Goal: Task Accomplishment & Management: Manage account settings

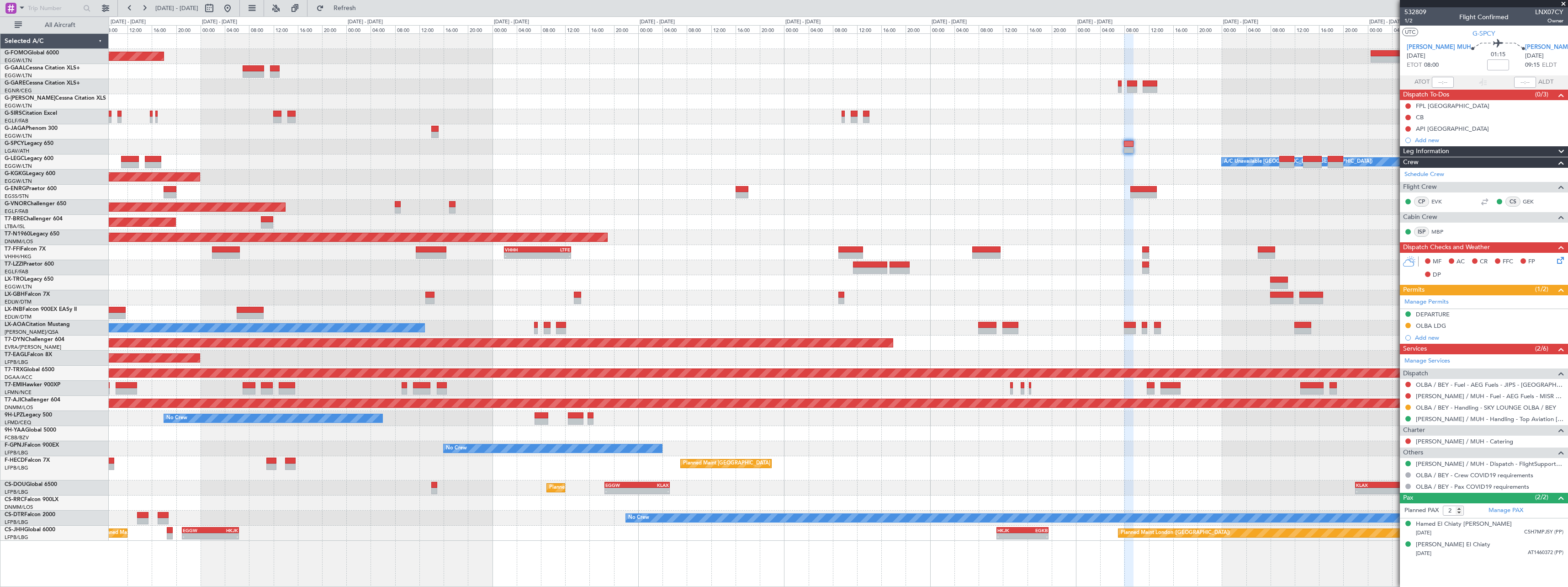
click at [802, 492] on div "Planned Maint Windsor Locks ([PERSON_NAME] Intl) - - EGGW 11:00 Z KTEB 17:55 Z …" at bounding box center [839, 287] width 1459 height 507
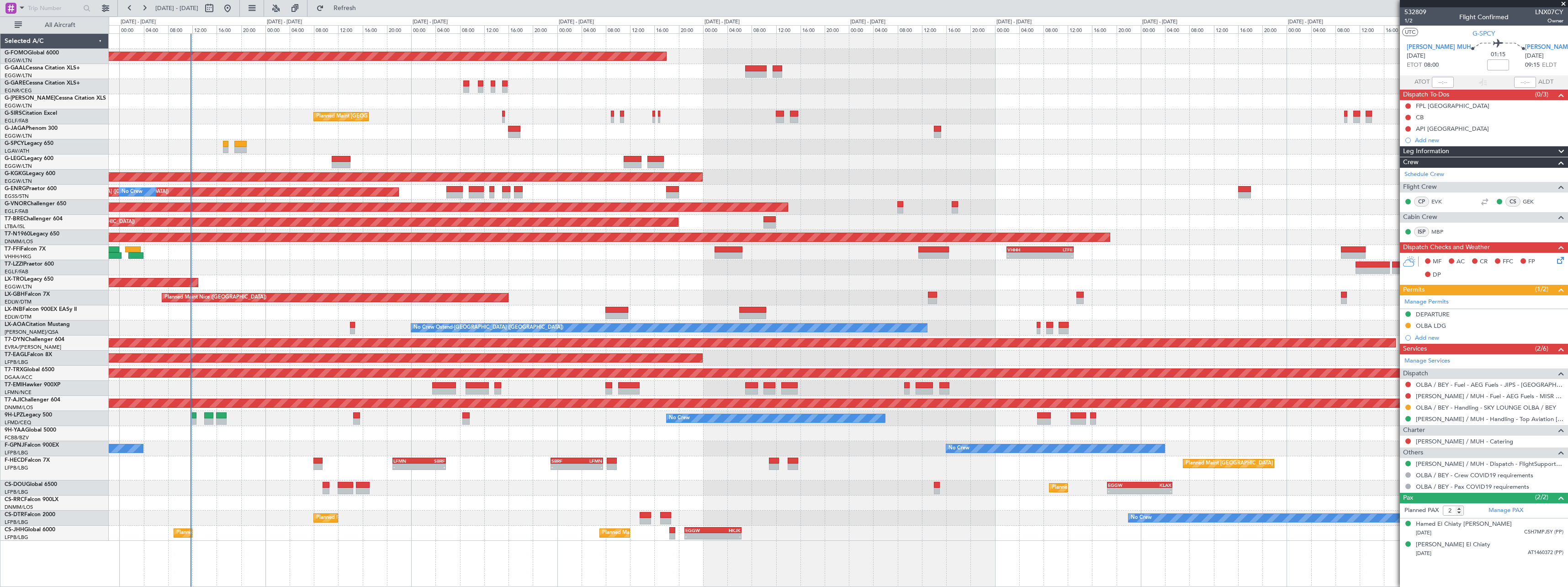
click at [472, 465] on div "Planned Maint Windsor Locks ([PERSON_NAME] Intl) Owner Planned Maint [GEOGRAPHI…" at bounding box center [839, 287] width 1459 height 507
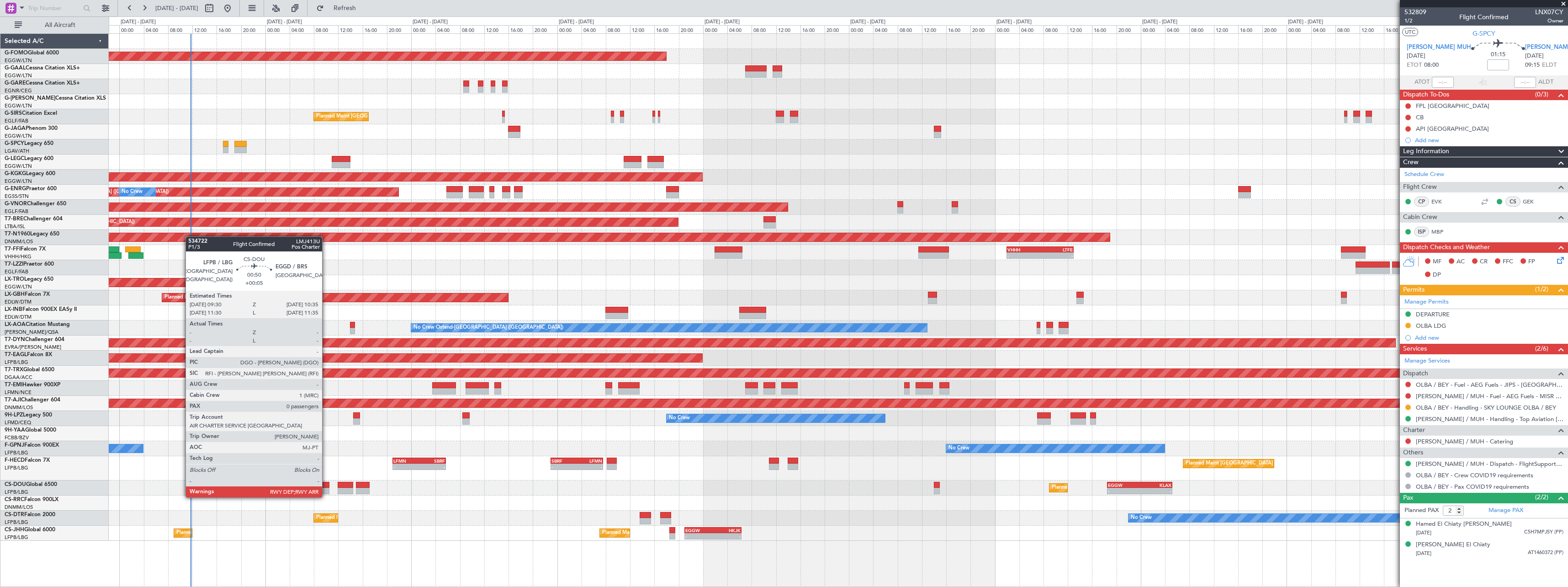
click at [327, 489] on div at bounding box center [326, 491] width 7 height 6
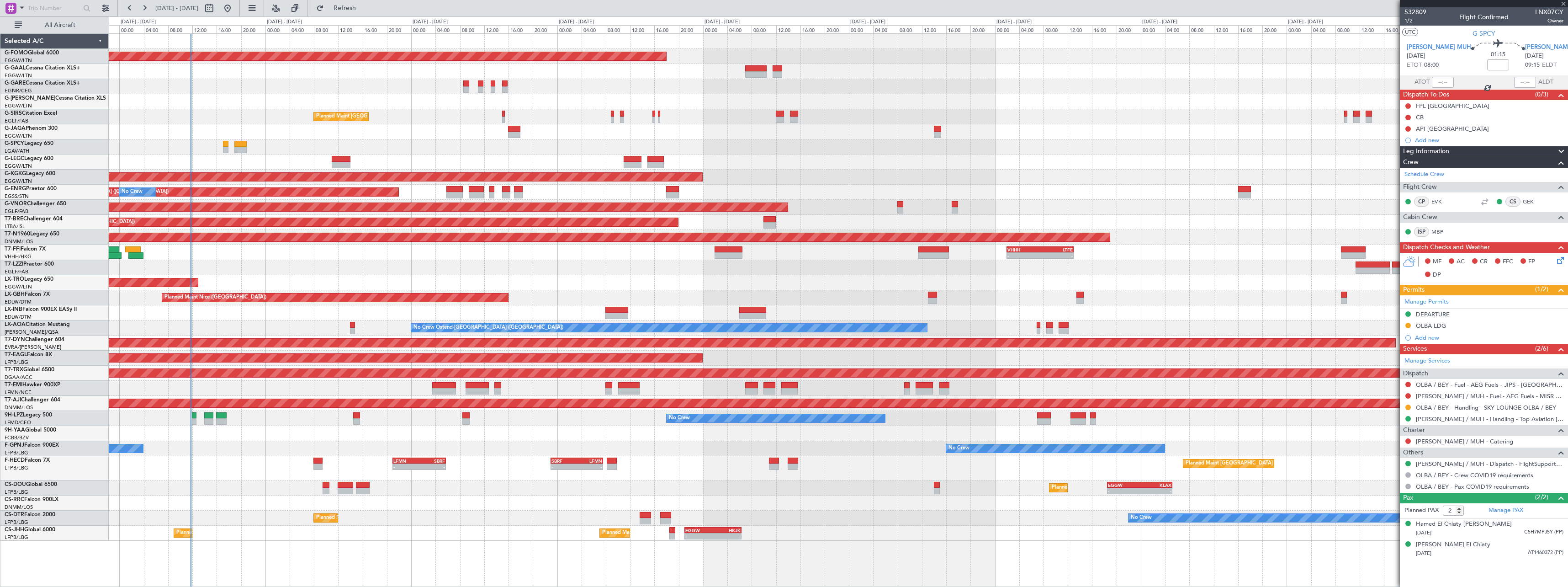
type input "+00:05"
type input "0"
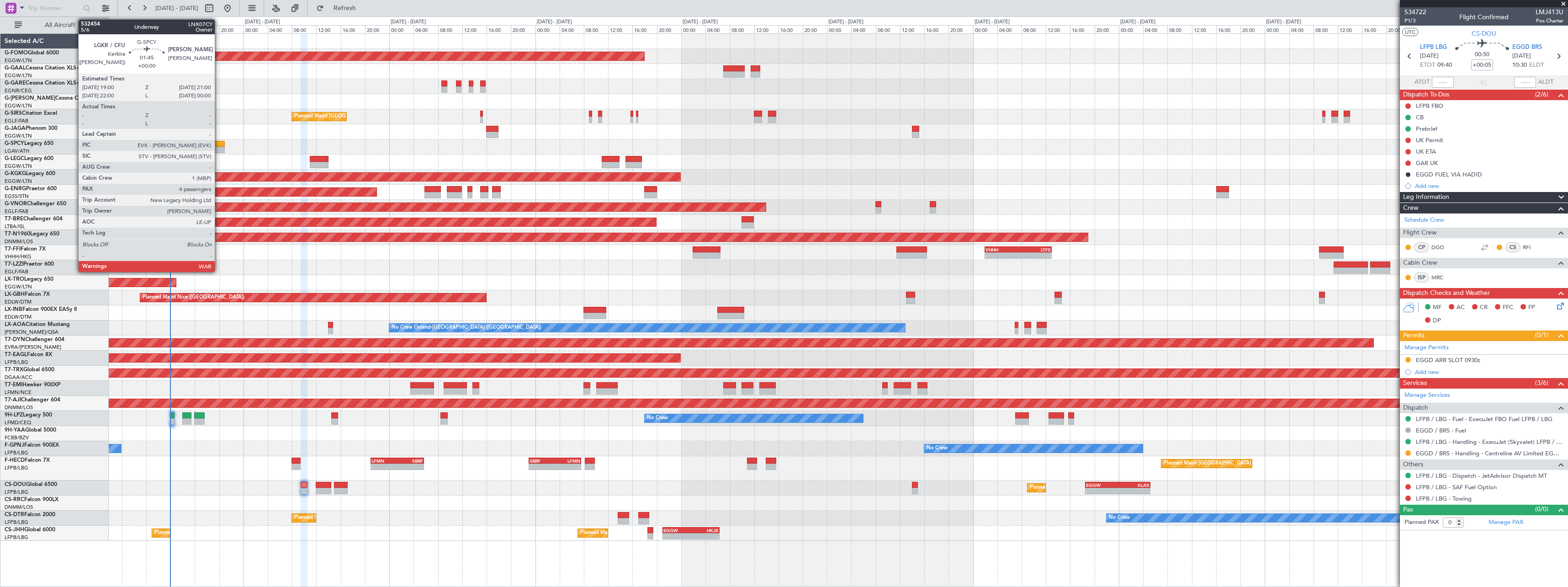
click at [219, 149] on div at bounding box center [219, 150] width 13 height 6
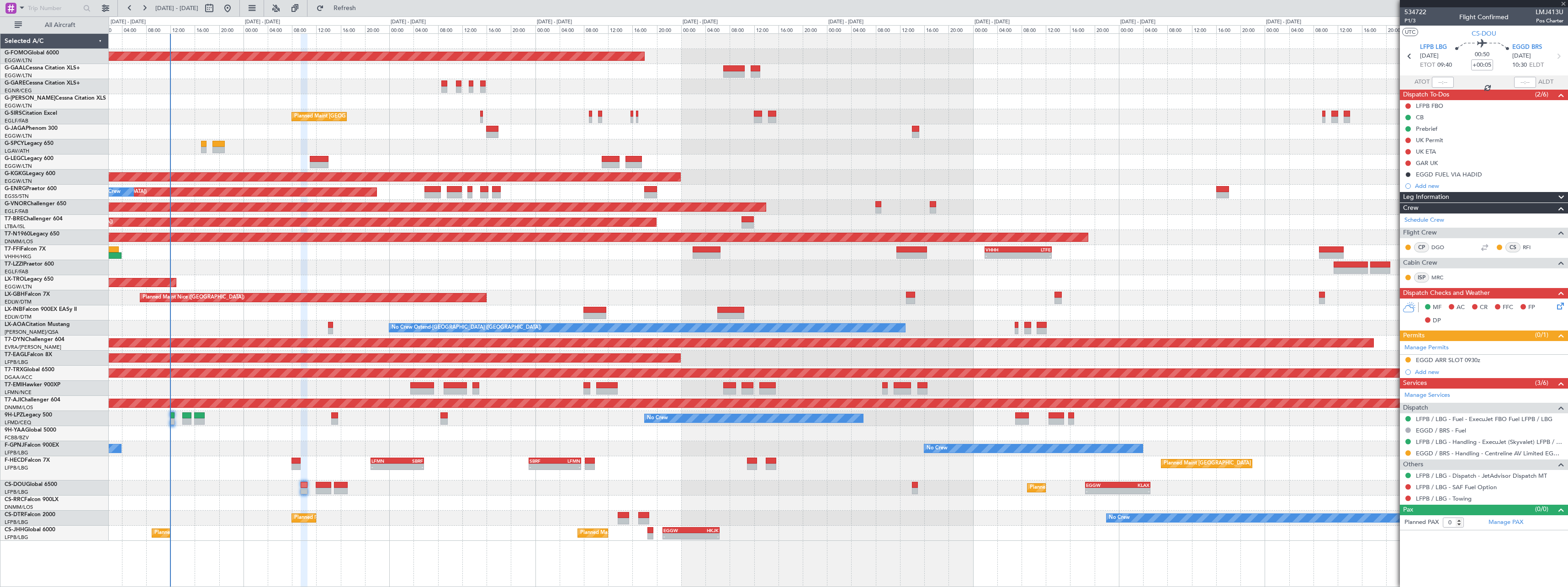
type input "4"
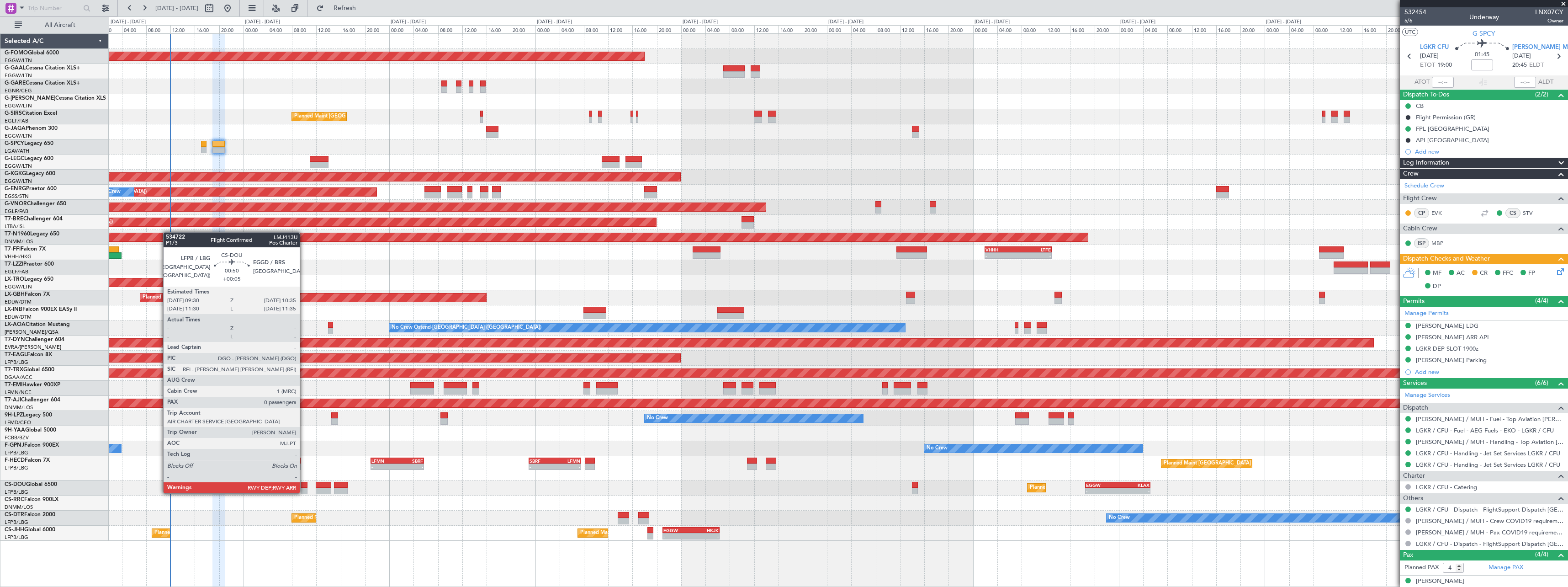
click at [305, 484] on div at bounding box center [304, 485] width 7 height 6
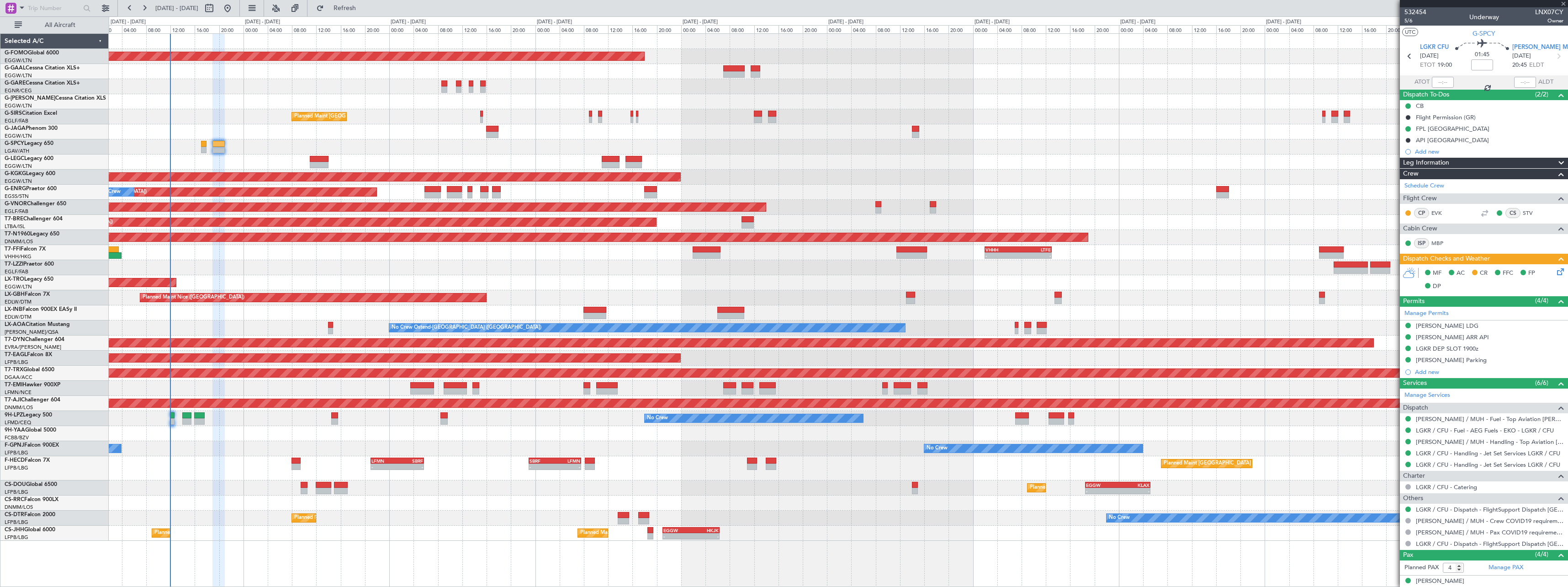
type input "+00:05"
type input "0"
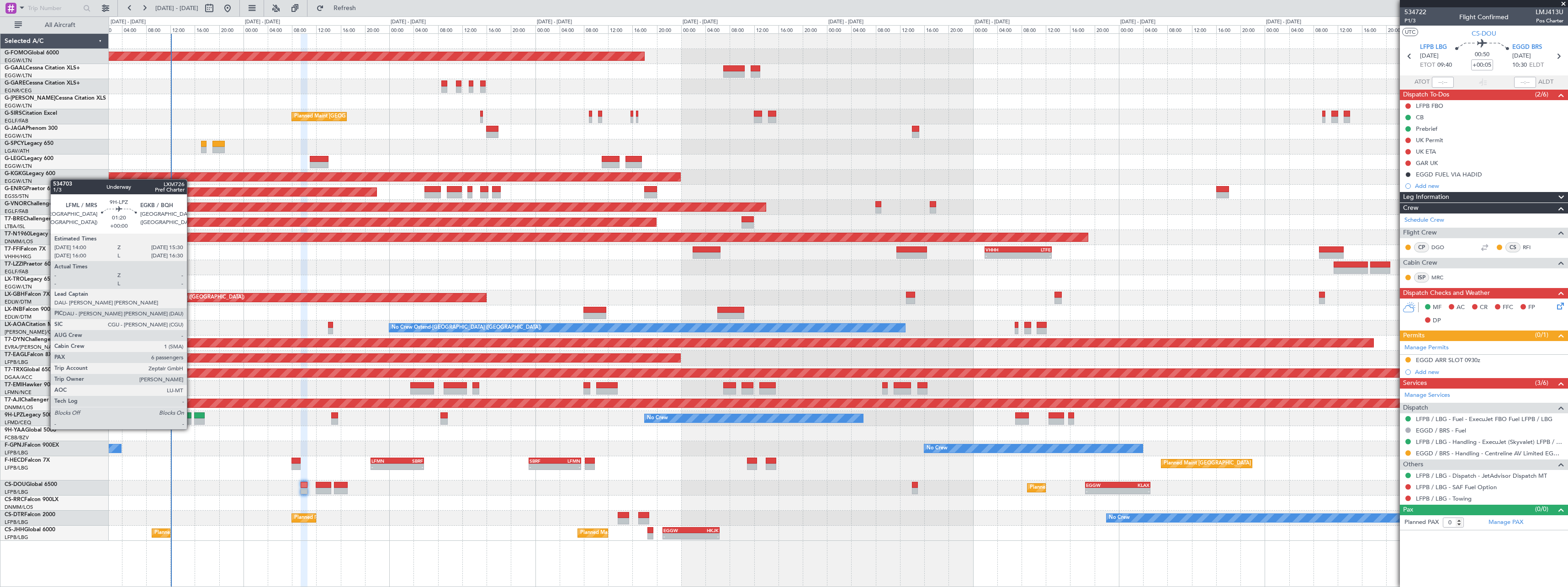
click at [191, 420] on div at bounding box center [187, 421] width 9 height 6
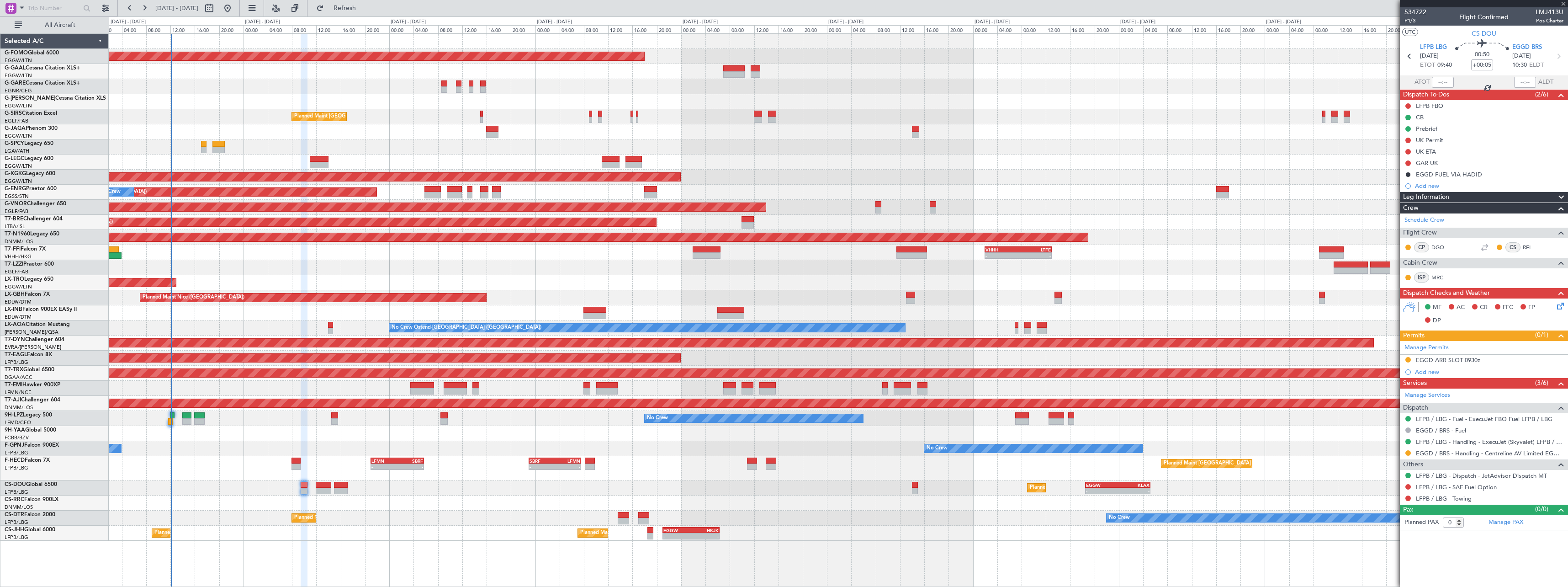
type input "6"
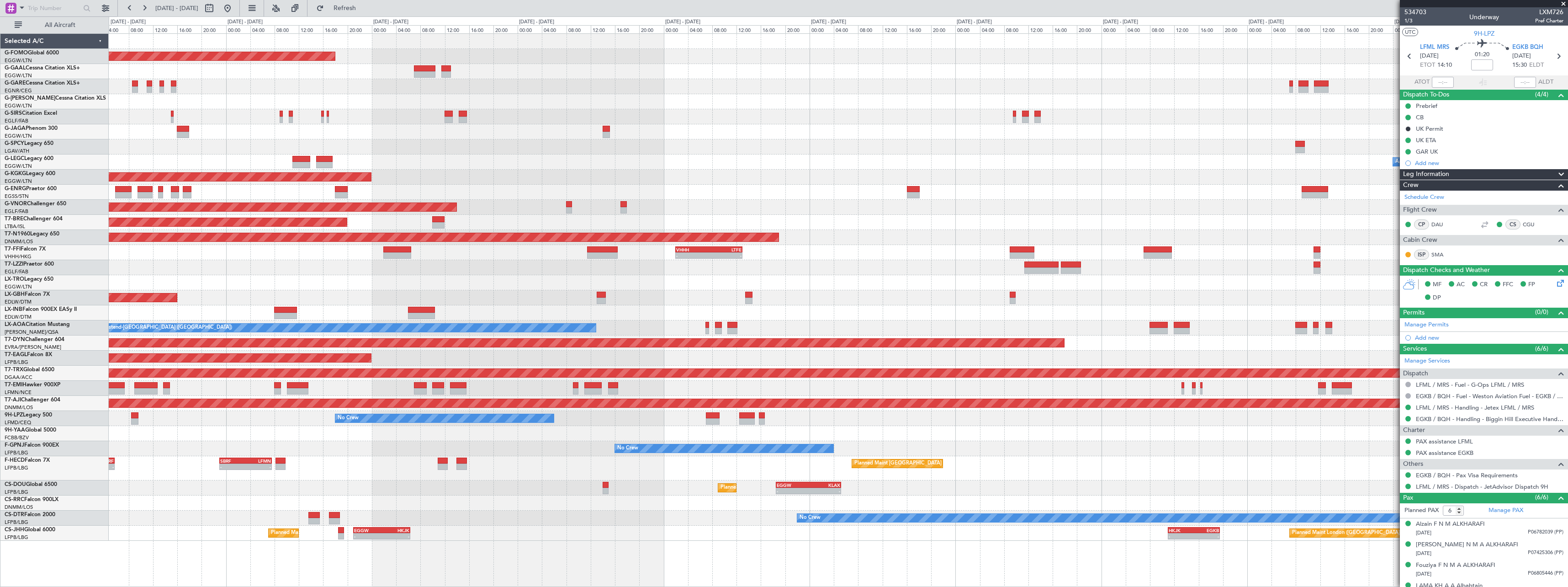
click at [741, 263] on div at bounding box center [839, 268] width 1459 height 15
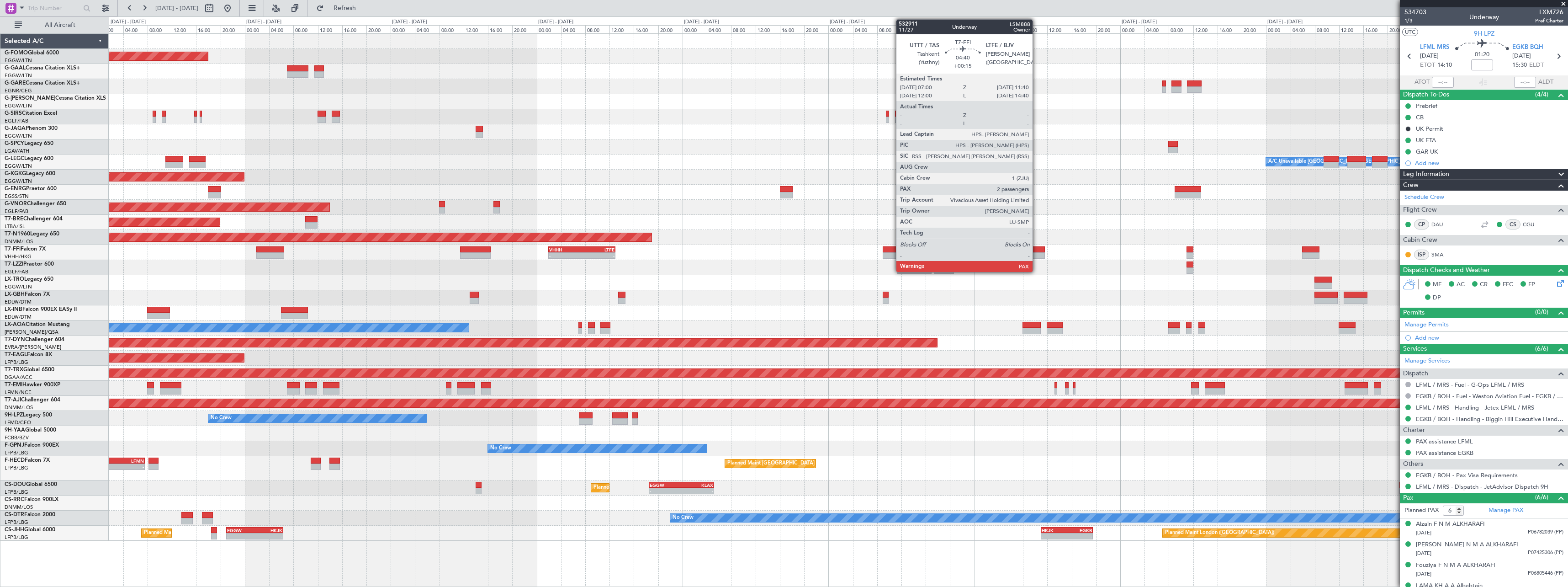
click at [1037, 247] on div at bounding box center [1031, 250] width 29 height 6
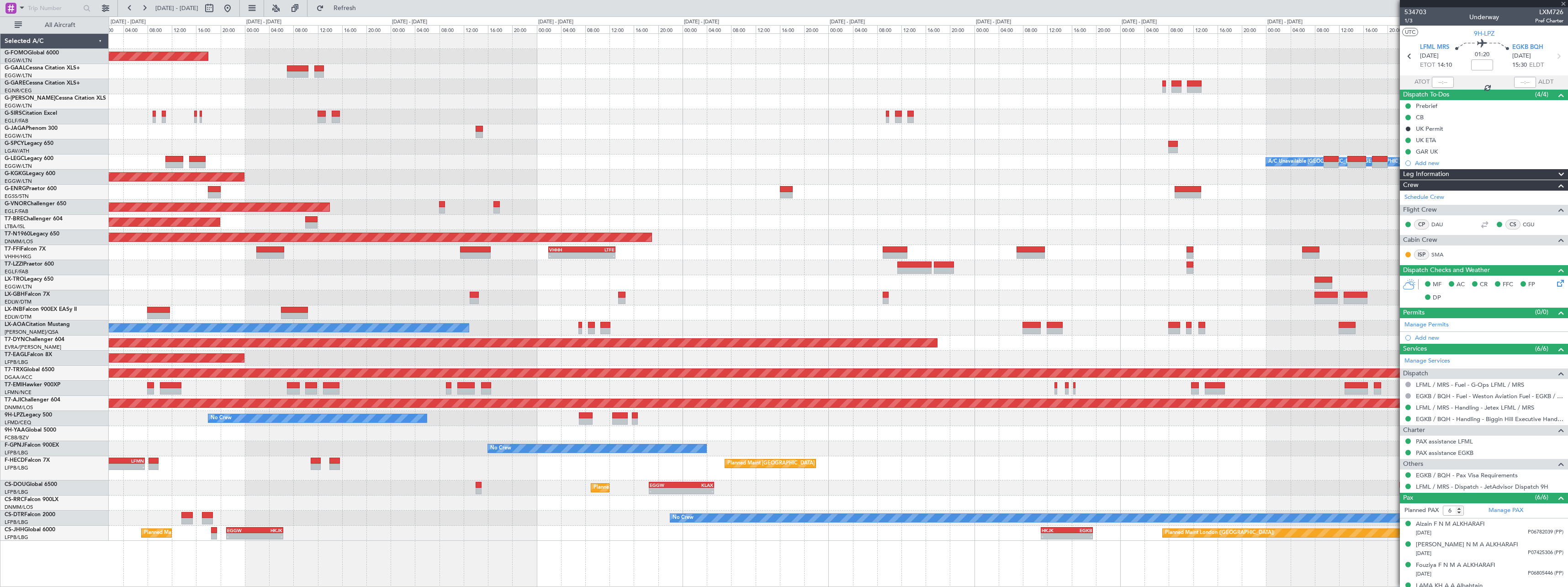
type input "+00:15"
type input "2"
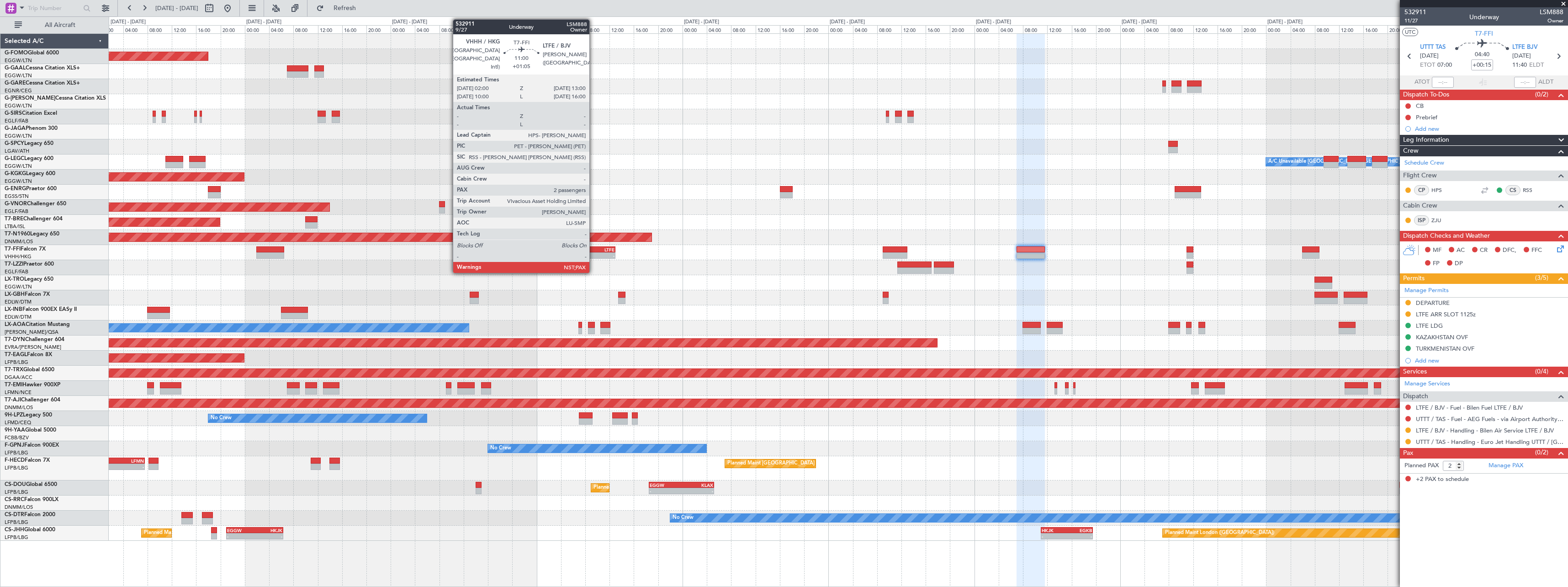
click at [593, 251] on div "LTFE" at bounding box center [598, 250] width 33 height 6
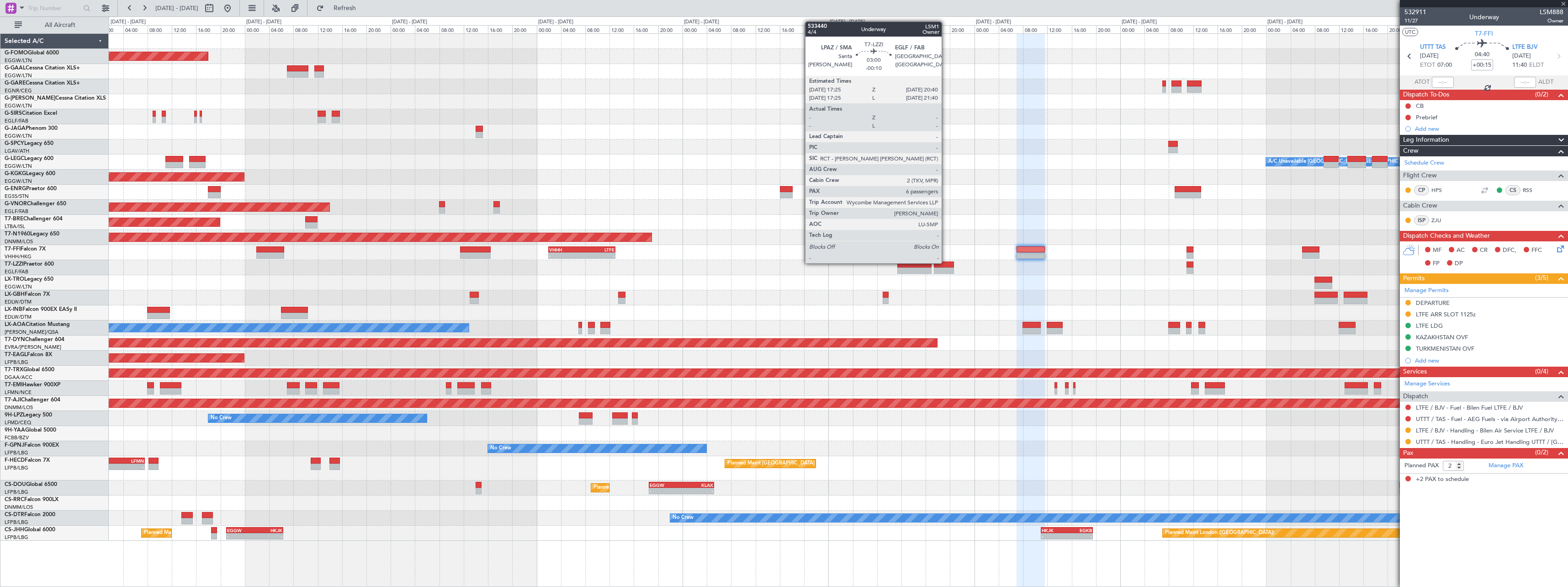
type input "+01:05"
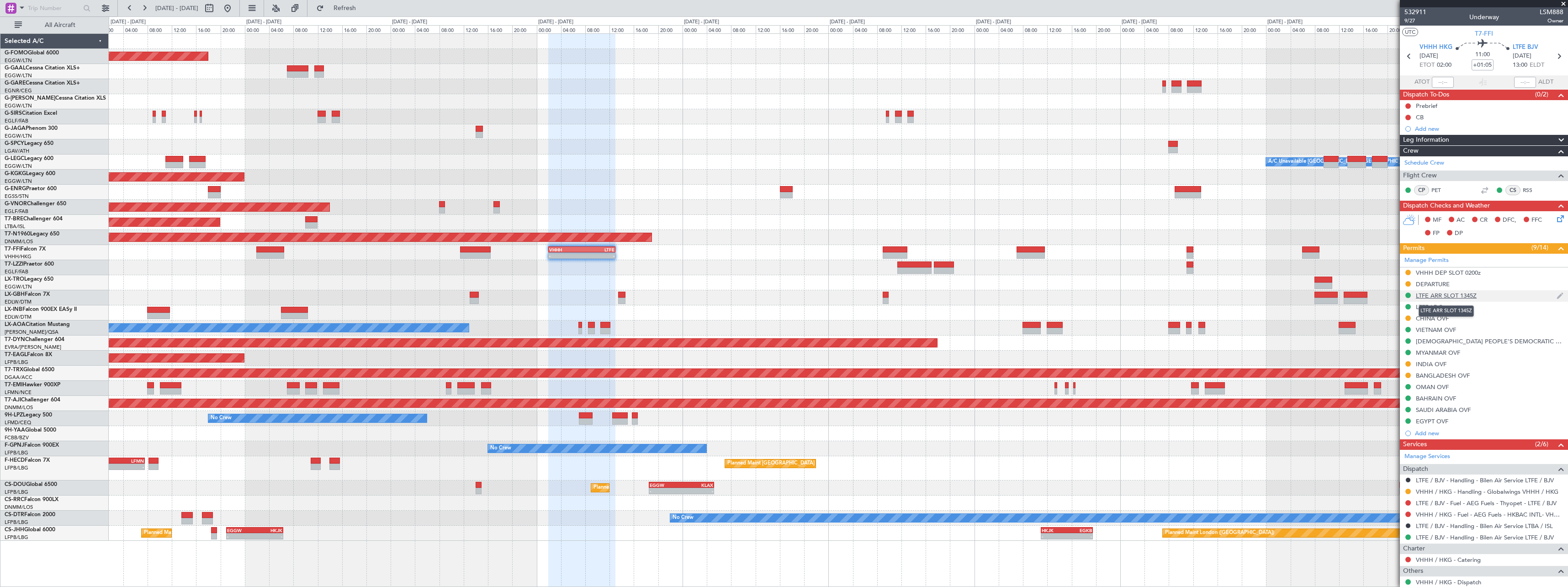
click at [1463, 297] on div "LTFE ARR SLOT 1345Z" at bounding box center [1446, 295] width 61 height 8
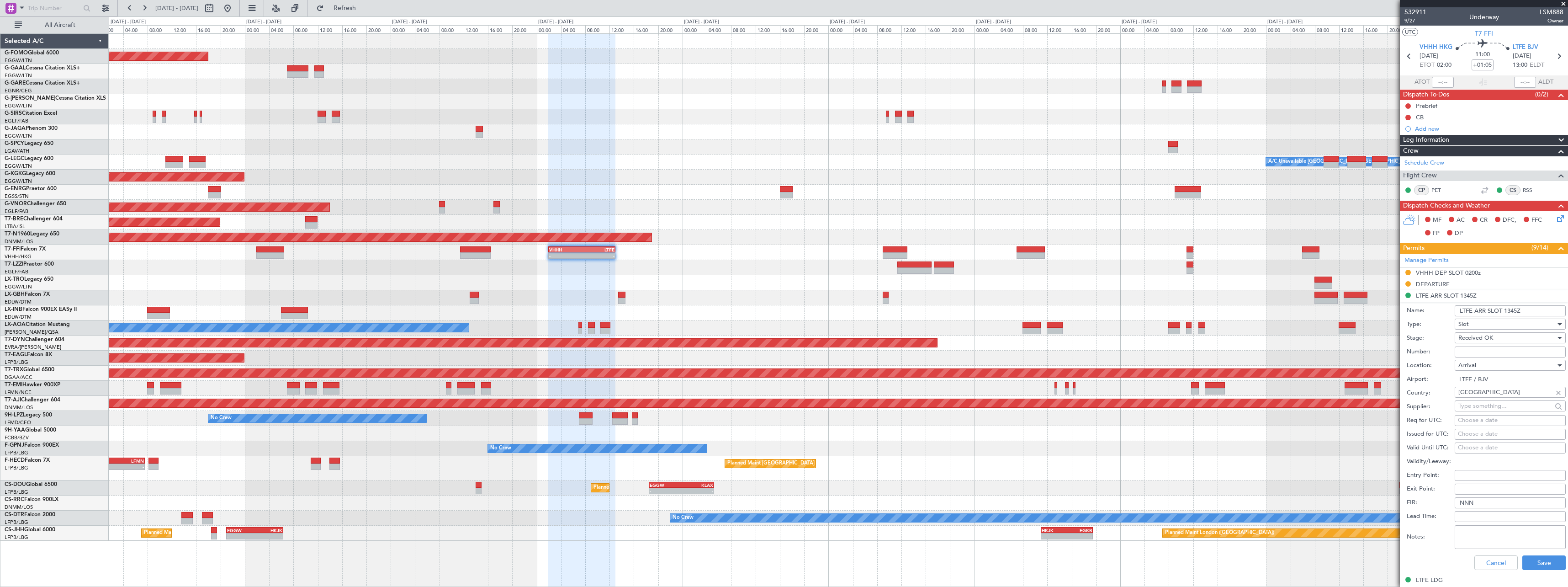
click at [1508, 311] on input "LTFE ARR SLOT 1345Z" at bounding box center [1510, 310] width 111 height 11
type input "LTFE ARR SLOT 1245Z"
click at [1497, 349] on input "Number:" at bounding box center [1510, 352] width 111 height 11
paste input "LTFEAGN7219000"
type input "LTFEAGN7219000"
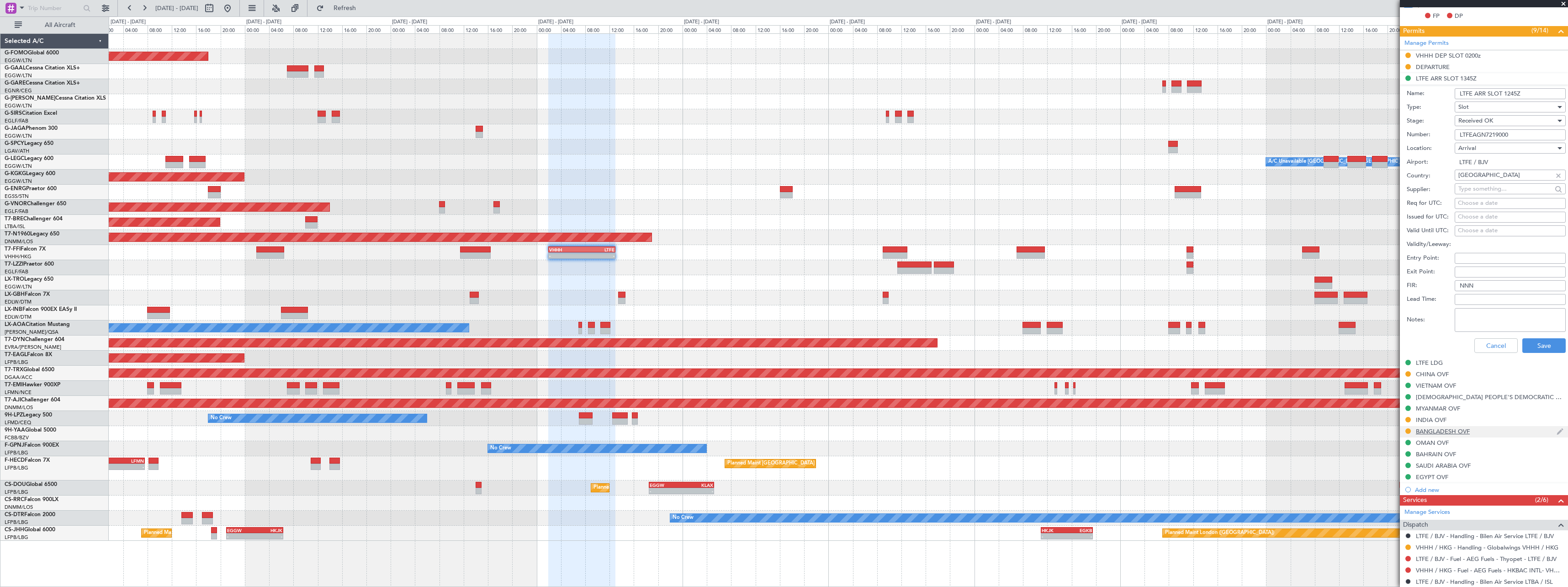
scroll to position [229, 0]
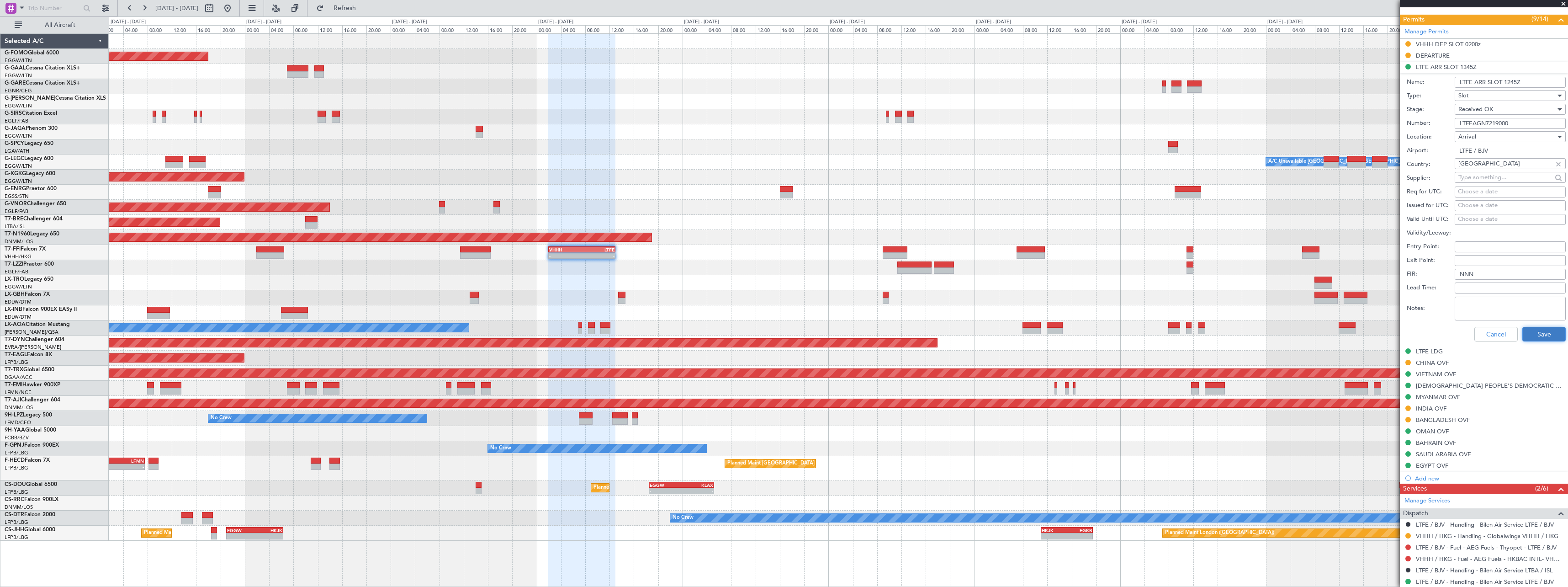
click at [1548, 340] on button "Save" at bounding box center [1544, 334] width 43 height 14
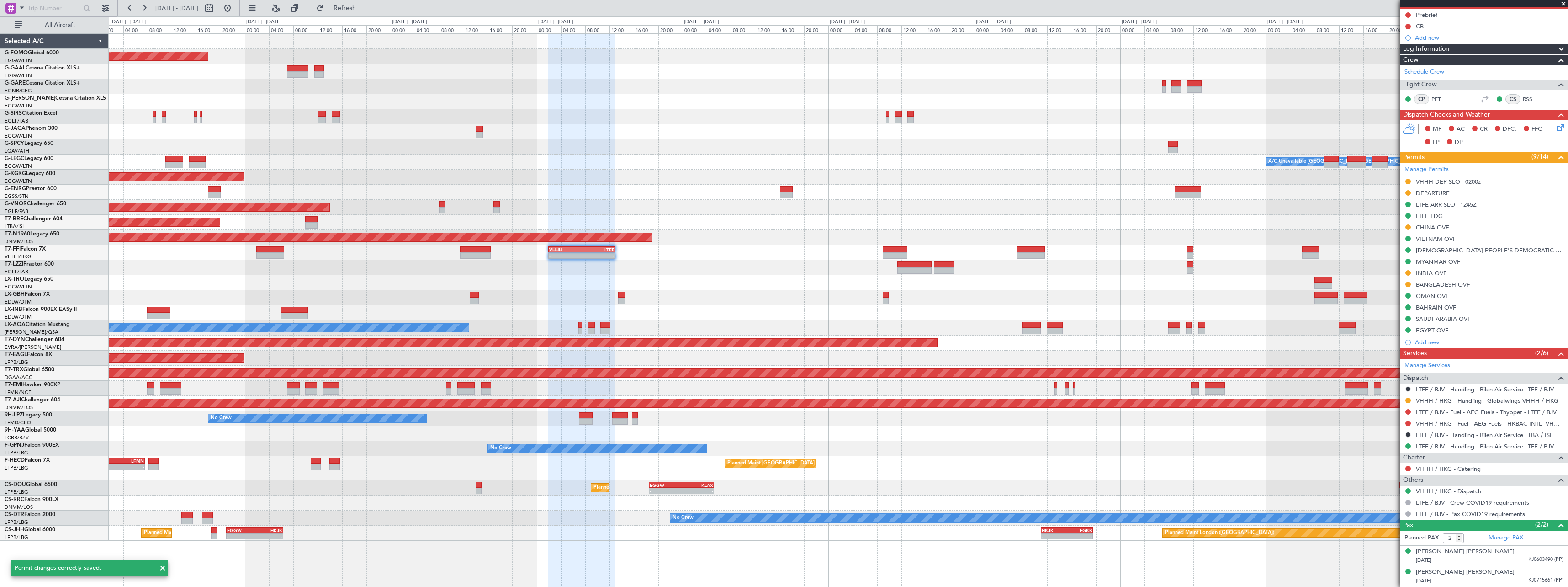
scroll to position [90, 0]
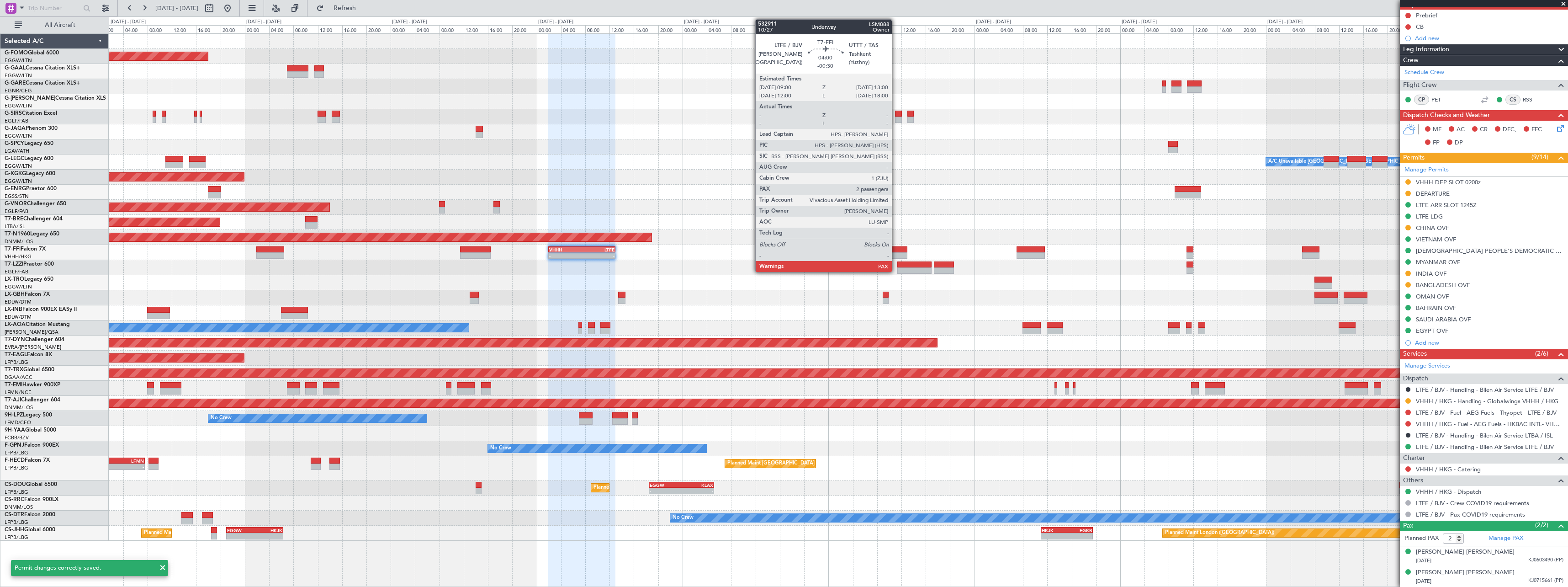
click at [896, 249] on div at bounding box center [894, 250] width 24 height 6
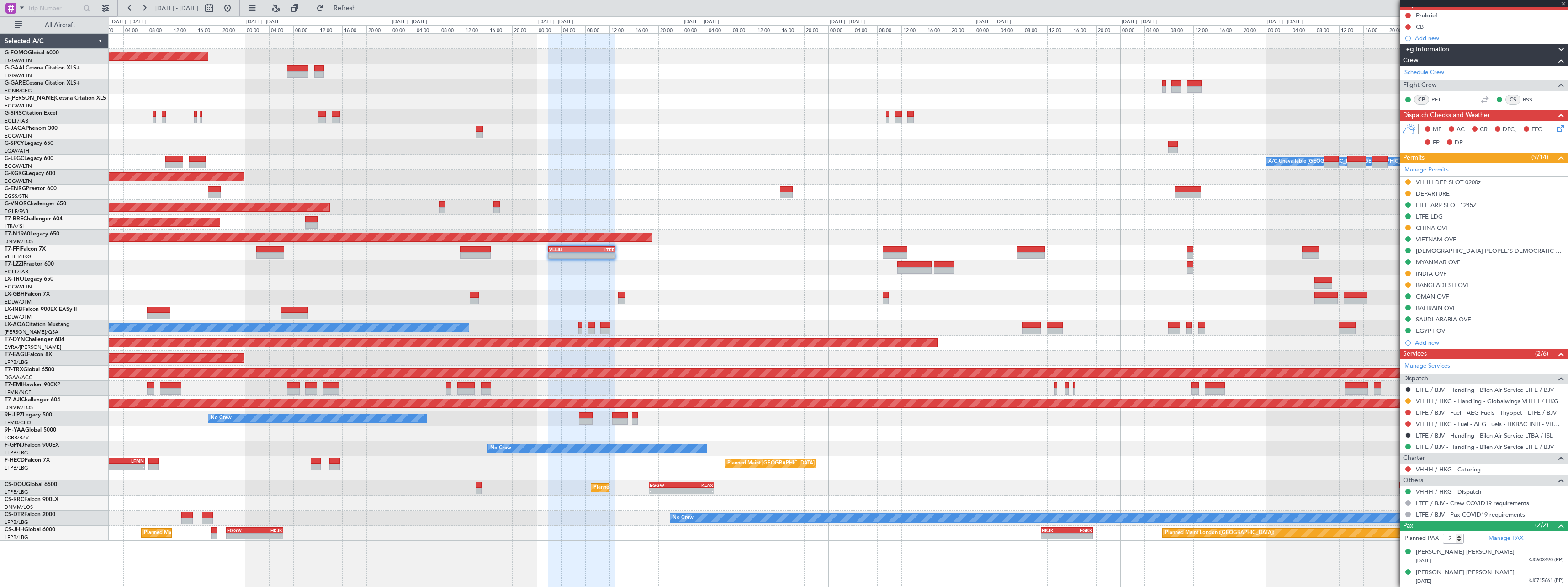
type input "-00:30"
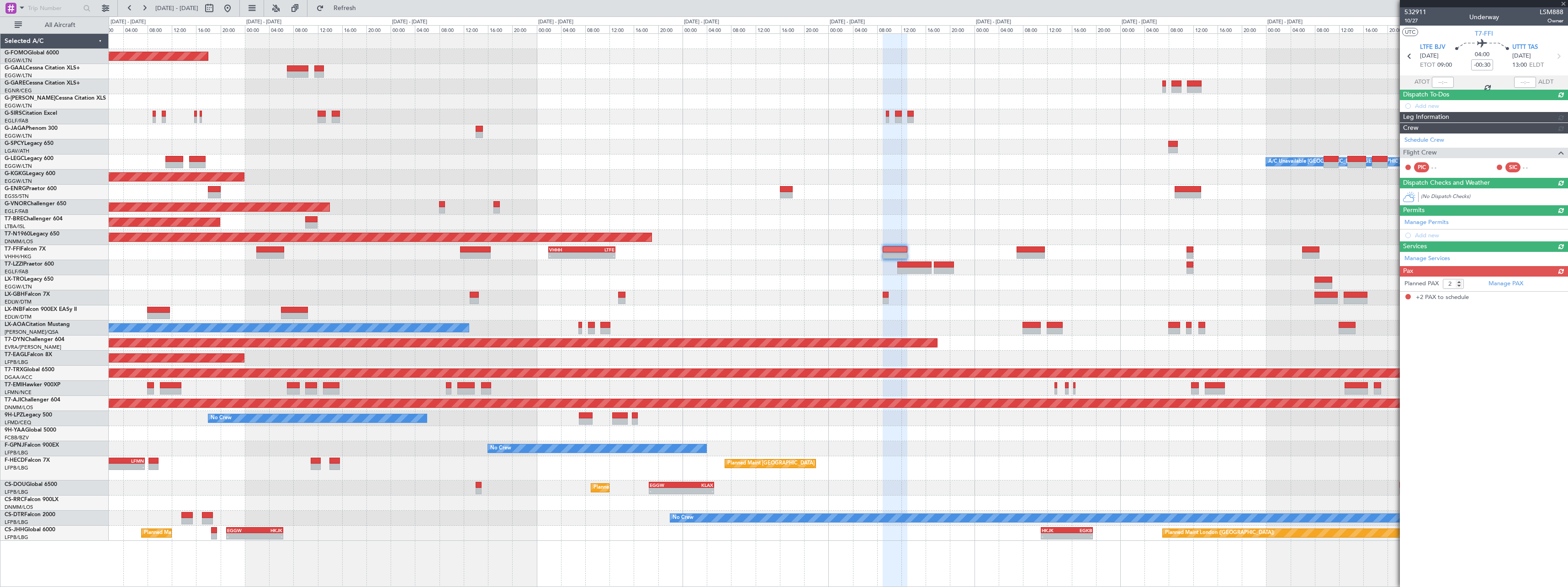
scroll to position [0, 0]
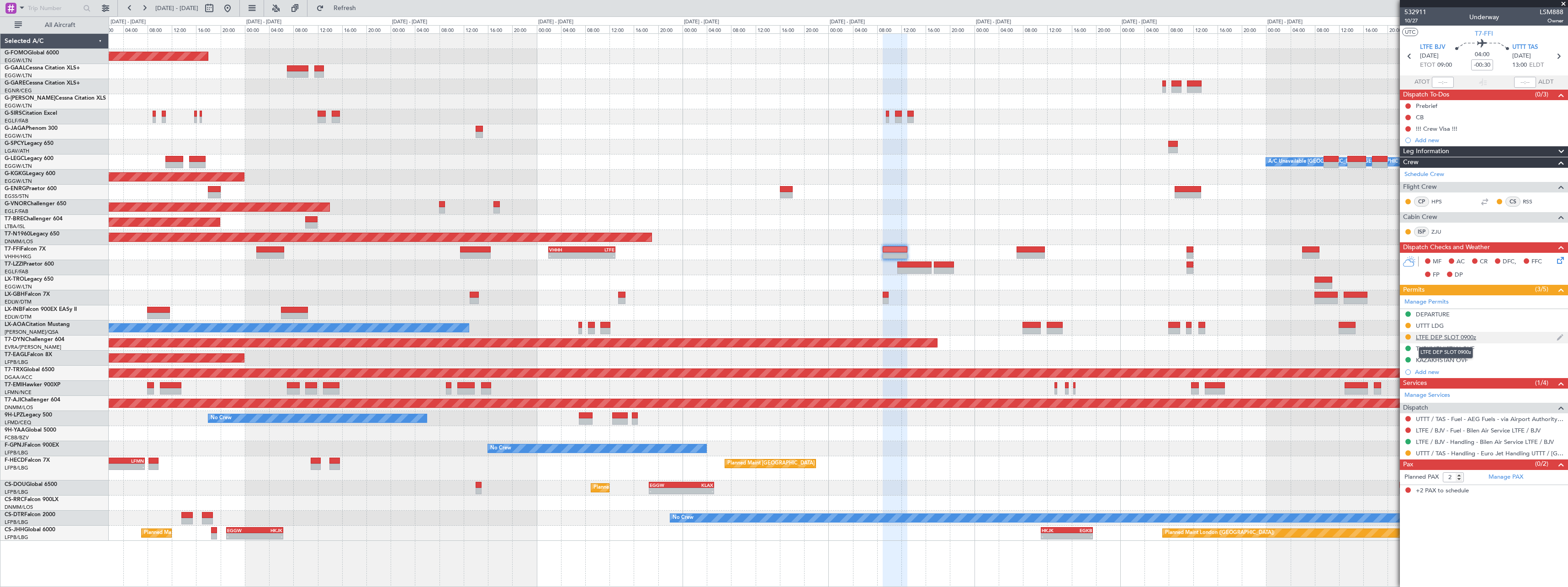
click at [1455, 338] on div "LTFE DEP SLOT 0900z" at bounding box center [1446, 337] width 60 height 8
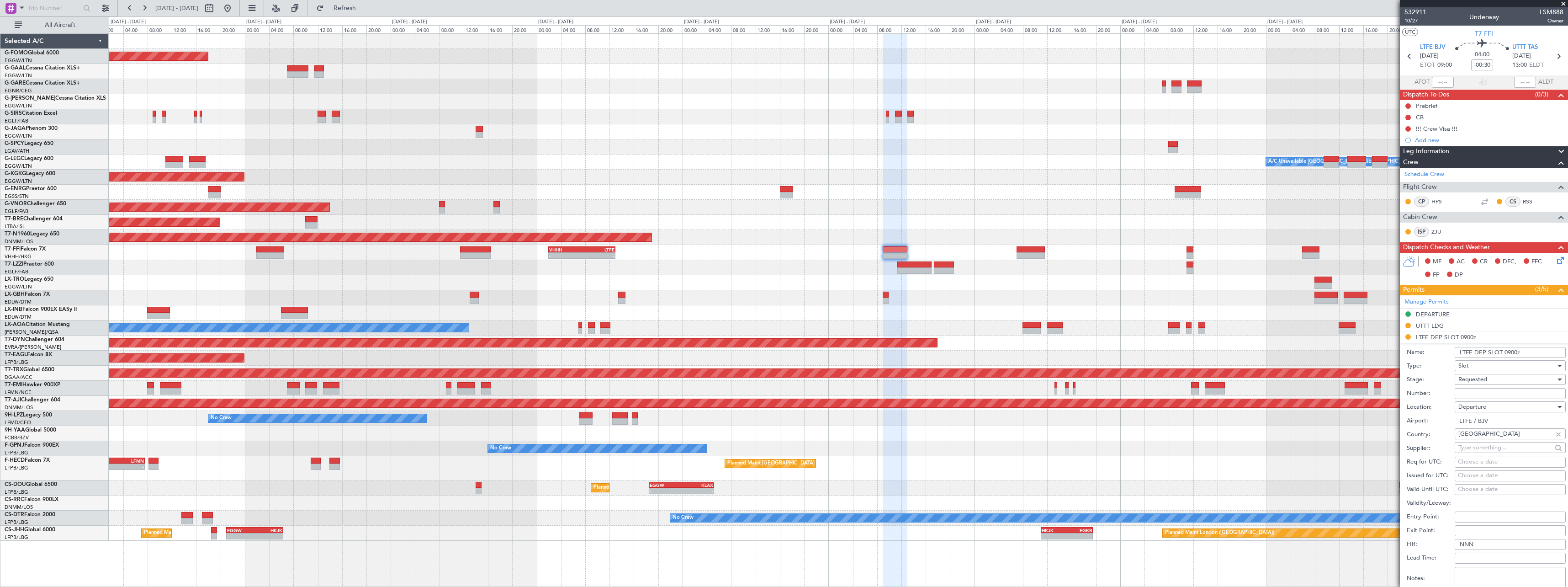
click at [1485, 393] on input "Number:" at bounding box center [1510, 393] width 111 height 11
paste input "LTFEDGN7220000"
type input "LTFEDGN7220000"
drag, startPoint x: 1513, startPoint y: 352, endPoint x: 1506, endPoint y: 352, distance: 7.0
click at [1506, 352] on input "LTFE DEP SLOT 0900z" at bounding box center [1510, 352] width 111 height 11
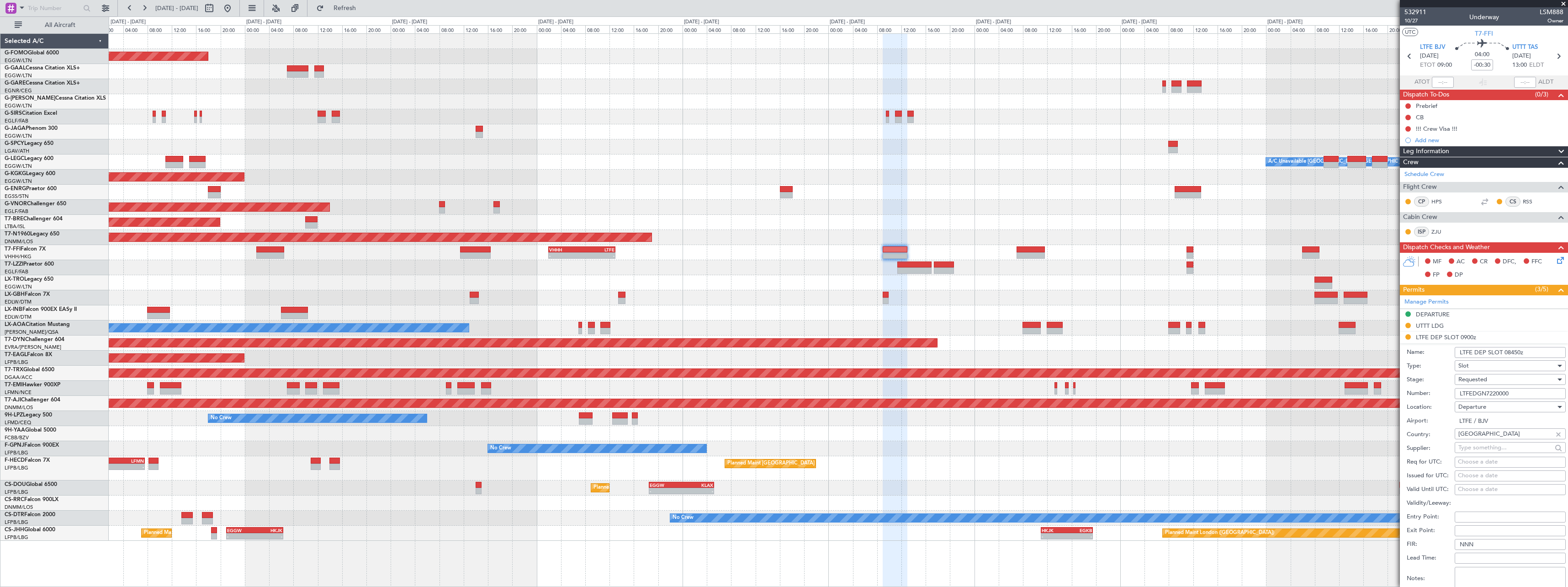
click at [1517, 354] on input "LTFE DEP SLOT 08450z" at bounding box center [1510, 352] width 111 height 11
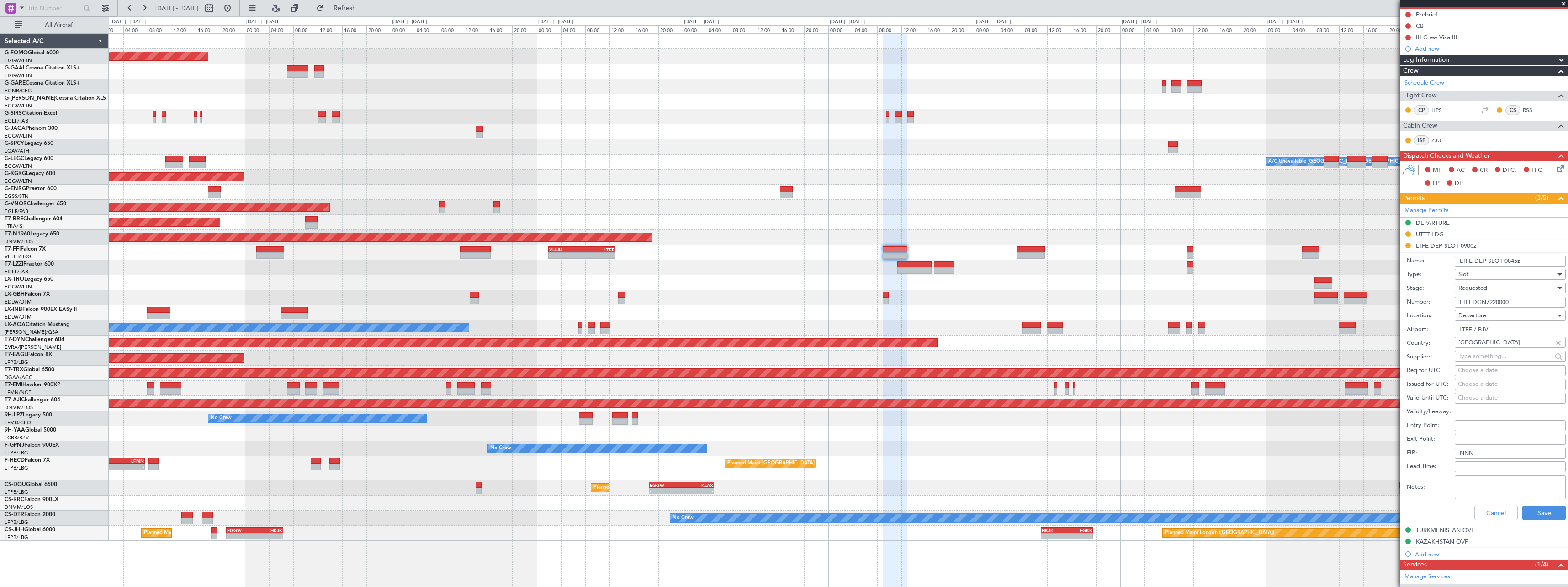
type input "LTFE DEP SLOT 0845z"
click at [1484, 291] on span "Requested" at bounding box center [1473, 288] width 29 height 8
click at [1488, 357] on span "Received OK" at bounding box center [1507, 357] width 96 height 14
click at [1539, 514] on button "Save" at bounding box center [1544, 512] width 43 height 14
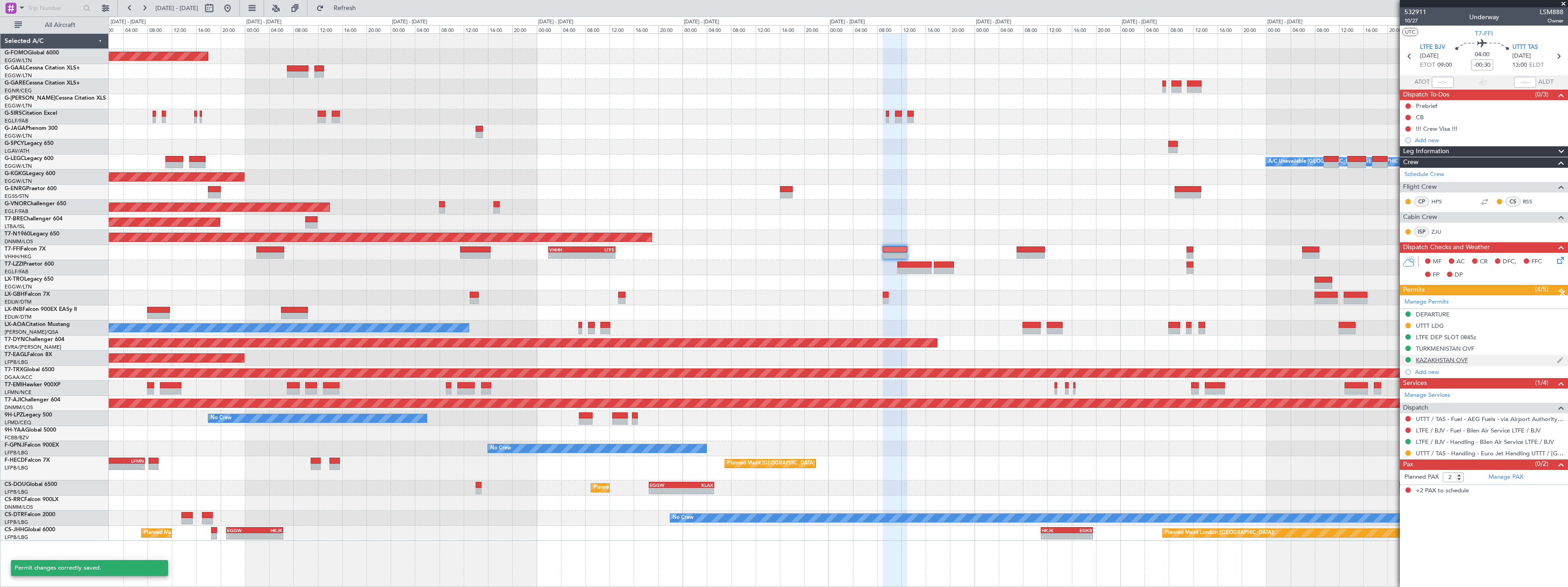
scroll to position [0, 0]
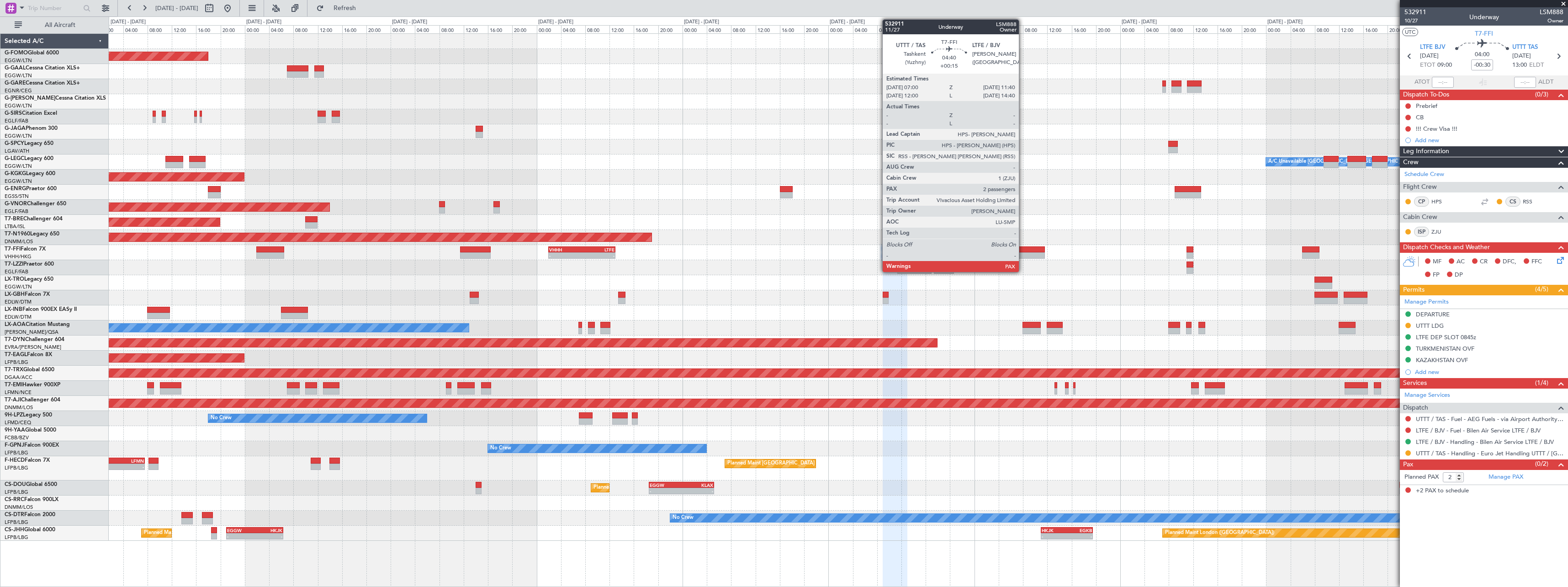
click at [1023, 256] on div at bounding box center [1031, 255] width 29 height 6
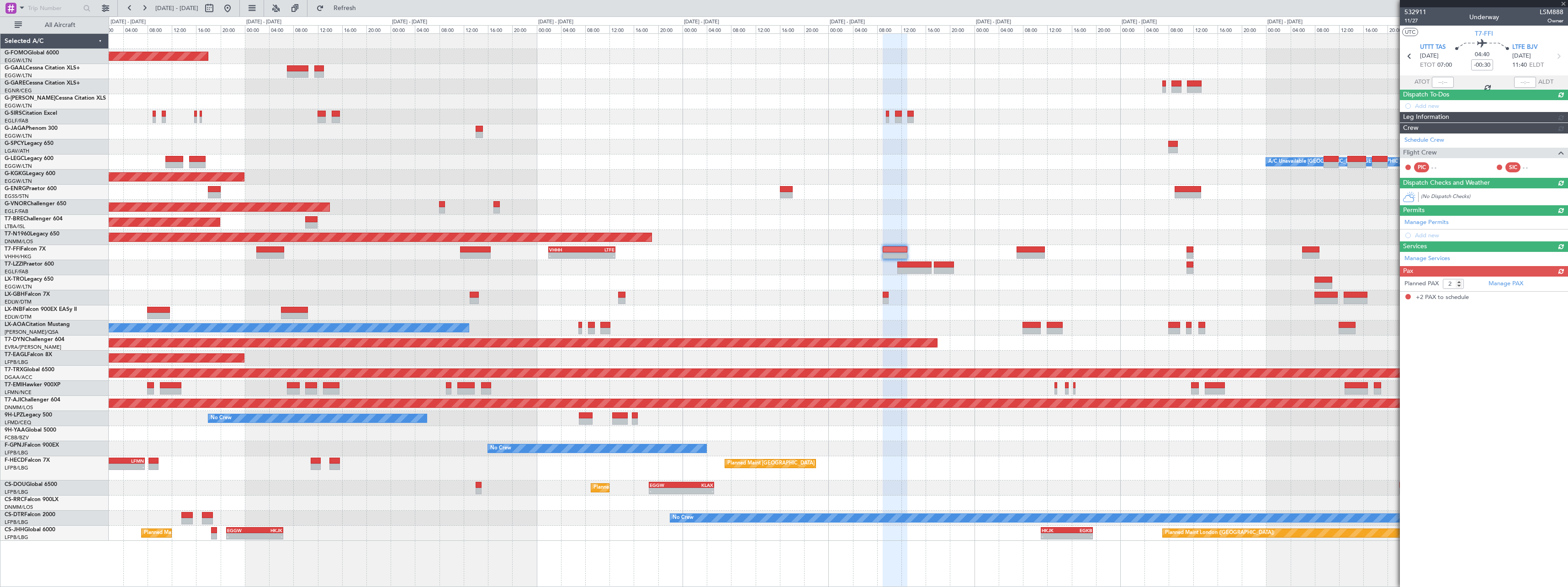
type input "+00:15"
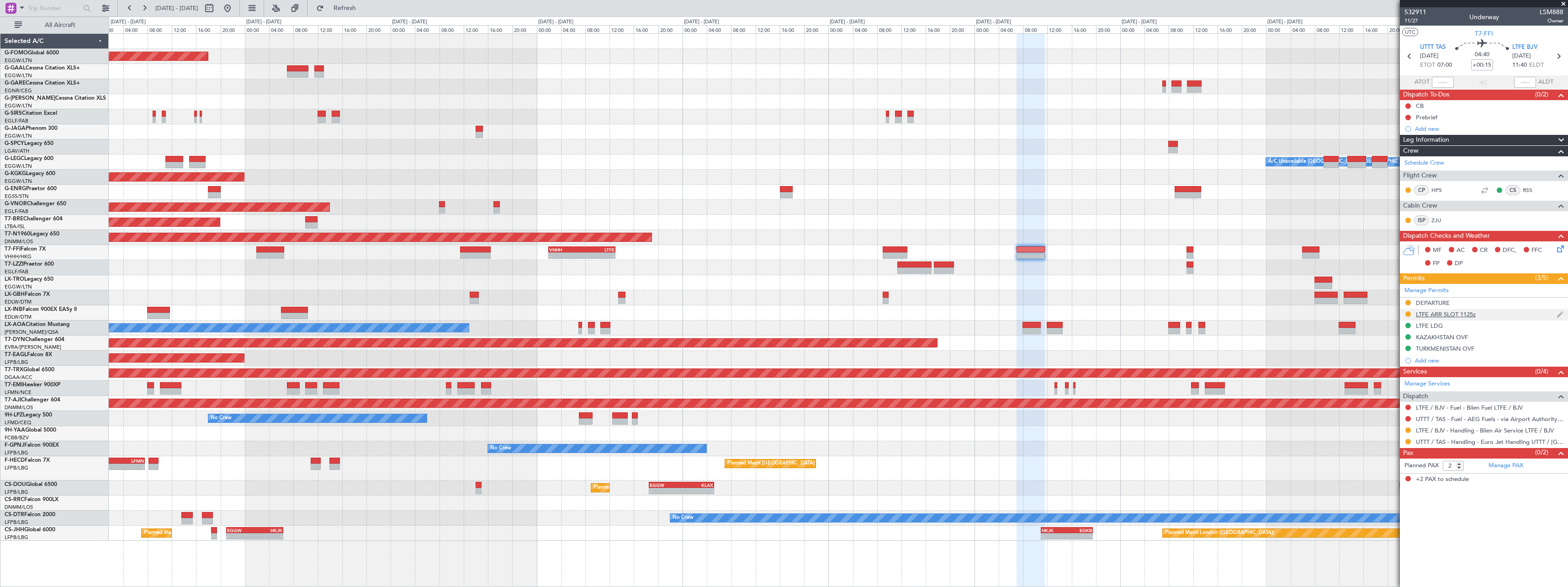
click at [1466, 316] on div "LTFE ARR SLOT 1125z" at bounding box center [1446, 314] width 60 height 8
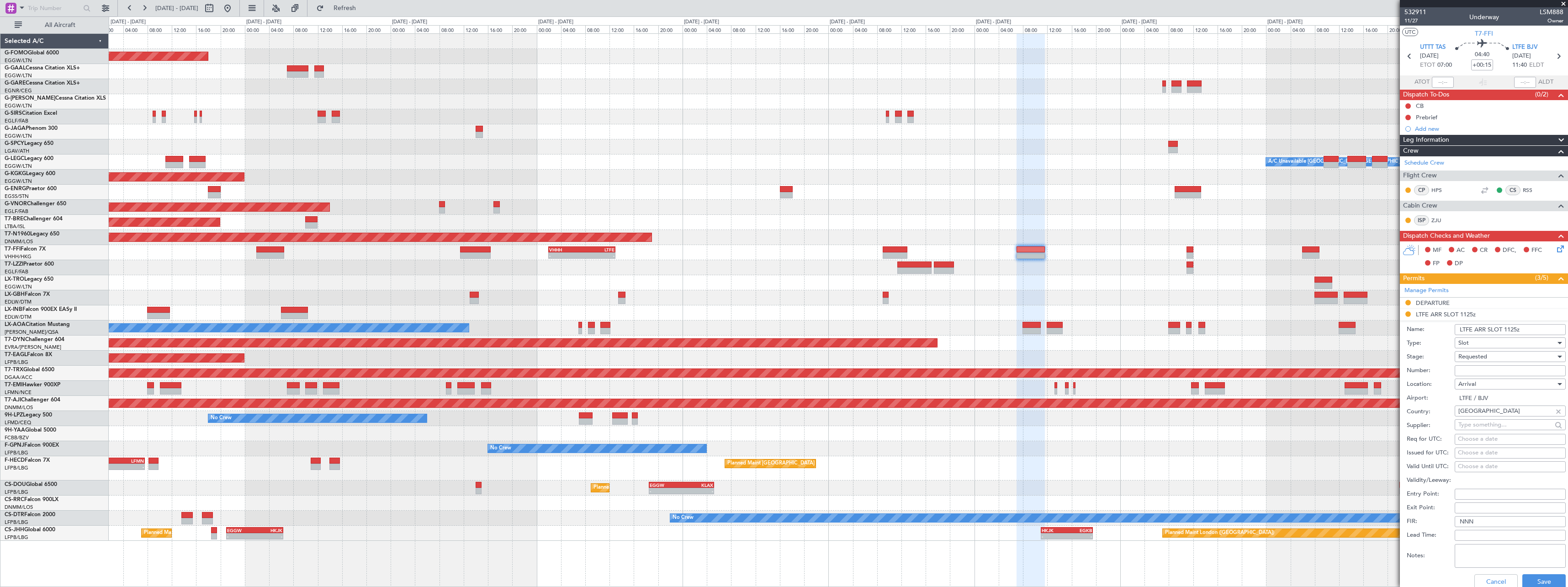
click at [1503, 367] on input "Number:" at bounding box center [1510, 370] width 111 height 11
paste input "LTFEAGN7221000"
type input "LTFEAGN7221000"
click at [1500, 355] on div "Requested" at bounding box center [1507, 357] width 97 height 14
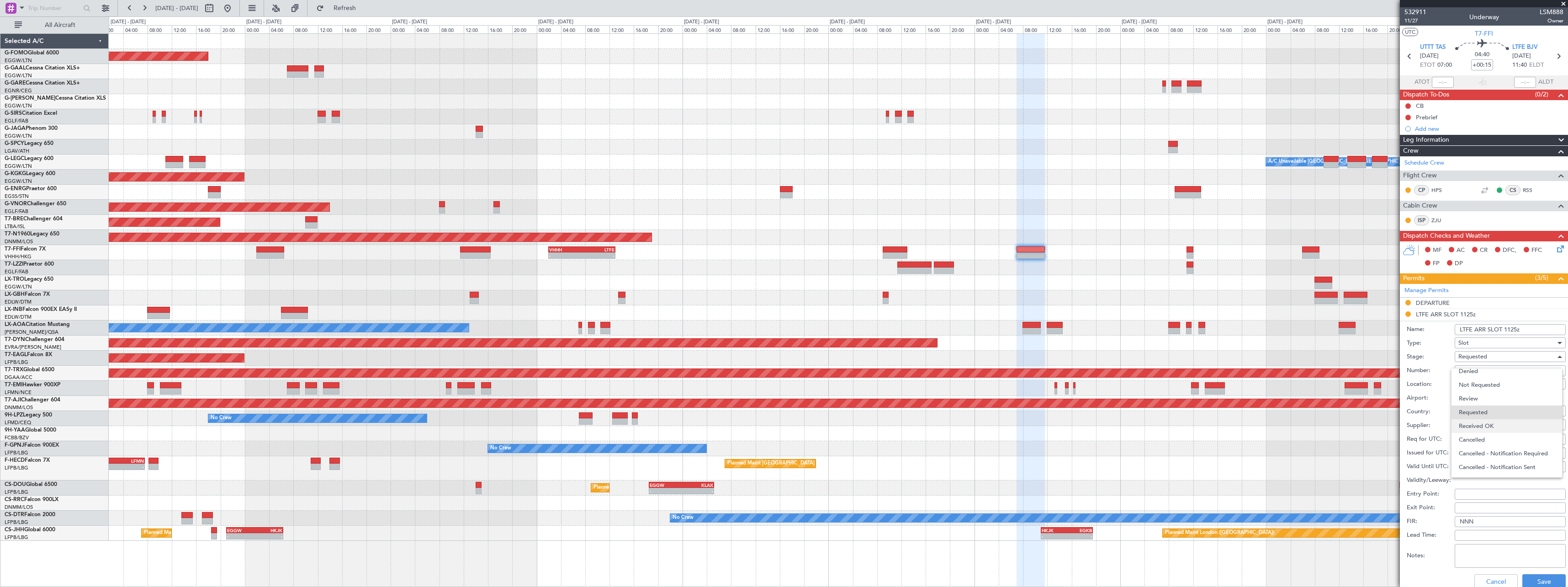
click at [1498, 428] on span "Received OK" at bounding box center [1507, 426] width 96 height 14
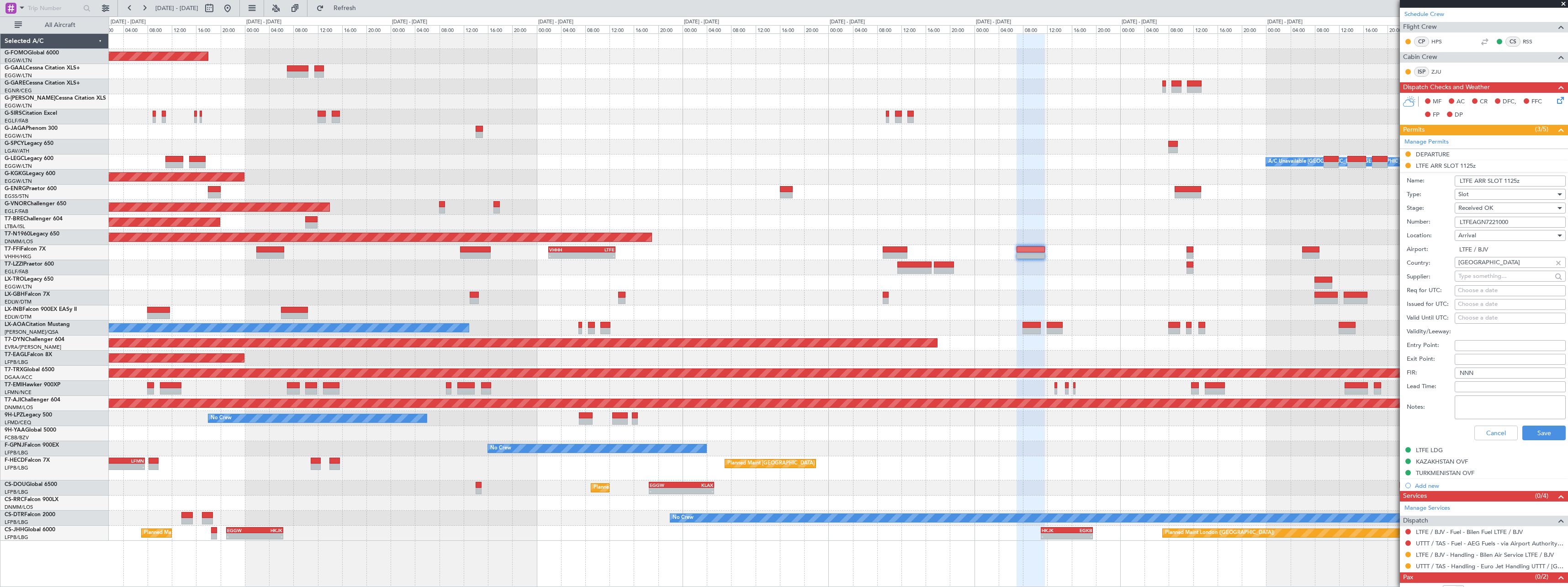
scroll to position [171, 0]
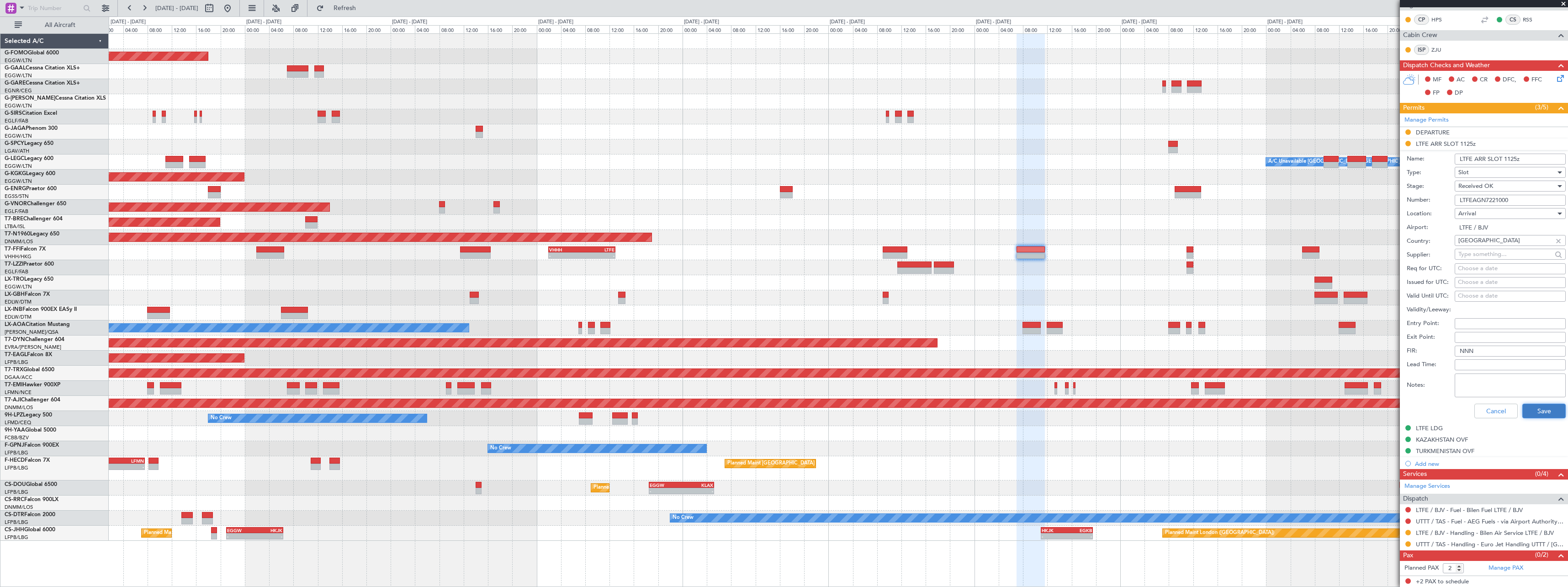
click at [1542, 413] on button "Save" at bounding box center [1544, 411] width 43 height 14
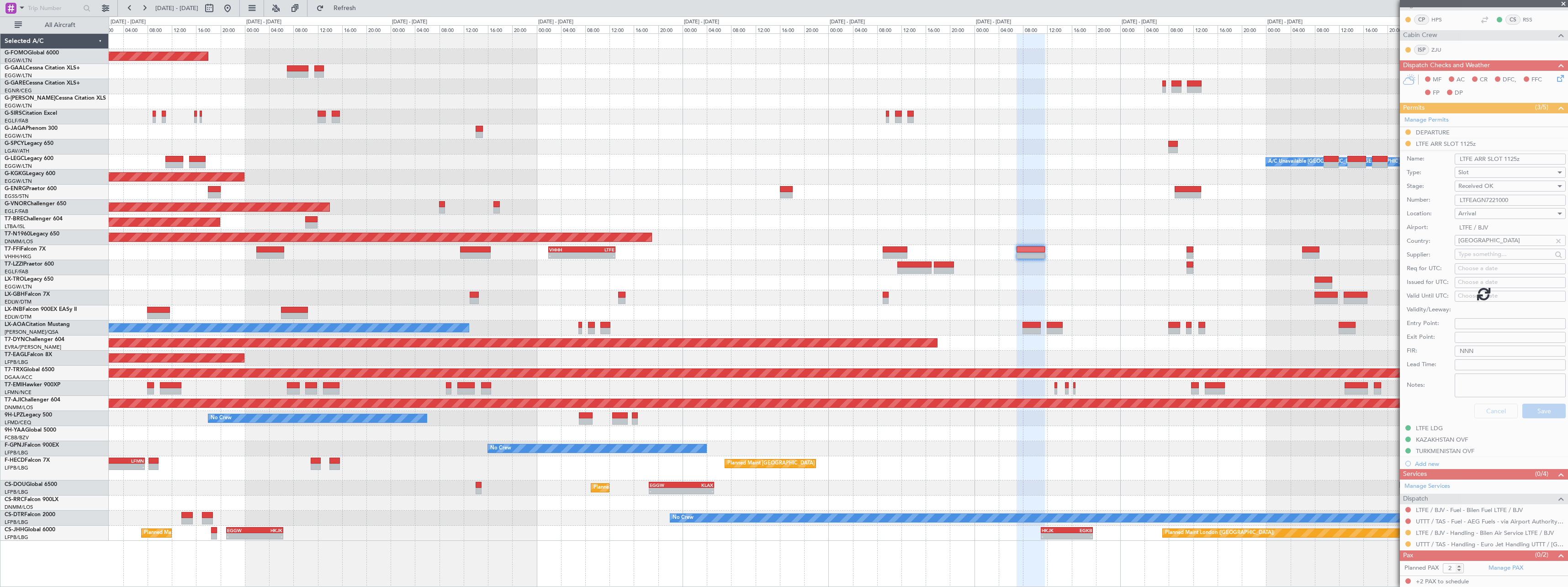
scroll to position [0, 0]
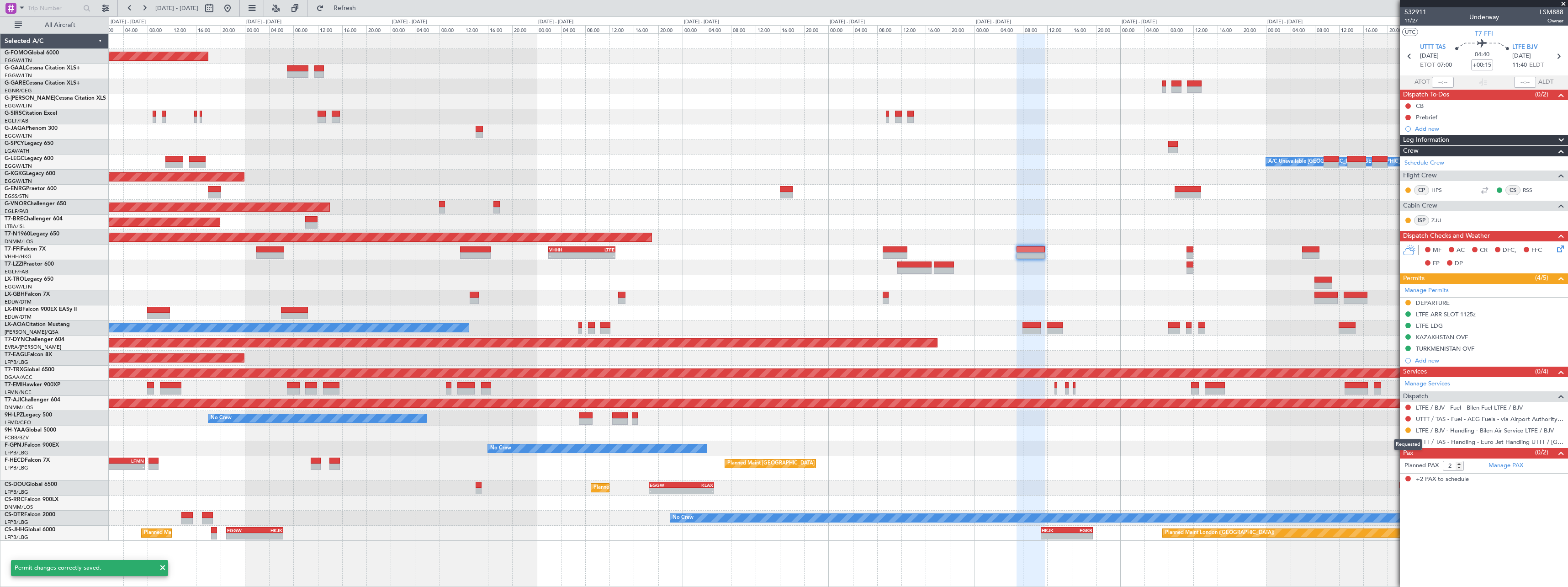
click at [1409, 429] on button at bounding box center [1408, 430] width 6 height 6
click at [1377, 544] on li "Confirmed" at bounding box center [1408, 539] width 105 height 14
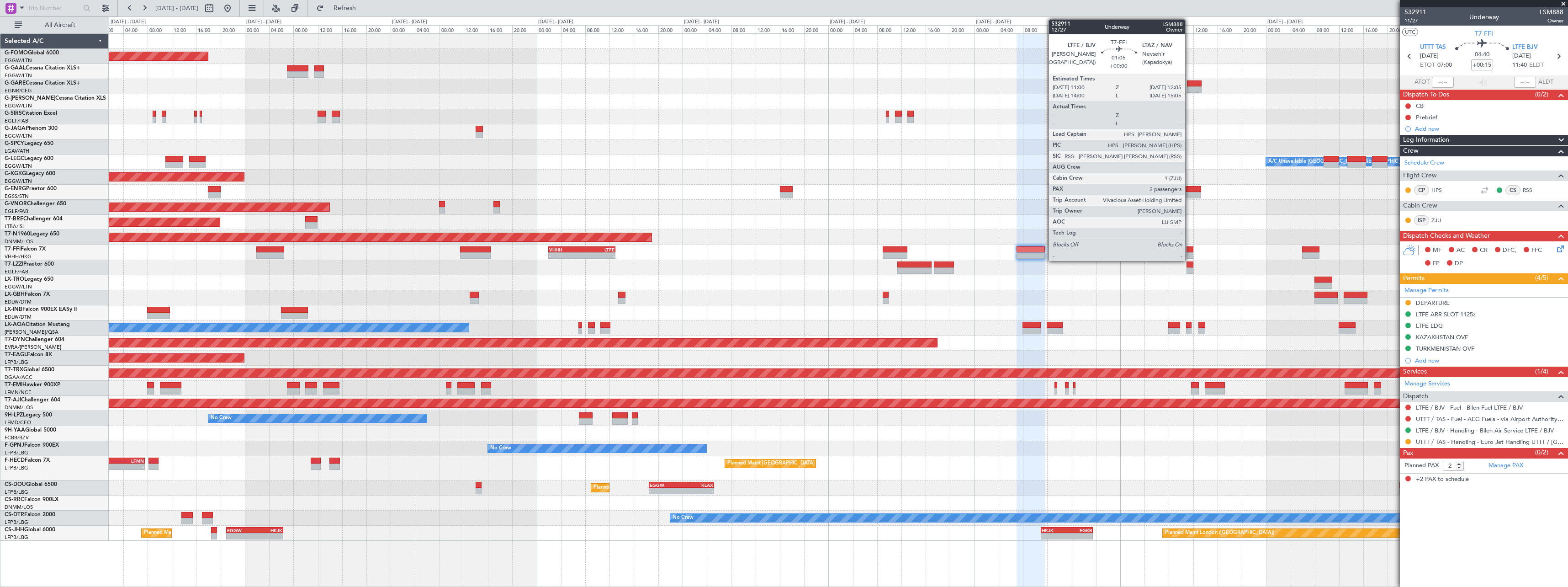
click at [1189, 249] on div at bounding box center [1189, 250] width 7 height 6
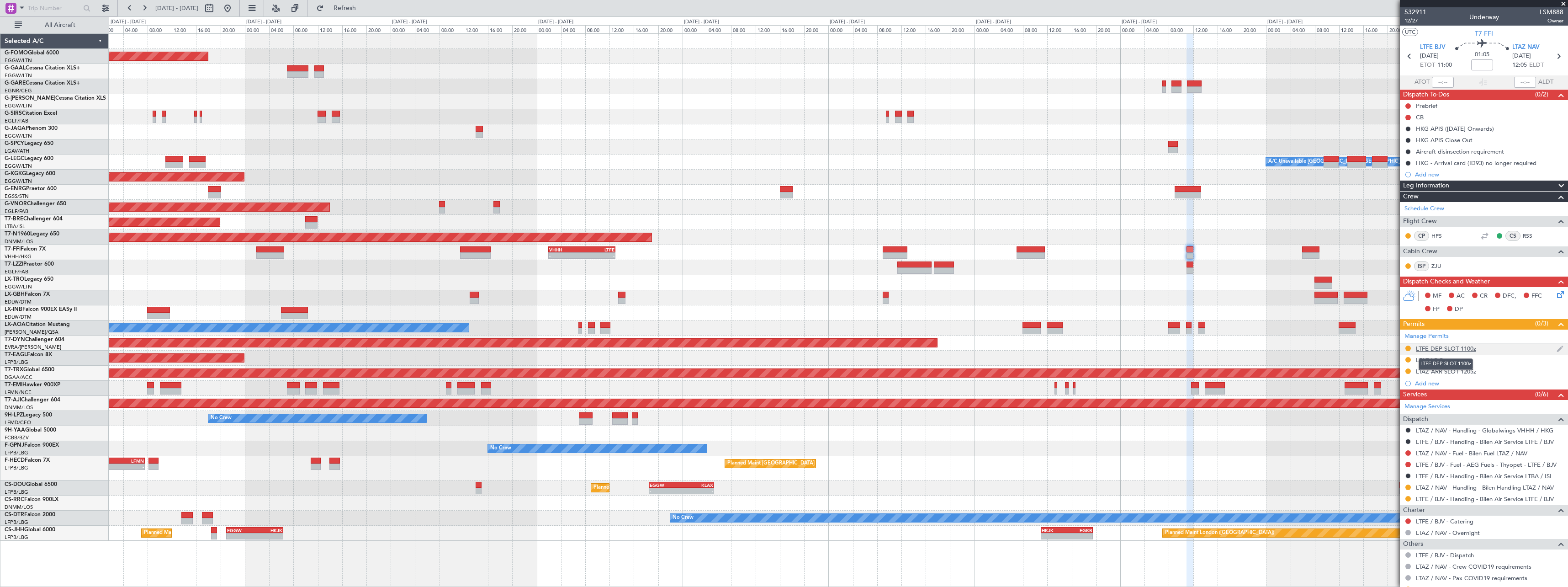
click at [1468, 352] on div "LTFE DEP SLOT 1100z" at bounding box center [1446, 349] width 60 height 8
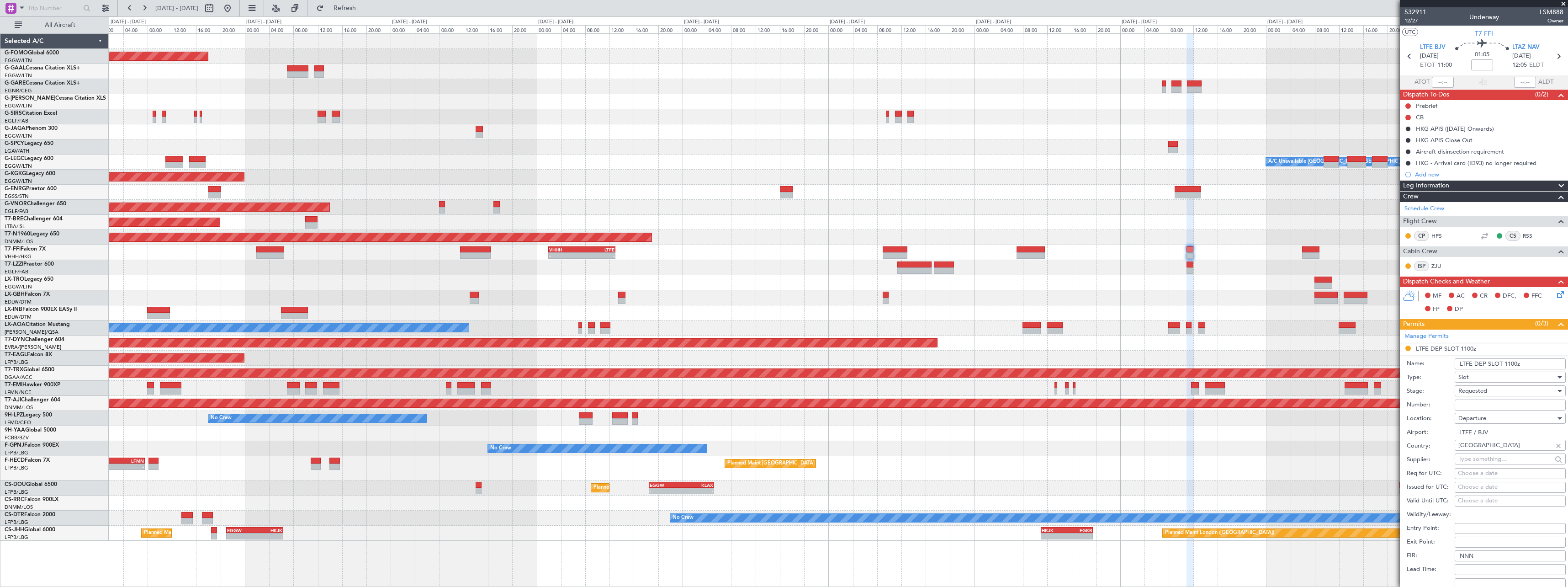
click at [1507, 404] on input "Number:" at bounding box center [1510, 405] width 111 height 11
paste input "LTFEDGN7222000"
type input "LTFEDGN7222000"
click at [1497, 393] on div "Requested" at bounding box center [1507, 391] width 97 height 14
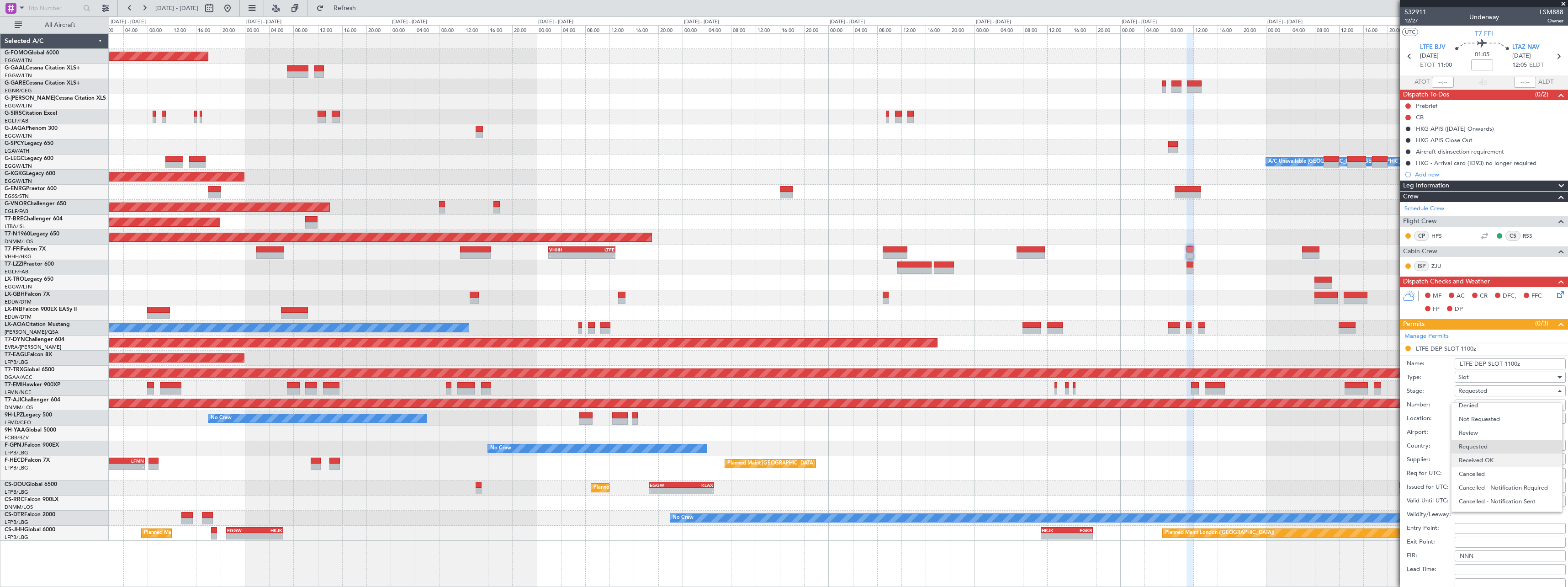
click at [1493, 463] on span "Received OK" at bounding box center [1507, 460] width 96 height 14
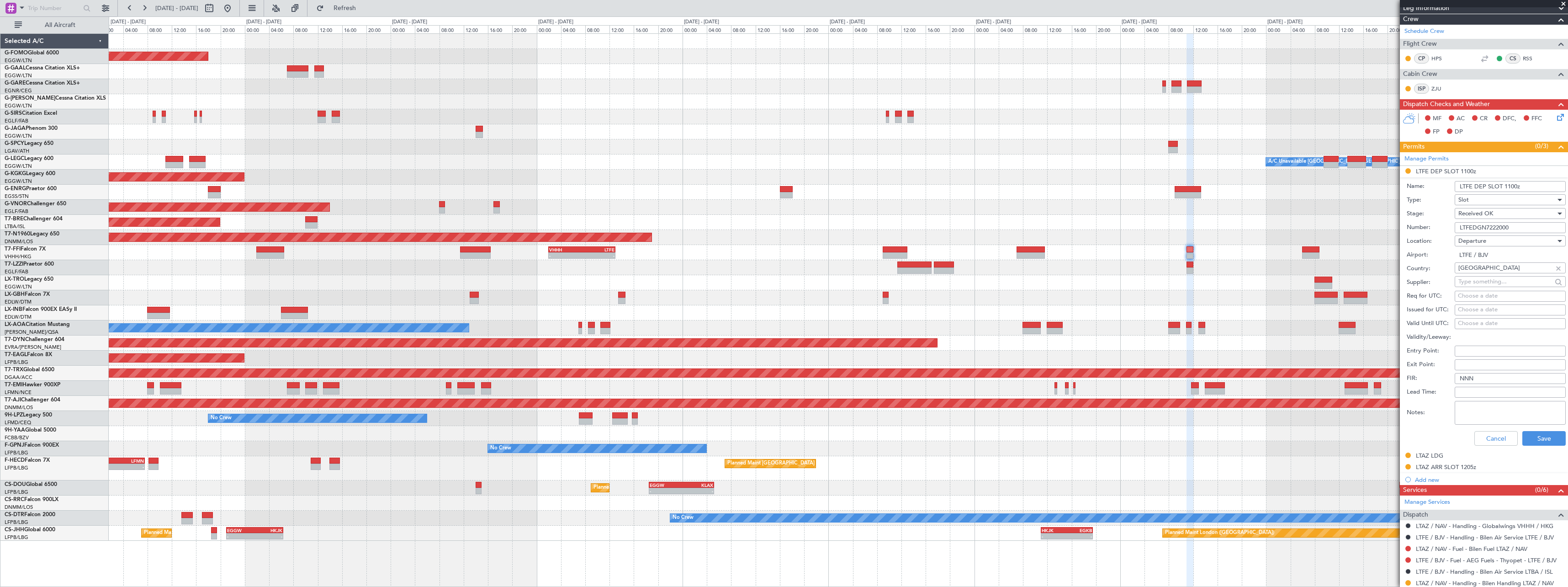
scroll to position [183, 0]
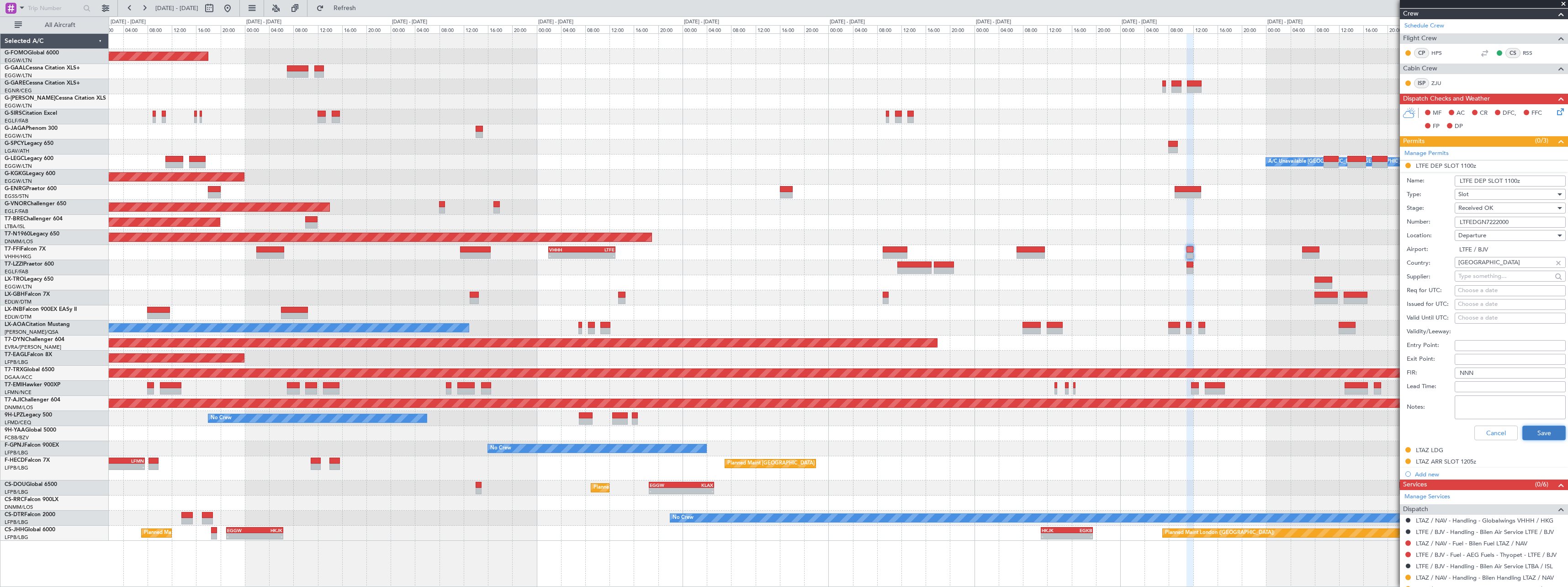
click at [1545, 434] on button "Save" at bounding box center [1544, 433] width 43 height 14
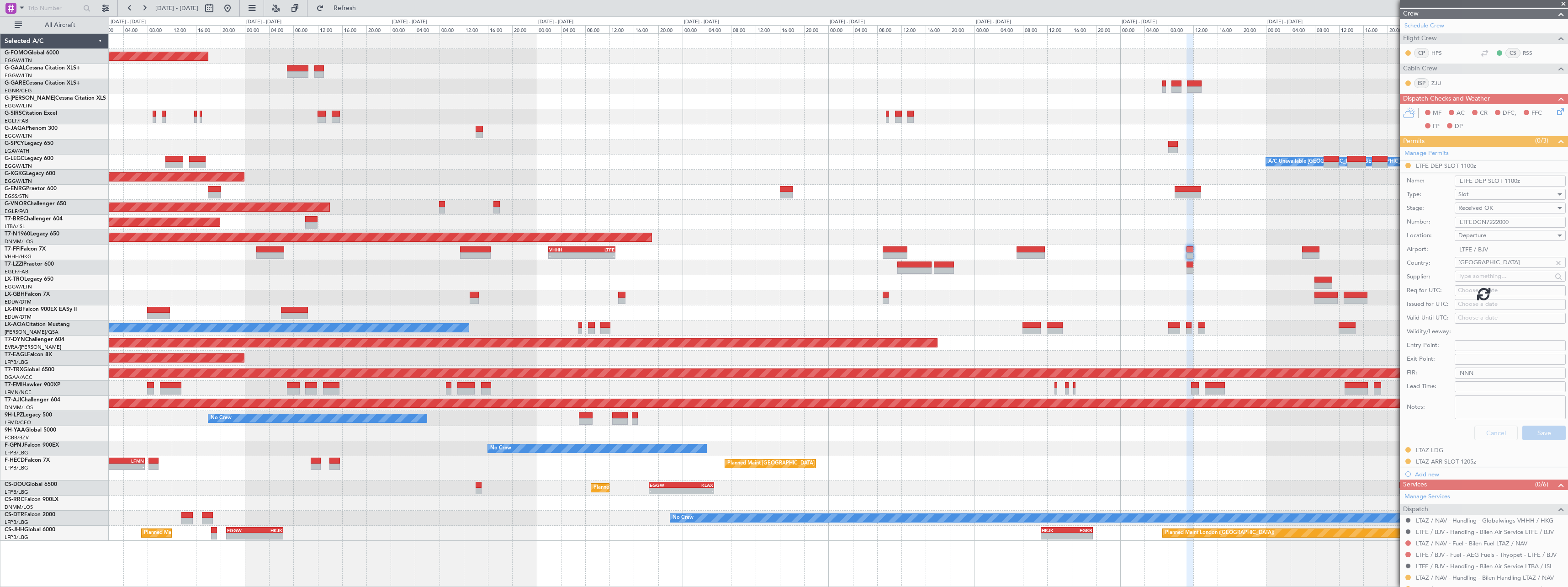
scroll to position [75, 0]
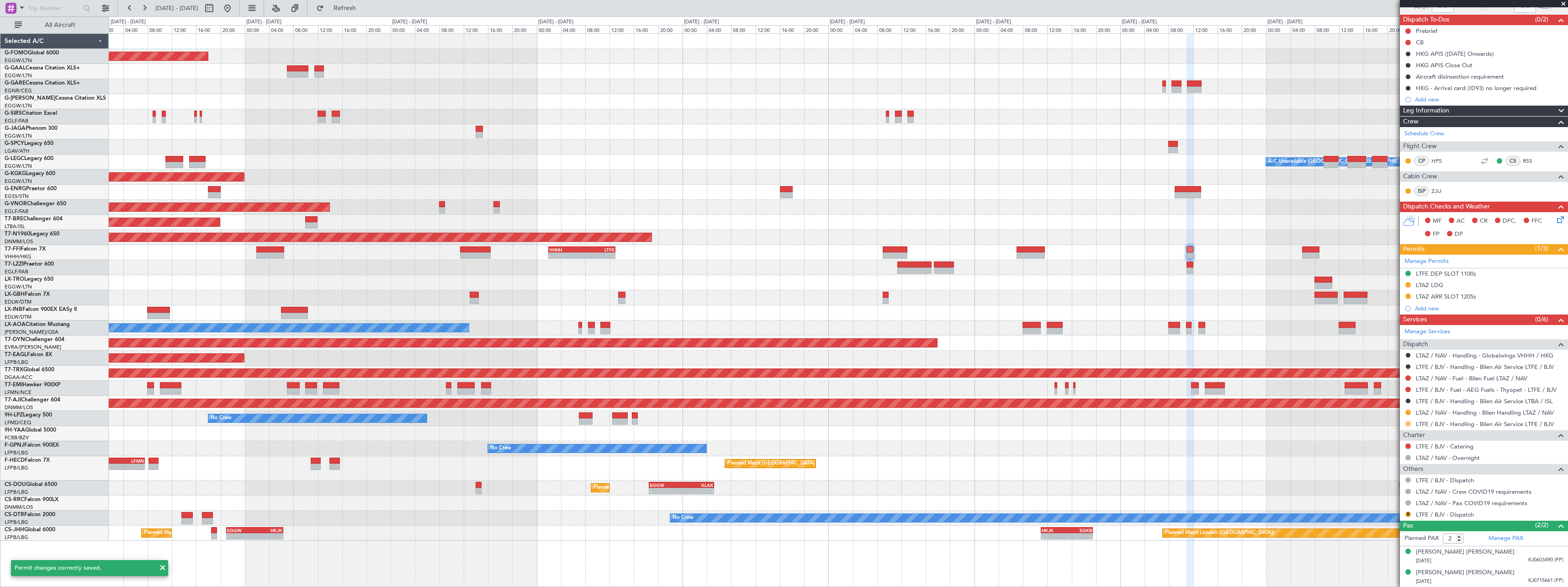
click at [1409, 422] on button at bounding box center [1408, 423] width 6 height 6
drag, startPoint x: 1384, startPoint y: 532, endPoint x: 1328, endPoint y: 394, distance: 148.9
click at [1384, 532] on span "Confirmed" at bounding box center [1382, 532] width 28 height 9
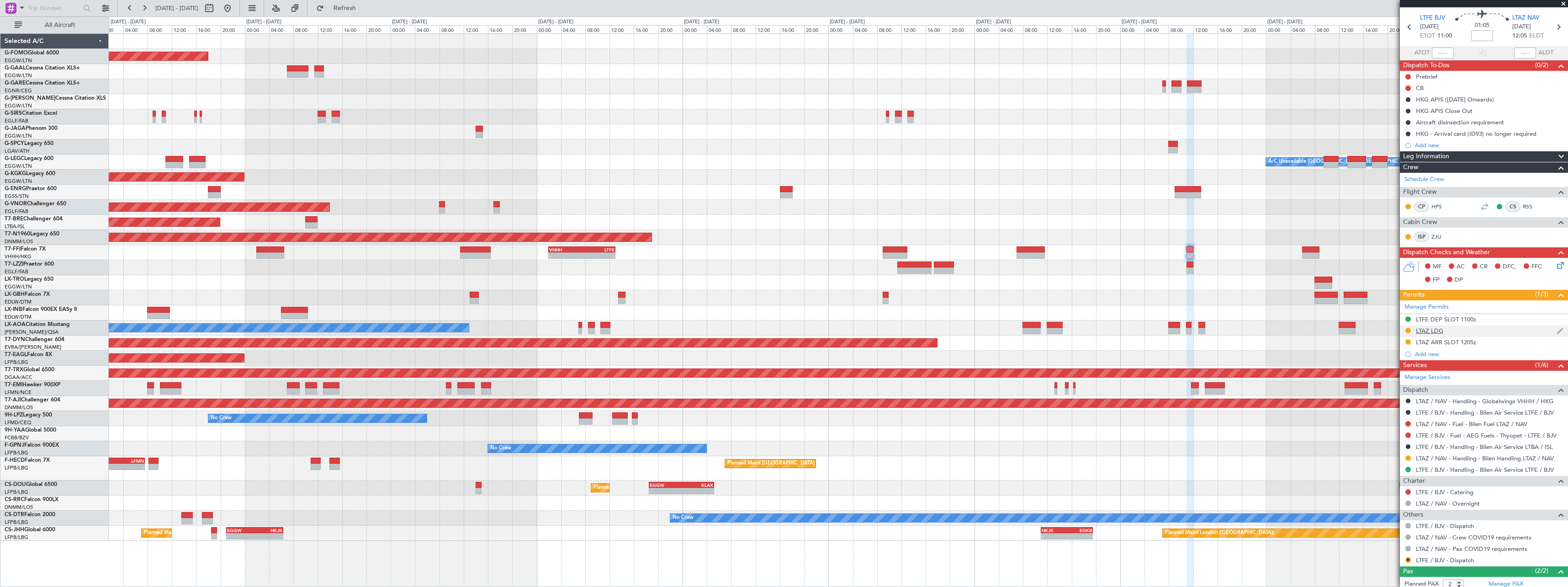
scroll to position [0, 0]
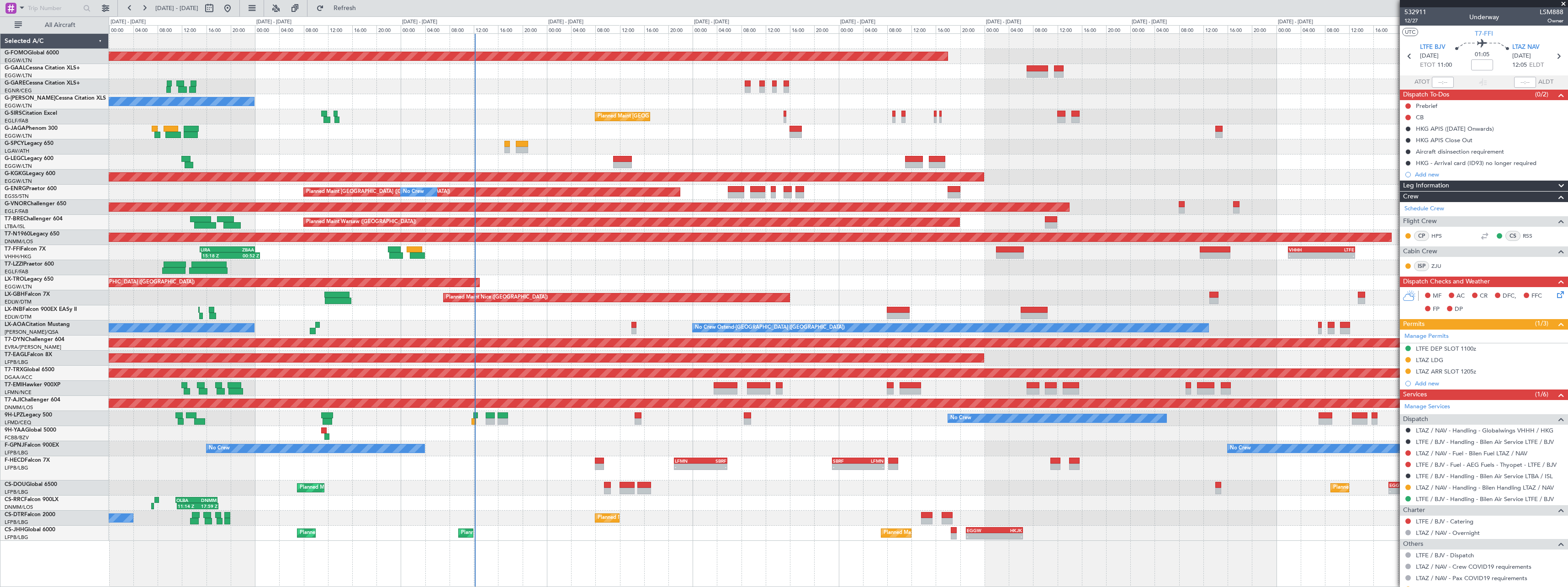
click at [1054, 475] on div "Planned Maint Windsor Locks (Bradley Intl) No Crew Owner Planned Maint London (…" at bounding box center [839, 287] width 1459 height 507
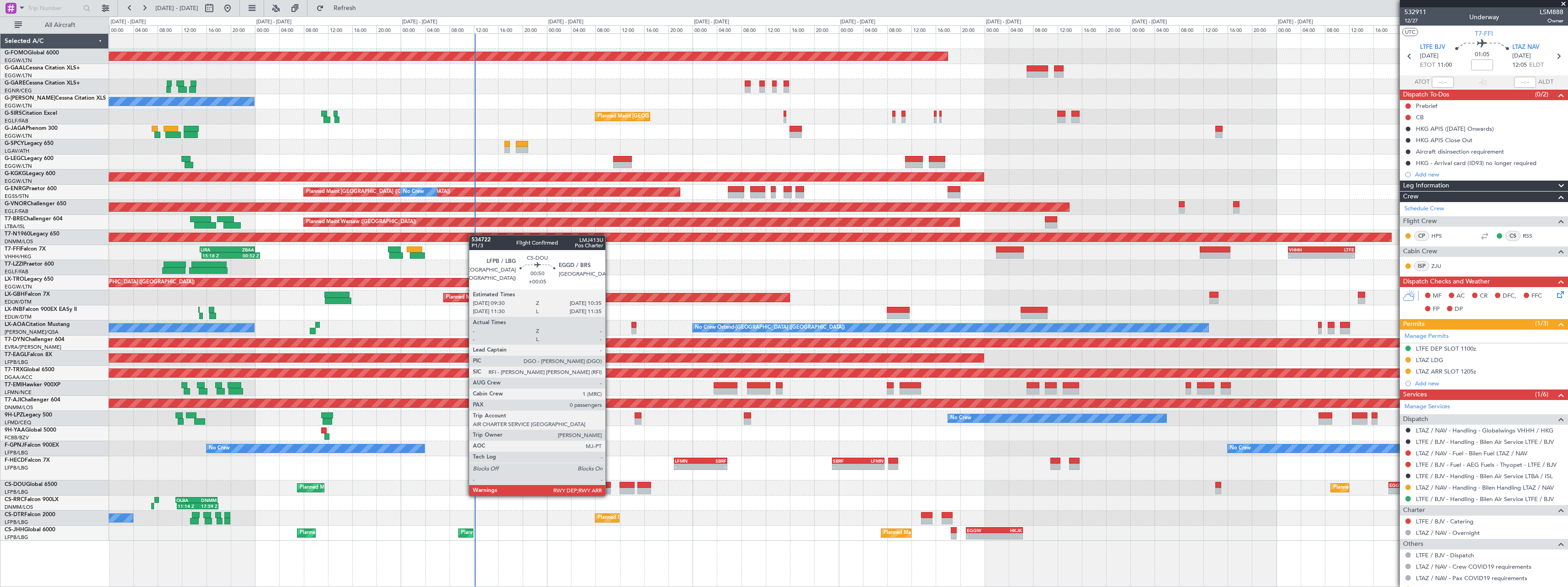
click at [610, 487] on div at bounding box center [607, 485] width 7 height 6
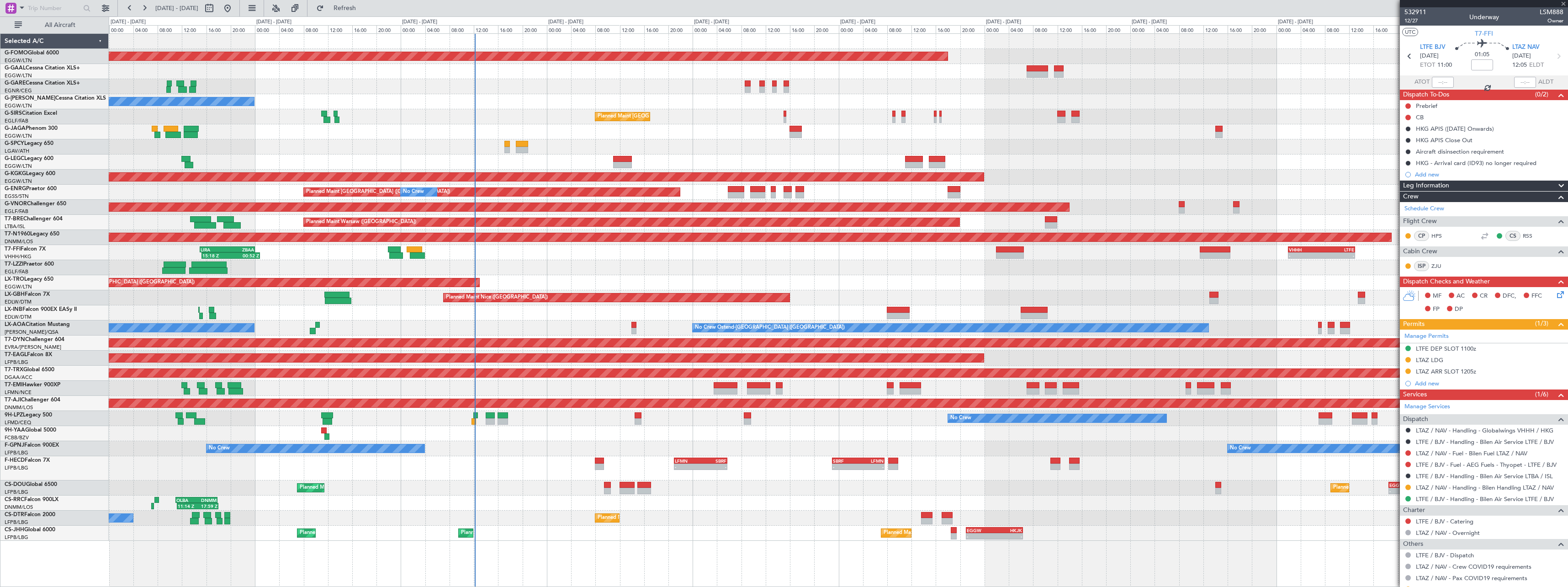
type input "+00:05"
type input "0"
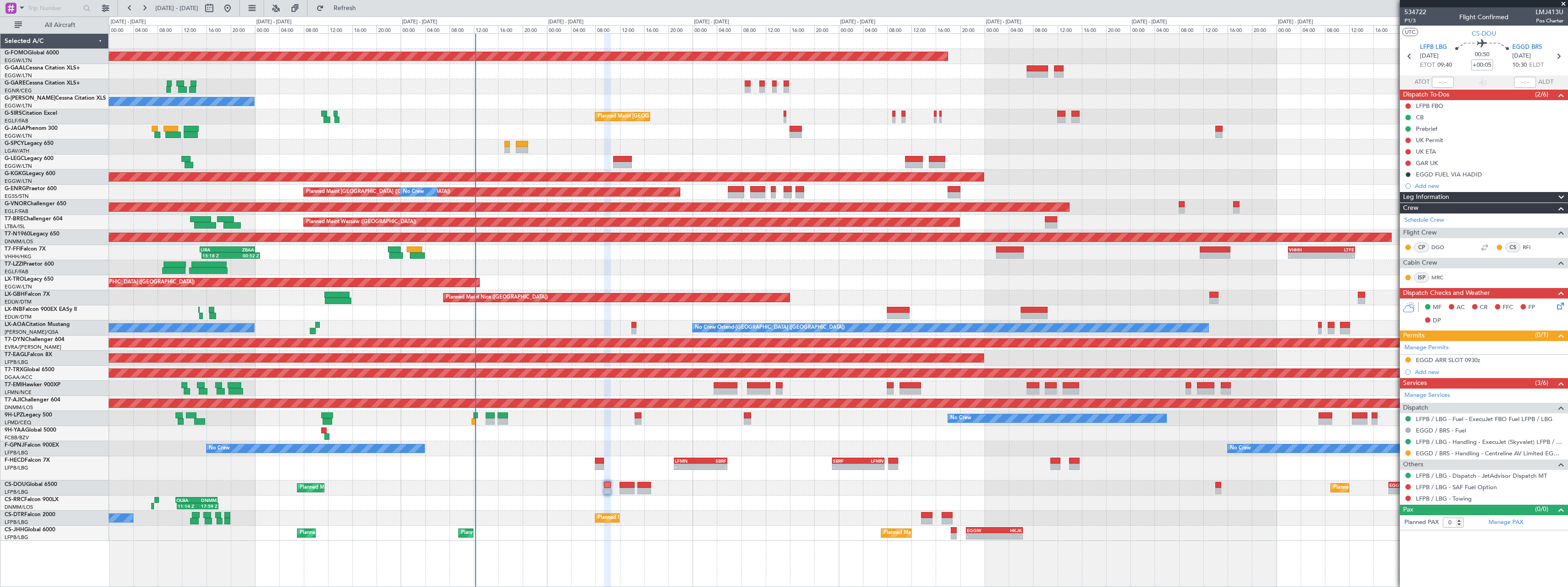
click at [1564, 195] on span at bounding box center [1560, 197] width 11 height 11
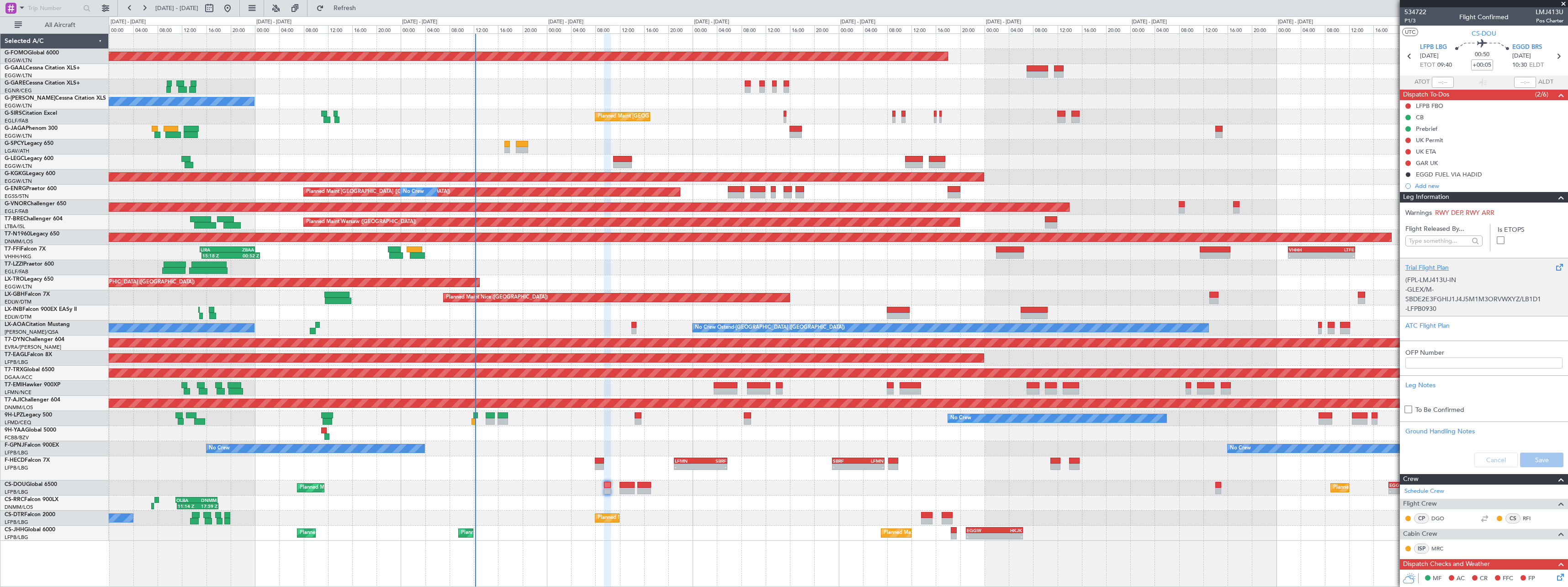
click at [1420, 270] on div "Trial Flight Plan" at bounding box center [1484, 267] width 157 height 9
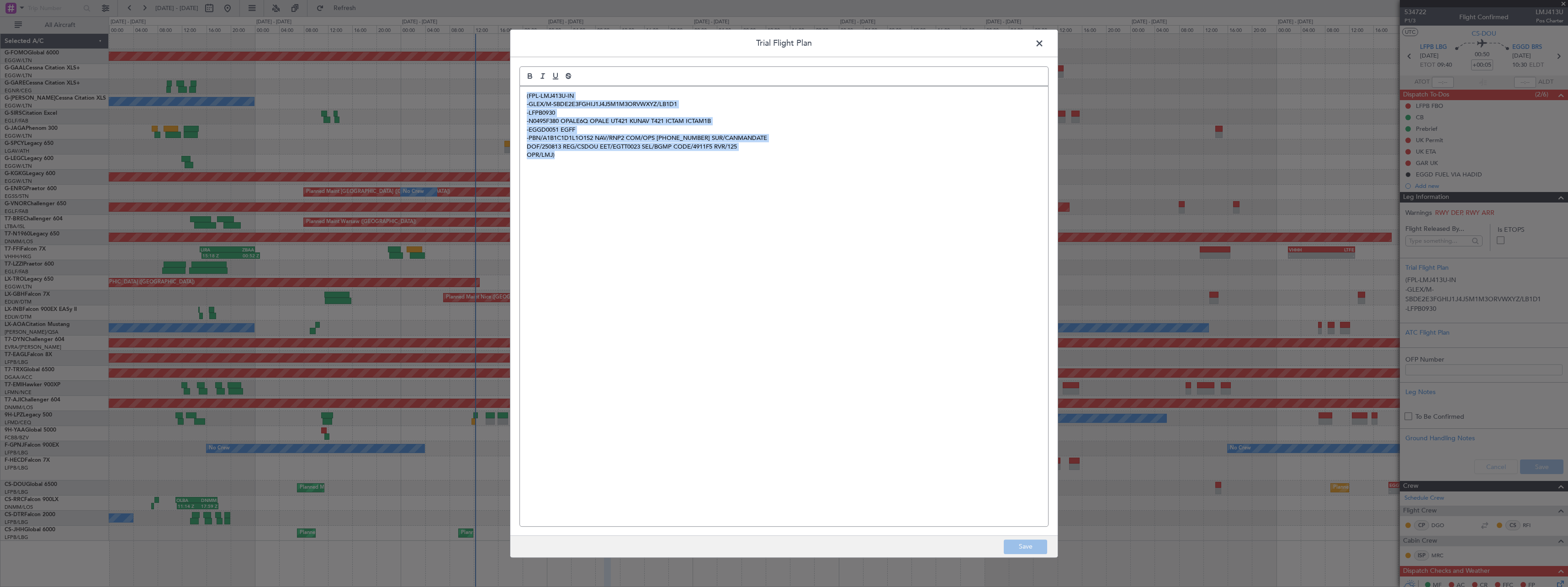
drag, startPoint x: 685, startPoint y: 180, endPoint x: 459, endPoint y: 81, distance: 246.7
click at [459, 81] on div "Trial Flight Plan (FPL-LMJ413U-IN -GLEX/M-SBDE2E3FGHIJ1J4J5M1M3ORVWXYZ/LB1D1 -L…" at bounding box center [784, 294] width 1568 height 587
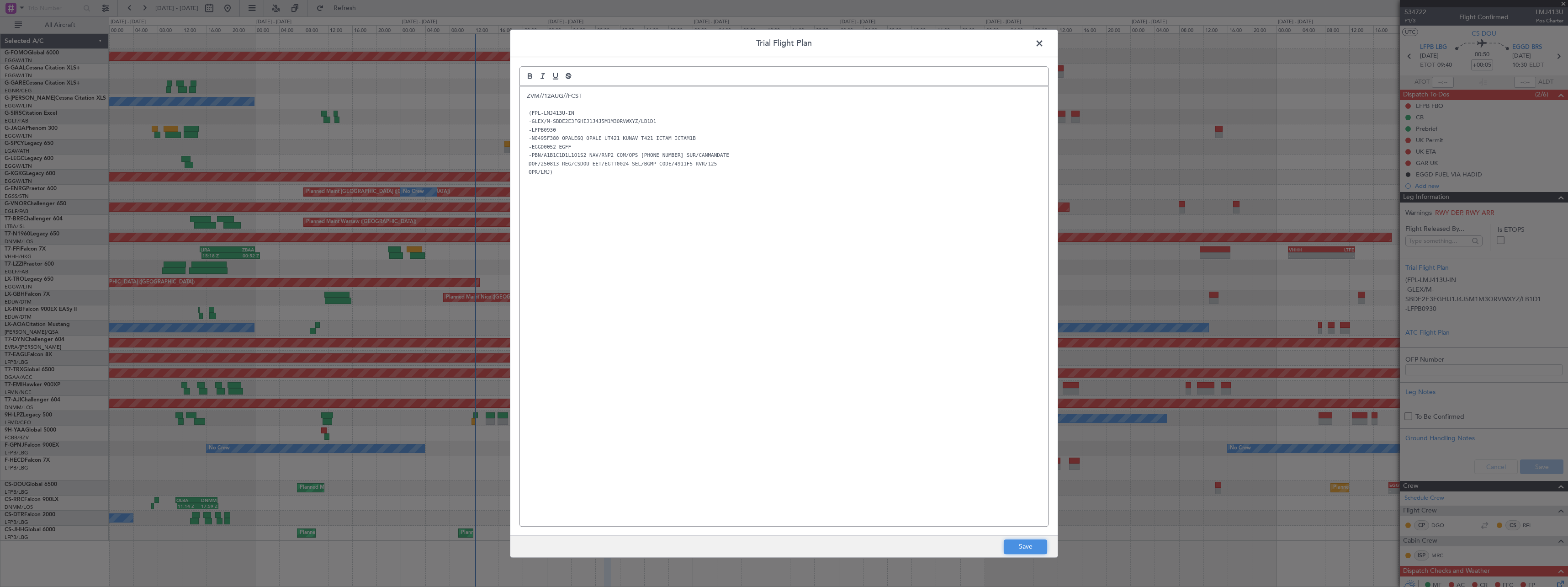
click at [1030, 549] on button "Save" at bounding box center [1025, 546] width 43 height 14
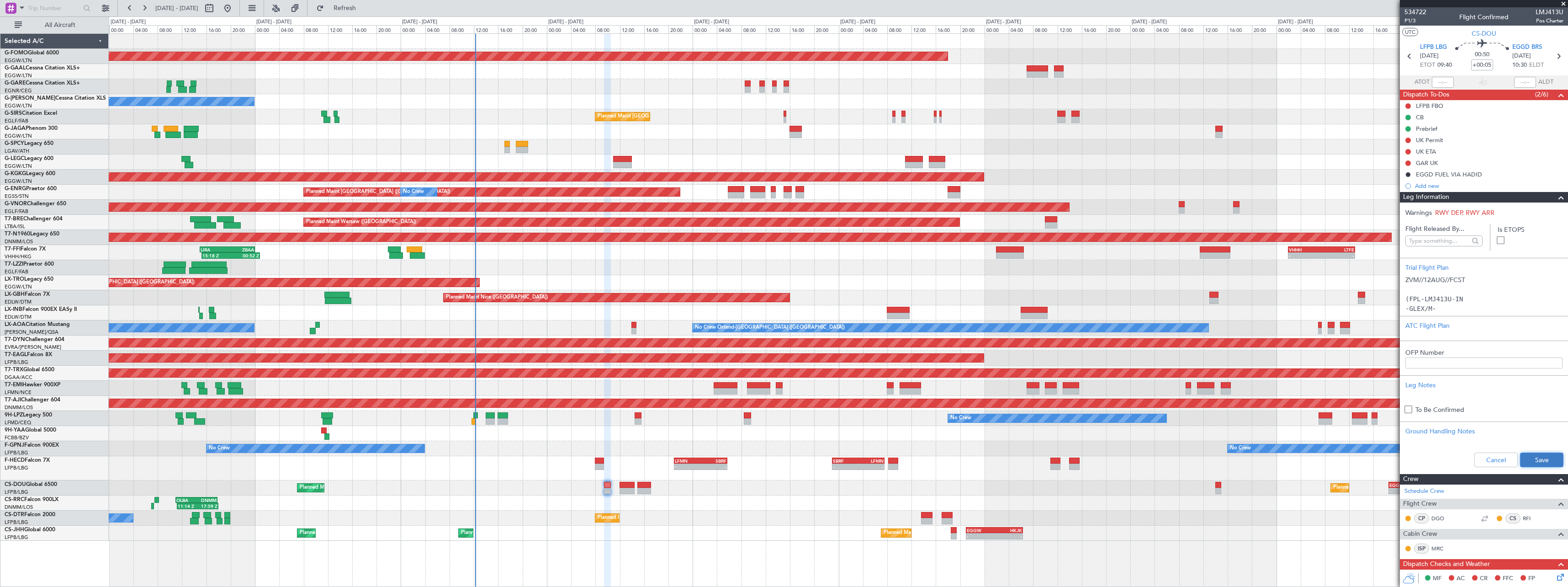
click at [1534, 457] on button "Save" at bounding box center [1541, 460] width 43 height 14
click at [1556, 196] on span at bounding box center [1560, 197] width 11 height 11
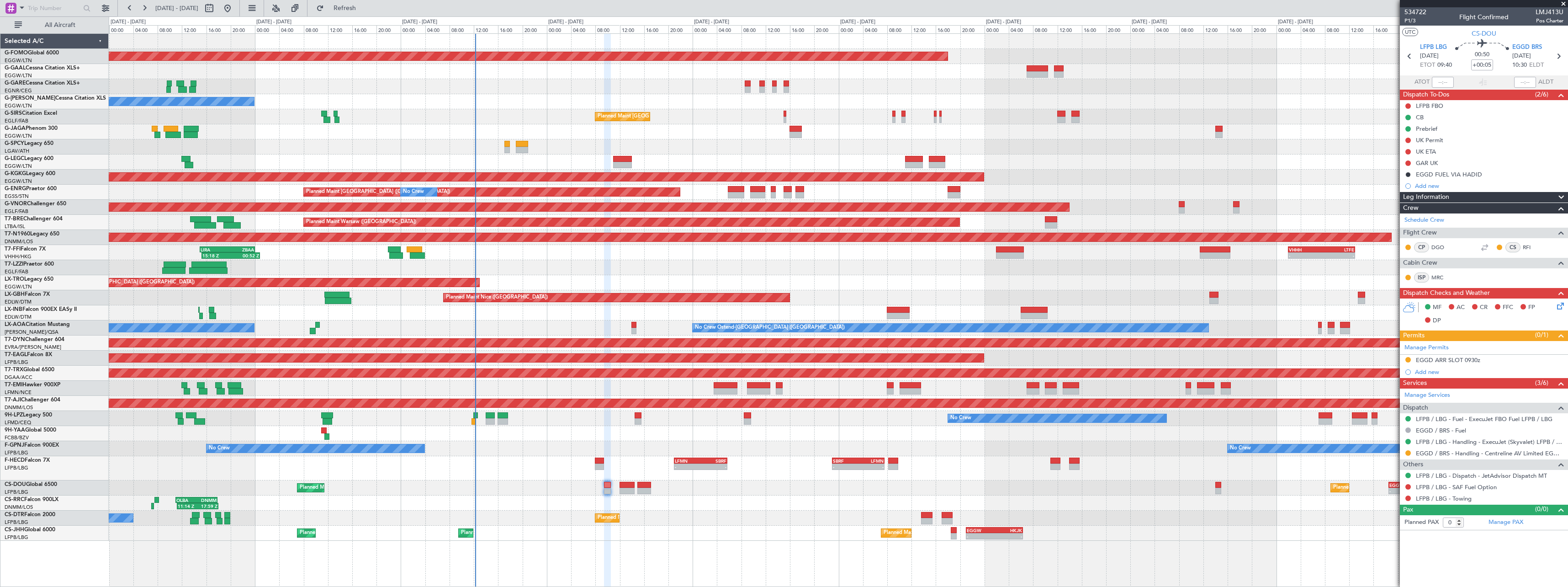
click at [627, 490] on div at bounding box center [627, 491] width 16 height 6
type input "+00:15"
type input "8"
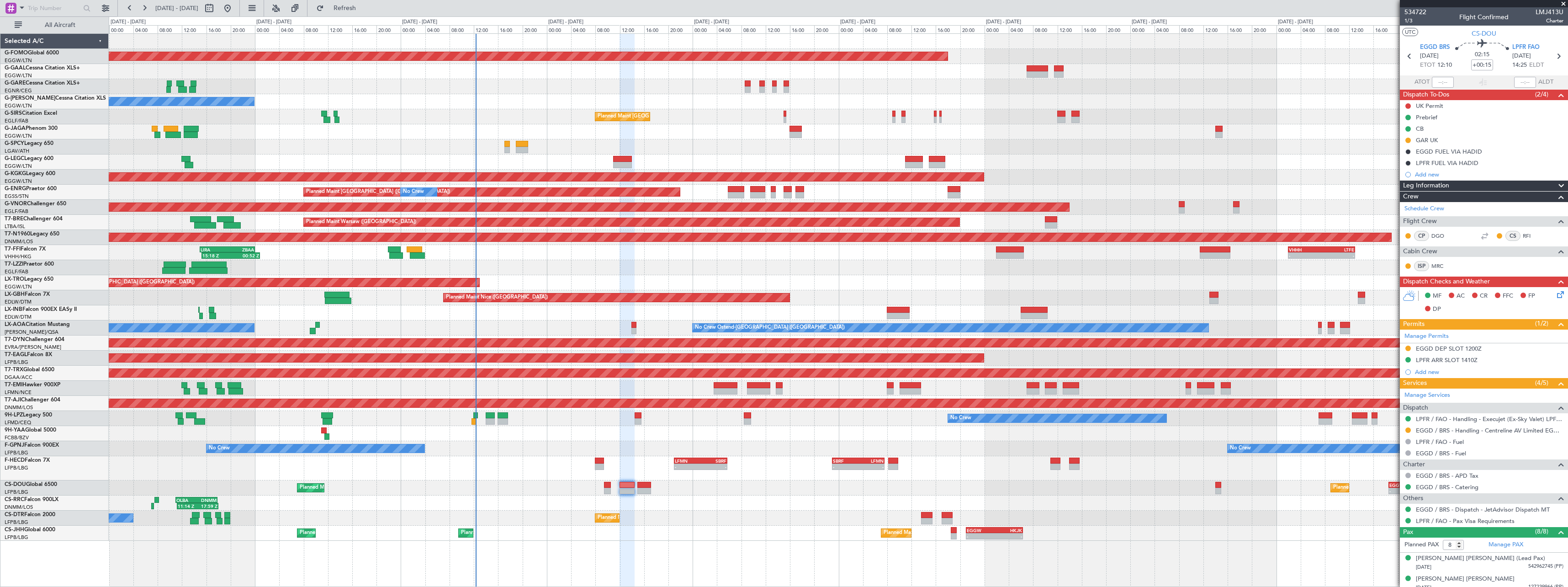
click at [1555, 192] on span at bounding box center [1560, 196] width 11 height 11
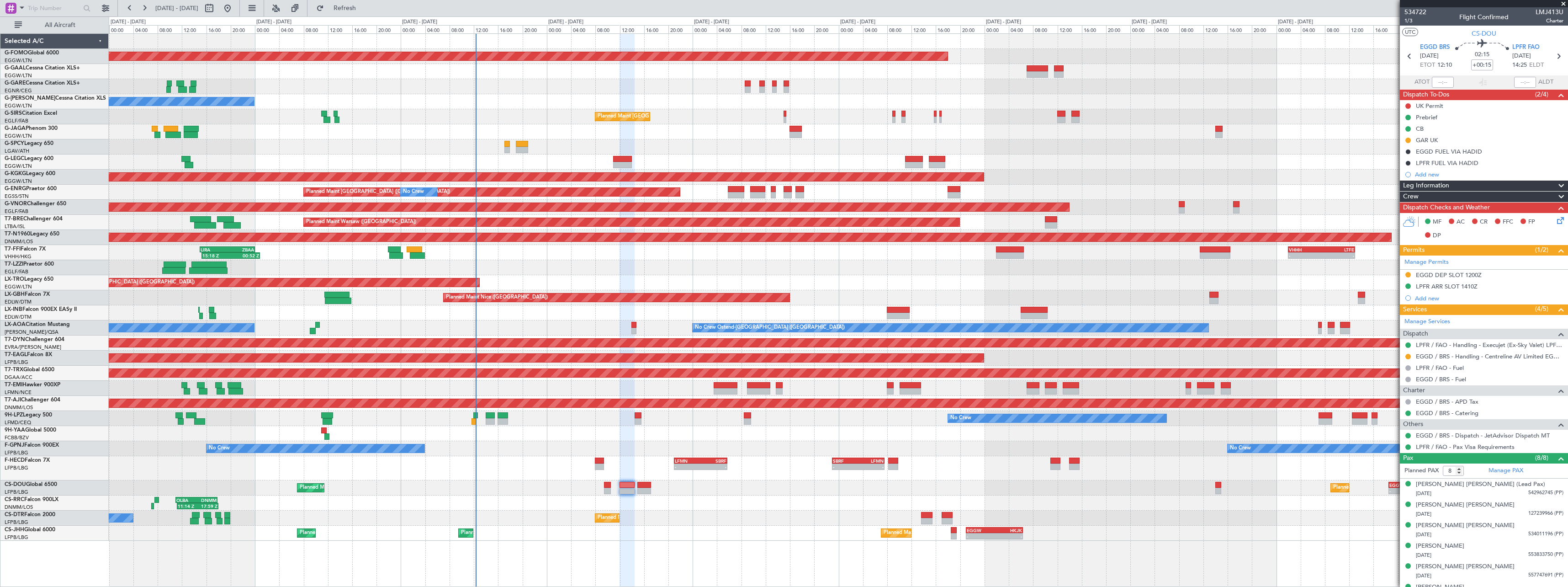
click at [1555, 194] on span at bounding box center [1560, 196] width 11 height 11
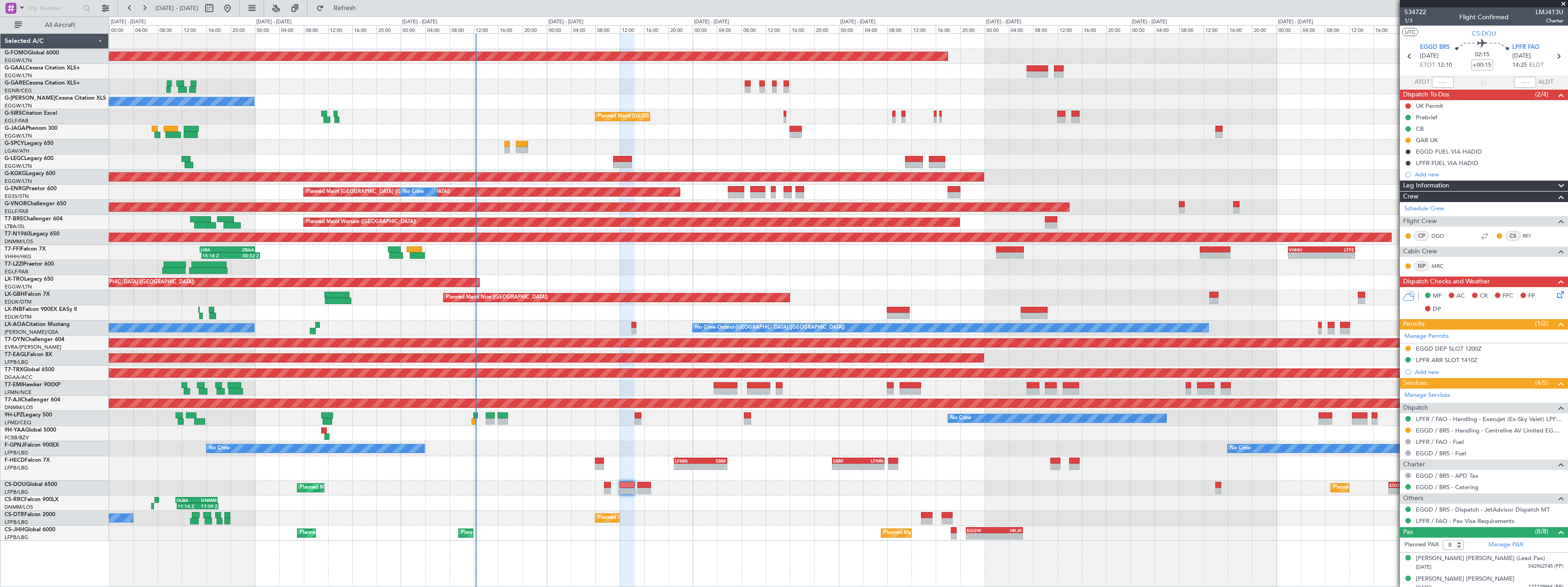
click at [1555, 186] on span at bounding box center [1560, 186] width 11 height 11
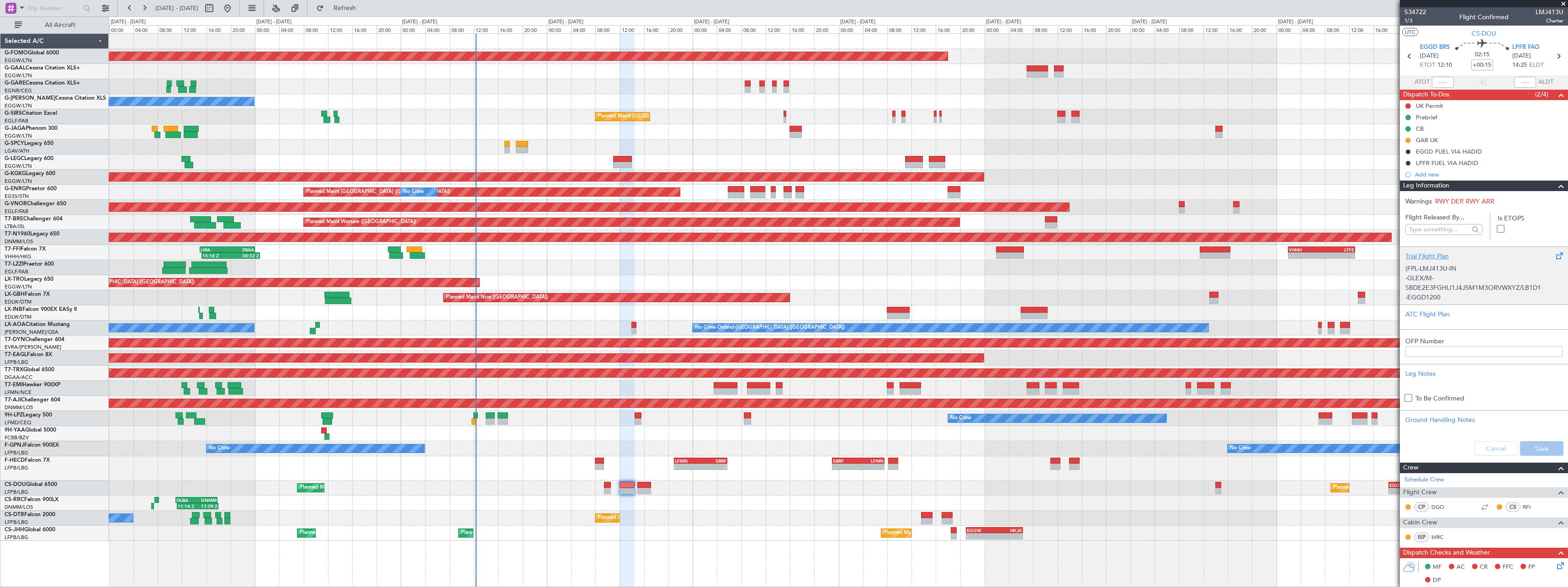
click at [1427, 254] on div "Trial Flight Plan" at bounding box center [1484, 256] width 157 height 9
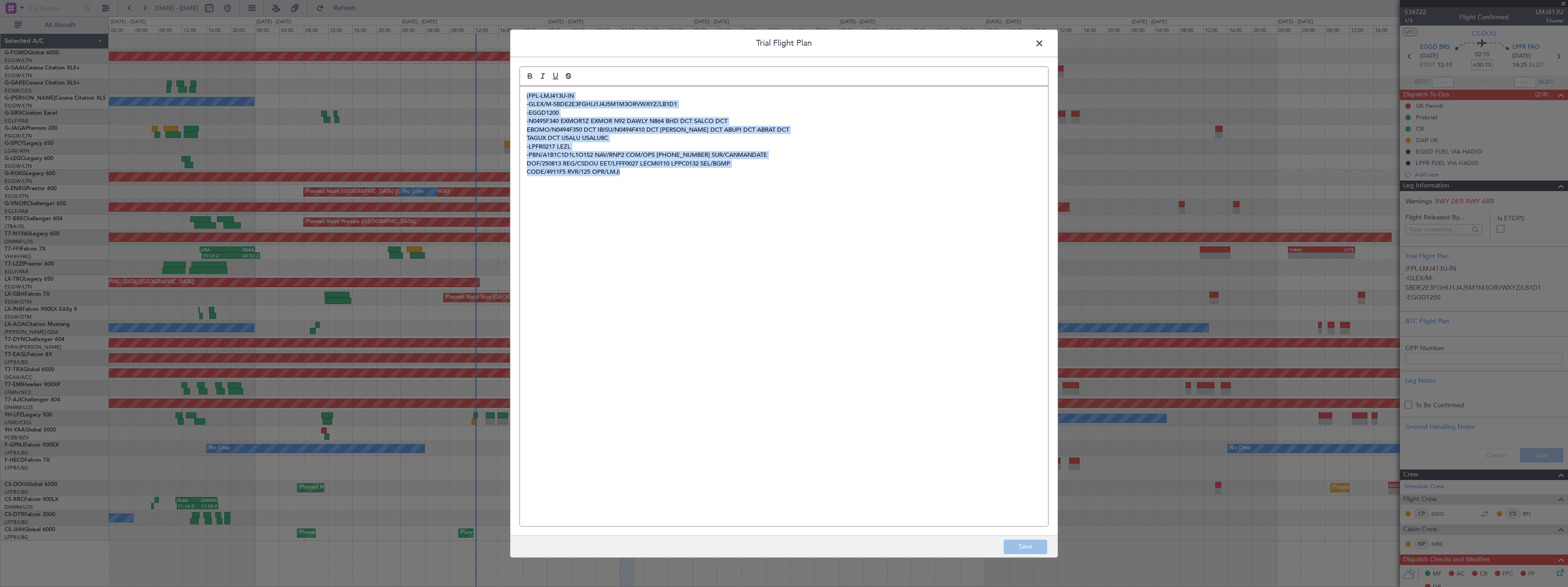
drag, startPoint x: 656, startPoint y: 158, endPoint x: 481, endPoint y: 82, distance: 190.8
click at [481, 82] on div "Trial Flight Plan (FPL-LMJ413U-IN -GLEX/M-SBDE2E3FGHIJ1J4J5M1M3ORVWXYZ/LB1D1 -E…" at bounding box center [784, 294] width 1568 height 587
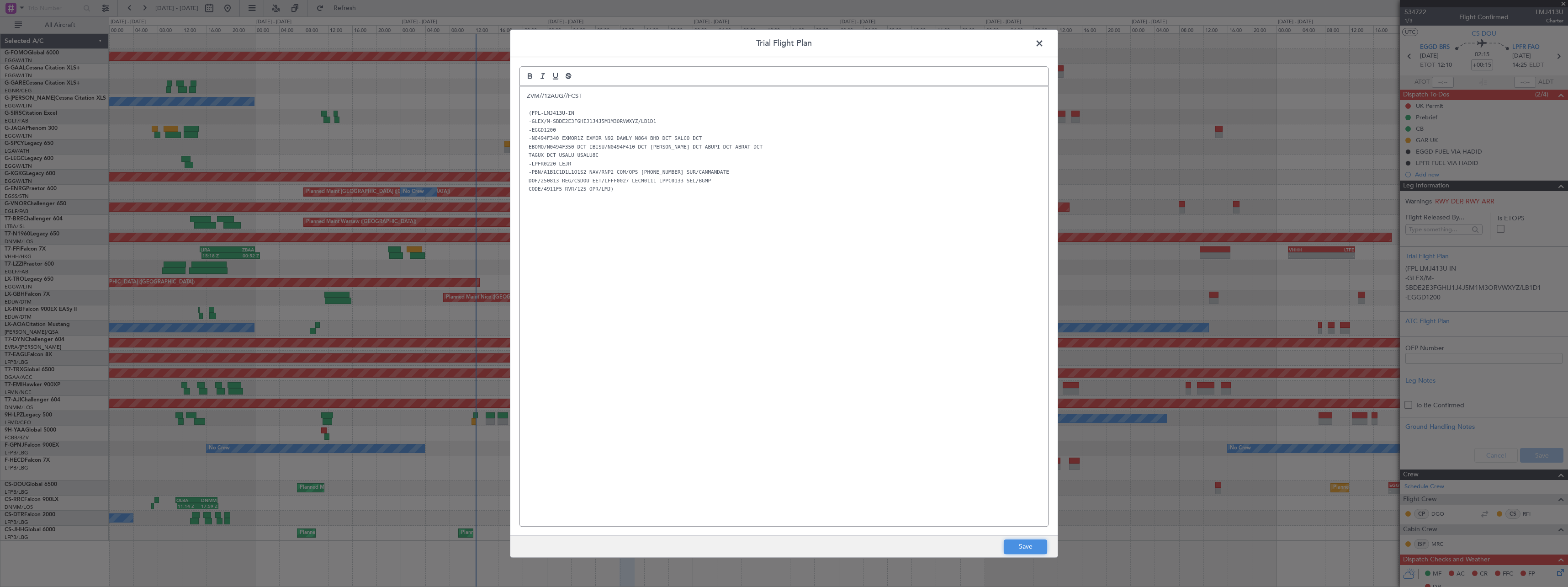
drag, startPoint x: 1026, startPoint y: 542, endPoint x: 1044, endPoint y: 542, distance: 18.0
click at [1028, 542] on button "Save" at bounding box center [1025, 546] width 43 height 14
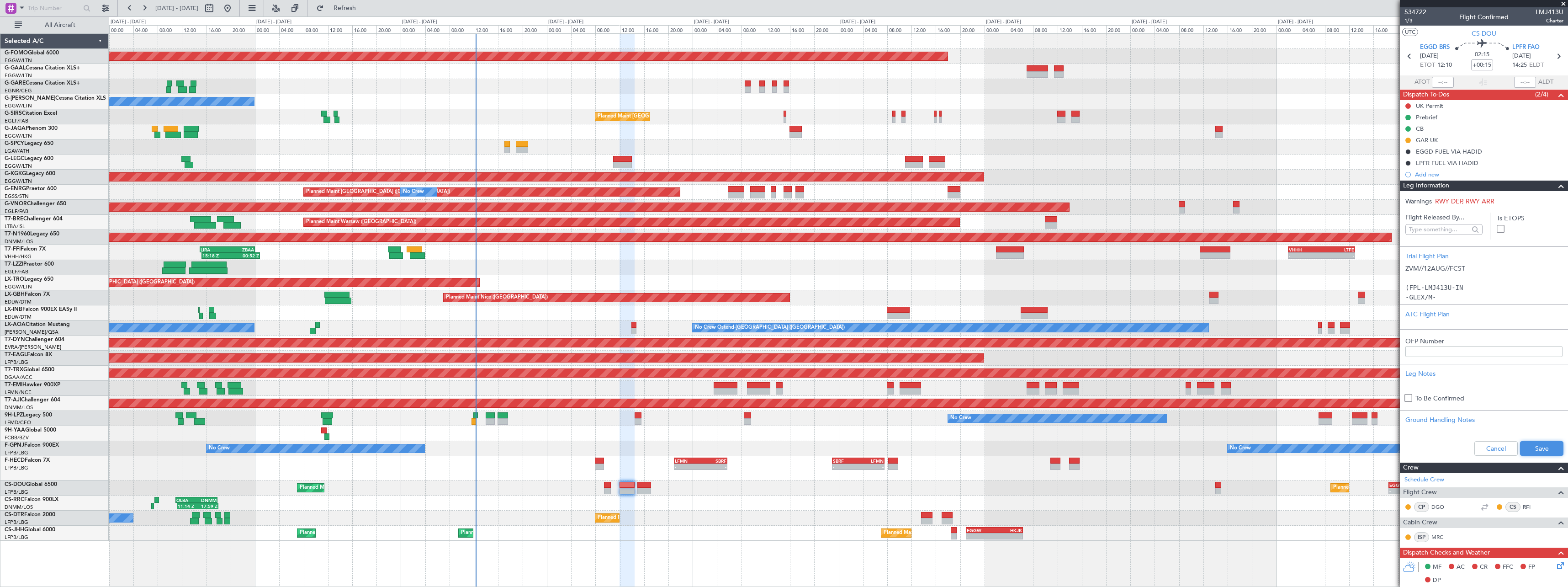
click at [1548, 452] on button "Save" at bounding box center [1541, 448] width 43 height 14
click at [1555, 188] on span at bounding box center [1560, 186] width 11 height 11
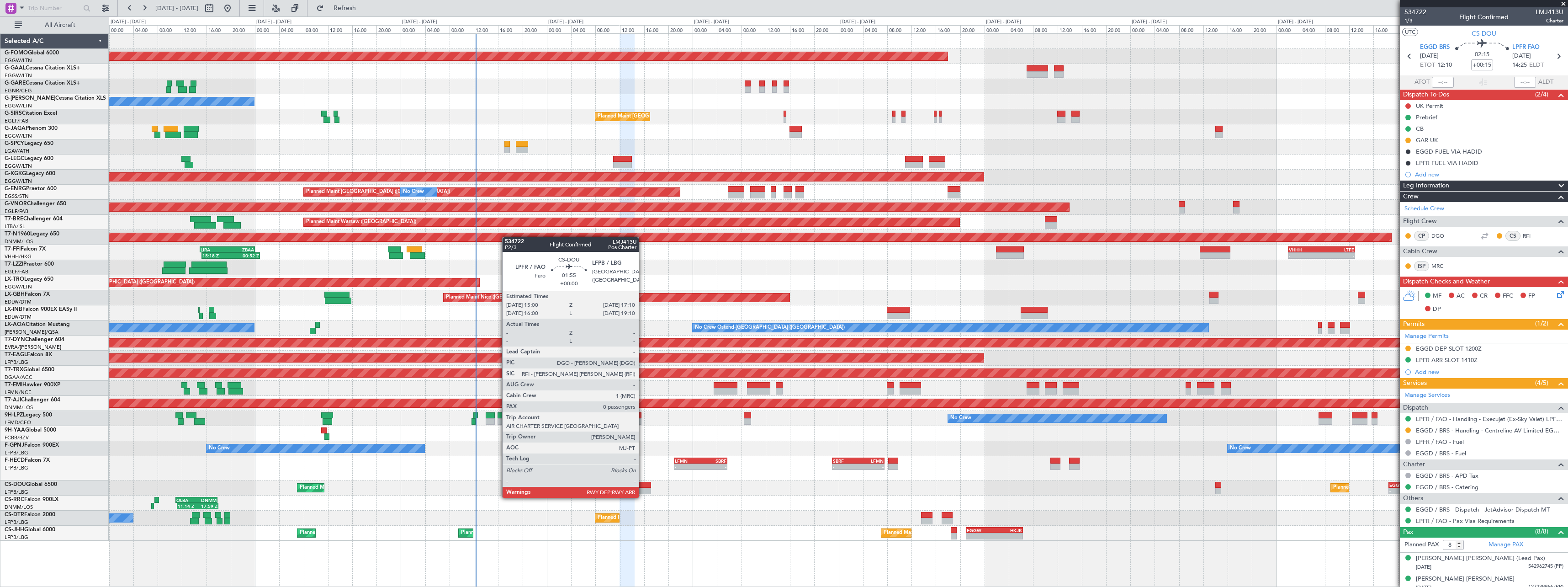
click at [643, 489] on div at bounding box center [644, 491] width 13 height 6
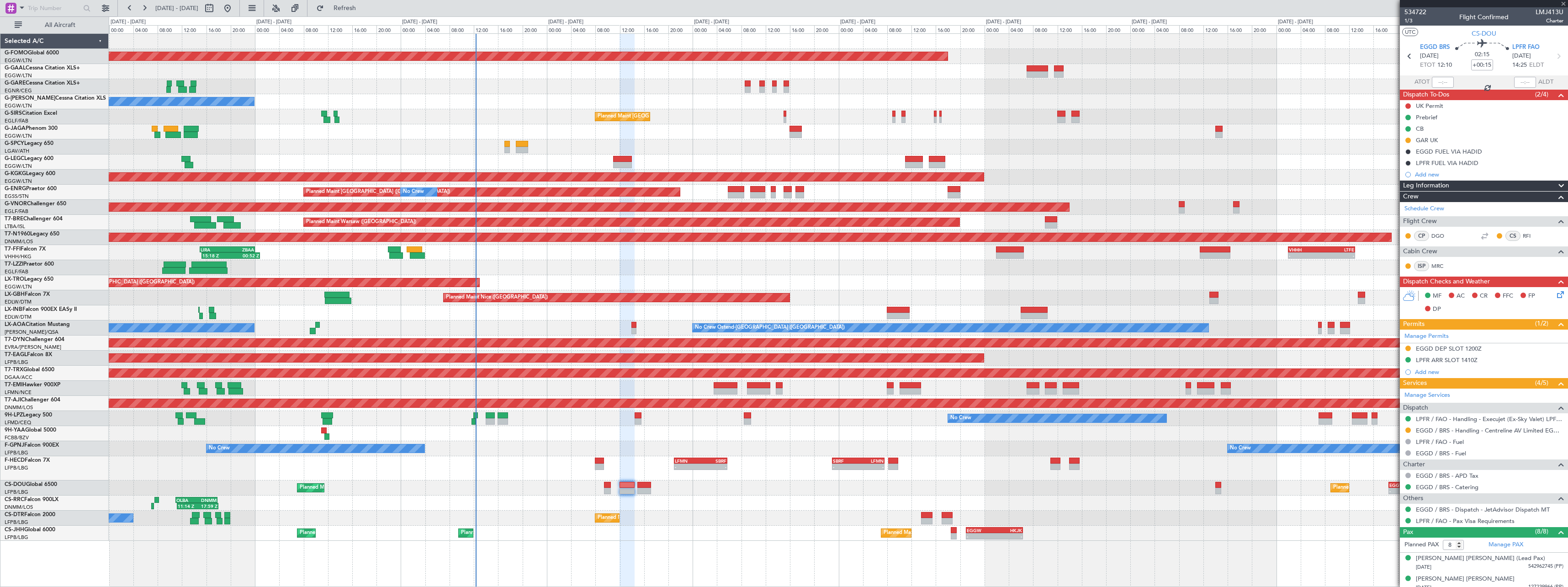
type input "0"
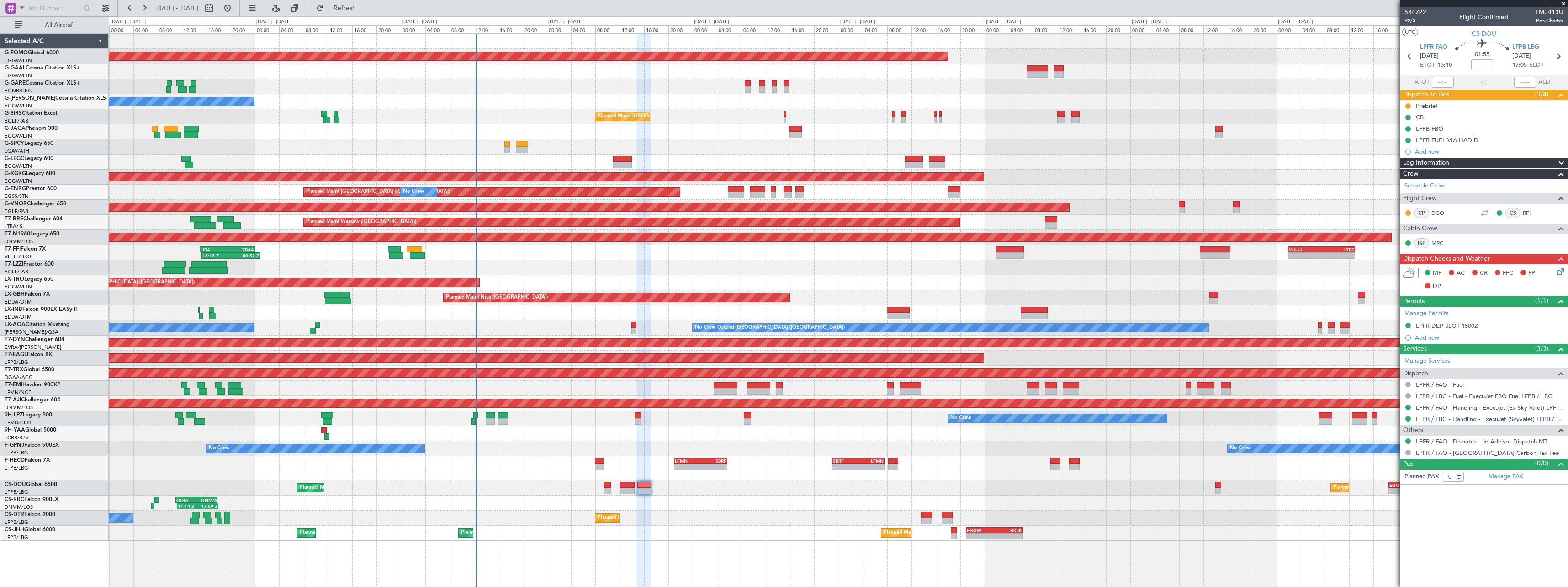
click at [1563, 159] on span at bounding box center [1560, 163] width 11 height 11
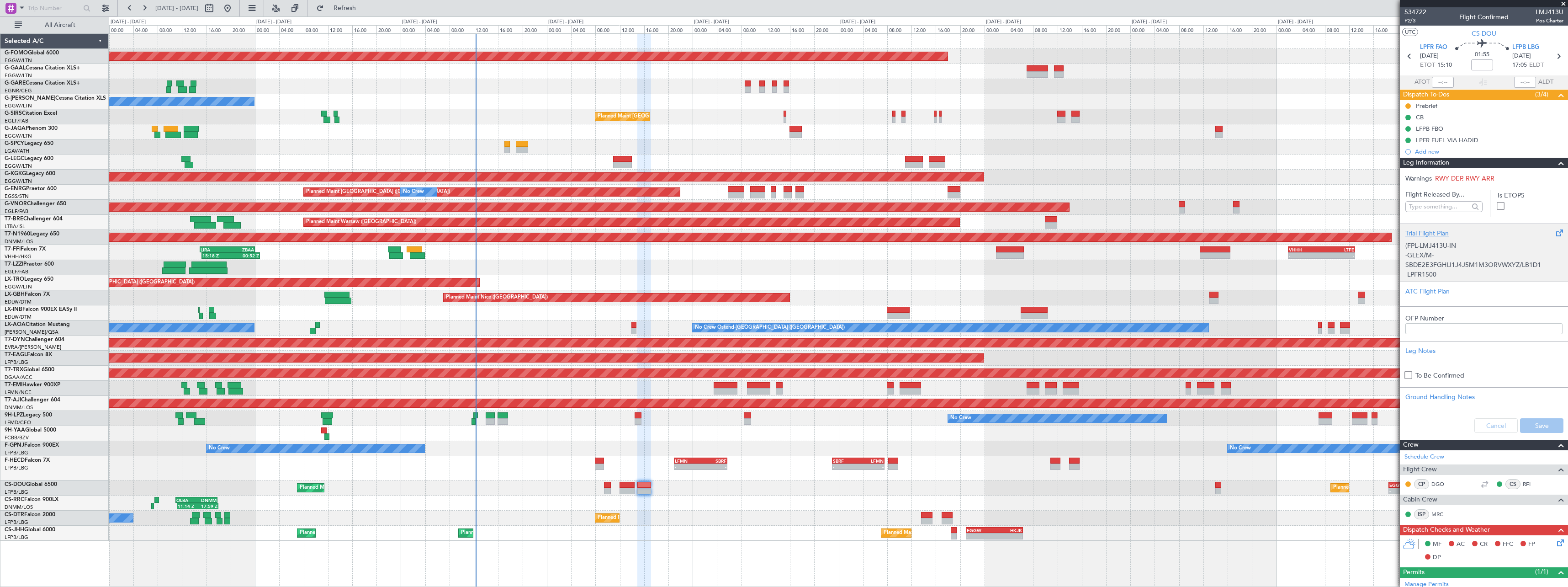
click at [1426, 232] on div "Trial Flight Plan" at bounding box center [1484, 233] width 157 height 9
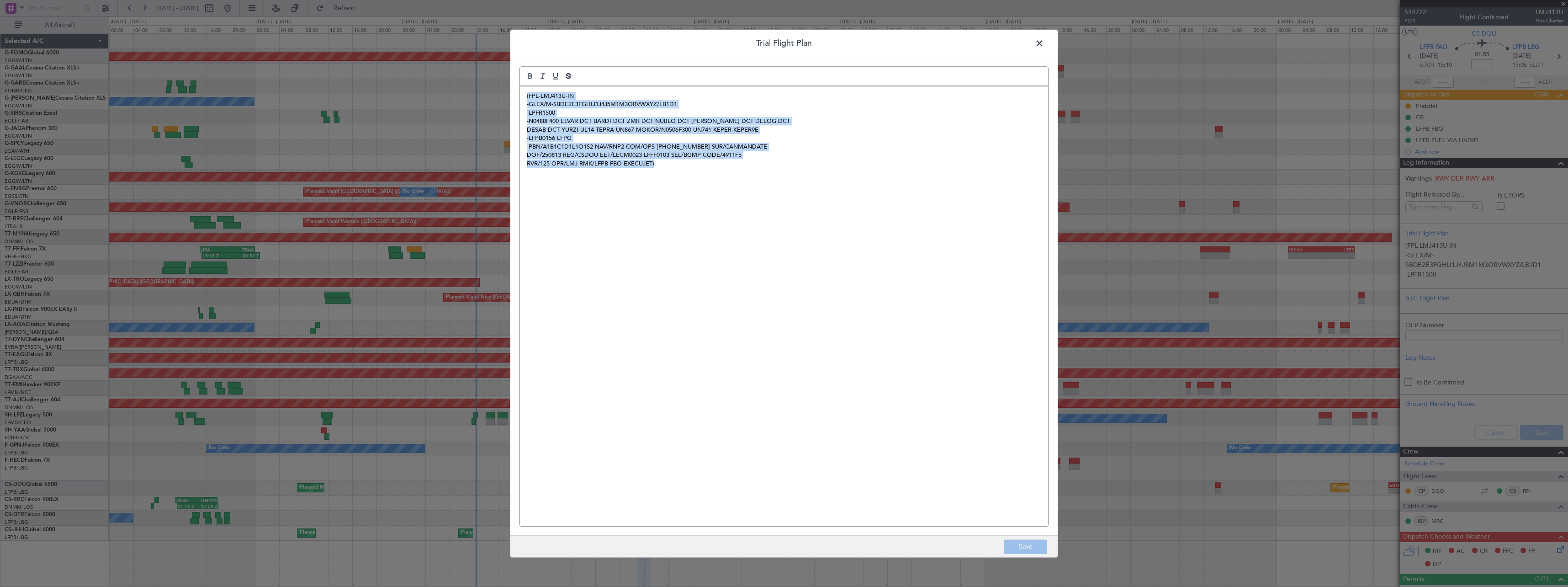
drag, startPoint x: 729, startPoint y: 198, endPoint x: 432, endPoint y: 79, distance: 320.0
click at [432, 79] on div "Trial Flight Plan (FPL-LMJ413U-IN -GLEX/M-SBDE2E3FGHIJ1J4J5M1M3ORVWXYZ/LB1D1 -L…" at bounding box center [784, 294] width 1568 height 587
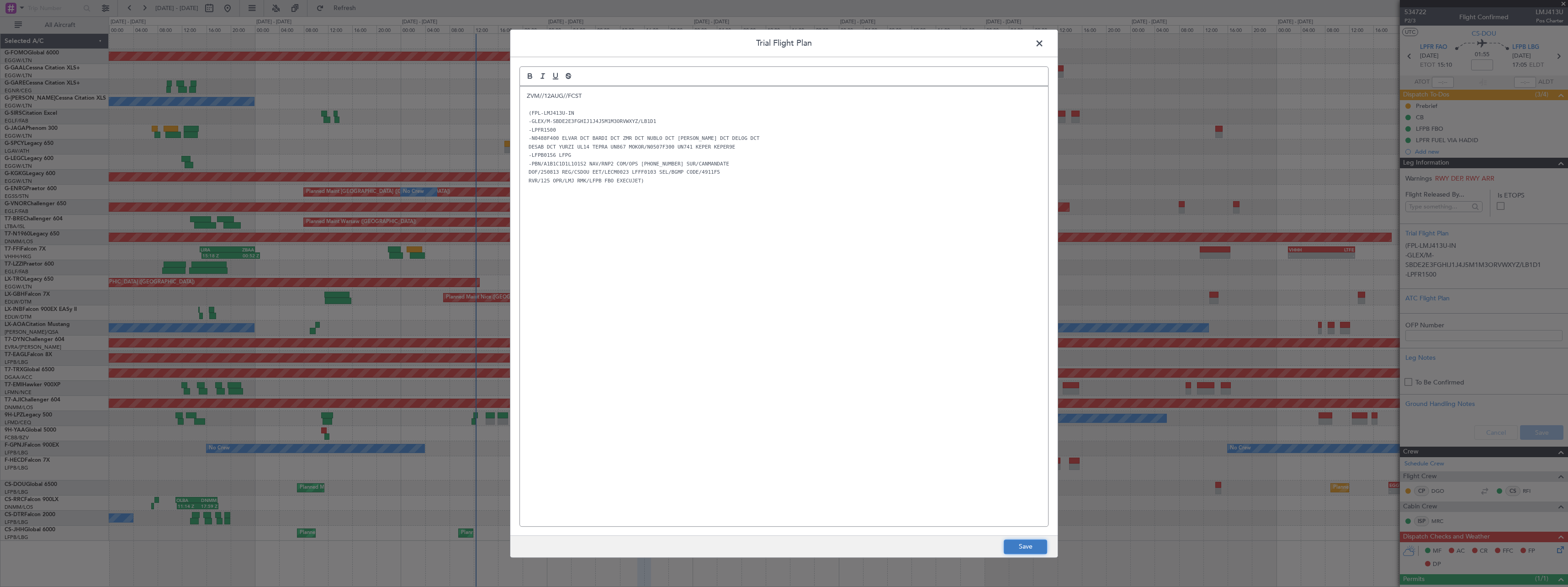
click at [1010, 544] on button "Save" at bounding box center [1025, 546] width 43 height 14
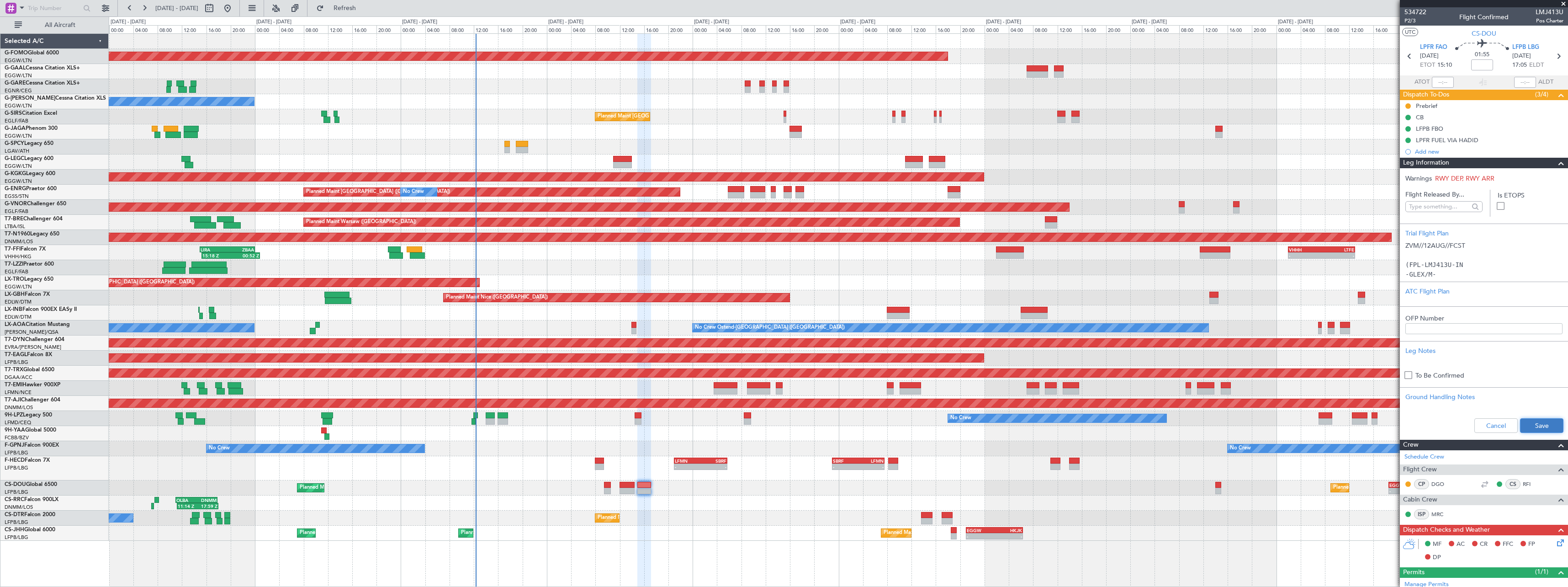
click at [1548, 433] on button "Save" at bounding box center [1541, 425] width 43 height 14
click at [1557, 161] on span at bounding box center [1560, 163] width 11 height 11
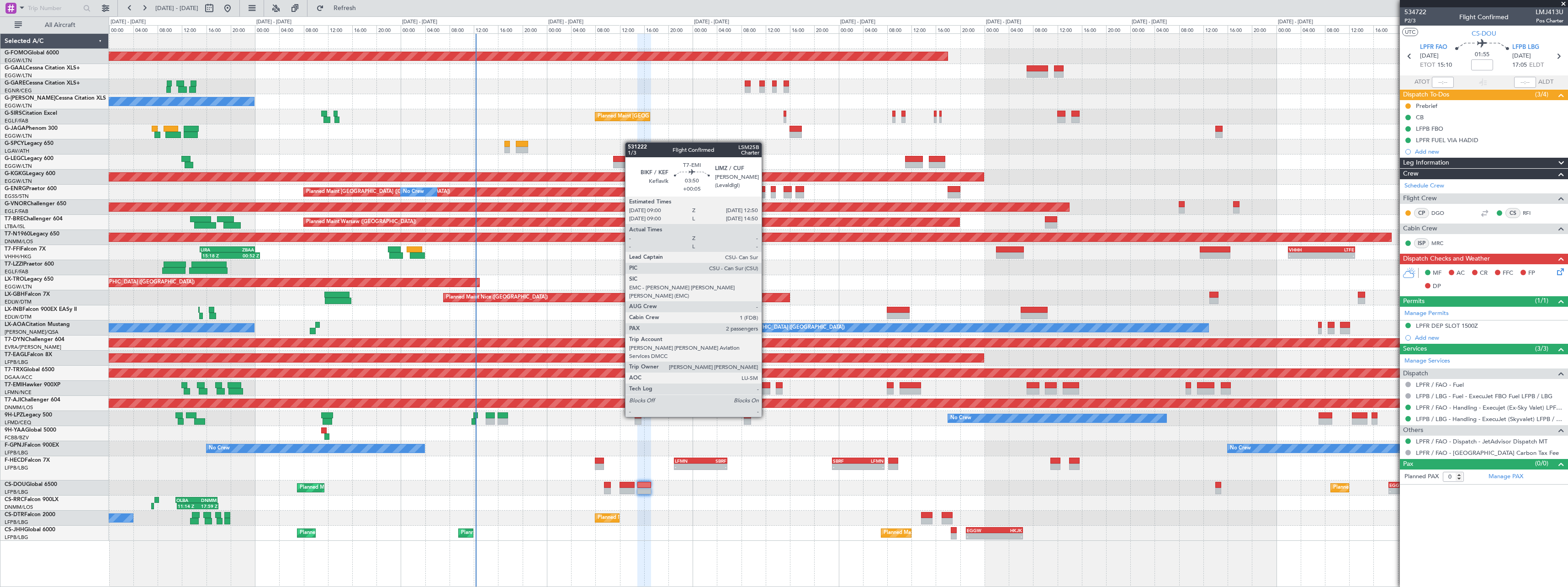
click at [766, 391] on div at bounding box center [759, 391] width 24 height 6
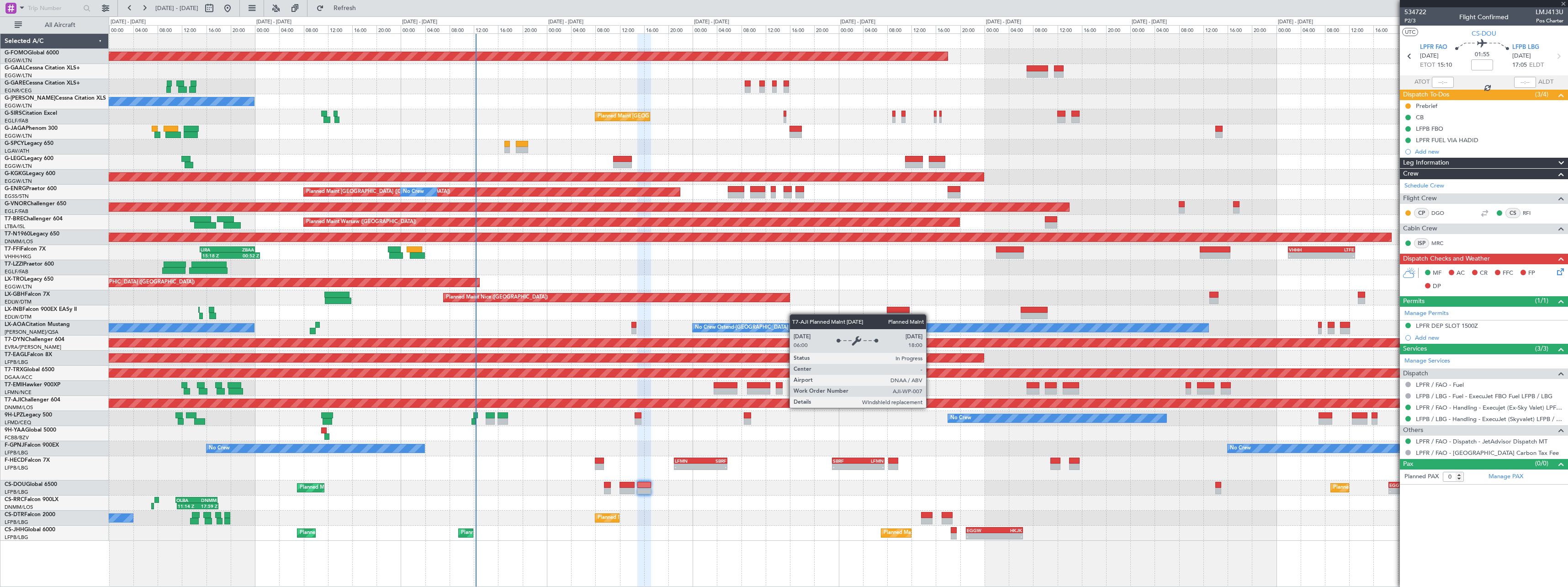
type input "+00:05"
type input "2"
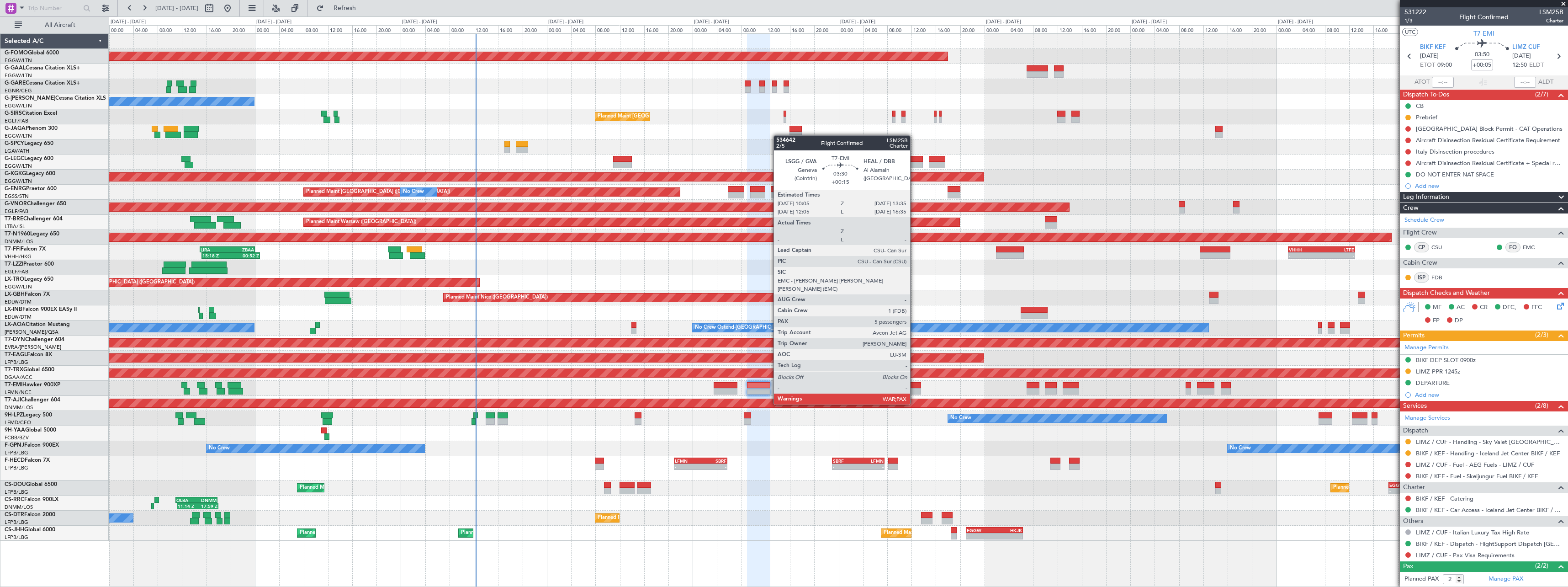
click at [914, 387] on div at bounding box center [910, 385] width 21 height 6
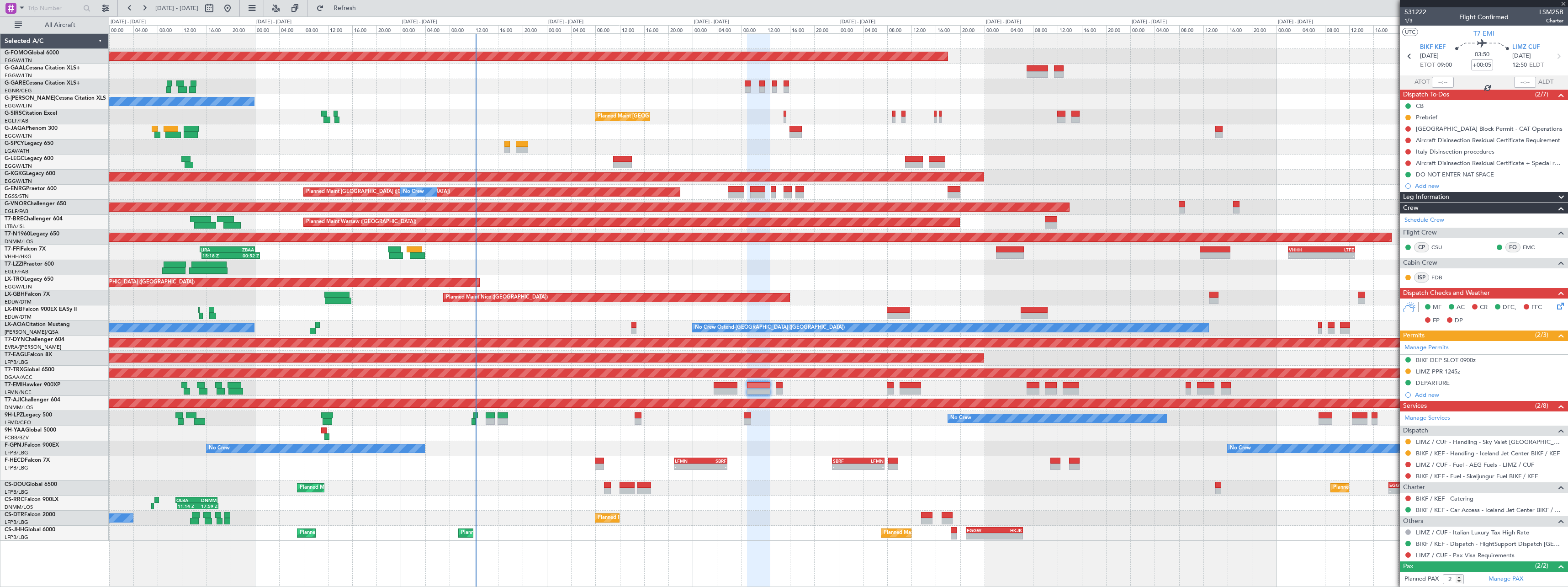
type input "+00:15"
type input "7"
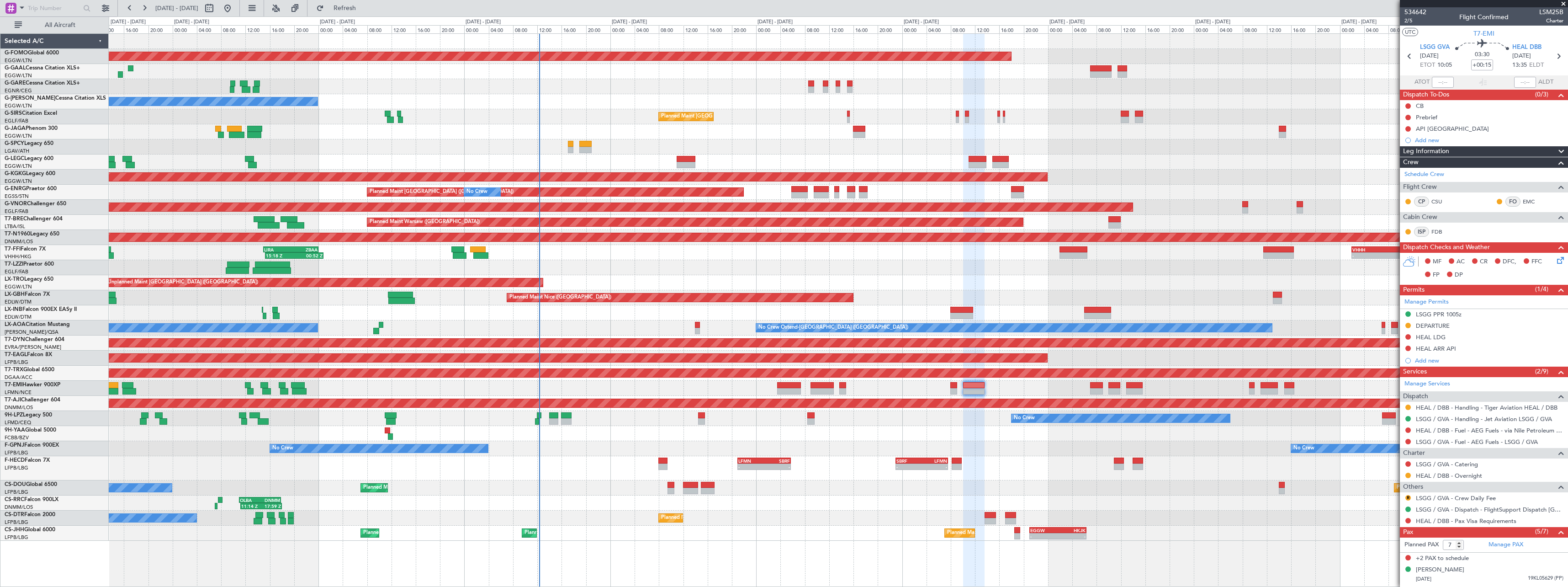
click at [1102, 495] on div "Planned Maint London (Luton) Planned Maint Paris (Le Bourget) - - EGGW 18:30 Z …" at bounding box center [839, 488] width 1459 height 15
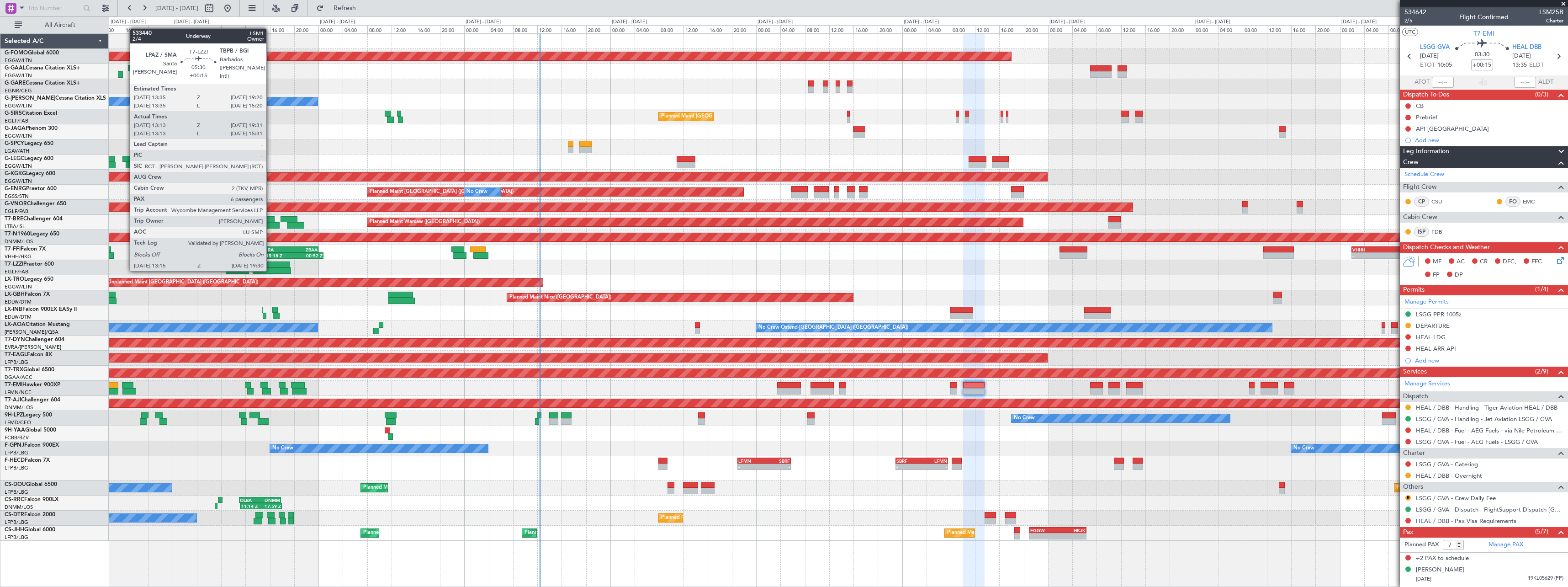
click at [271, 270] on div at bounding box center [271, 270] width 38 height 6
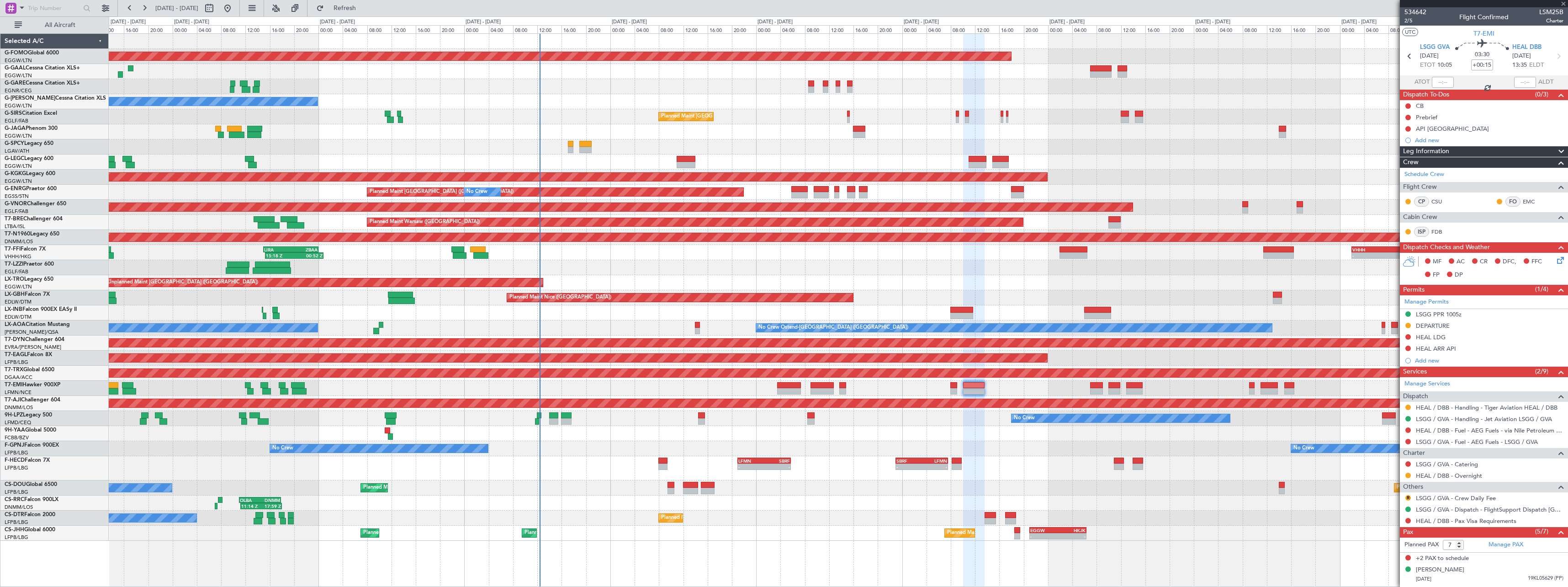
type input "13:23"
type input "19:26"
type input "6"
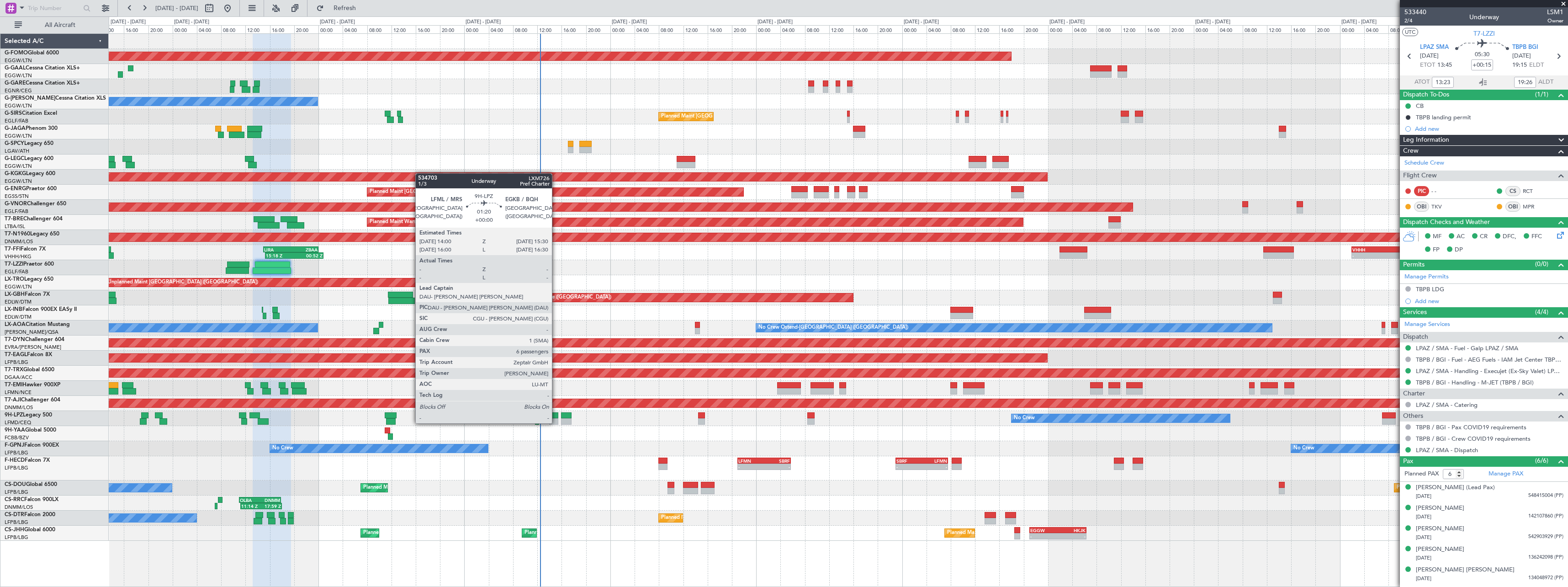
click at [556, 415] on div at bounding box center [553, 416] width 9 height 6
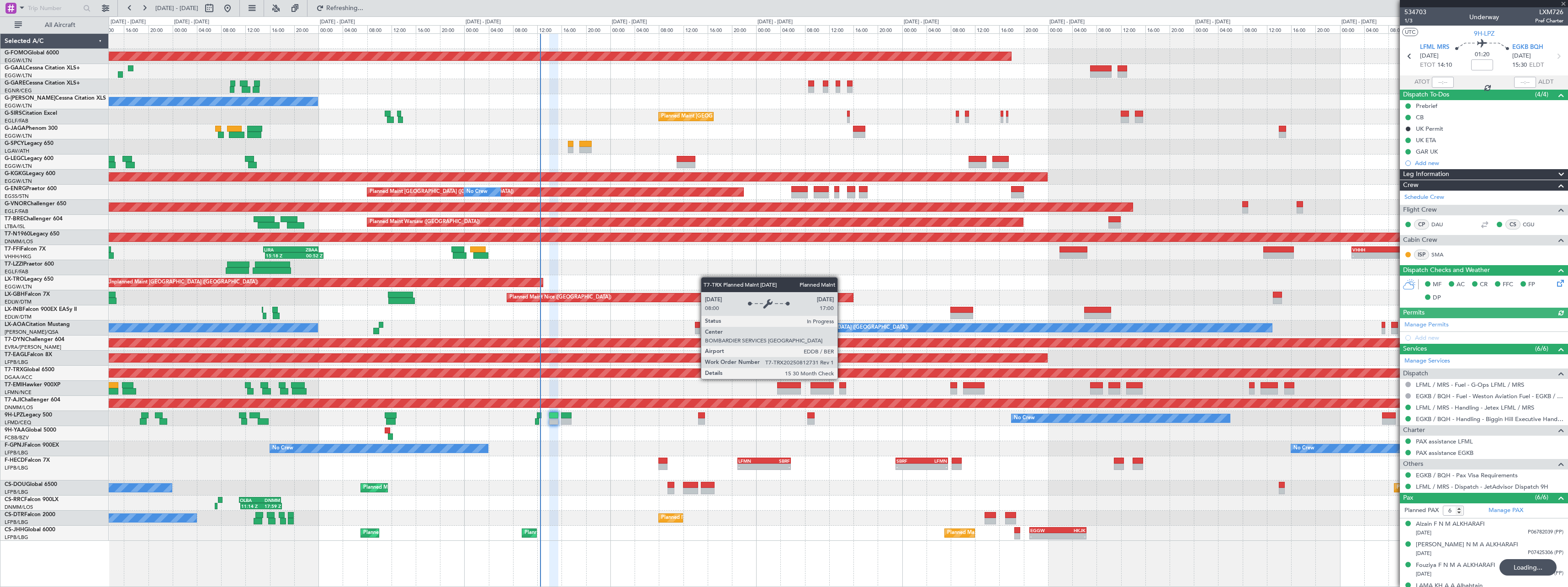
type input "+00:15"
type input "13:23"
type input "19:26"
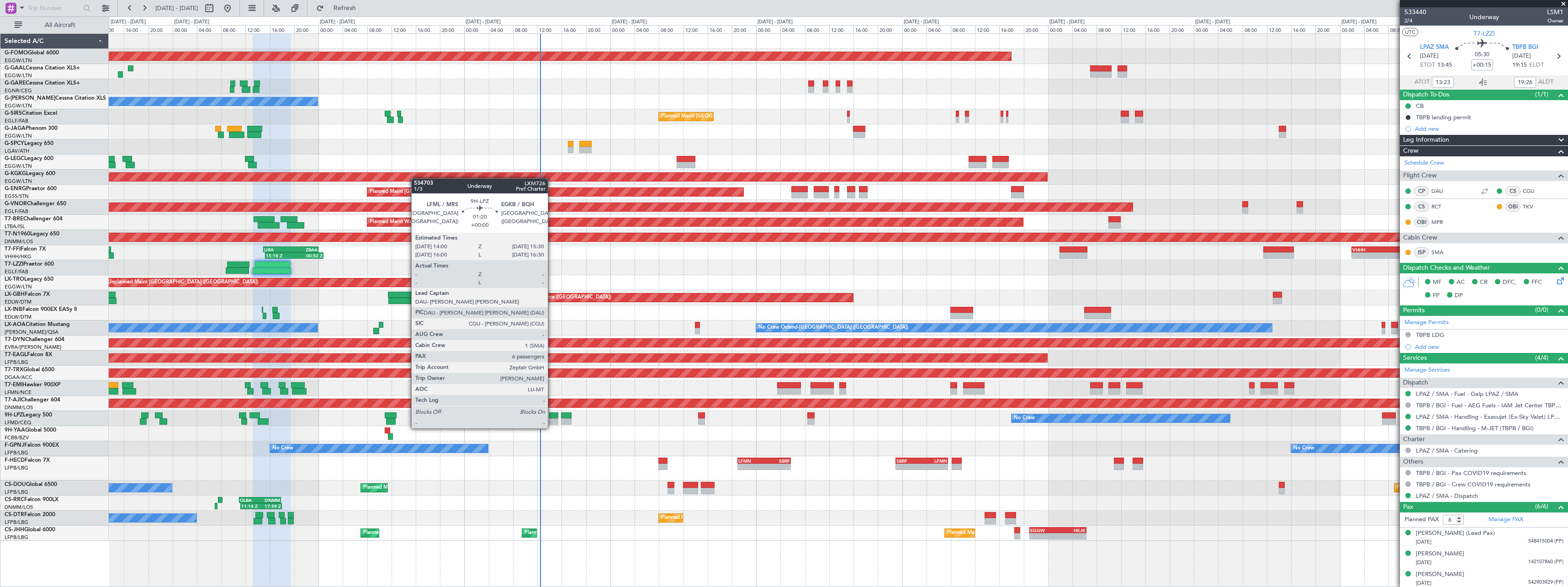
click at [552, 419] on div at bounding box center [553, 421] width 9 height 6
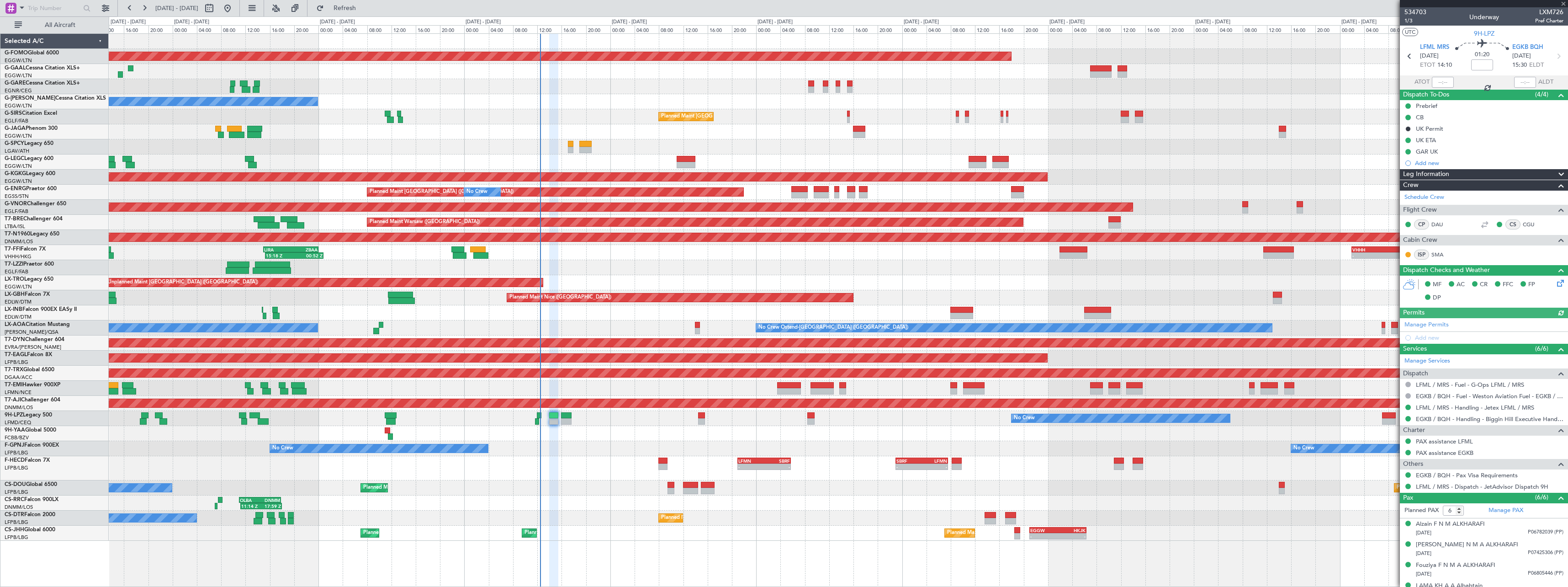
click at [1557, 173] on span at bounding box center [1560, 174] width 11 height 11
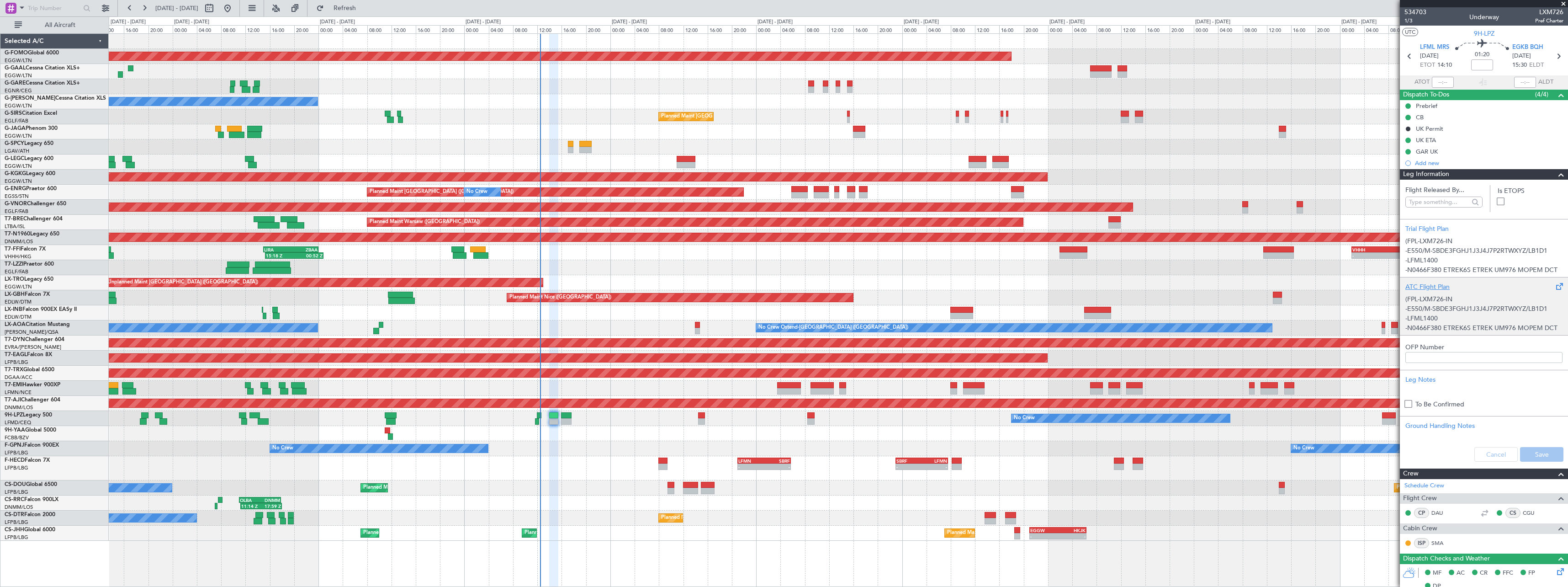
click at [1424, 284] on div "ATC Flight Plan" at bounding box center [1484, 287] width 157 height 9
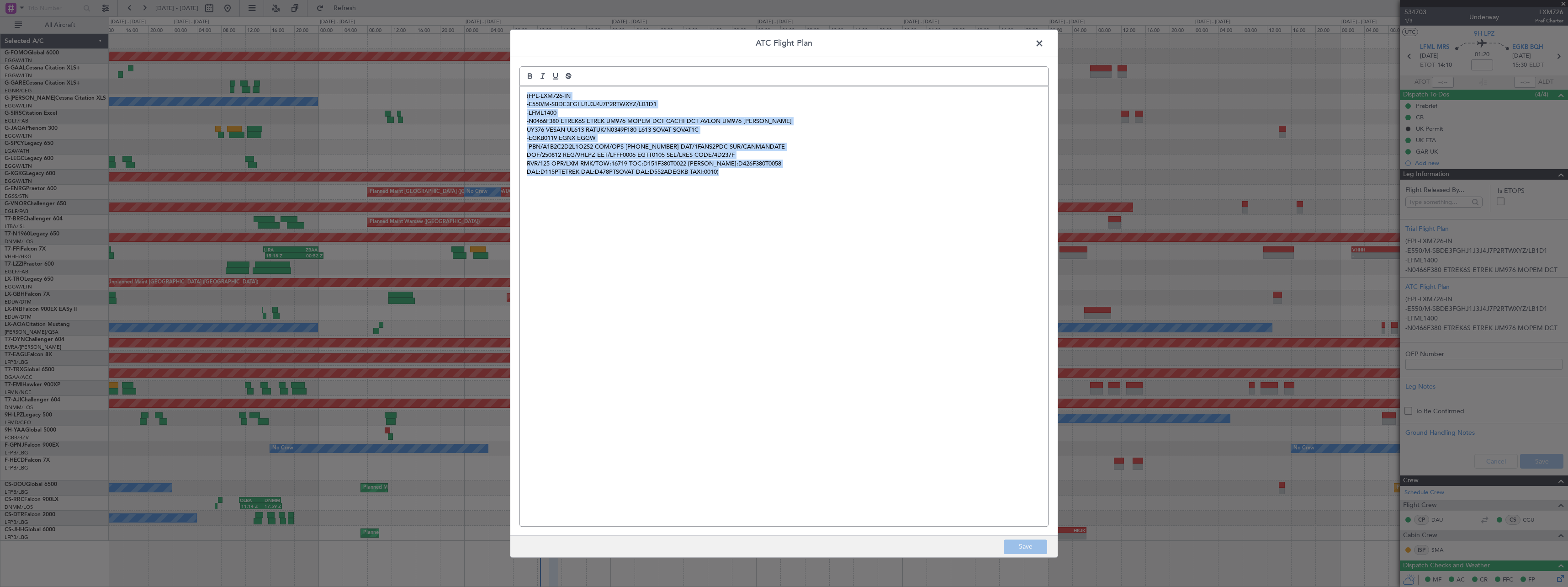
drag, startPoint x: 775, startPoint y: 191, endPoint x: 481, endPoint y: 100, distance: 307.8
click at [481, 100] on div "ATC Flight Plan (FPL-LXM726-IN -E550/M-SBDE3FGHJ1J3J4J7P2RTWXYZ/LB1D1 -LFML1400…" at bounding box center [784, 294] width 1568 height 587
copy div "(FPL-LXM726-IN -E550/M-SBDE3FGHJ1J3J4J7P2RTWXYZ/LB1D1 -LFML1400 -N0466F380 ETRE…"
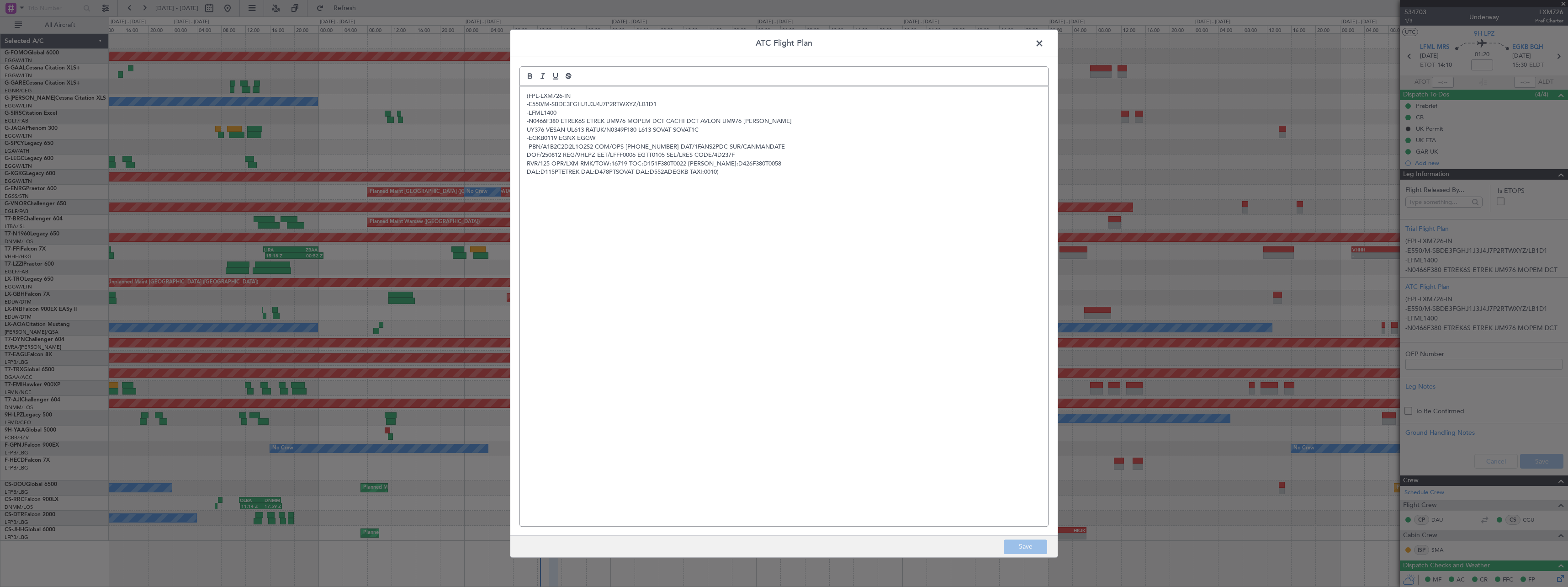
drag, startPoint x: 1042, startPoint y: 41, endPoint x: 1110, endPoint y: 42, distance: 68.0
click at [1044, 41] on span at bounding box center [1044, 45] width 0 height 18
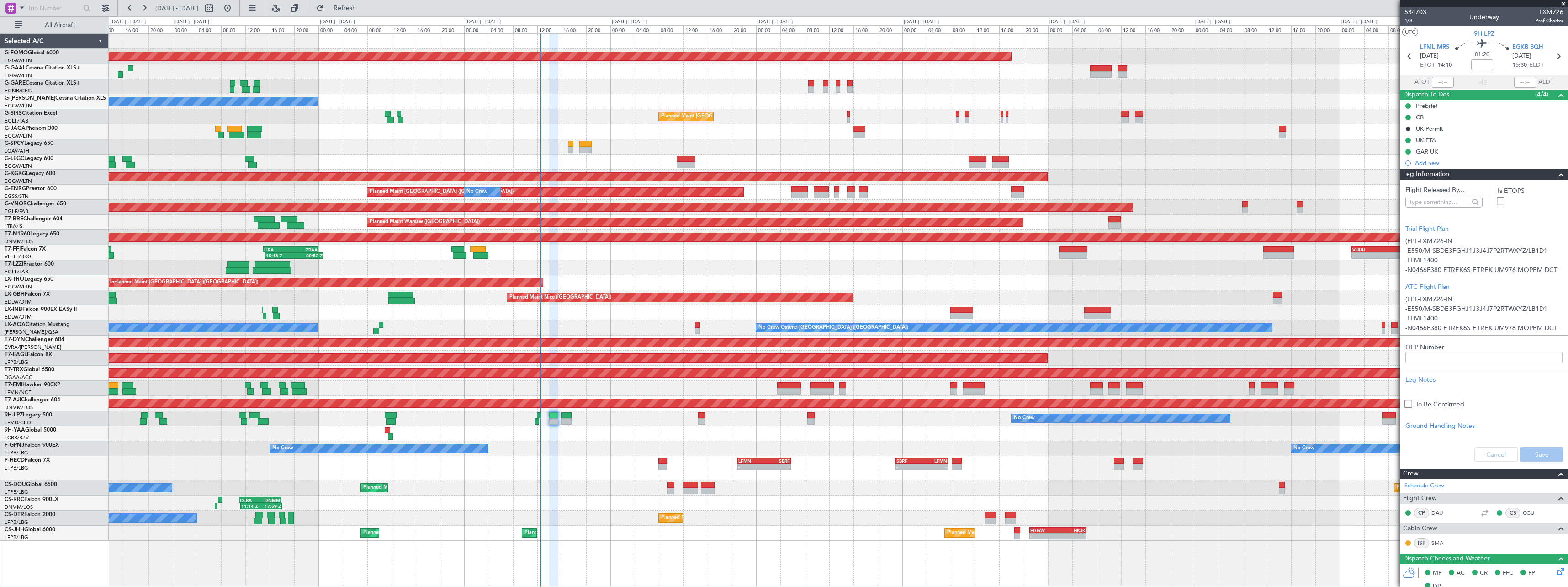
drag, startPoint x: 1554, startPoint y: 177, endPoint x: 1542, endPoint y: 212, distance: 37.0
click at [1555, 177] on span at bounding box center [1560, 174] width 11 height 11
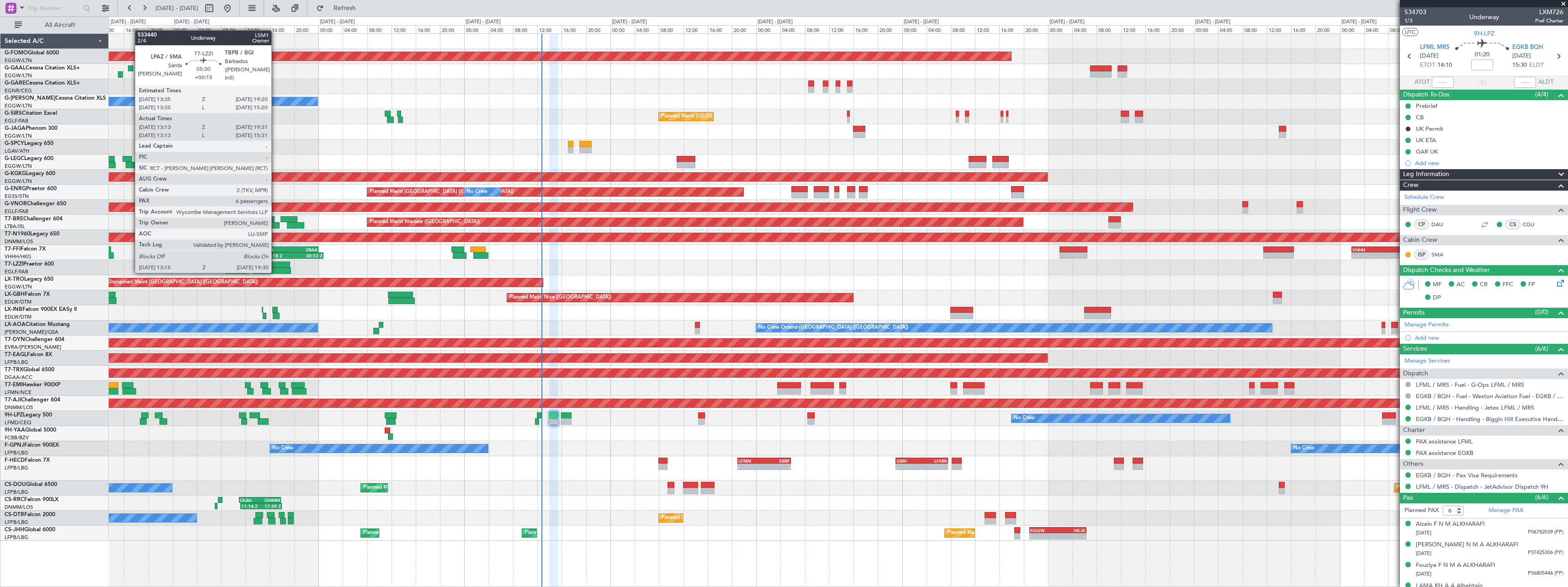
click at [276, 272] on div at bounding box center [271, 270] width 38 height 6
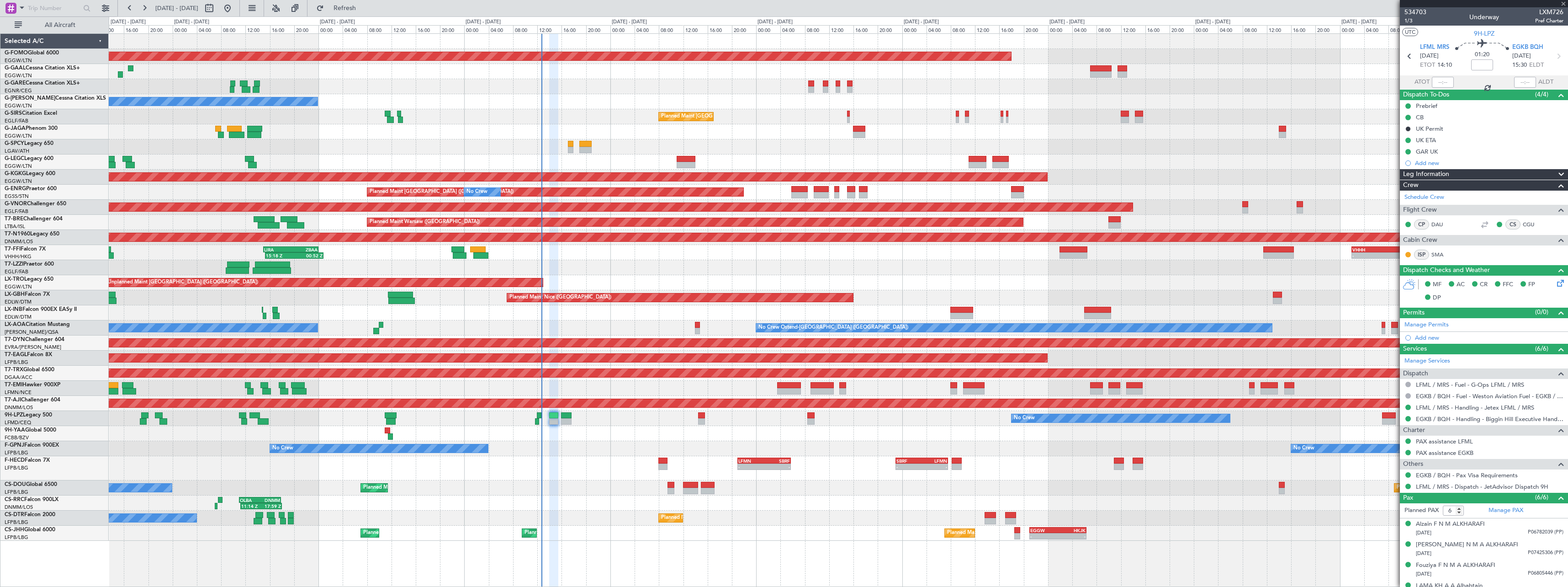
type input "+00:15"
type input "13:23"
type input "19:26"
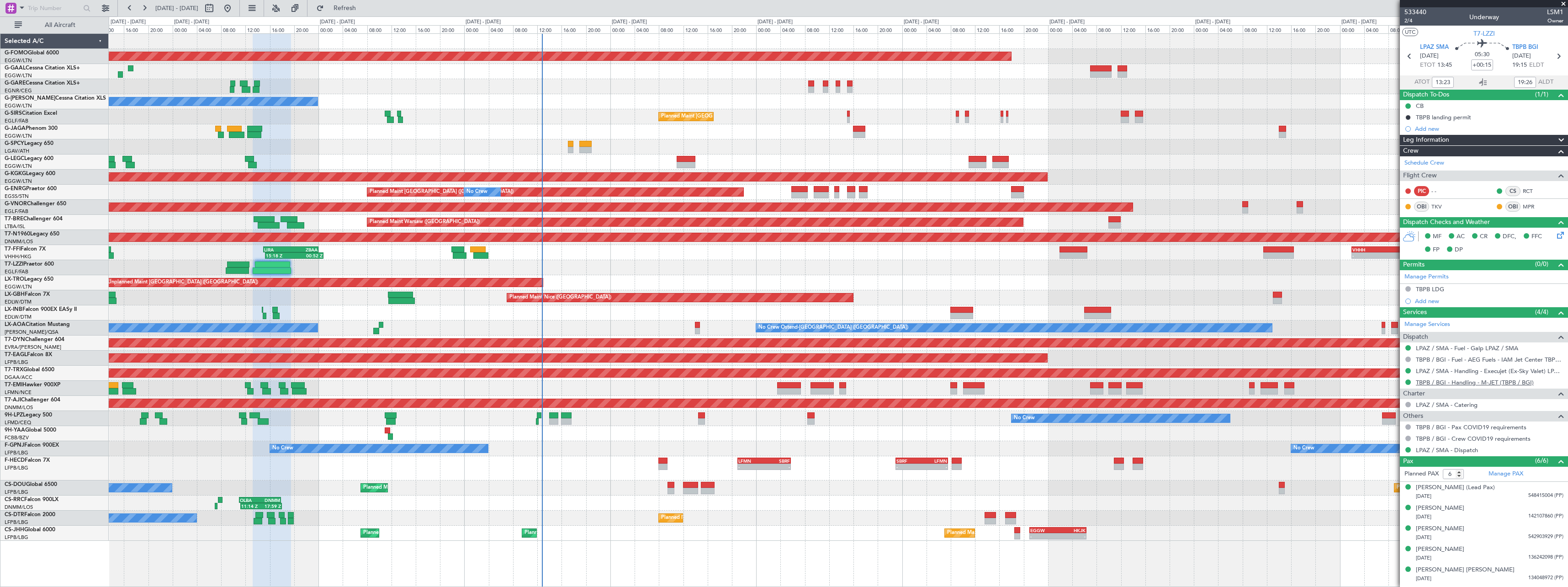
click at [1488, 381] on link "TBPB / BGI - Handling - M-JET (TBPB / BGI)" at bounding box center [1475, 383] width 118 height 8
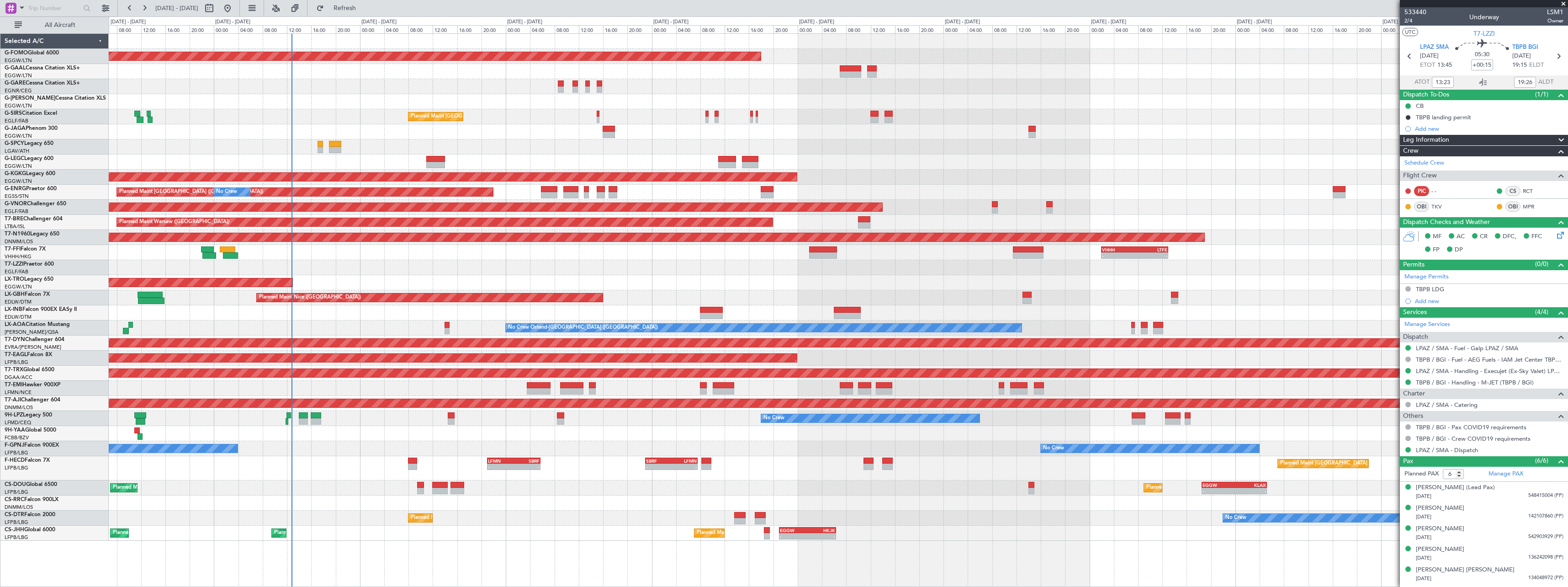
click at [955, 455] on div "Planned Maint Windsor Locks (Bradley Intl) No Crew Owner Planned Maint London (…" at bounding box center [839, 287] width 1459 height 507
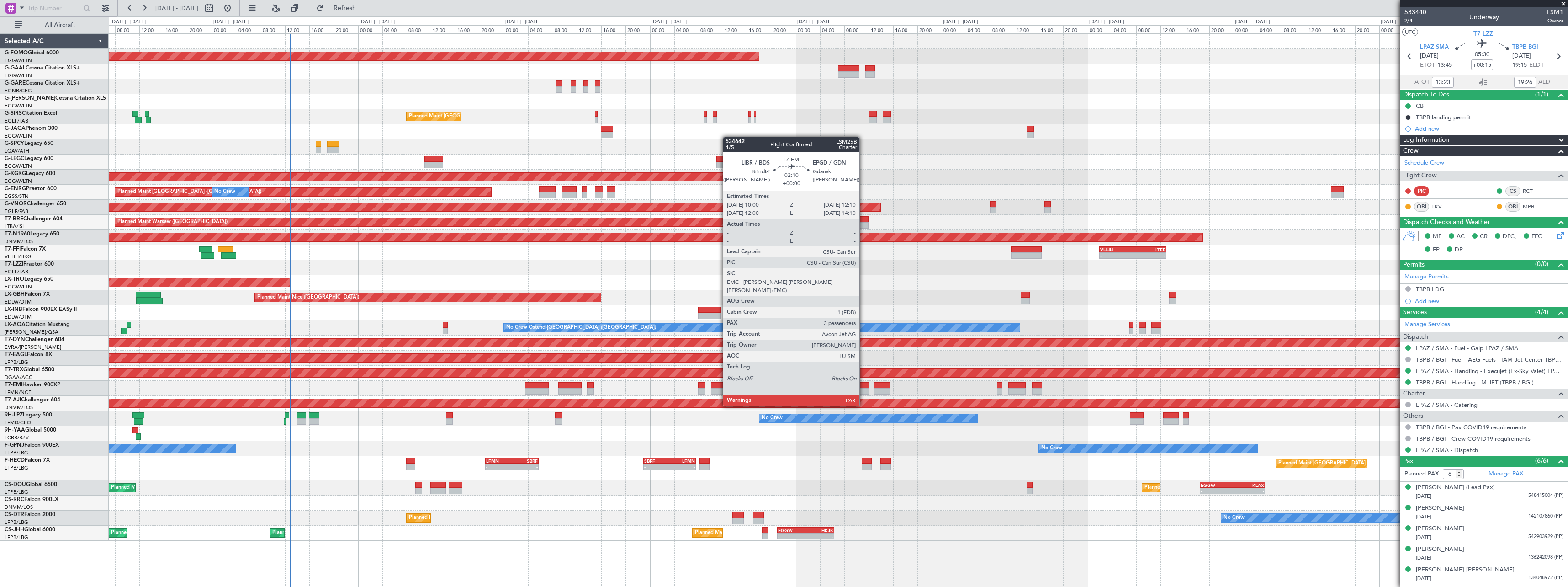
click at [864, 389] on div at bounding box center [862, 391] width 13 height 6
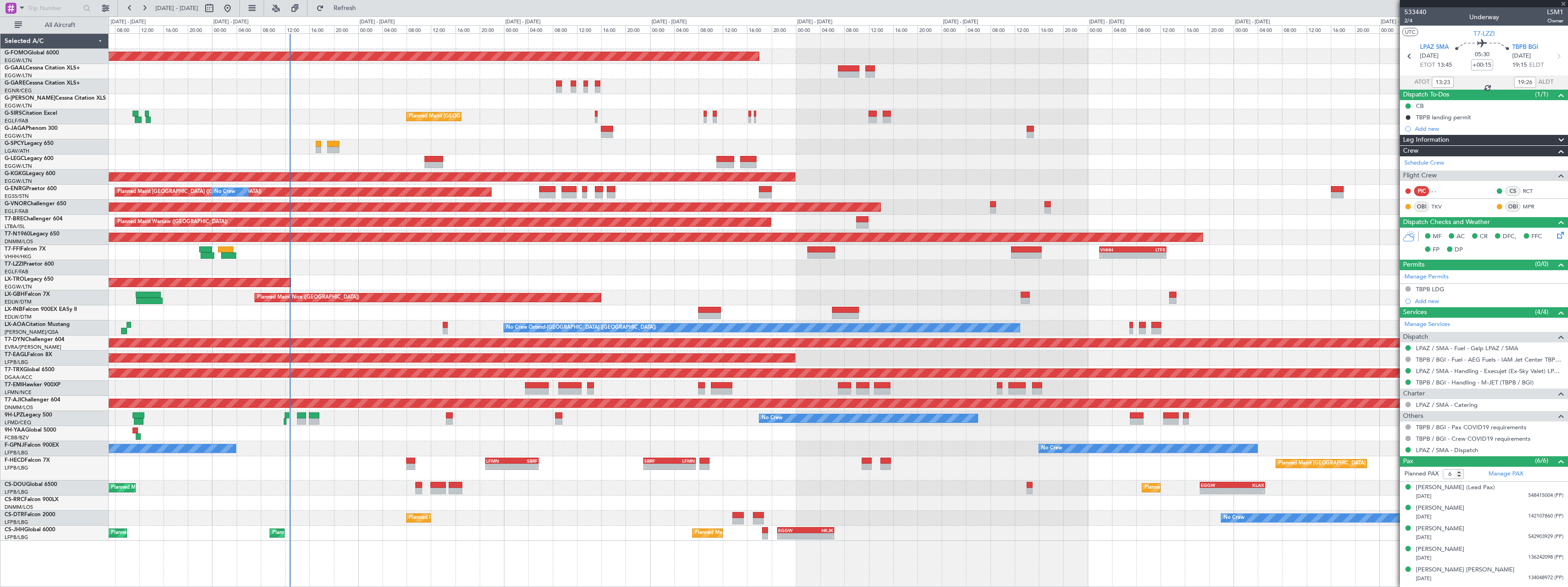
type input "4"
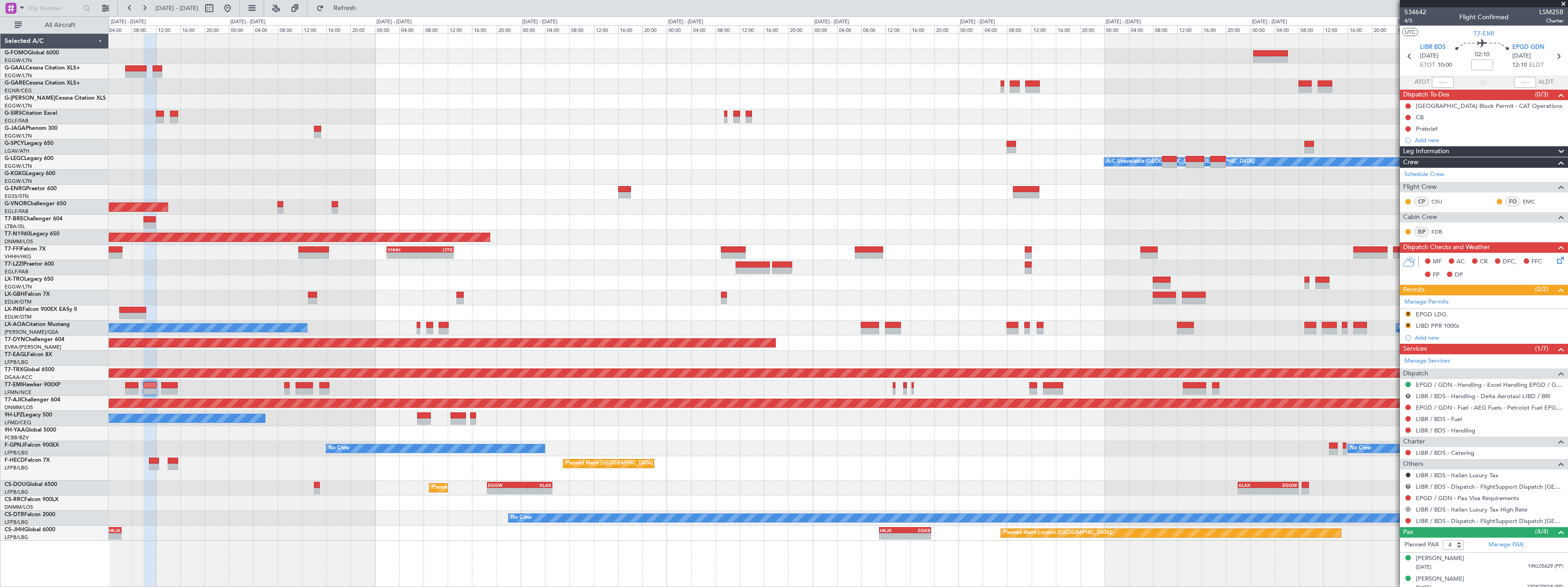
click at [545, 265] on div "- - EGGW 11:00 Z KTEB 17:55 Z Planned Maint Windsor Locks (Bradley Intl) Planne…" at bounding box center [839, 287] width 1459 height 507
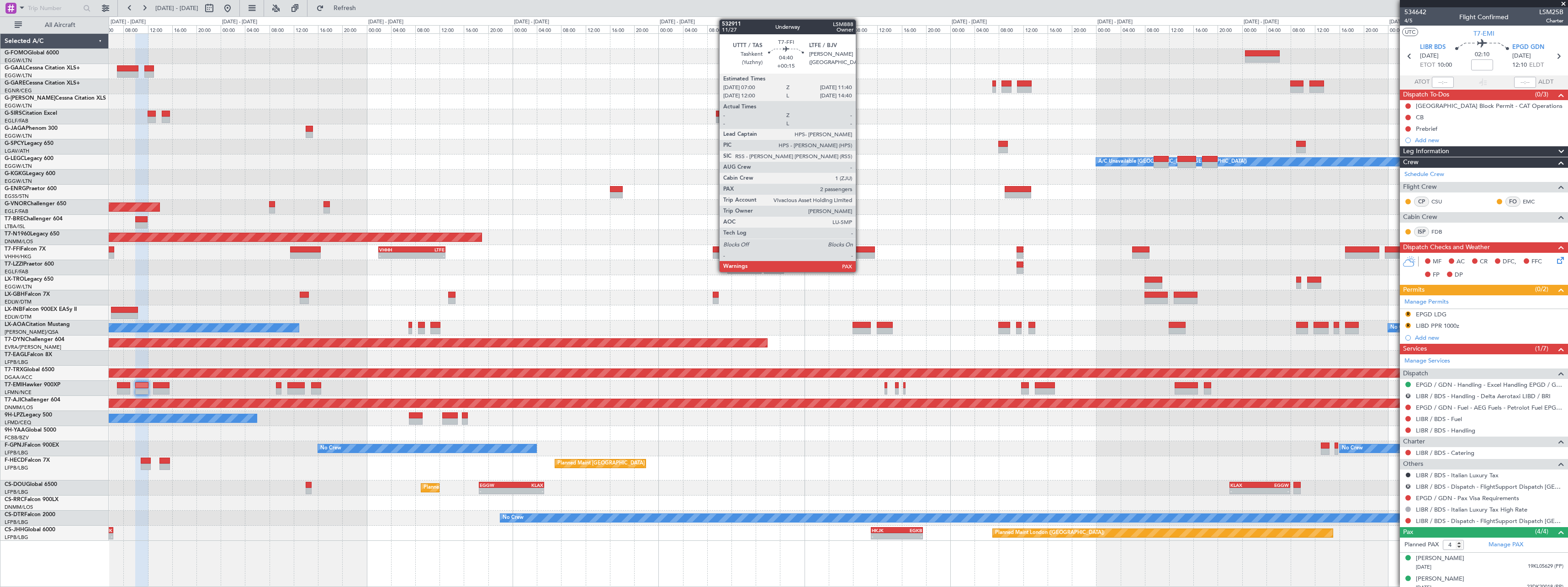
click at [860, 252] on div at bounding box center [861, 250] width 29 height 6
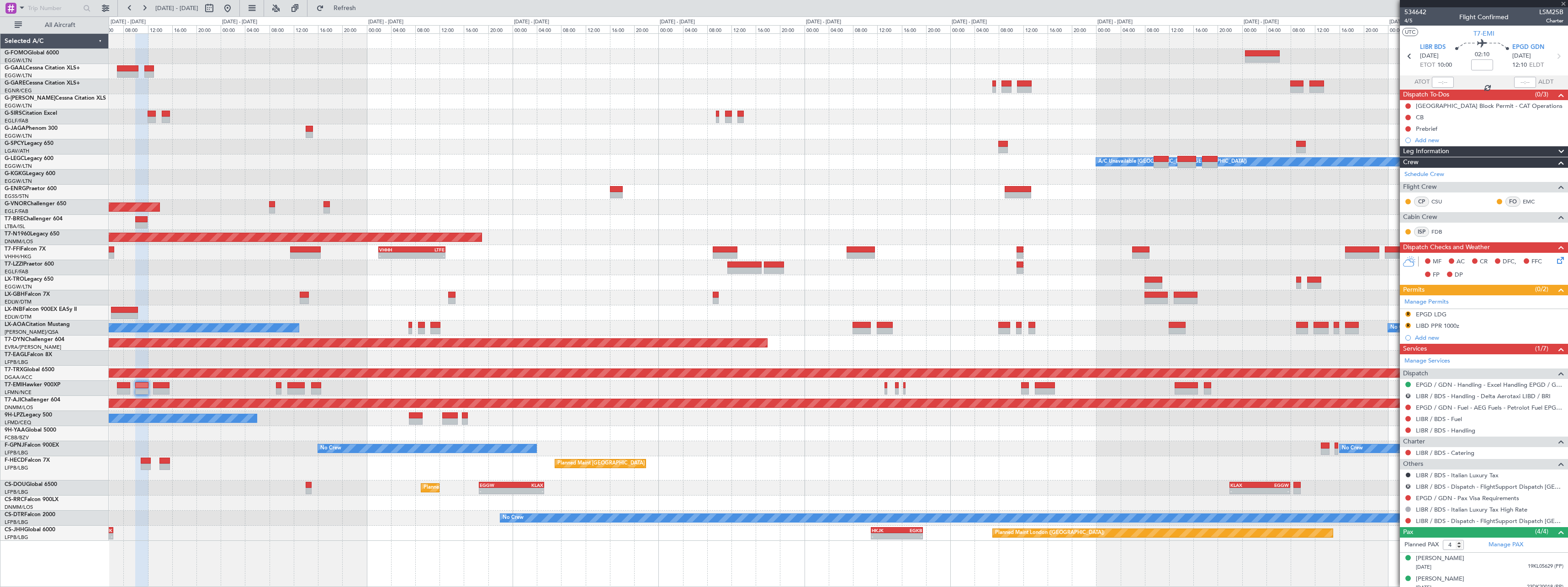
type input "+00:15"
type input "2"
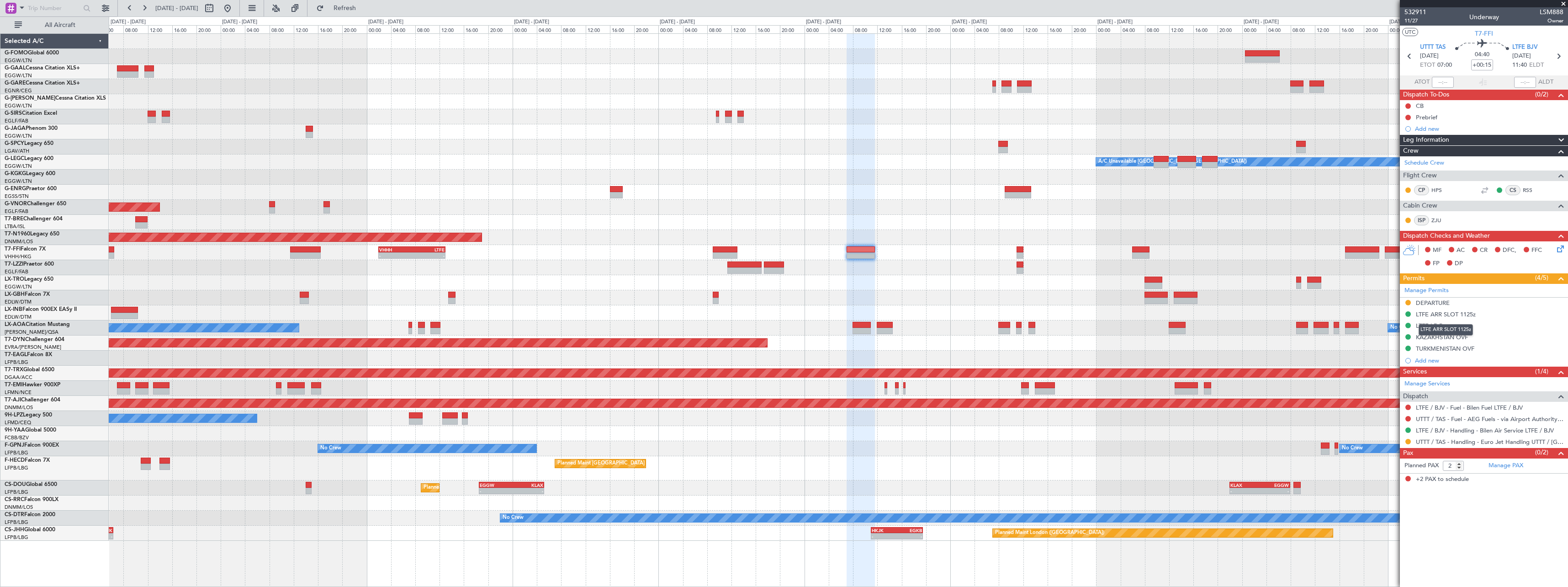
drag, startPoint x: 1433, startPoint y: 325, endPoint x: 1426, endPoint y: 325, distance: 7.0
click at [1429, 325] on div "LTFE ARR SLOT 1125z" at bounding box center [1446, 330] width 55 height 11
click at [1432, 325] on div "LTFE LDG" at bounding box center [1429, 325] width 27 height 8
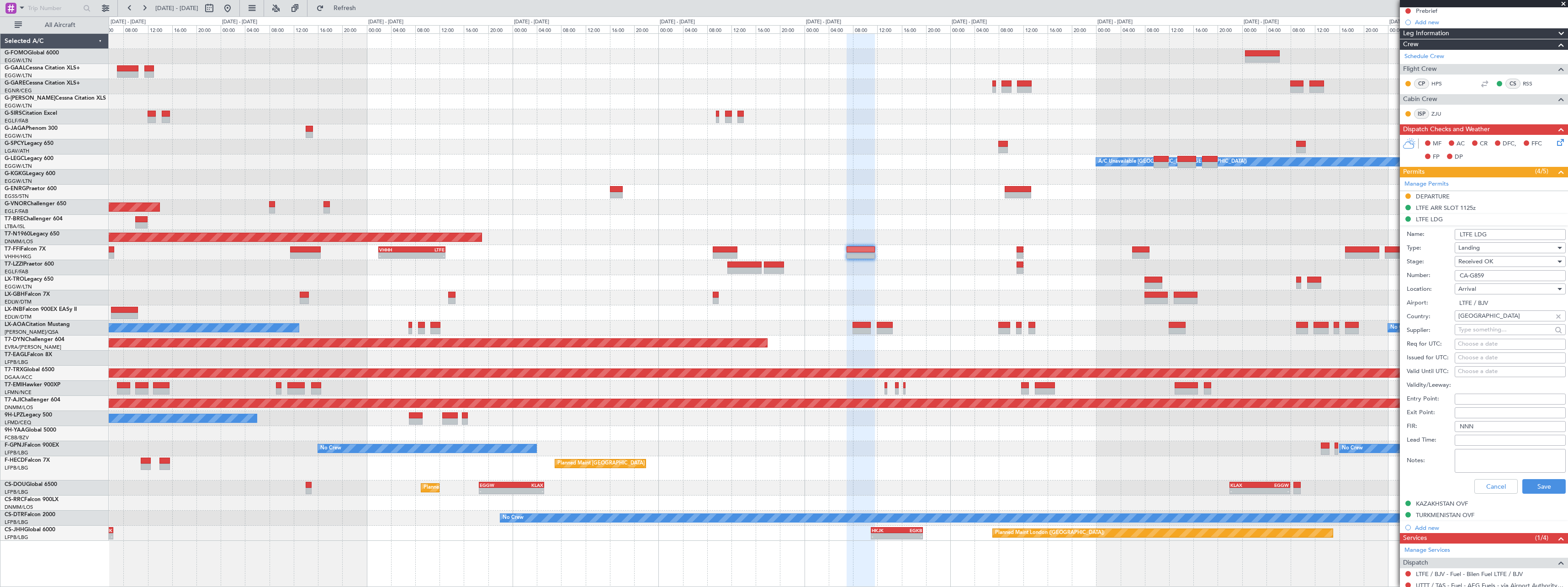
scroll to position [171, 0]
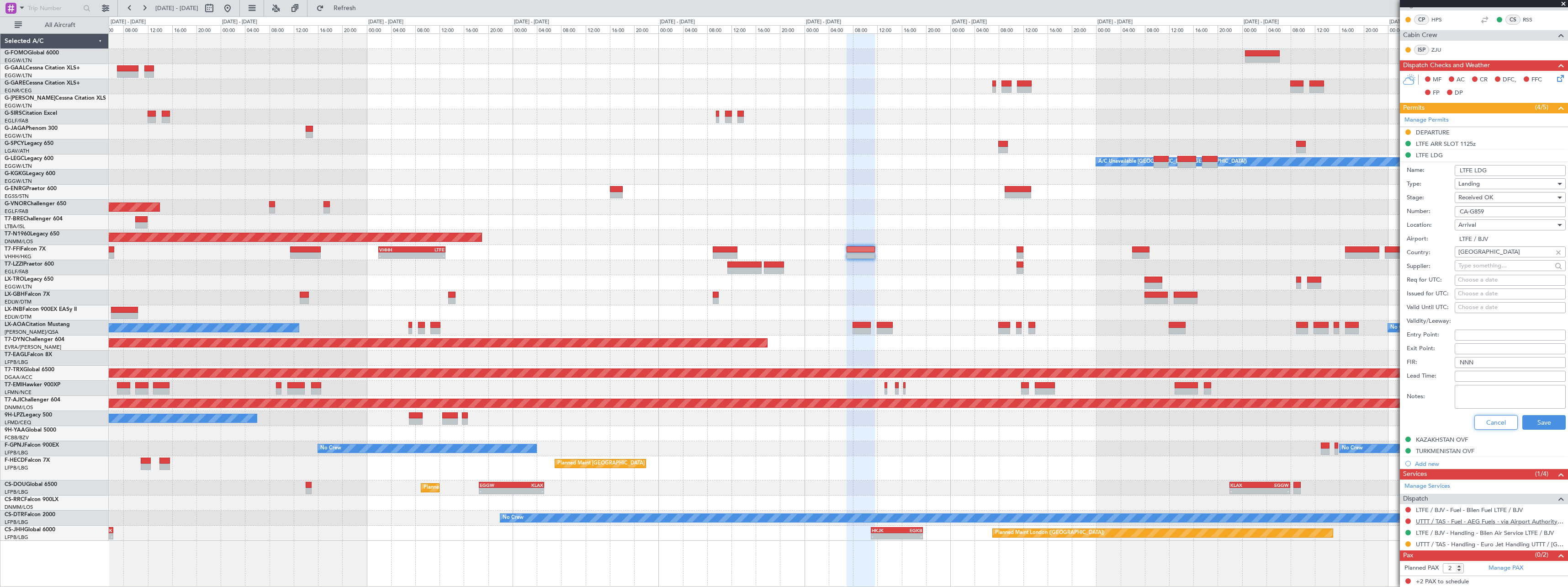
drag, startPoint x: 1493, startPoint y: 423, endPoint x: 1485, endPoint y: 417, distance: 10.0
click at [1493, 420] on button "Cancel" at bounding box center [1496, 422] width 43 height 14
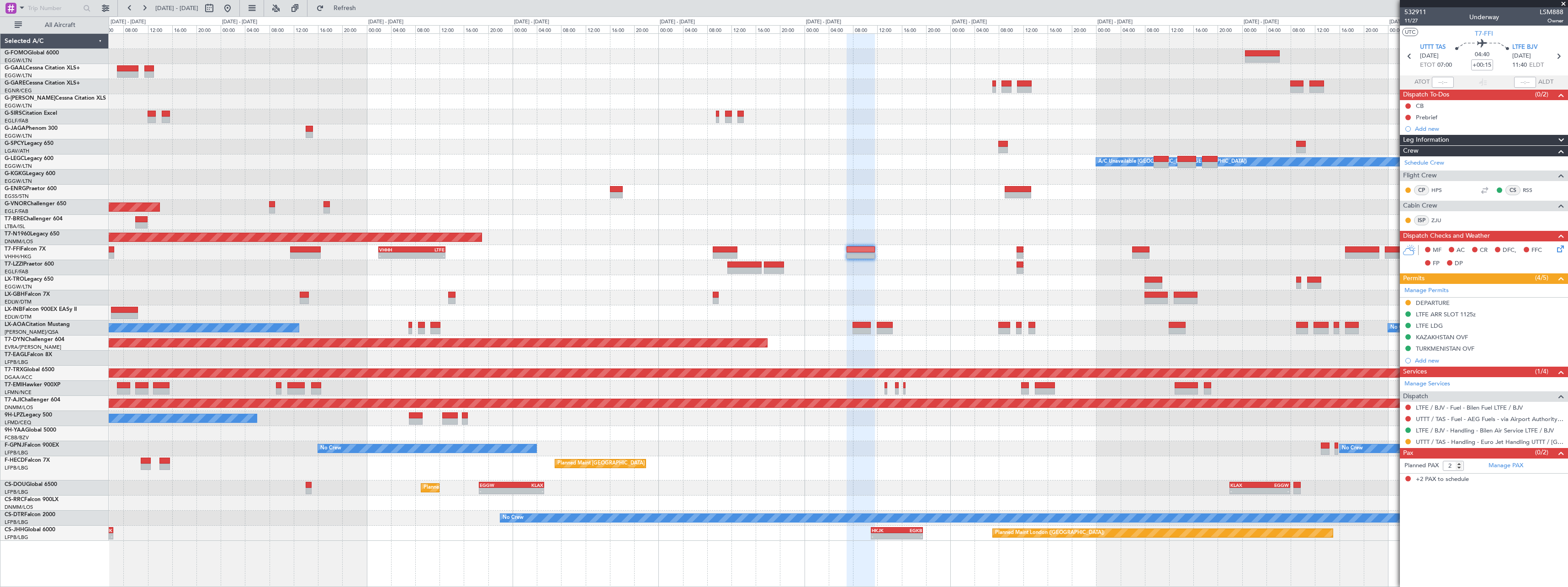
scroll to position [0, 0]
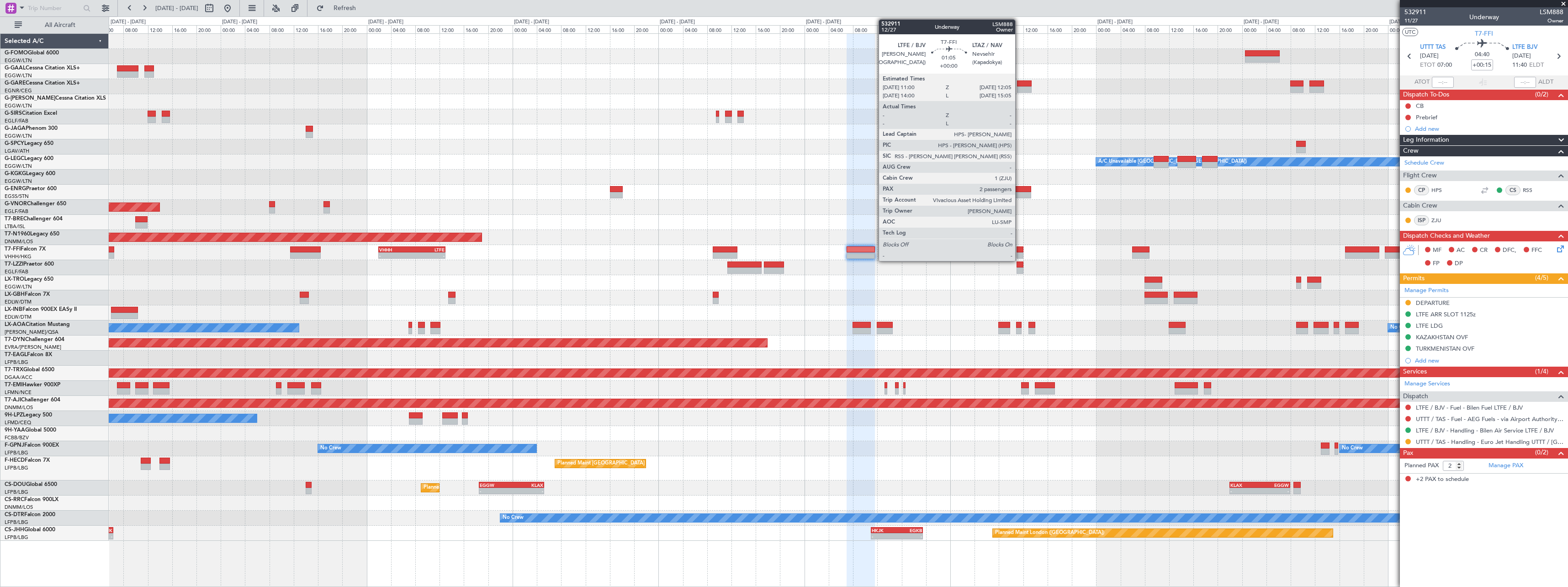
click at [1019, 250] on div at bounding box center [1020, 250] width 7 height 6
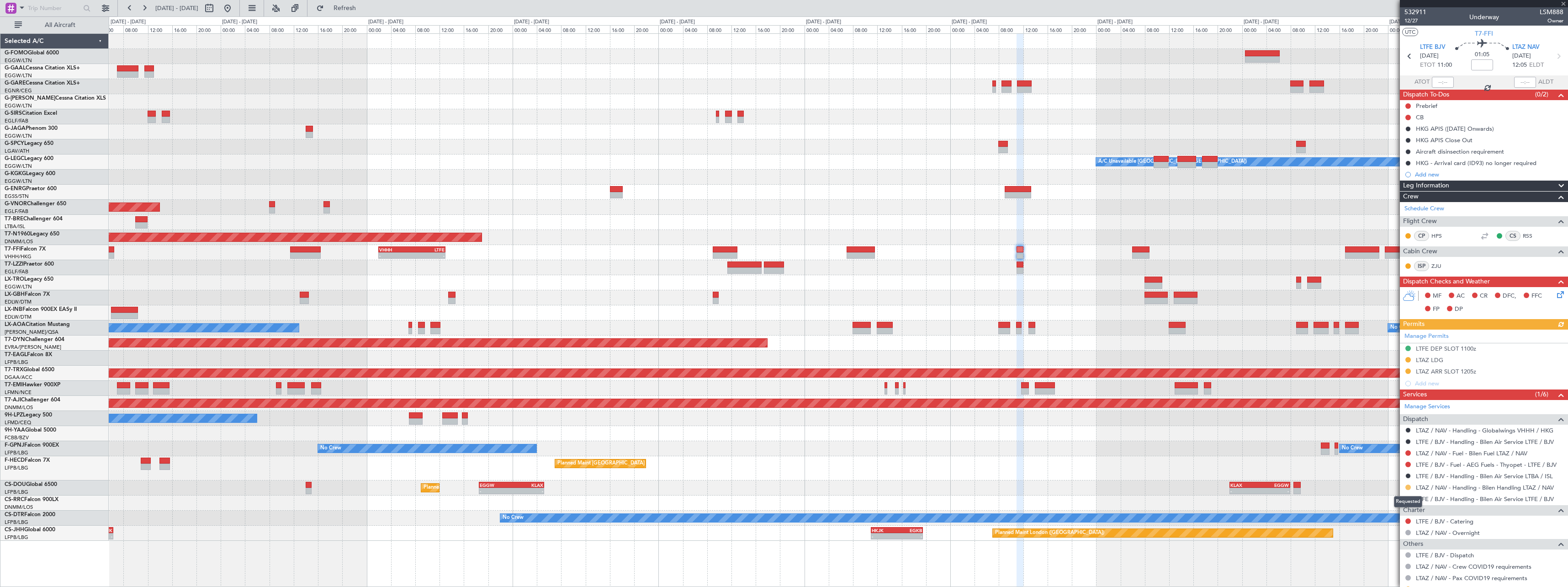
click at [1407, 487] on button at bounding box center [1408, 487] width 6 height 6
click at [1386, 472] on span "Confirmed" at bounding box center [1382, 473] width 28 height 9
click at [1436, 360] on div "LTAZ LDG" at bounding box center [1429, 360] width 28 height 8
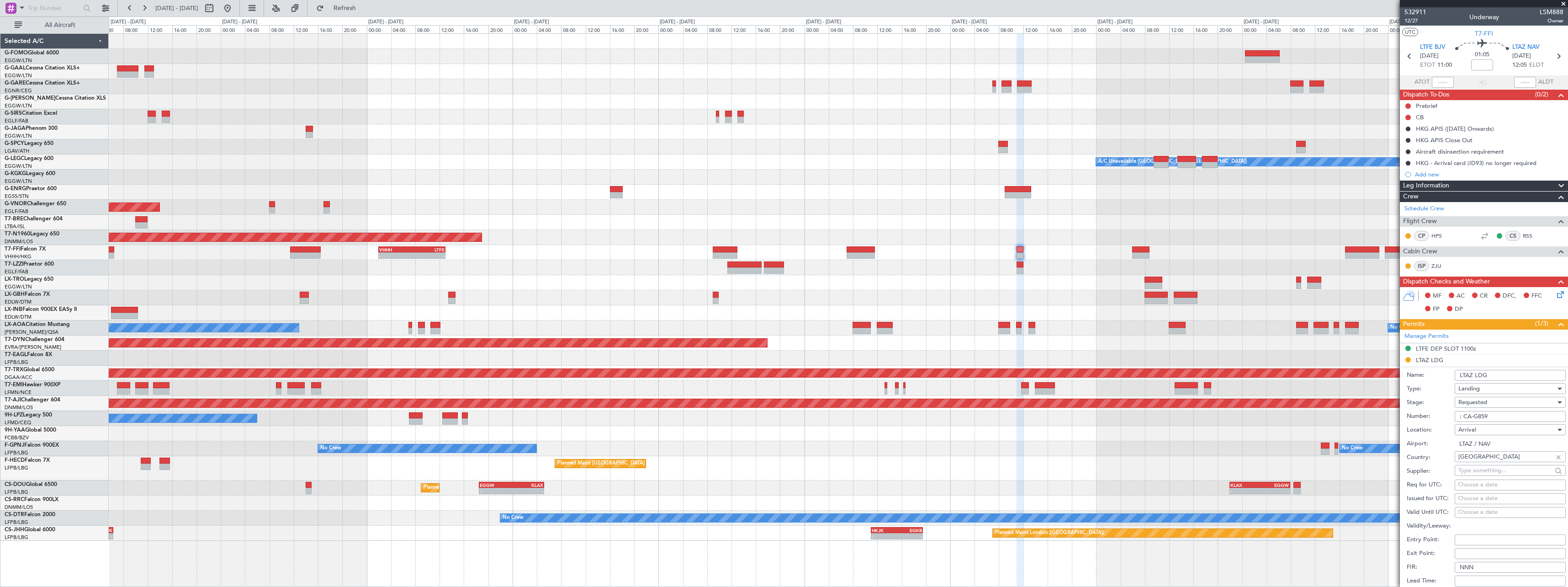
drag, startPoint x: 1497, startPoint y: 416, endPoint x: 1421, endPoint y: 415, distance: 76.0
click at [1421, 415] on div "Number: : CA-G859" at bounding box center [1487, 416] width 159 height 14
paste input "CA-G859"
type input "CA-G859"
click at [1492, 398] on div "Requested" at bounding box center [1507, 403] width 97 height 14
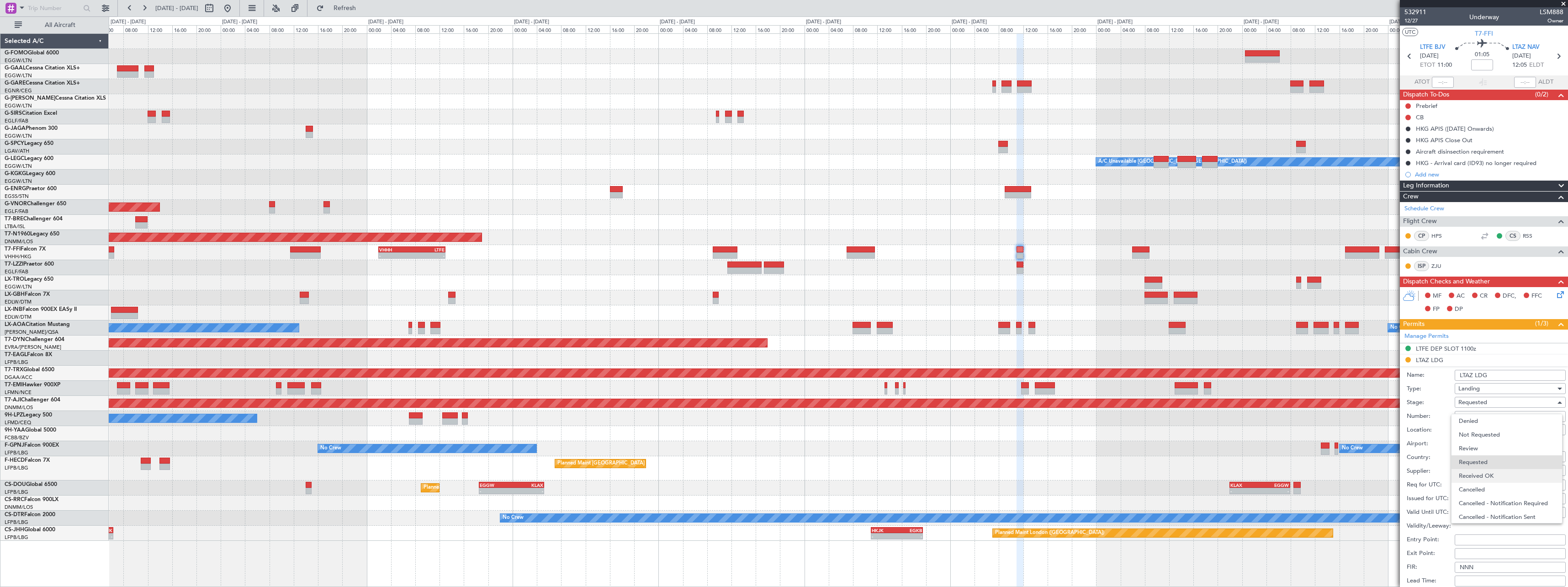
scroll to position [4, 0]
click at [1496, 472] on span "Received OK" at bounding box center [1507, 472] width 96 height 14
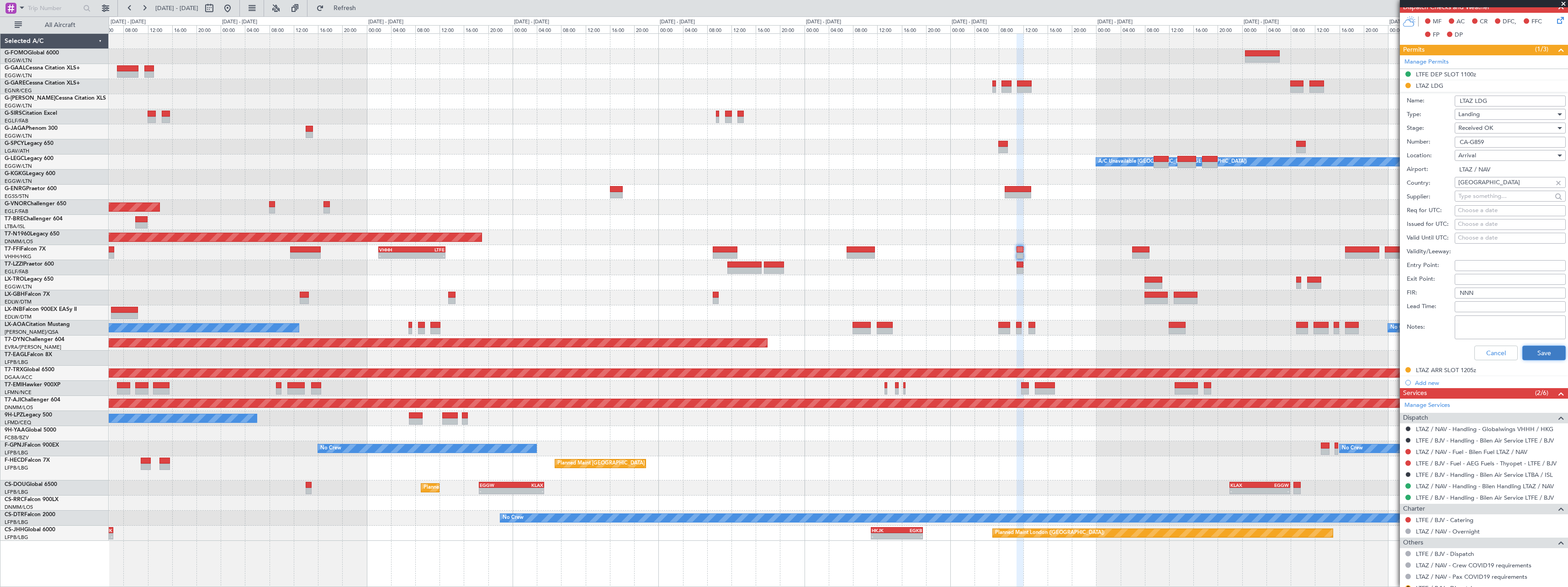
click at [1547, 354] on button "Save" at bounding box center [1544, 352] width 43 height 14
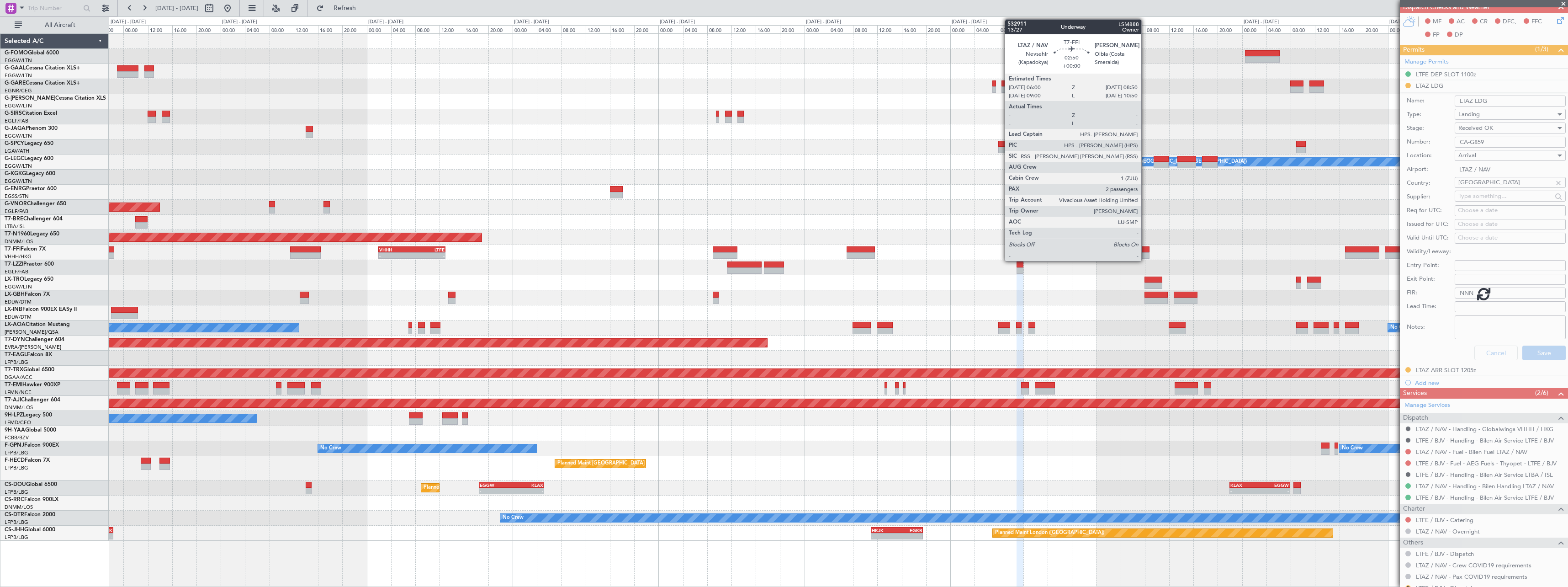
scroll to position [75, 0]
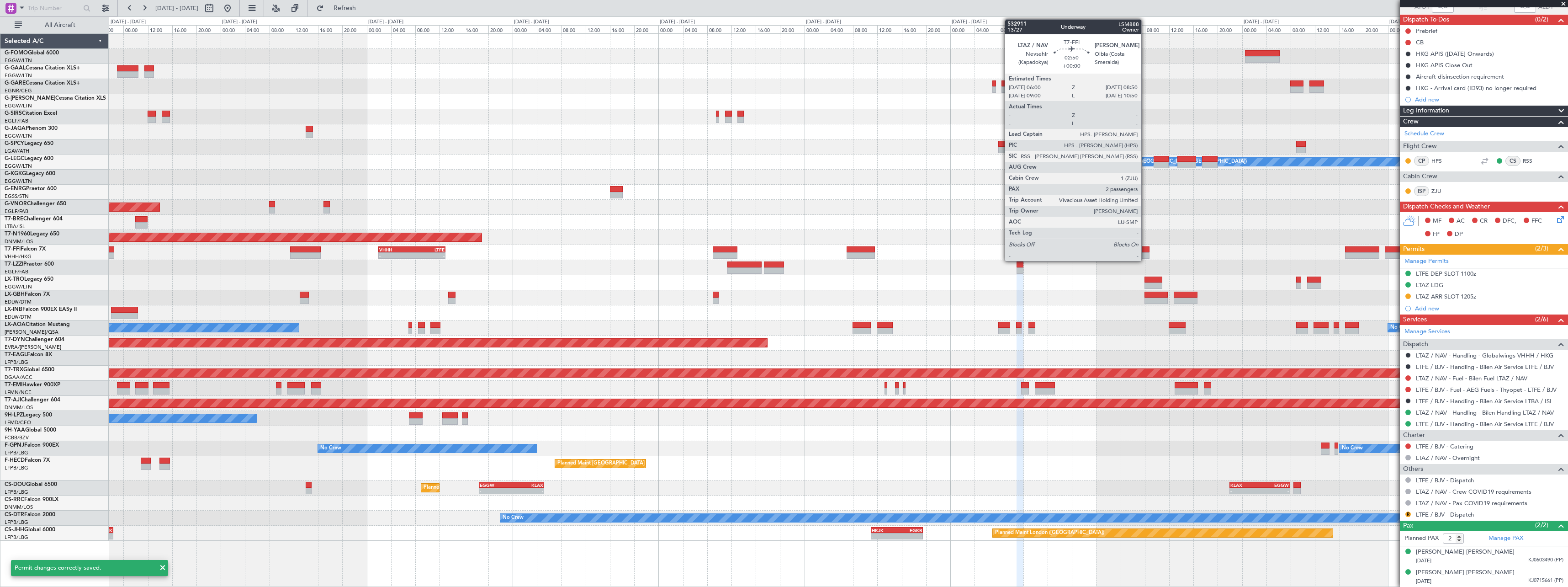
click at [1146, 251] on div at bounding box center [1141, 250] width 18 height 6
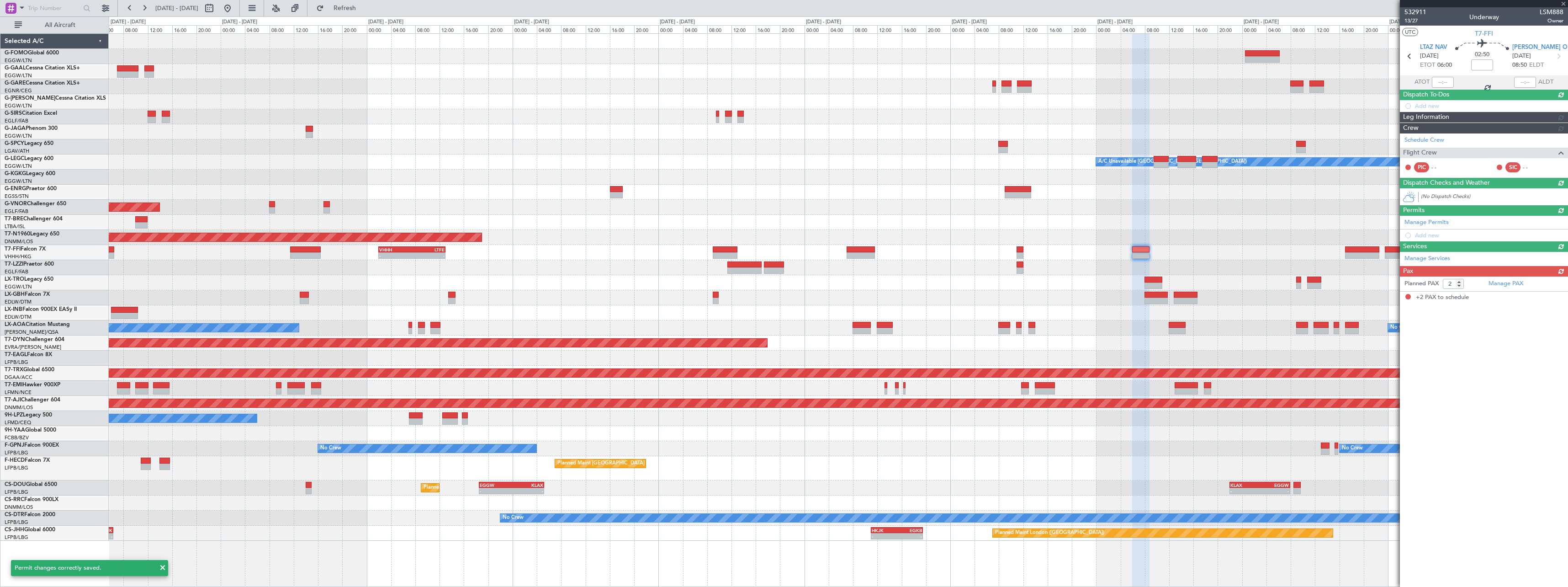
scroll to position [0, 0]
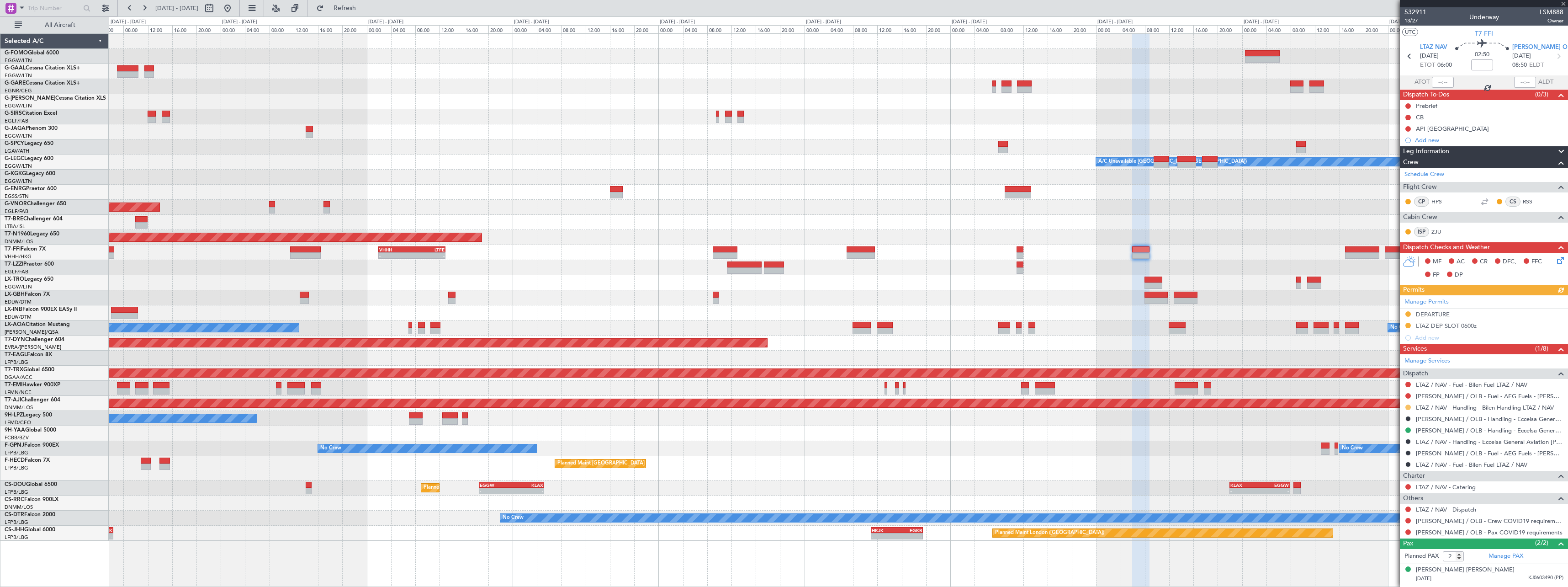
click at [1409, 406] on button at bounding box center [1408, 407] width 6 height 6
click at [1382, 519] on span "Confirmed" at bounding box center [1382, 516] width 28 height 9
drag, startPoint x: 1441, startPoint y: 315, endPoint x: 1461, endPoint y: 320, distance: 20.6
click at [1441, 315] on div "DEPARTURE" at bounding box center [1433, 314] width 34 height 8
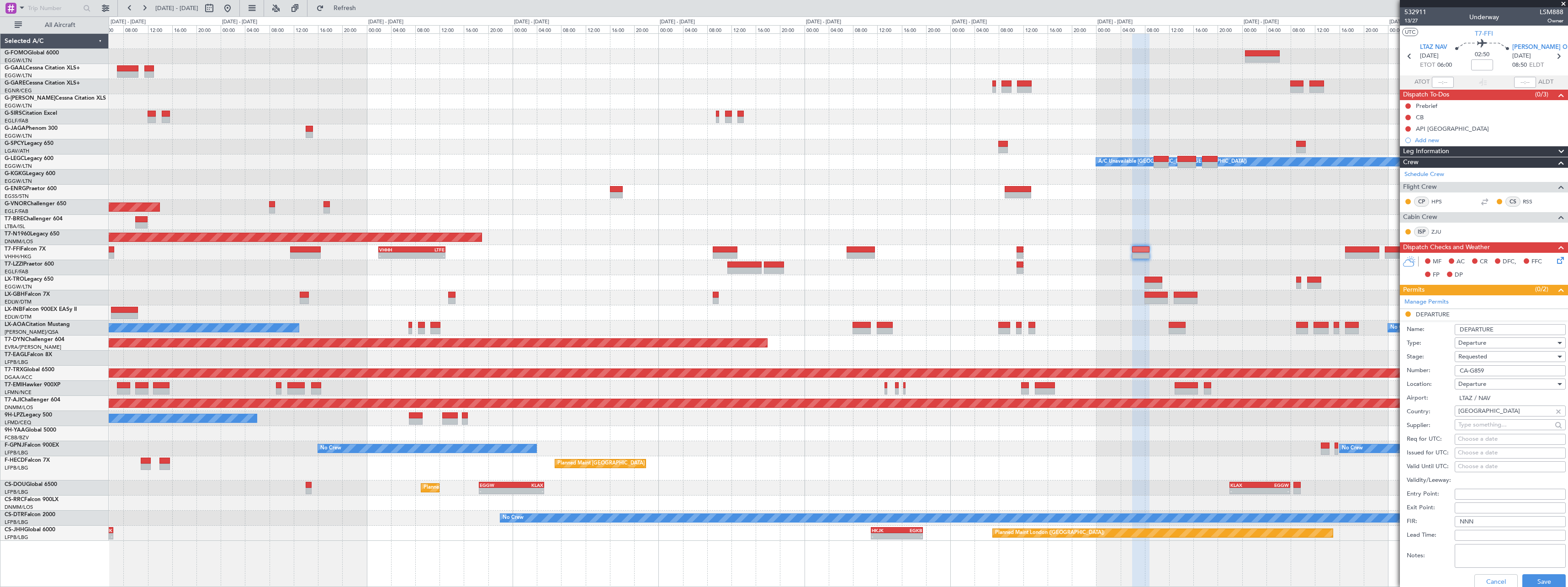
drag, startPoint x: 1495, startPoint y: 370, endPoint x: 1360, endPoint y: 369, distance: 135.0
click at [1363, 369] on fb-app "16 Aug 2025 - 26 Aug 2025 Refresh Quick Links All Aircraft - - EGGW 11:00 Z KTE…" at bounding box center [784, 297] width 1568 height 580
paste input "text"
type input "CA-G859"
click at [1493, 353] on div "Requested" at bounding box center [1507, 357] width 97 height 14
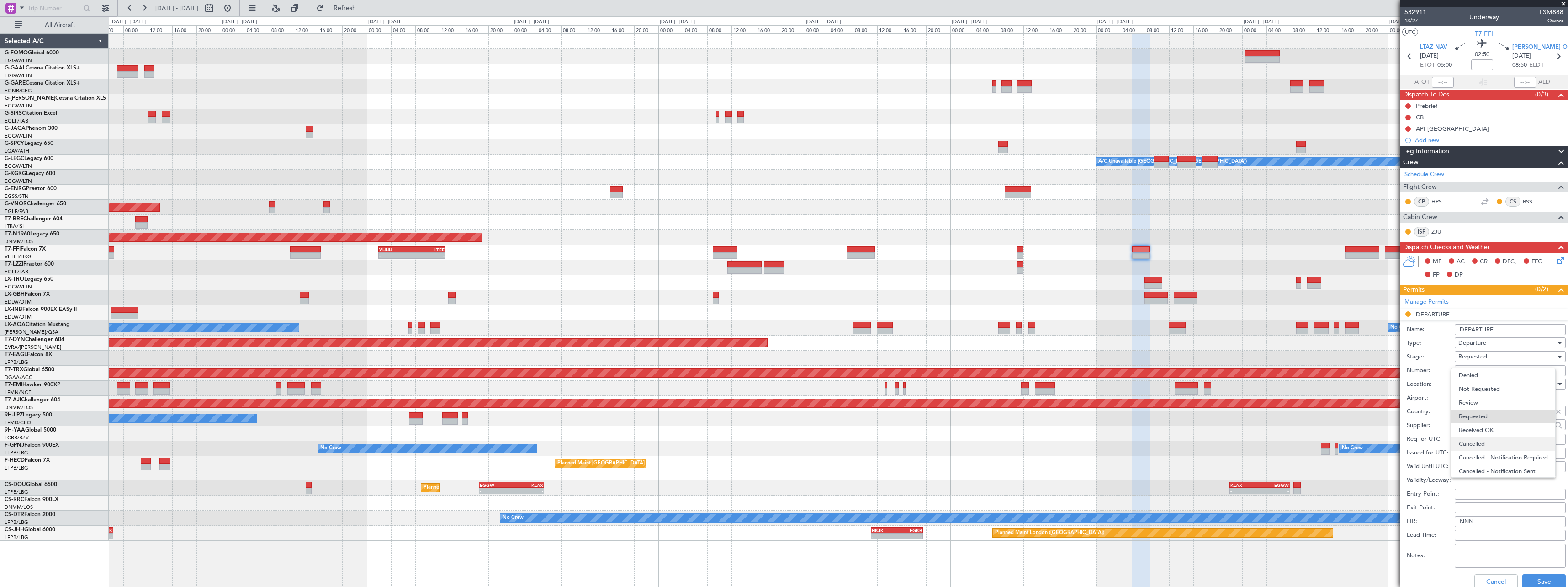
scroll to position [4, 0]
click at [1502, 420] on span "Received OK" at bounding box center [1507, 426] width 96 height 14
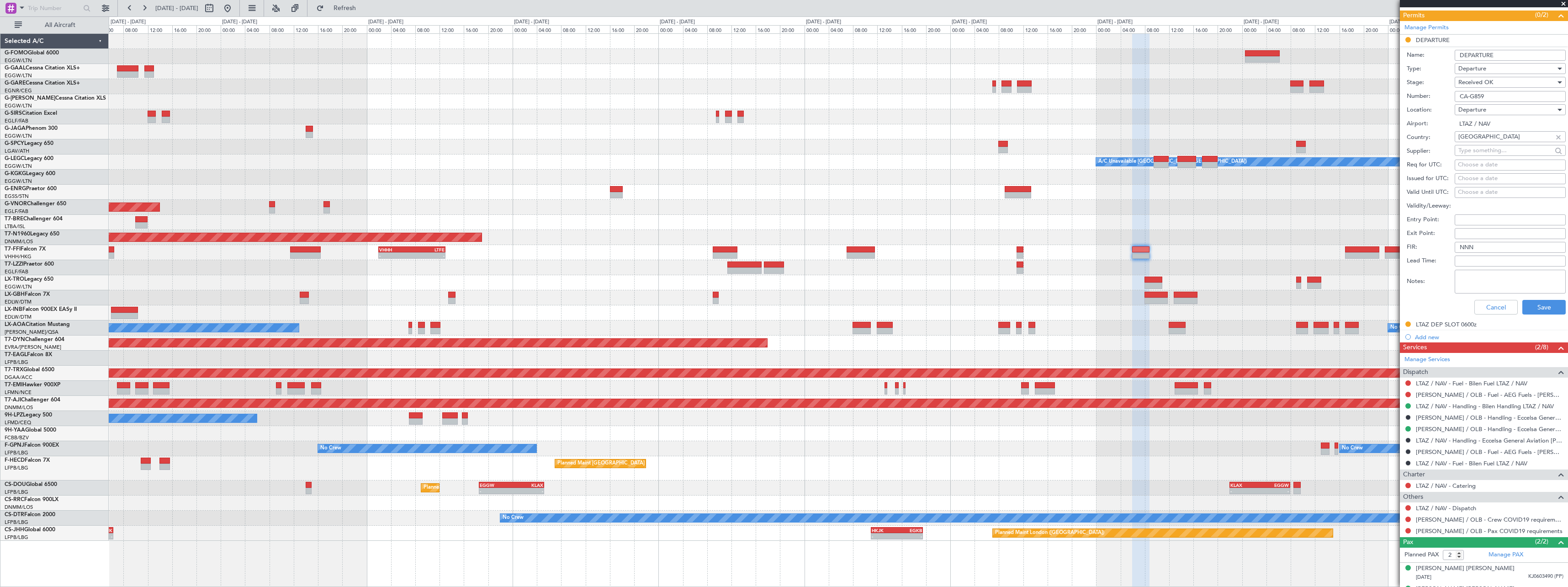
click at [1539, 315] on div "Cancel Save" at bounding box center [1487, 307] width 159 height 24
click at [1532, 309] on button "Save" at bounding box center [1544, 307] width 43 height 14
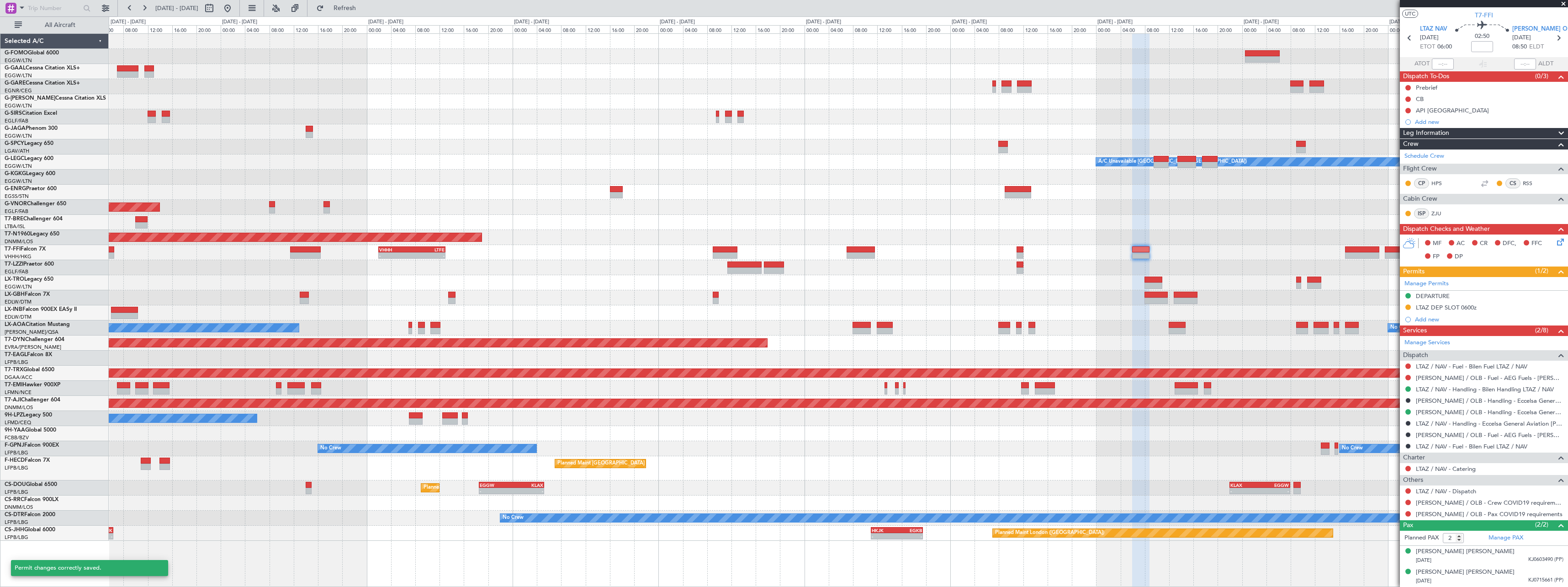
scroll to position [18, 0]
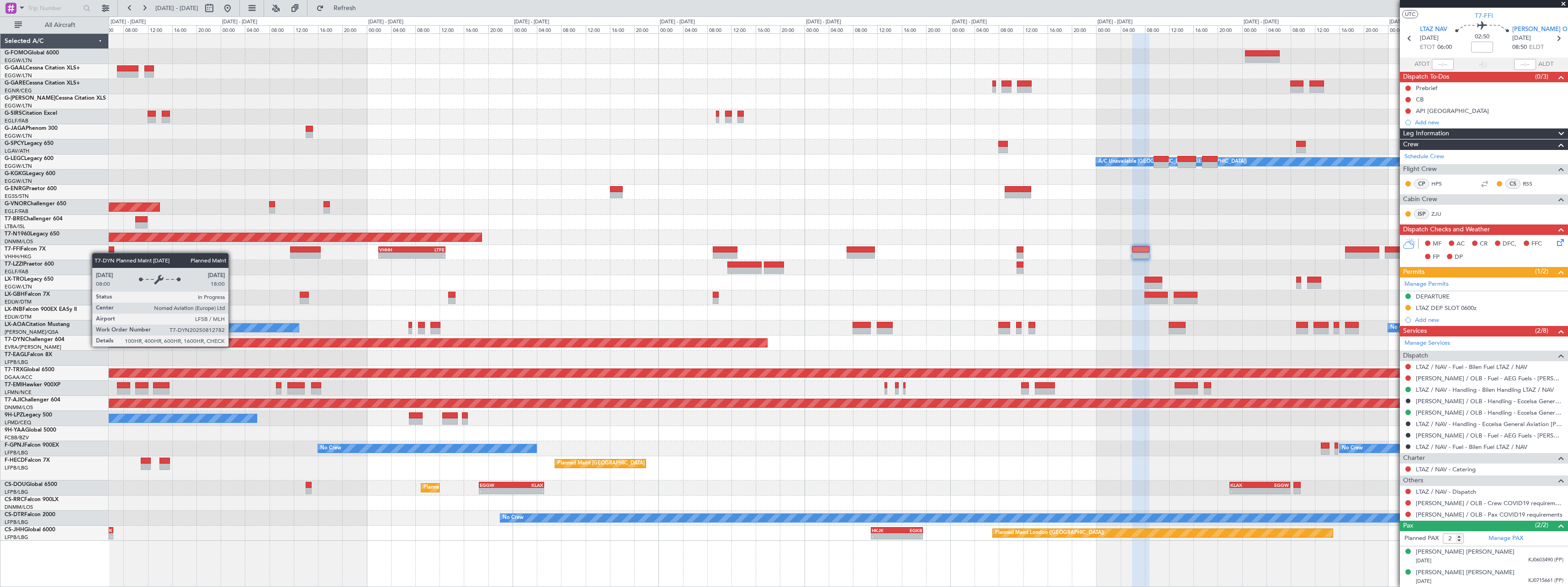
click at [1286, 310] on div "- - EGGW 11:00 Z KTEB 17:55 Z Planned Maint Windsor Locks (Bradley Intl) Planne…" at bounding box center [839, 287] width 1459 height 507
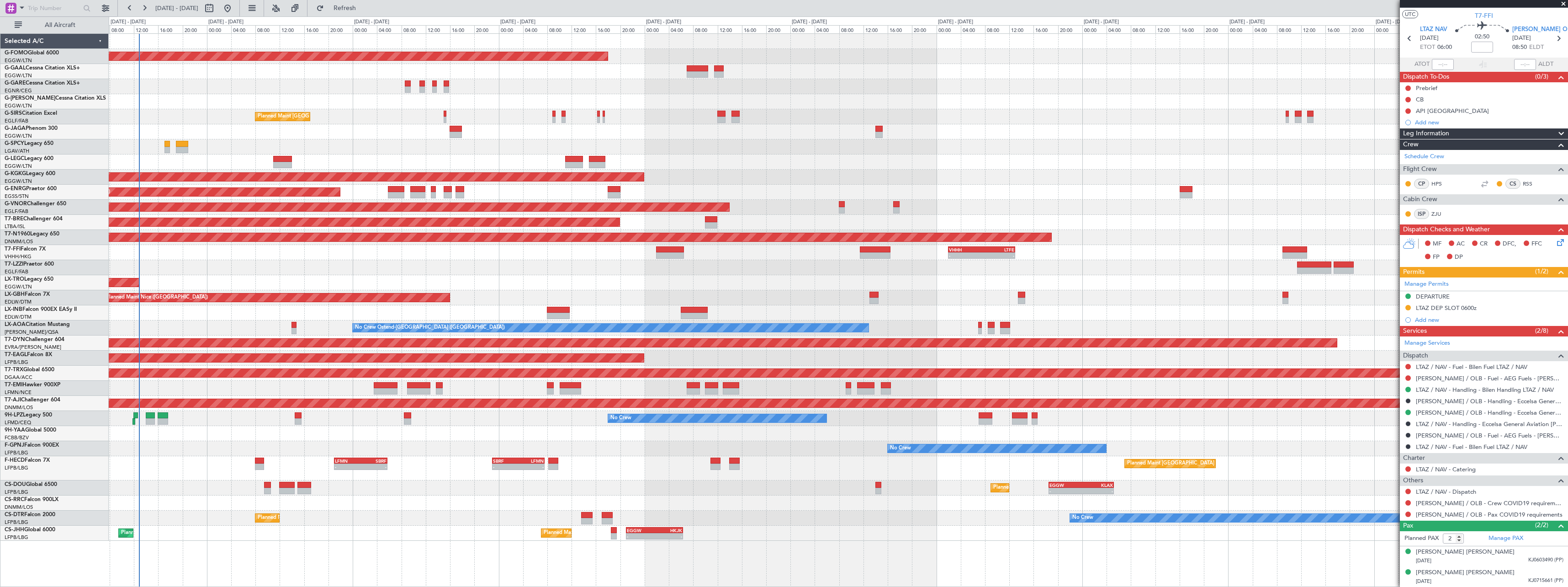
click at [593, 303] on div "Planned Maint Nice ([GEOGRAPHIC_DATA])" at bounding box center [839, 298] width 1459 height 15
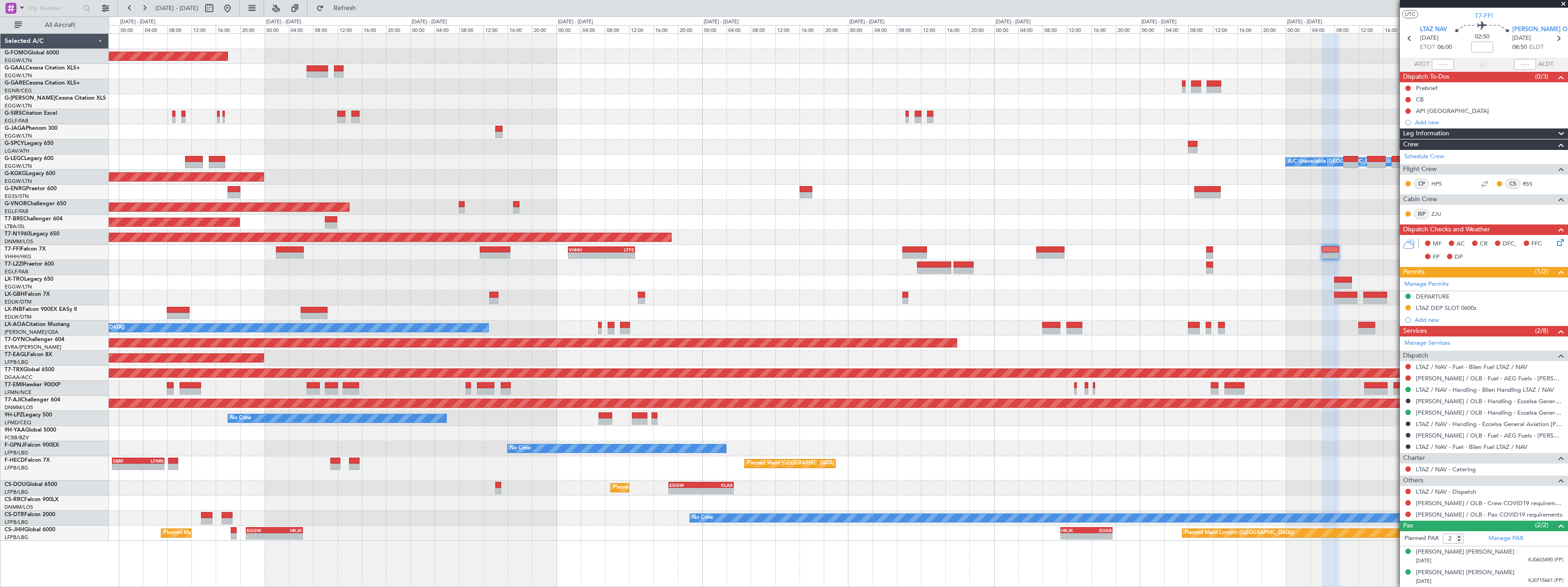
click at [912, 315] on div at bounding box center [839, 313] width 1459 height 15
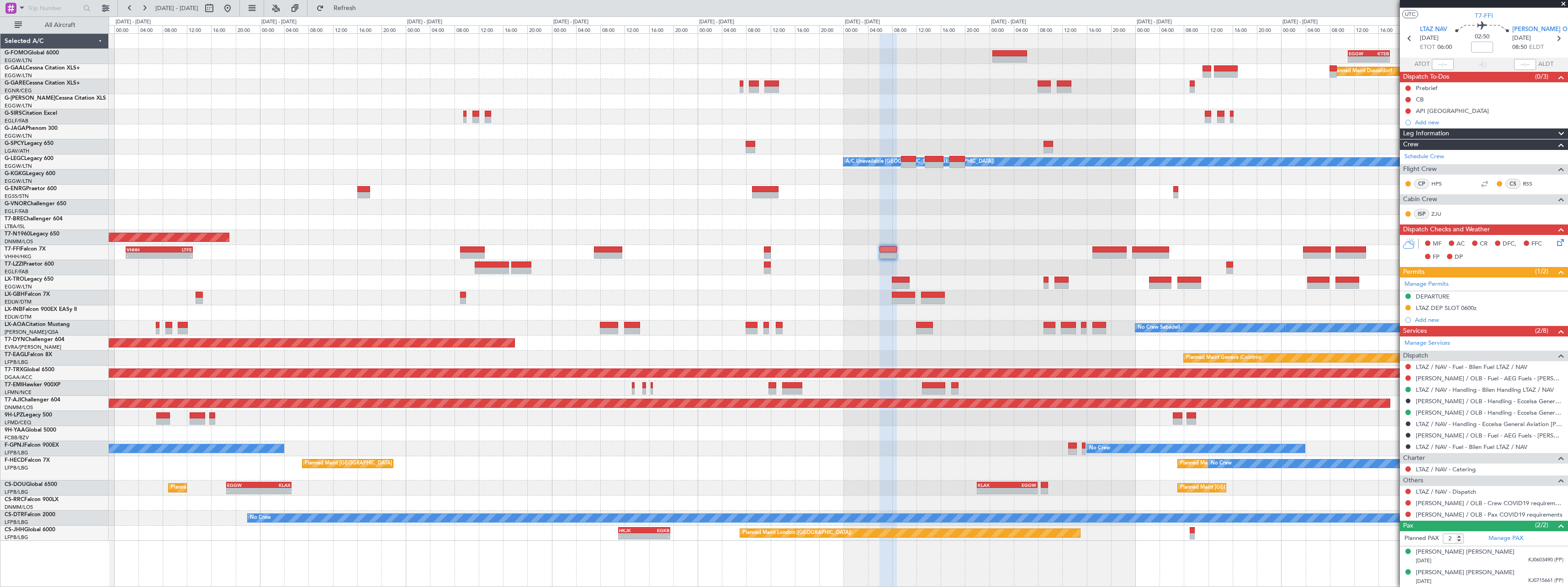
click at [776, 337] on div "- - EGGW 11:00 Z KTEB 17:55 Z Planned Maint Windsor Locks (Bradley Intl) Planne…" at bounding box center [839, 287] width 1459 height 507
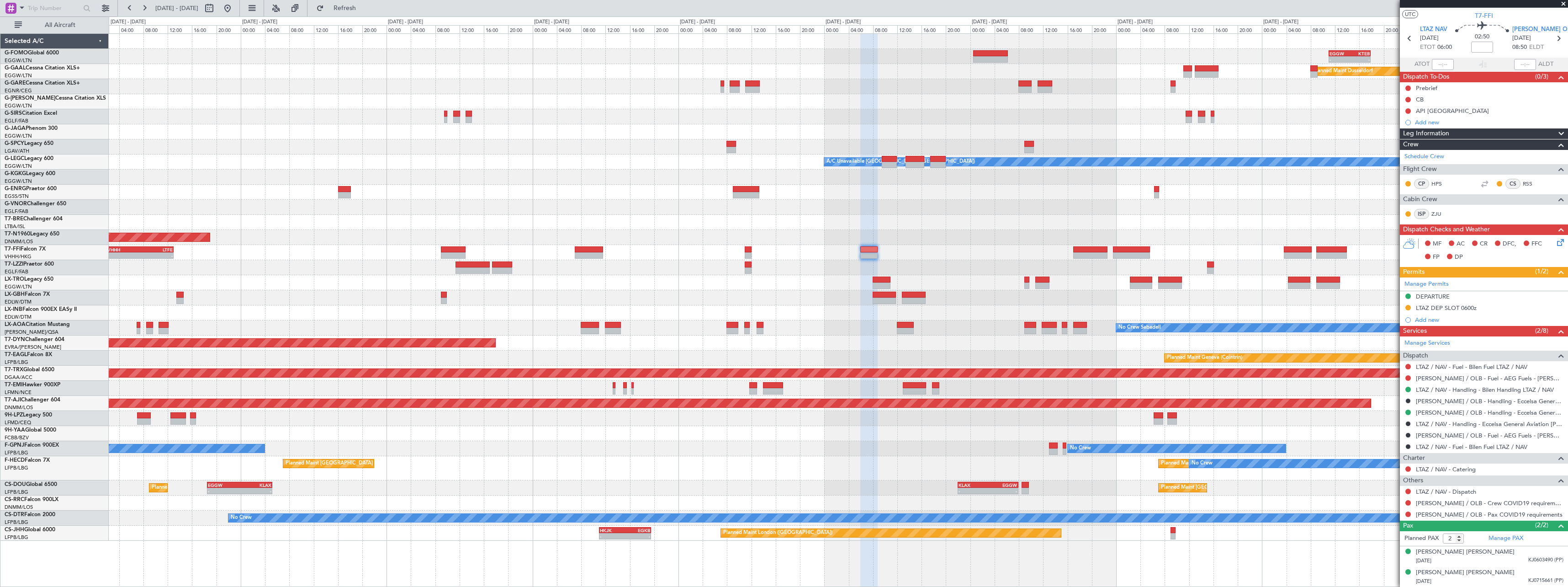
click at [786, 312] on div at bounding box center [839, 313] width 1459 height 15
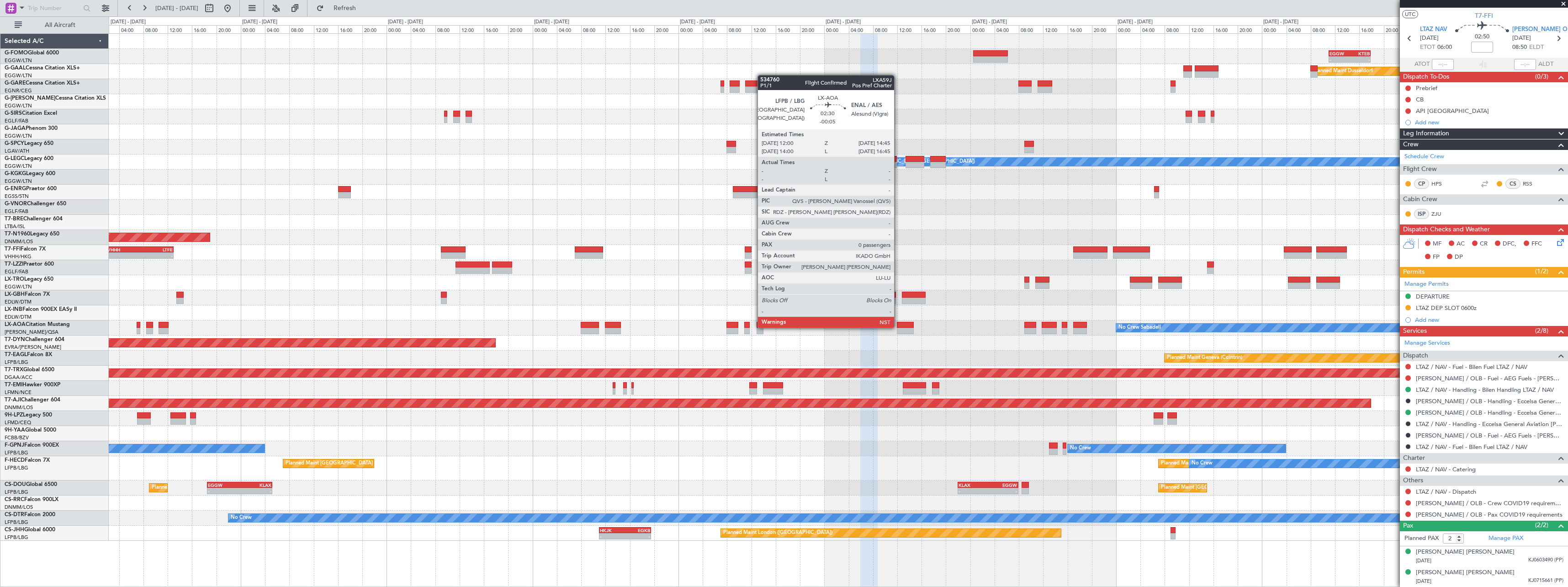
click at [898, 327] on div at bounding box center [905, 325] width 17 height 6
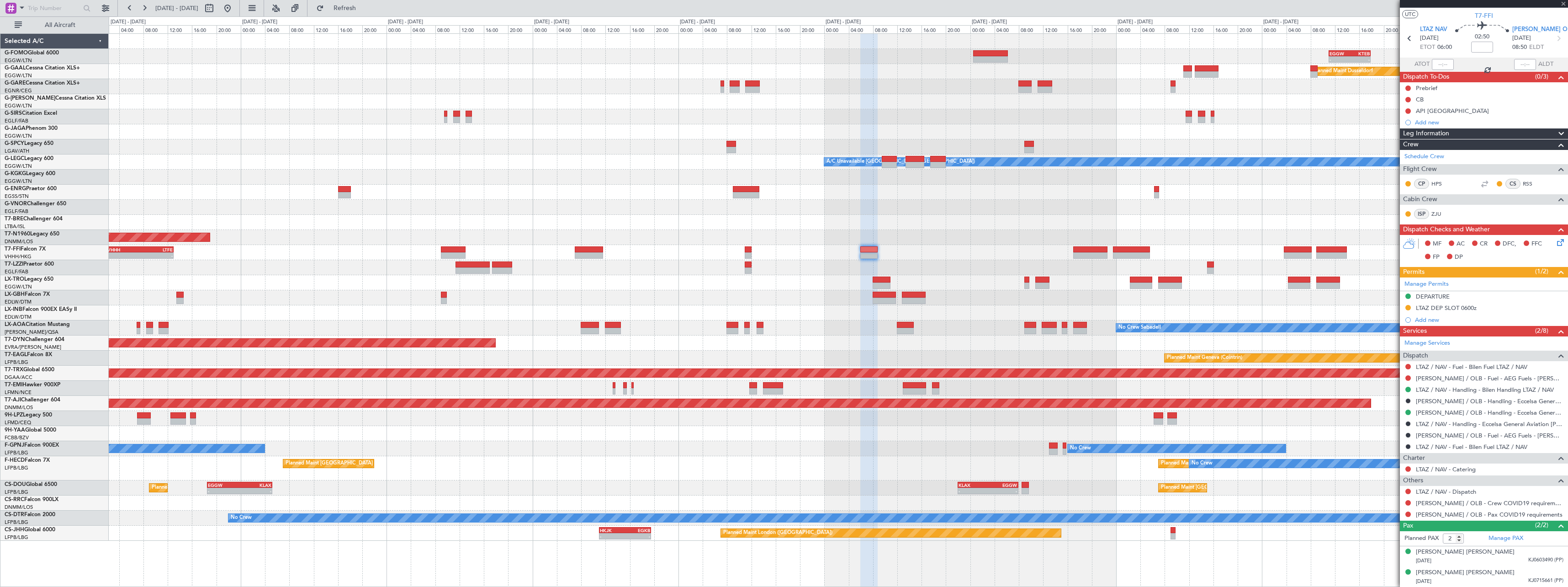
type input "-00:05"
type input "0"
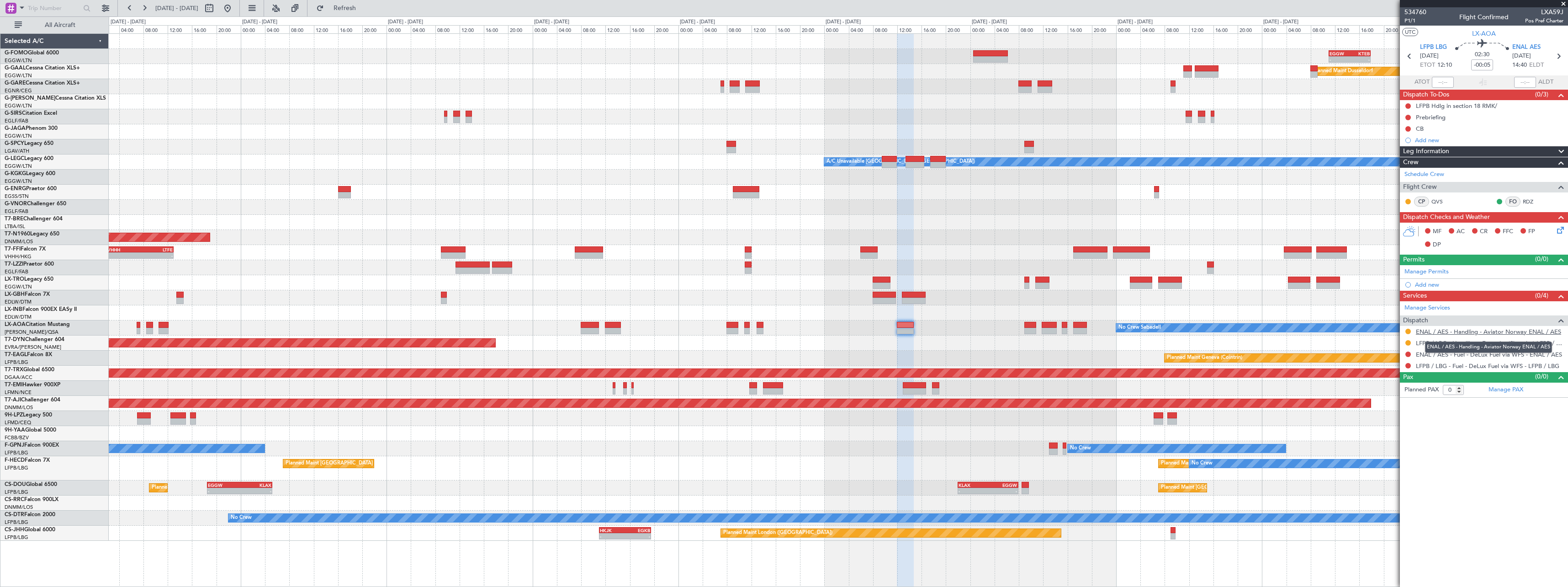
click at [1482, 333] on link "ENAL / AES - Handling - Aviator Norway ENAL / AES" at bounding box center [1488, 332] width 145 height 8
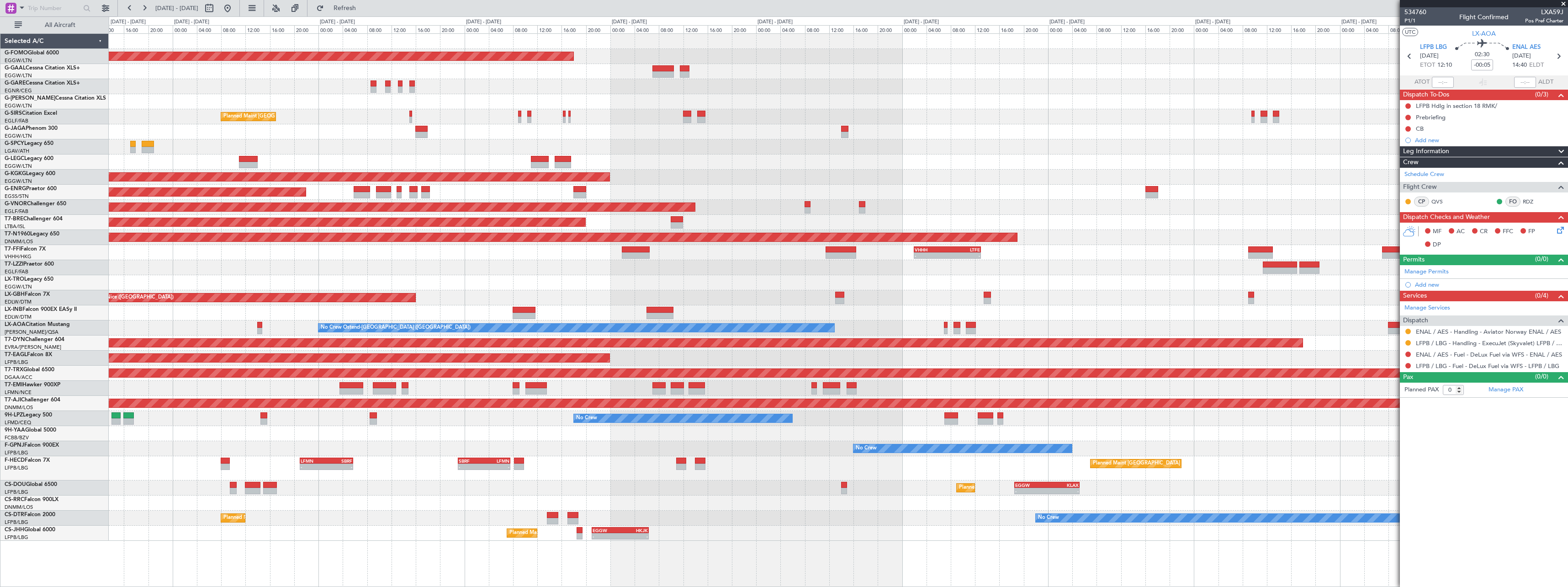
click at [1567, 398] on html "18 Aug 2025 - 28 Aug 2025 Refresh Quick Links All Aircraft Planned Maint Windso…" at bounding box center [784, 294] width 1568 height 587
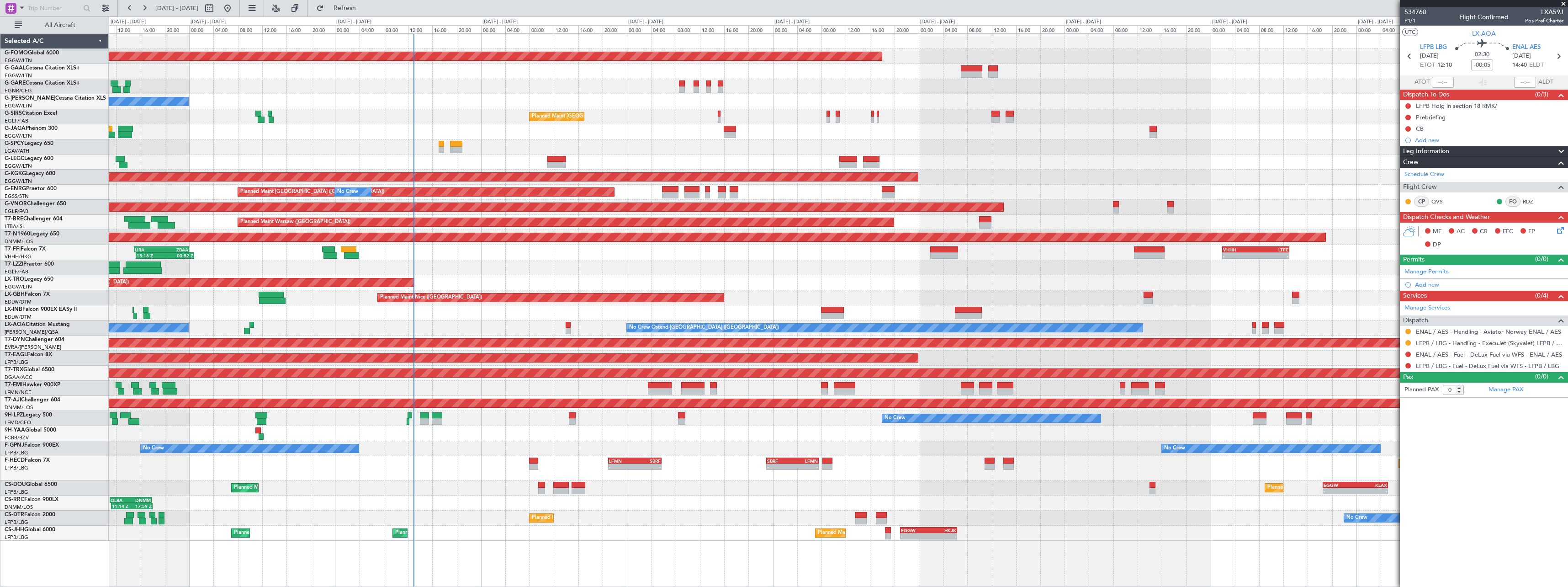
click at [585, 473] on div "Planned Maint Windsor Locks (Bradley Intl) No Crew Owner Planned Maint London (…" at bounding box center [839, 287] width 1459 height 507
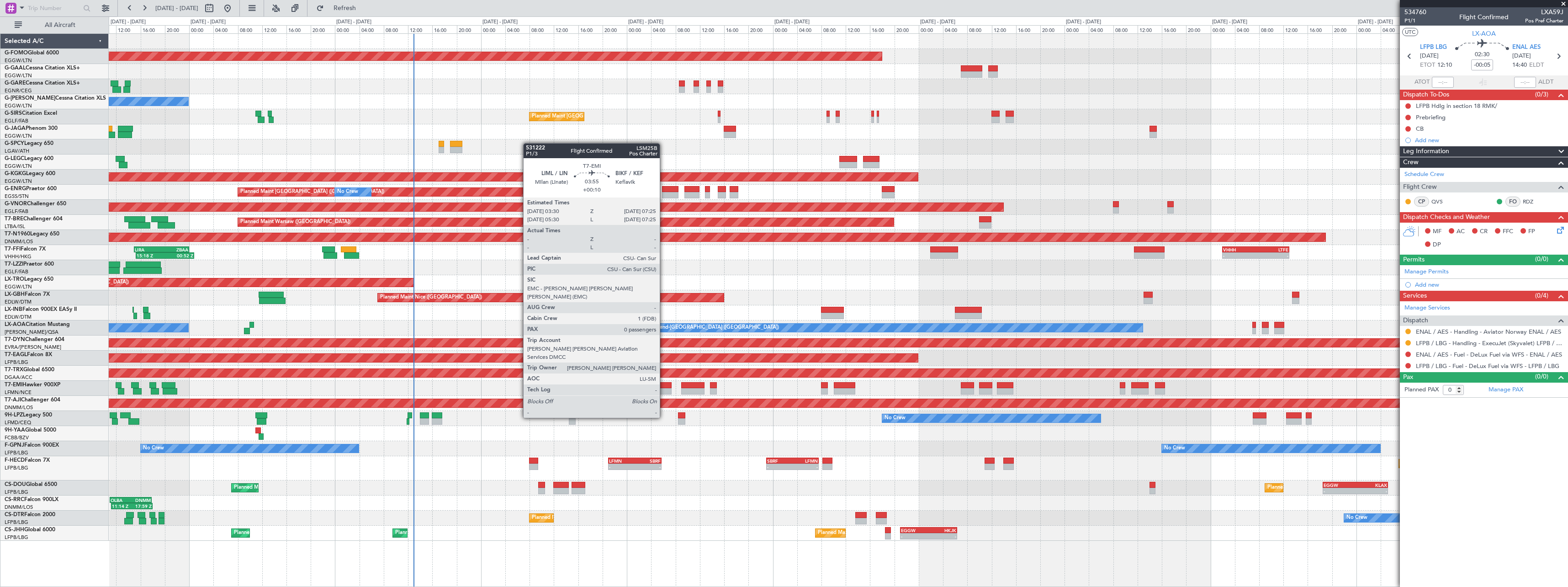
click at [664, 393] on div at bounding box center [660, 391] width 24 height 6
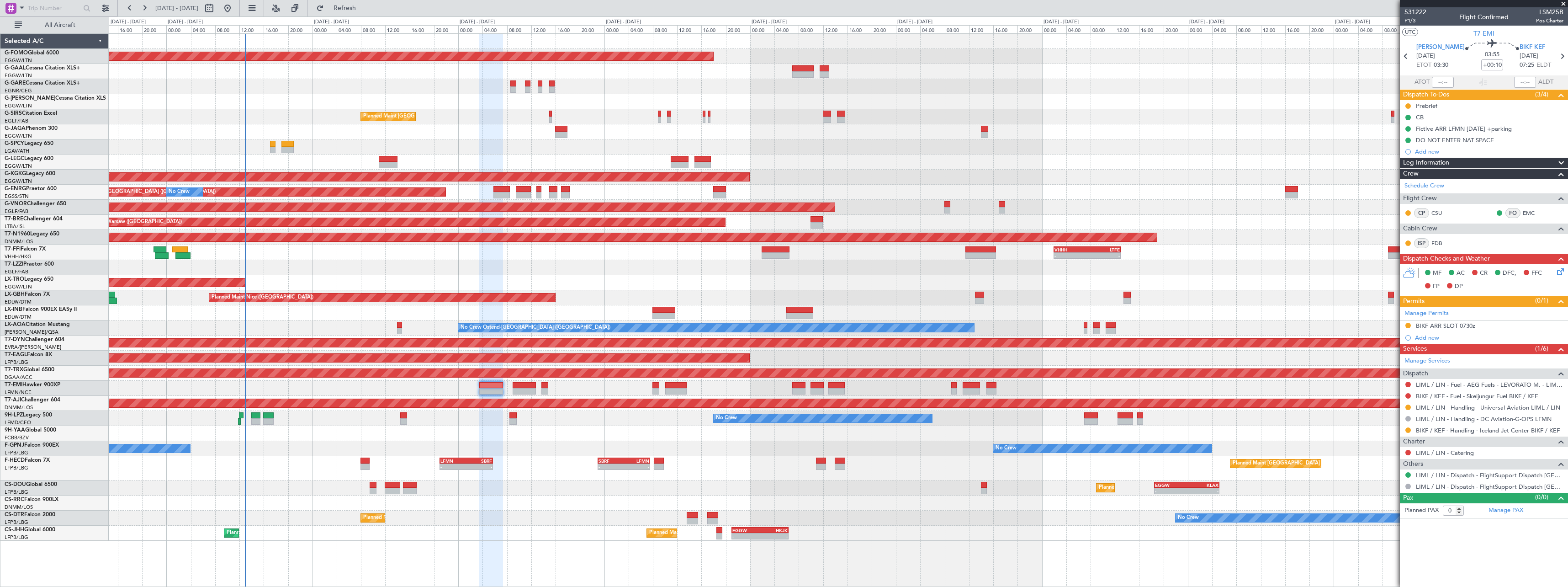
click at [443, 522] on div "No Crew Planned Maint Sofia No Crew" at bounding box center [839, 518] width 1459 height 15
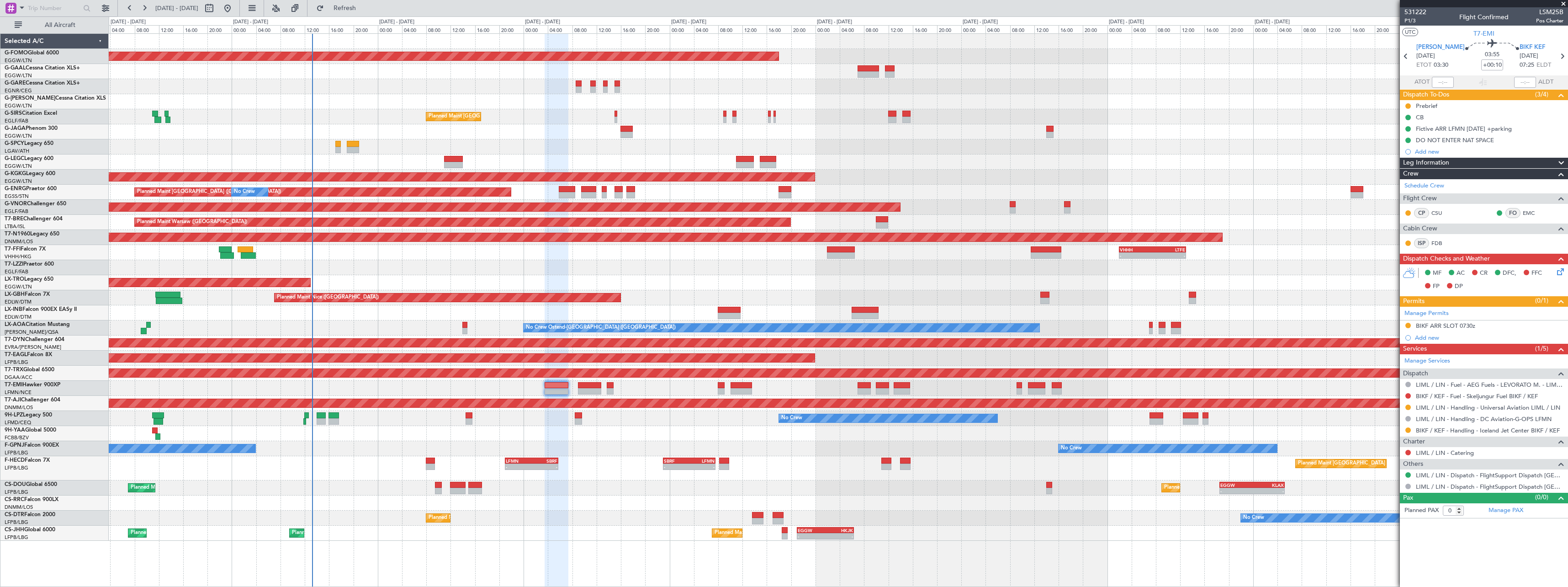
click at [358, 437] on div "Planned Maint Windsor Locks (Bradley Intl) No Crew Owner Planned Maint London (…" at bounding box center [839, 287] width 1459 height 507
click at [358, 436] on div at bounding box center [839, 433] width 1459 height 15
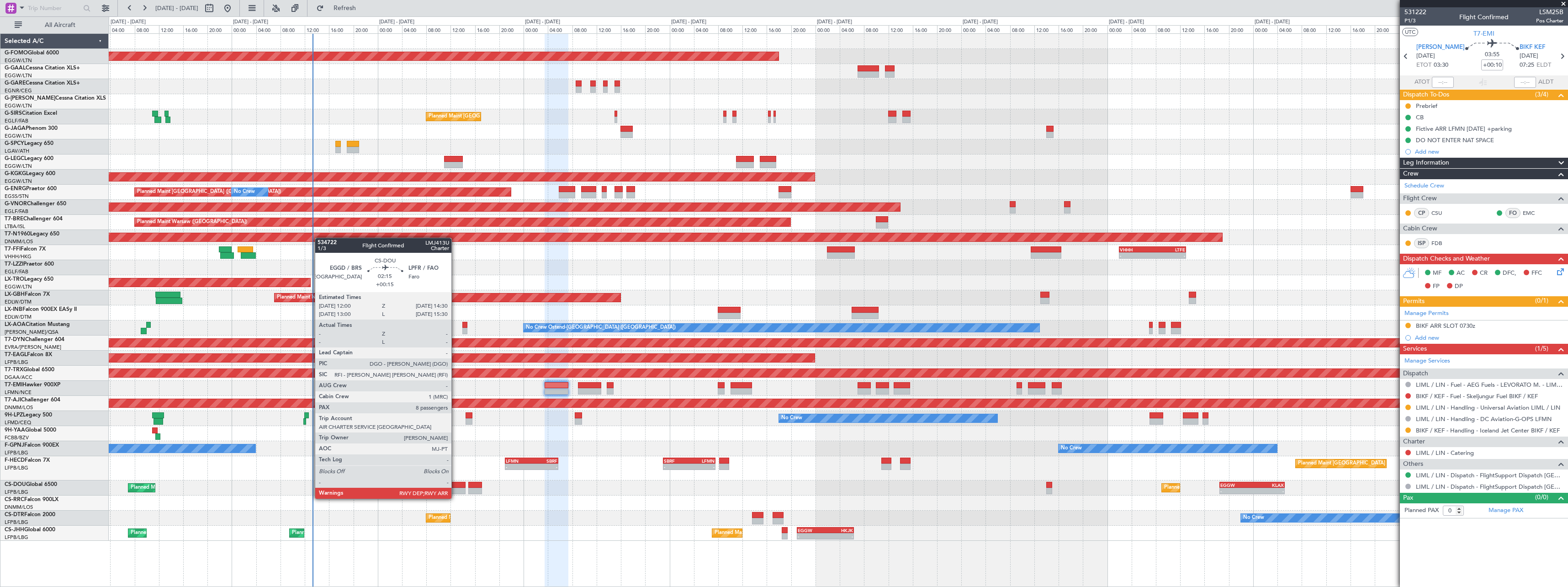
click at [456, 490] on div at bounding box center [457, 491] width 16 height 6
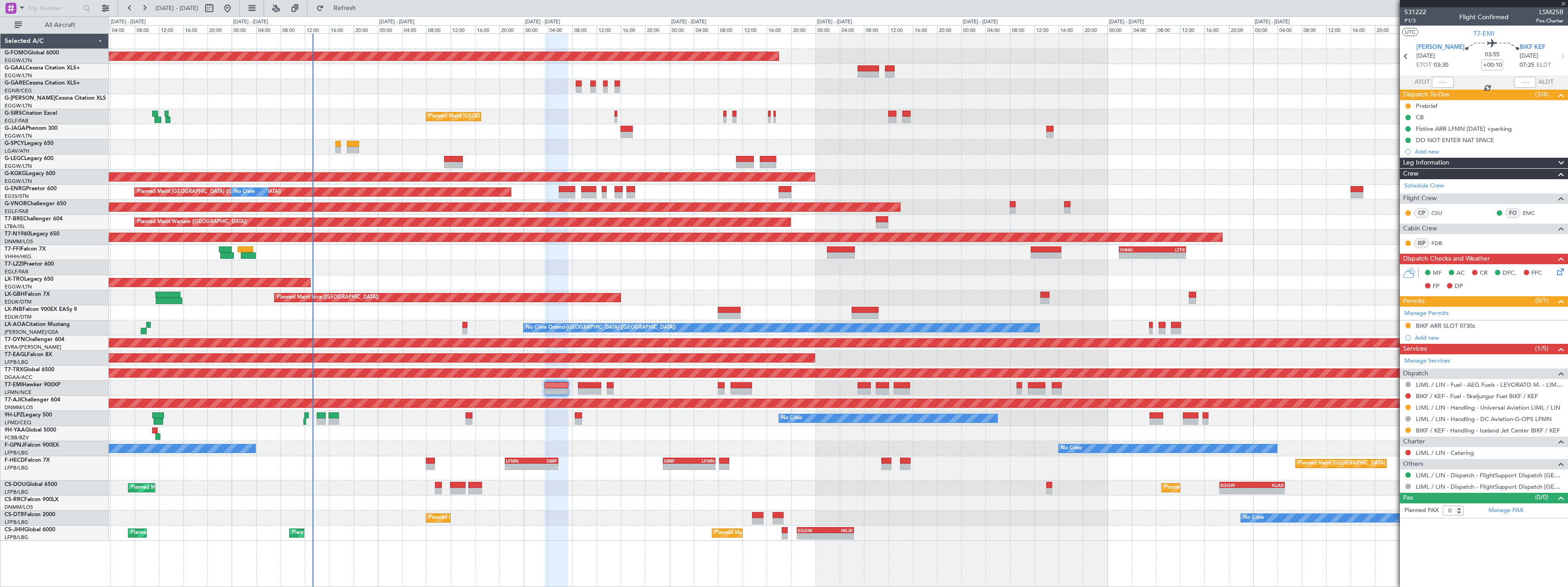
type input "+00:15"
type input "8"
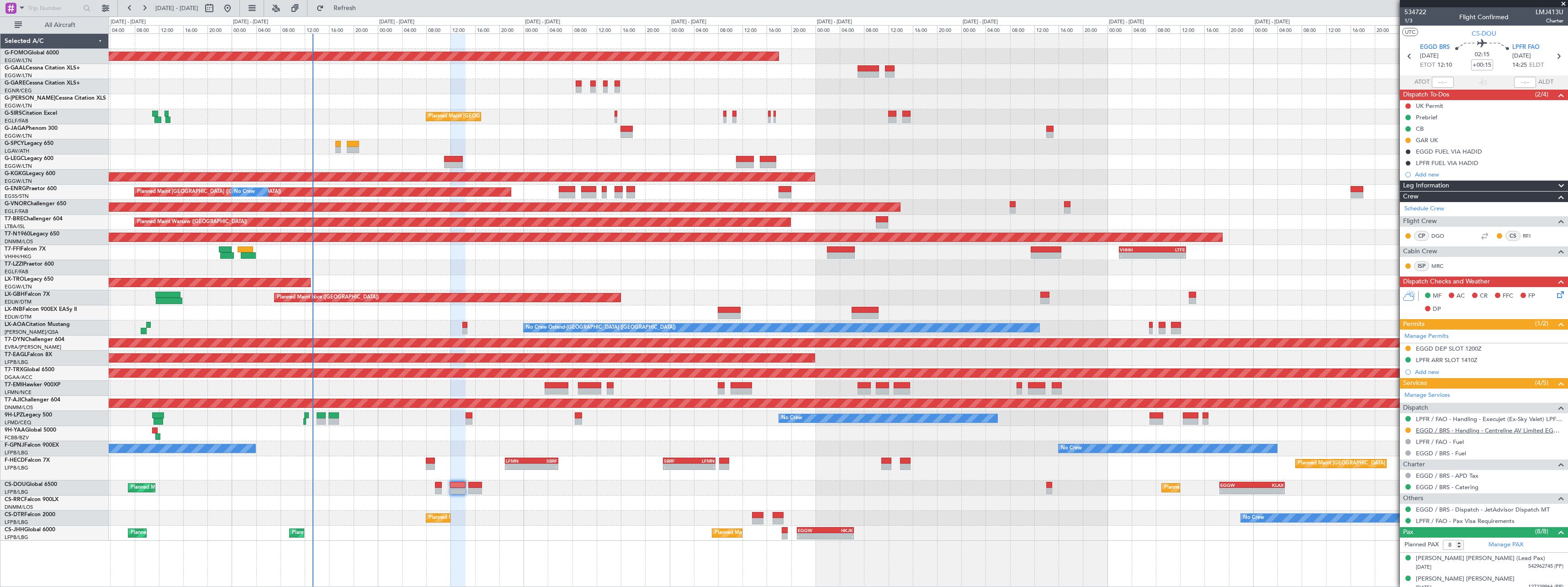
click at [1448, 430] on link "EGGD / BRS - Handling - Centreline AV Limited EGGD / BRS" at bounding box center [1489, 430] width 147 height 8
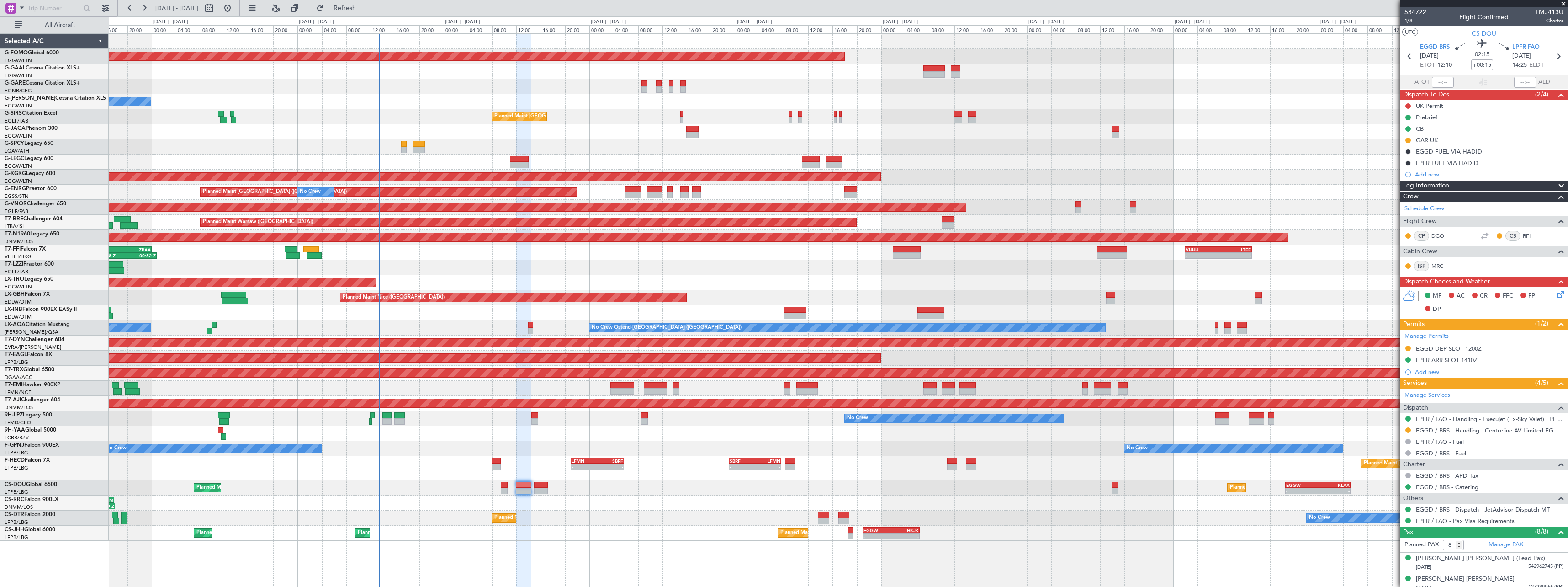
click at [591, 509] on div "OLBA 11:00 Z DNMM 17:50 Z 11:14 Z 17:59 Z Planned Maint Larnaca (Larnaca Intl)" at bounding box center [839, 503] width 1459 height 15
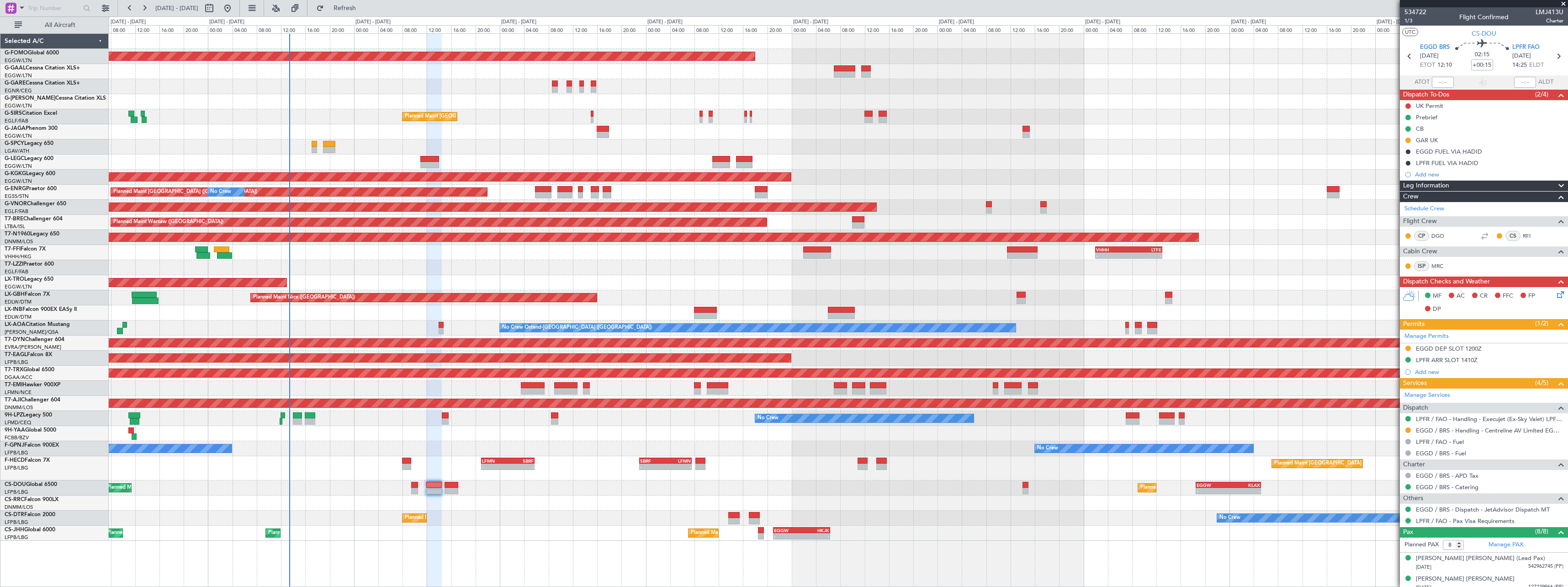
click at [451, 516] on div "Planned Maint Sofia No Crew No Crew" at bounding box center [839, 518] width 1459 height 15
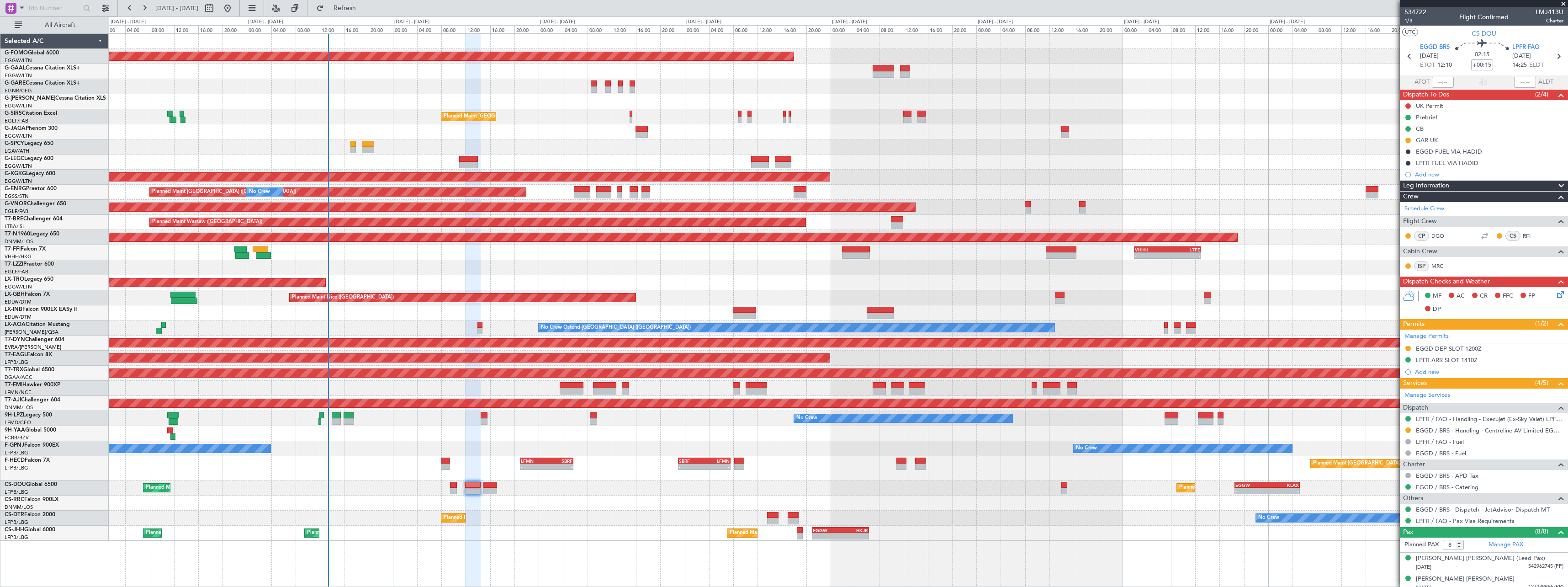
click at [464, 509] on div "Planned Maint Windsor Locks (Bradley Intl) No Crew Owner Planned Maint London (…" at bounding box center [839, 287] width 1459 height 507
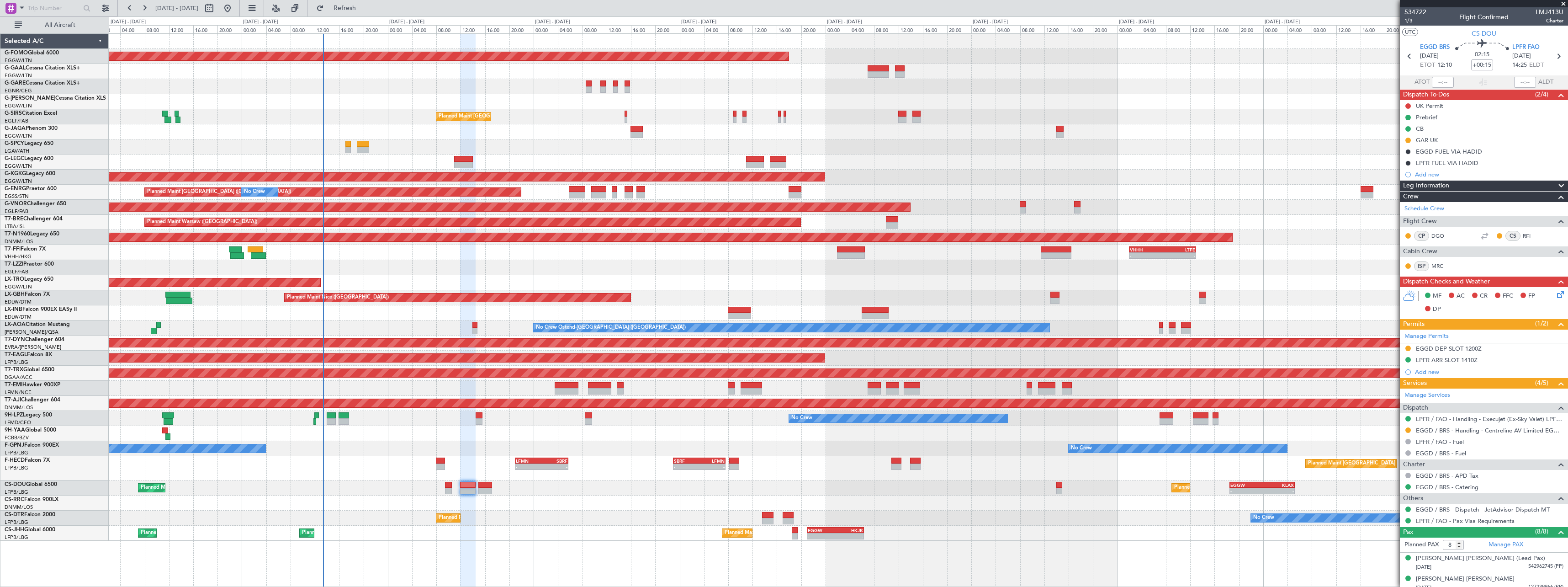
click at [531, 512] on div "Planned Maint Sofia No Crew No Crew" at bounding box center [839, 518] width 1459 height 15
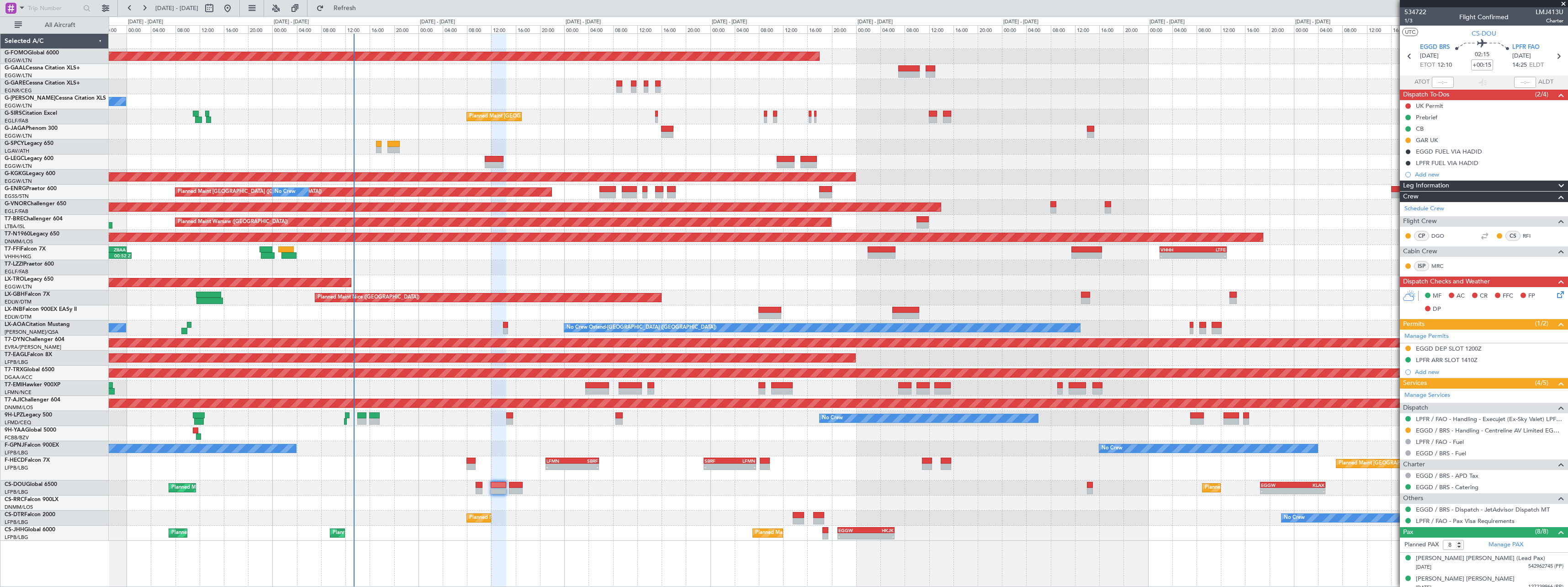
click at [532, 543] on div "Planned Maint Windsor Locks (Bradley Intl) No Crew Owner Planned Maint London (…" at bounding box center [839, 310] width 1460 height 554
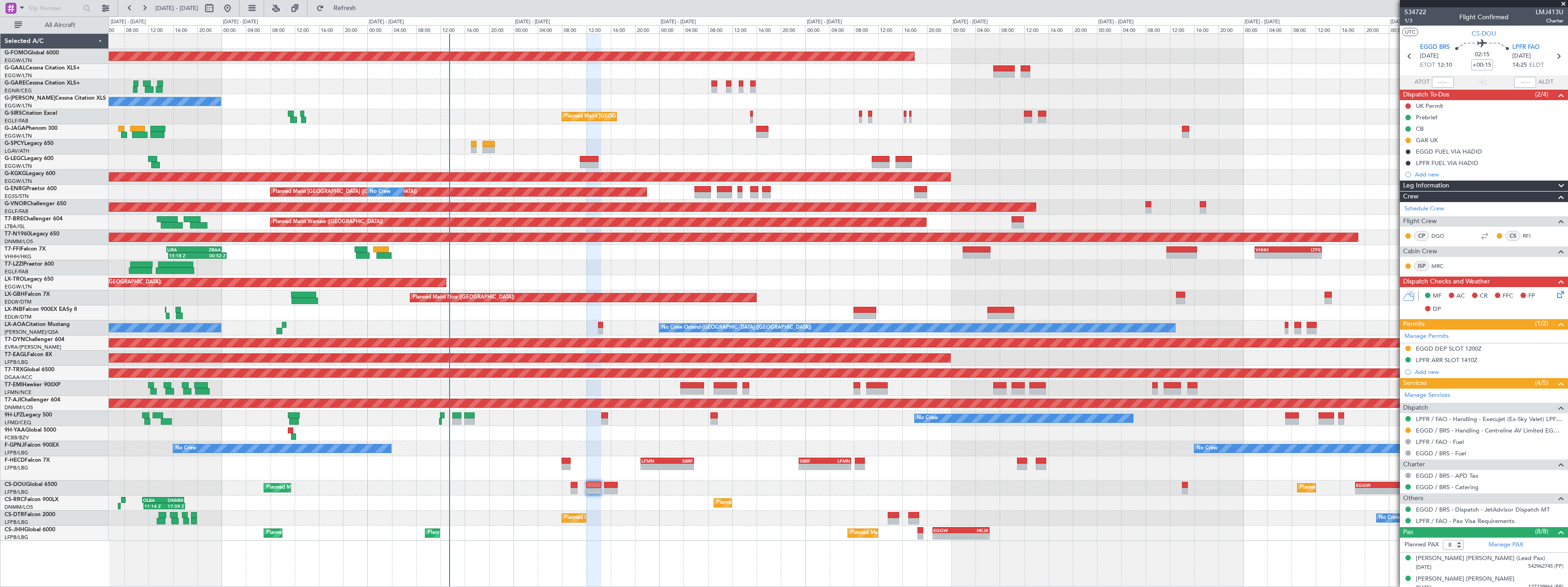
click at [573, 525] on div "Planned Maint Sofia No Crew No Crew" at bounding box center [839, 518] width 1459 height 15
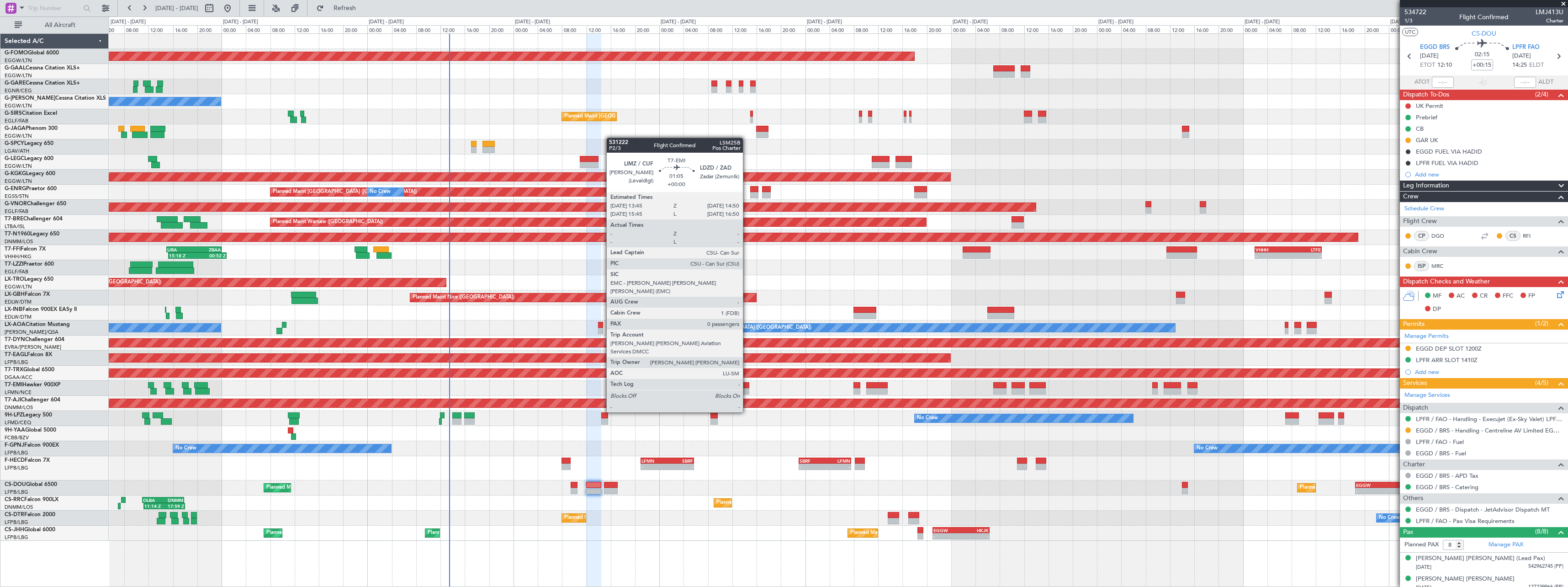
click at [748, 387] on div at bounding box center [746, 385] width 7 height 6
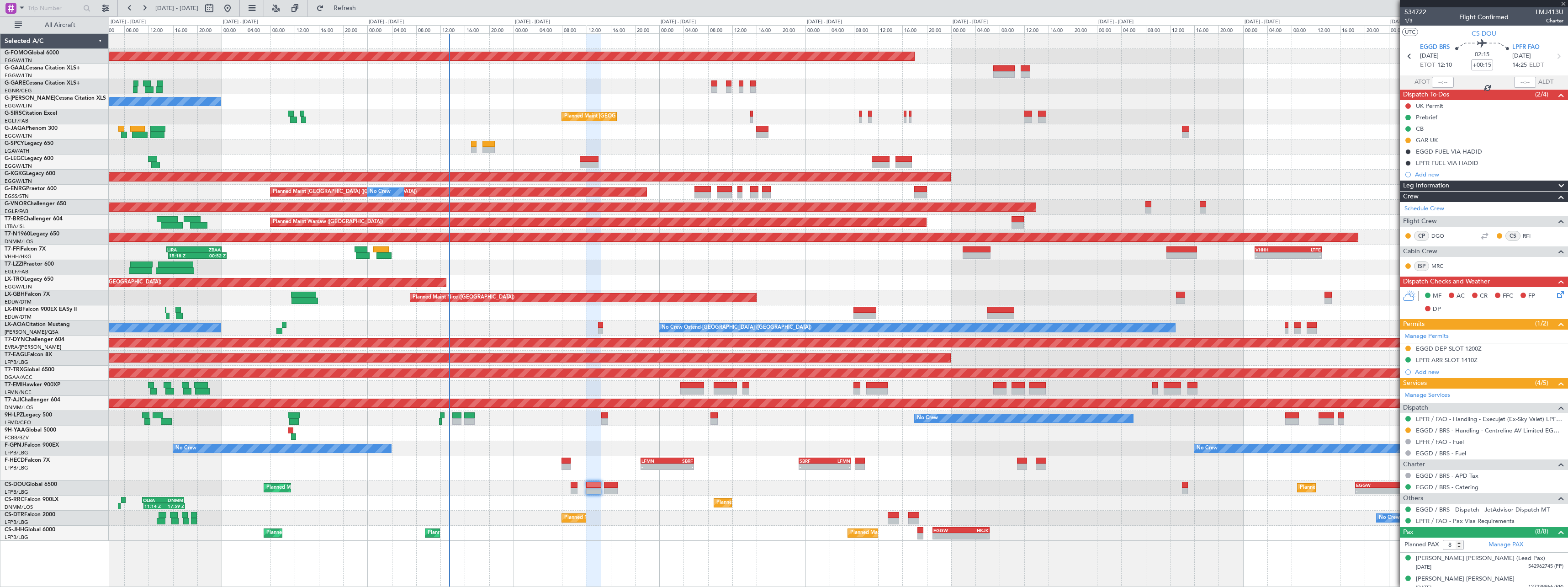
type input "0"
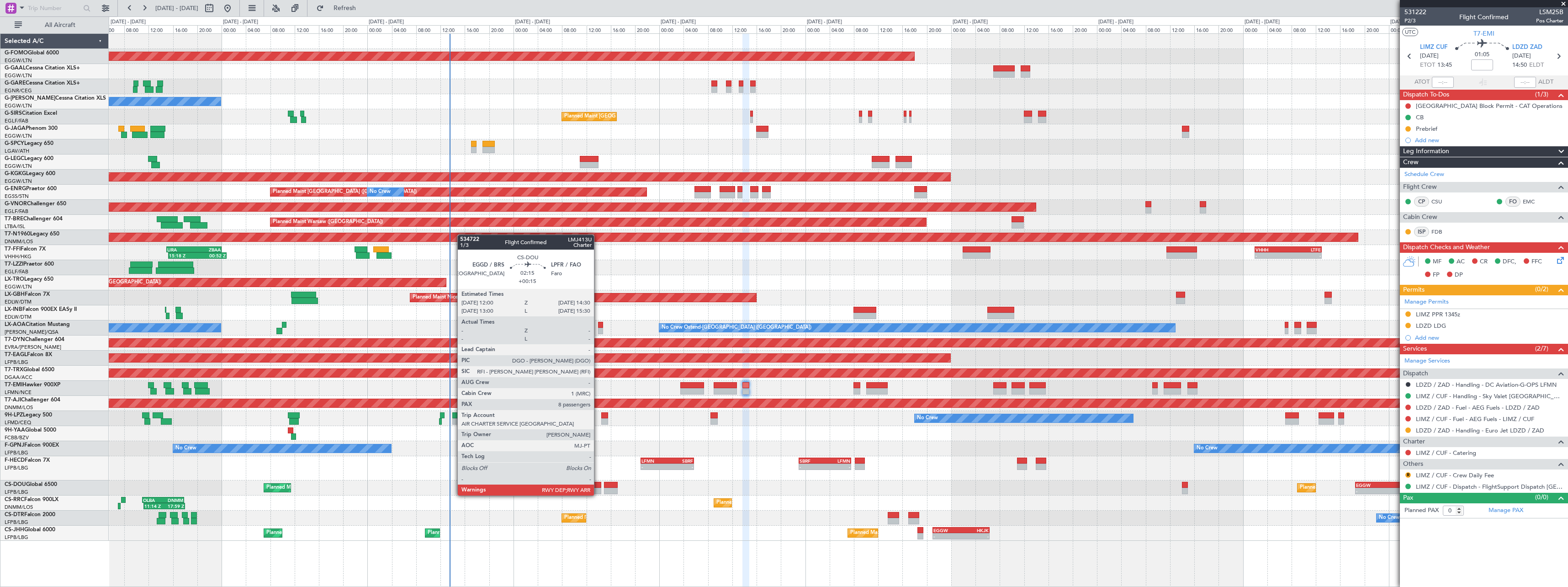
click at [598, 487] on div at bounding box center [593, 485] width 16 height 6
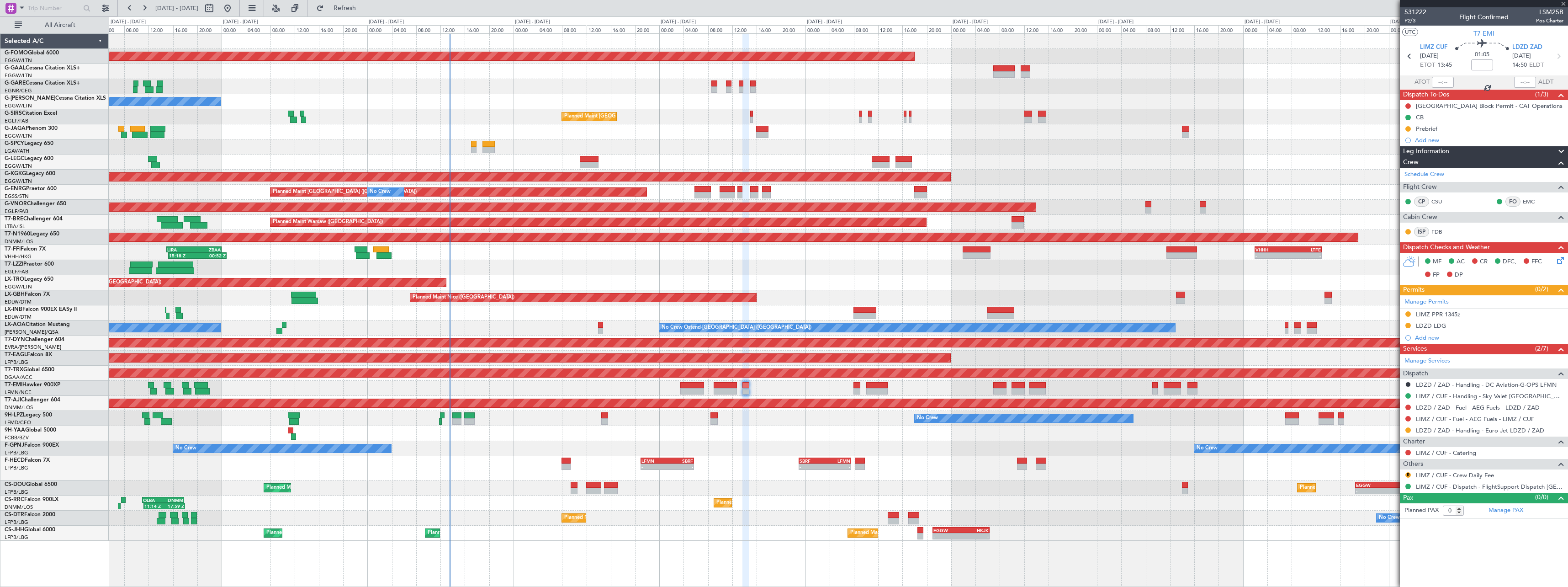
type input "+00:15"
type input "8"
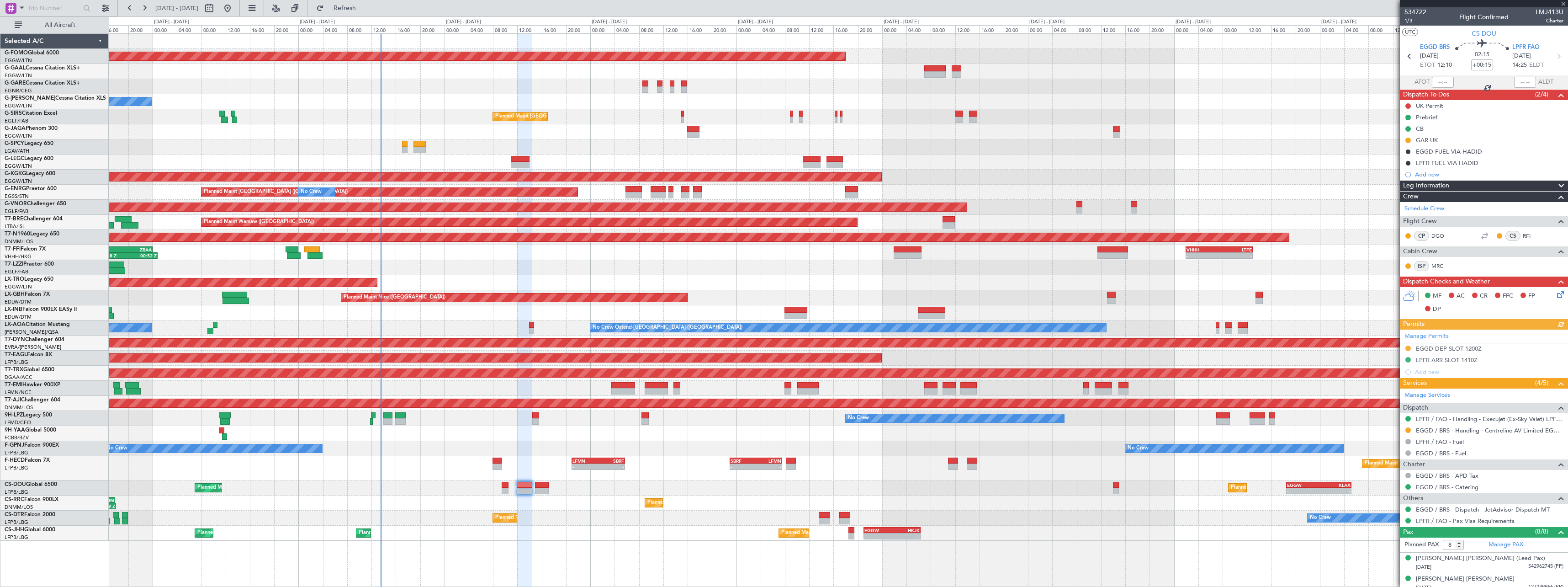
click at [680, 502] on div "Planned Maint Windsor Locks (Bradley Intl) No Crew Owner Planned Maint London (…" at bounding box center [839, 287] width 1459 height 507
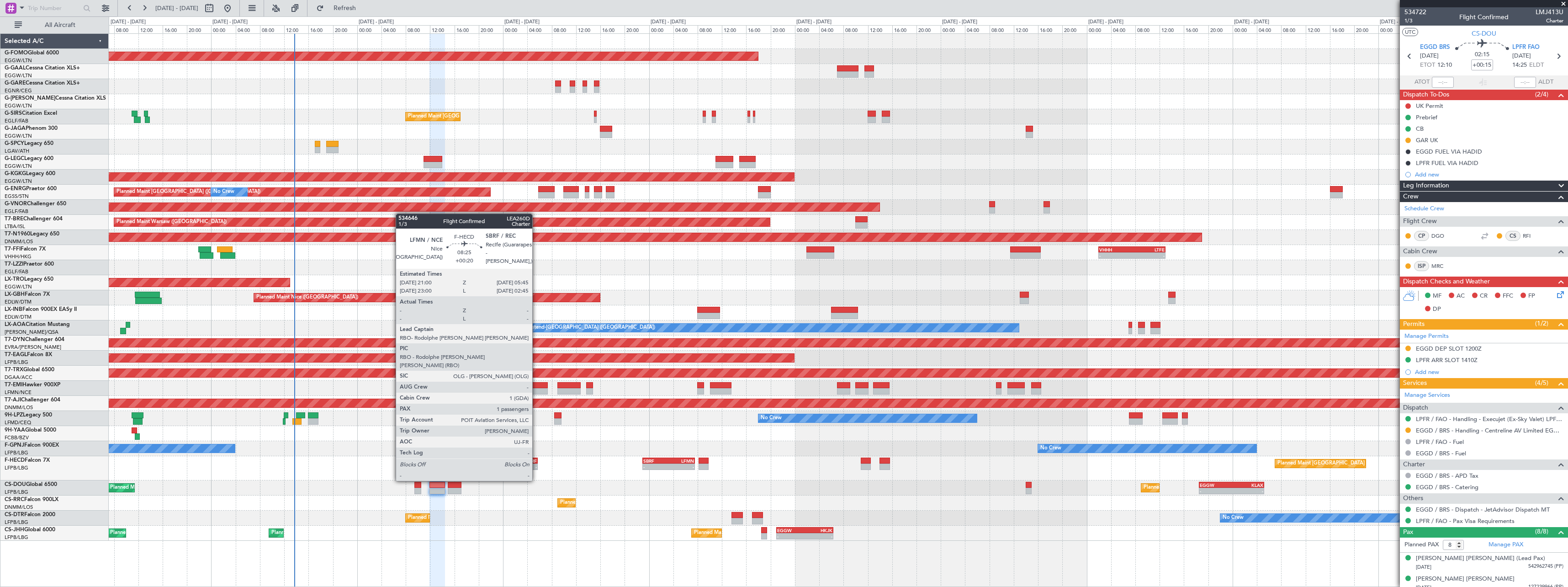
click at [536, 463] on div "- -" at bounding box center [511, 467] width 53 height 6
type input "+00:20"
type input "1"
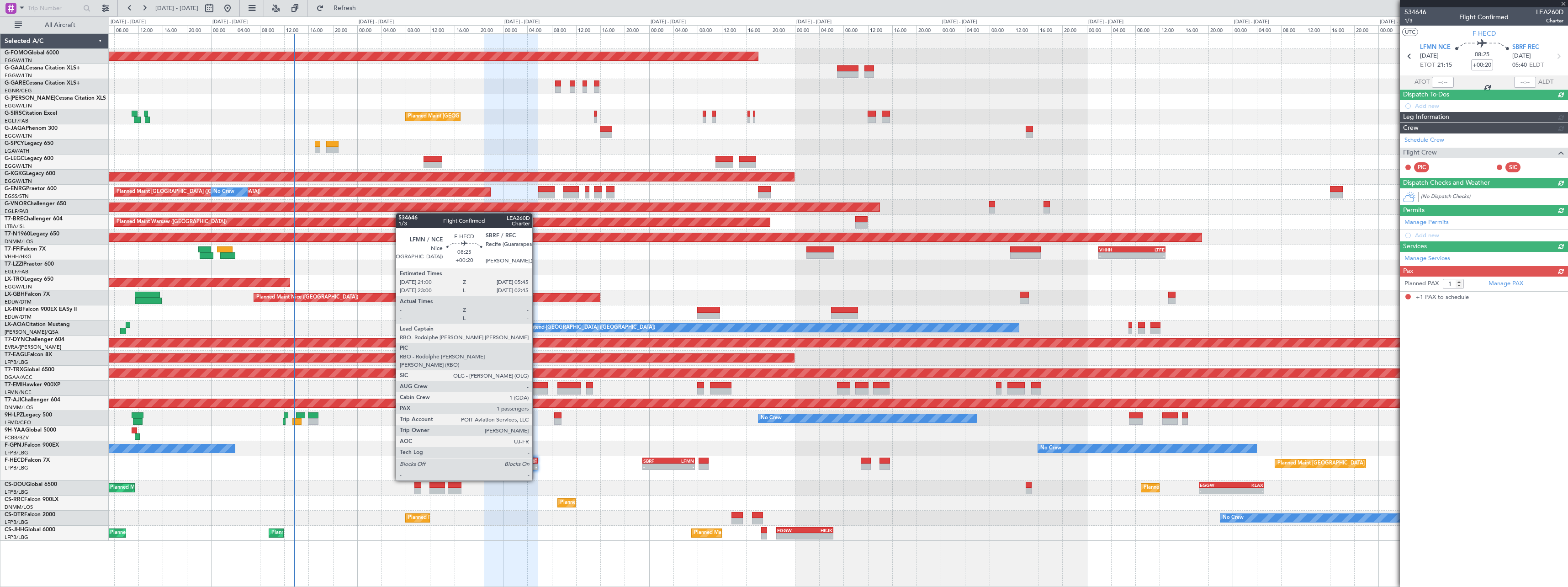
click at [536, 463] on div "LFMN 21:00 Z SBRF 05:45 Z" at bounding box center [511, 461] width 53 height 6
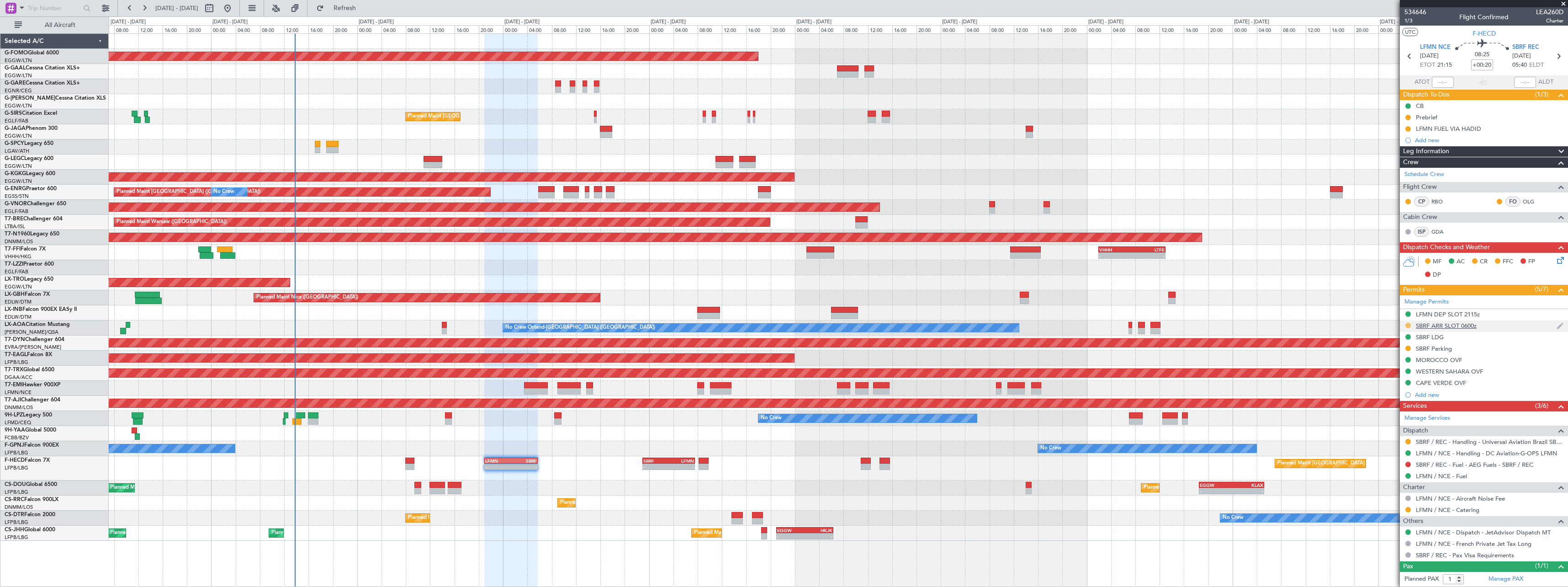
click at [1409, 325] on button at bounding box center [1408, 325] width 6 height 6
drag, startPoint x: 1391, startPoint y: 432, endPoint x: 1391, endPoint y: 426, distance: 6.0
click at [1391, 429] on li "Received OK" at bounding box center [1408, 435] width 105 height 14
click at [1409, 347] on button at bounding box center [1408, 348] width 6 height 6
click at [1387, 460] on span "Received OK" at bounding box center [1385, 457] width 34 height 9
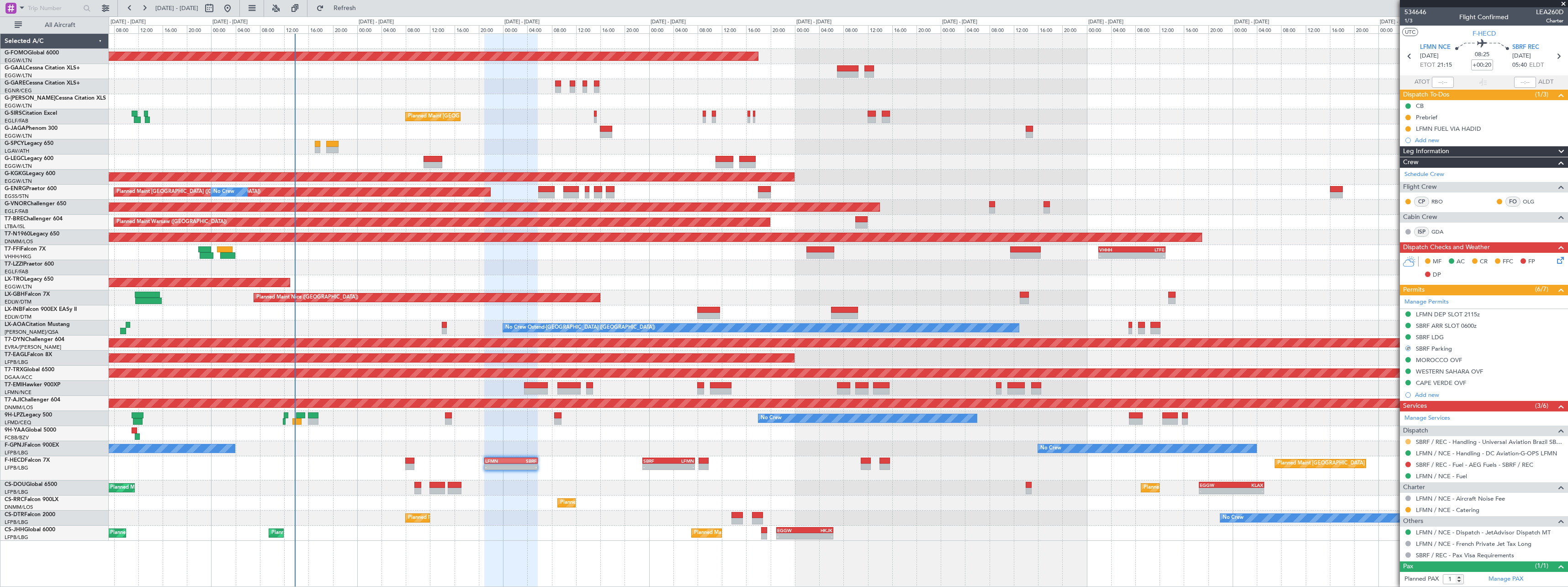
click at [1410, 440] on button at bounding box center [1408, 442] width 6 height 6
click at [1382, 546] on span "Confirmed" at bounding box center [1382, 550] width 28 height 9
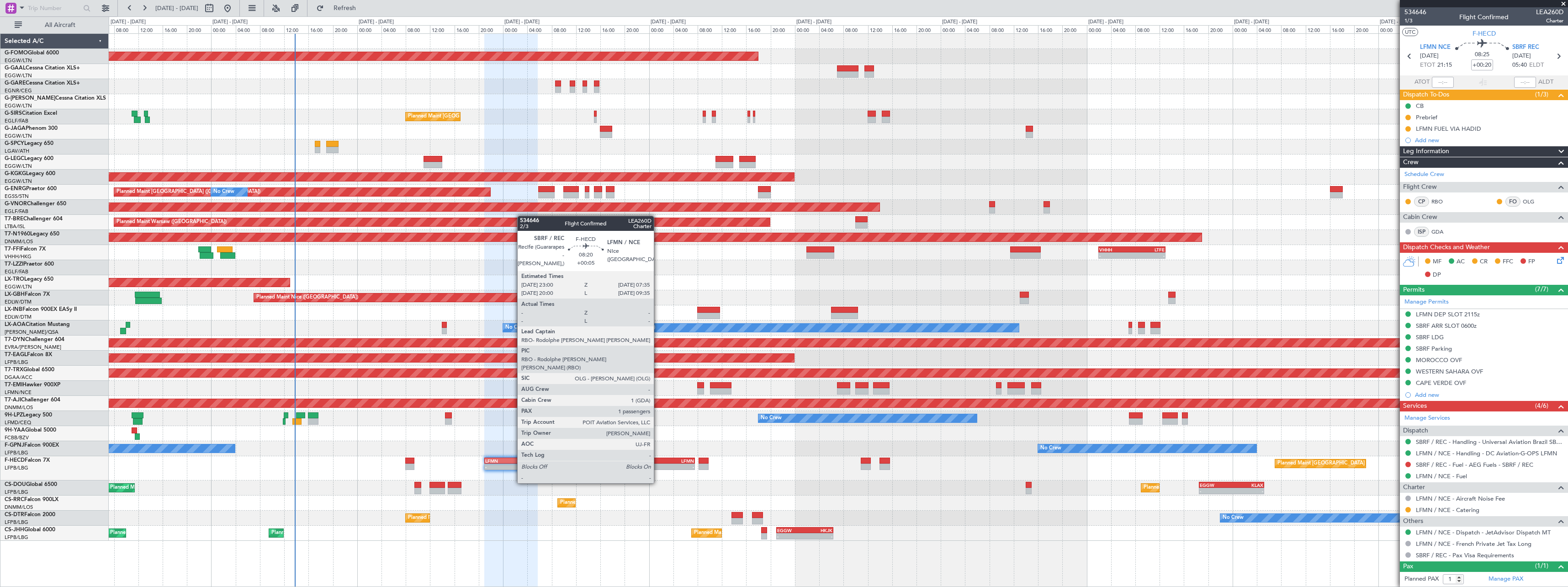
click at [658, 466] on div "-" at bounding box center [656, 467] width 25 height 6
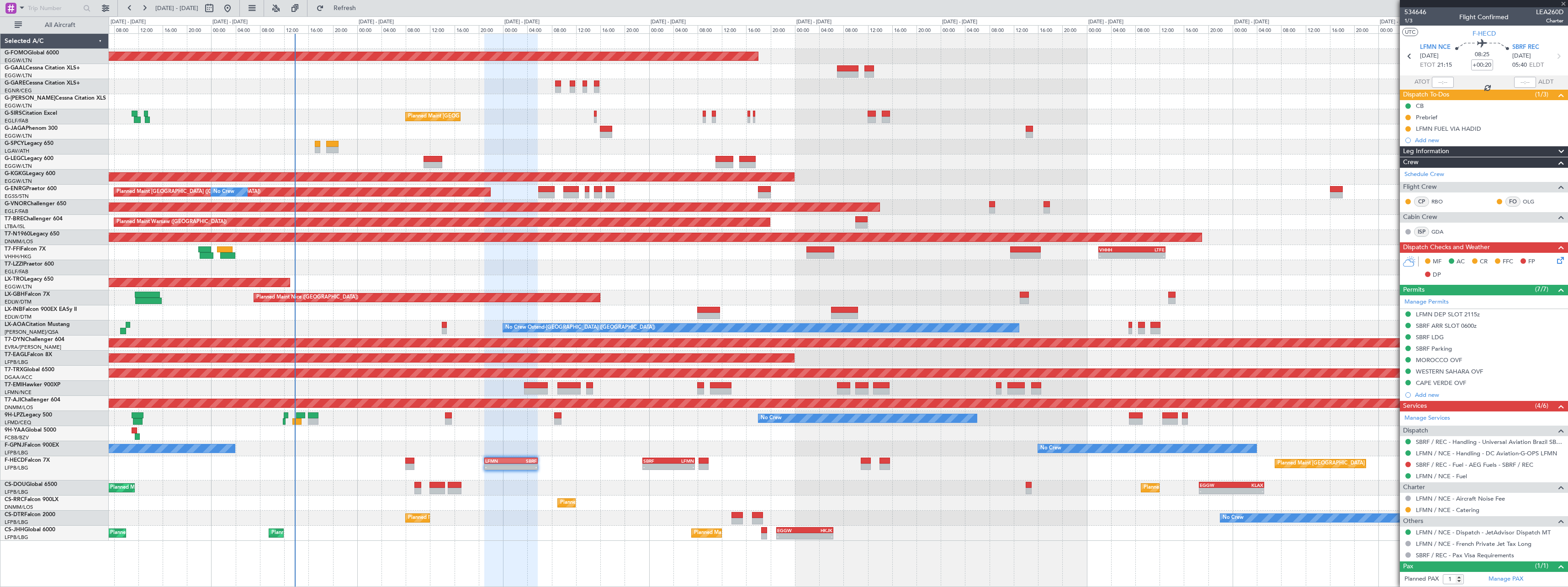
type input "+00:05"
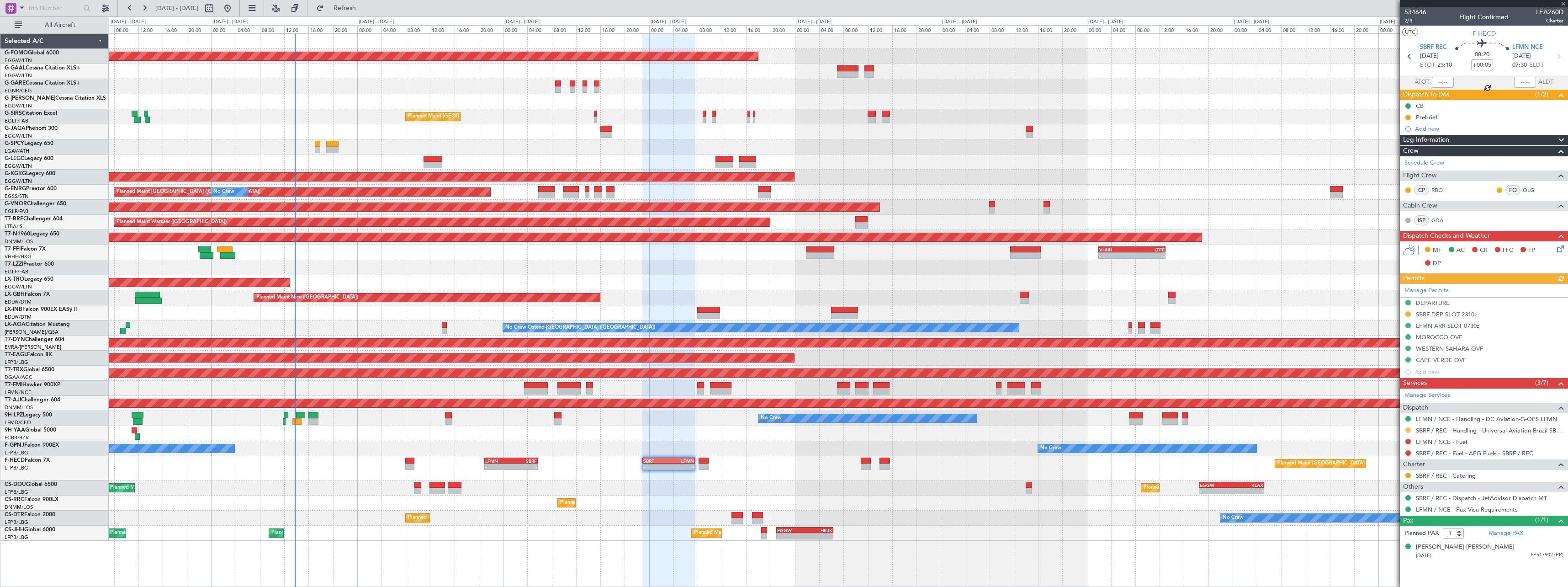
click at [1409, 430] on button at bounding box center [1408, 430] width 6 height 6
click at [1382, 541] on span "Confirmed" at bounding box center [1382, 539] width 28 height 9
click at [1410, 312] on button at bounding box center [1408, 314] width 6 height 6
click at [1393, 428] on li "Received OK" at bounding box center [1408, 423] width 105 height 14
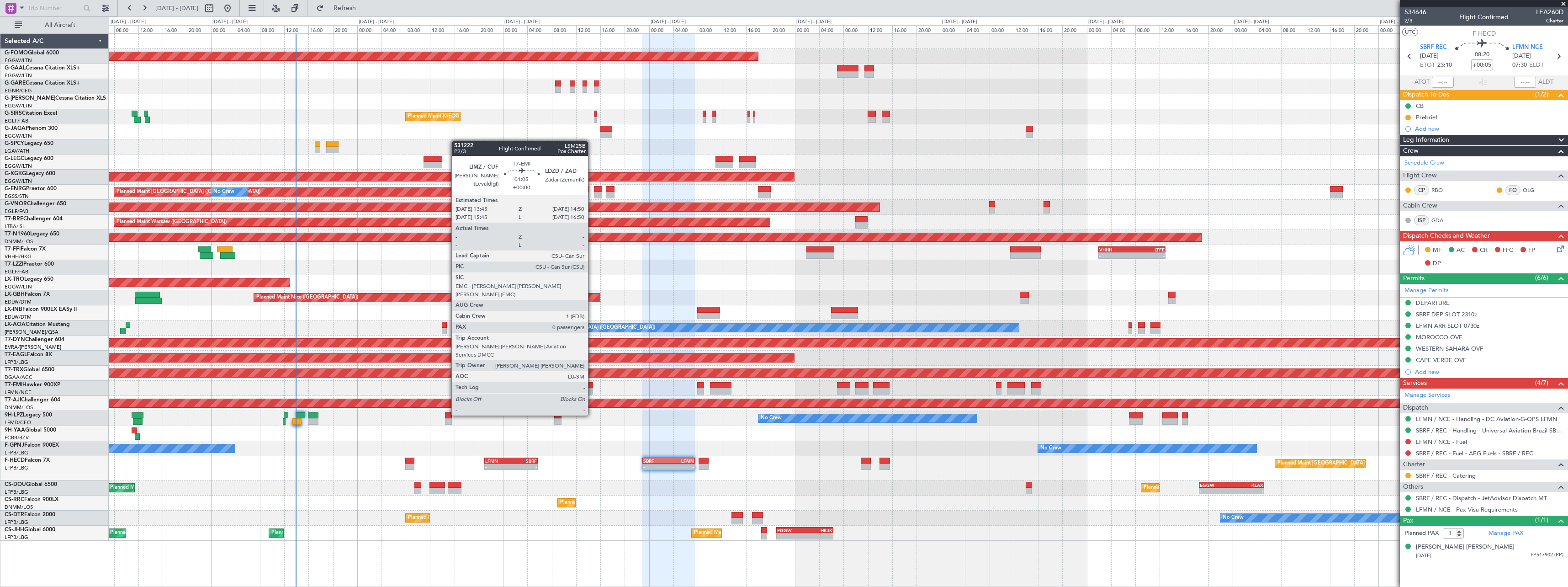
click at [592, 390] on div at bounding box center [589, 391] width 7 height 6
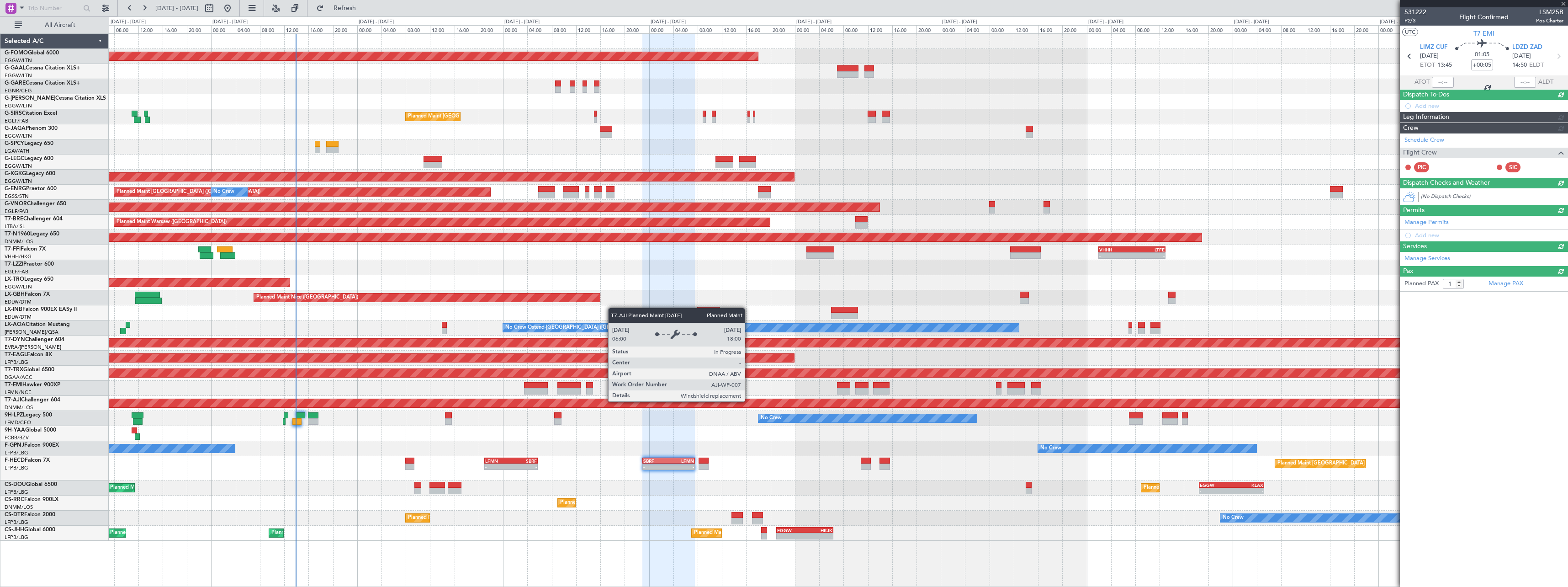
type input "0"
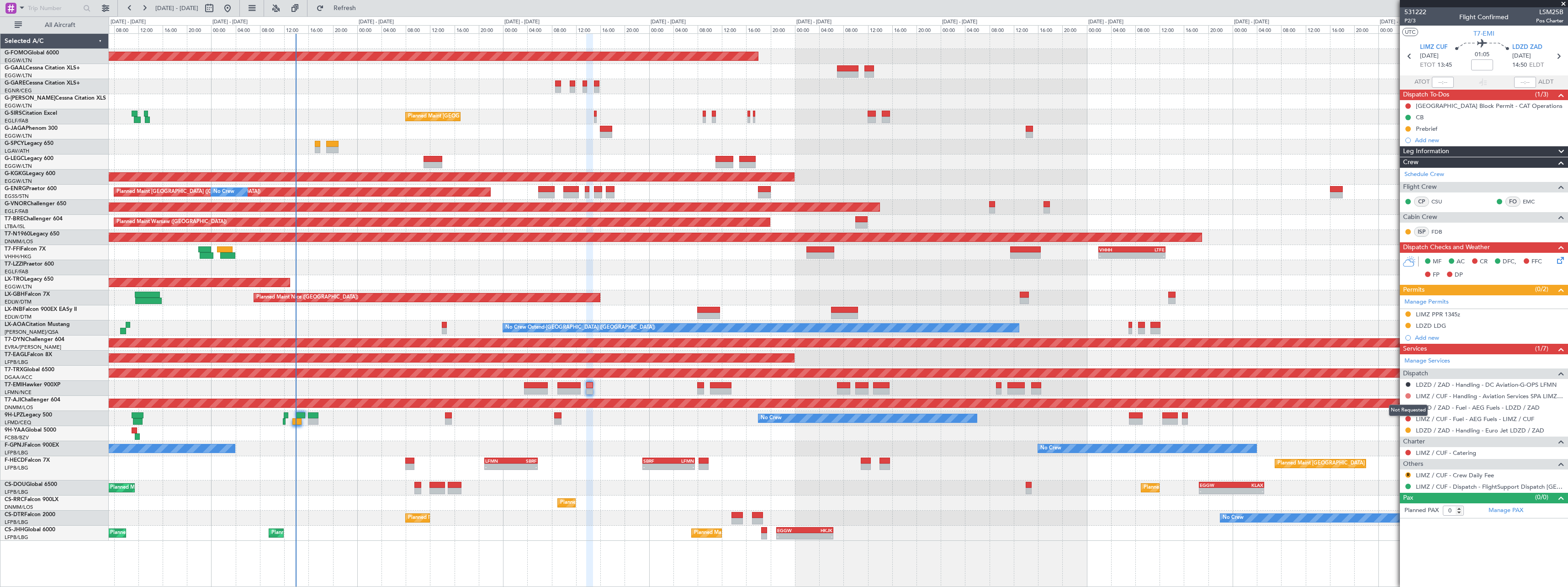
click at [1409, 396] on button at bounding box center [1408, 396] width 6 height 6
click at [1380, 502] on span "Confirmed" at bounding box center [1382, 505] width 28 height 9
click at [1436, 301] on link "Manage Permits" at bounding box center [1426, 302] width 44 height 9
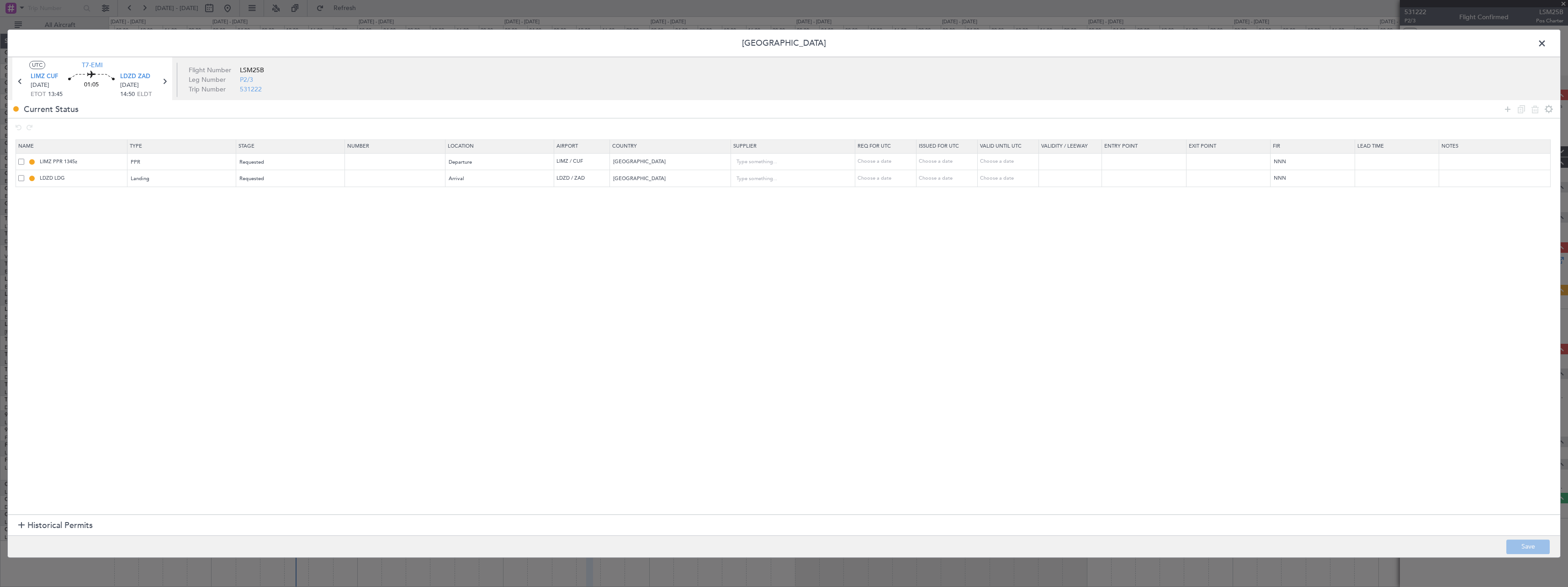
click at [19, 161] on span at bounding box center [21, 161] width 6 height 6
click at [24, 159] on input "checkbox" at bounding box center [24, 159] width 0 height 0
click at [1534, 111] on icon at bounding box center [1535, 108] width 11 height 11
type input "LDZD LDG"
type input "Croatia"
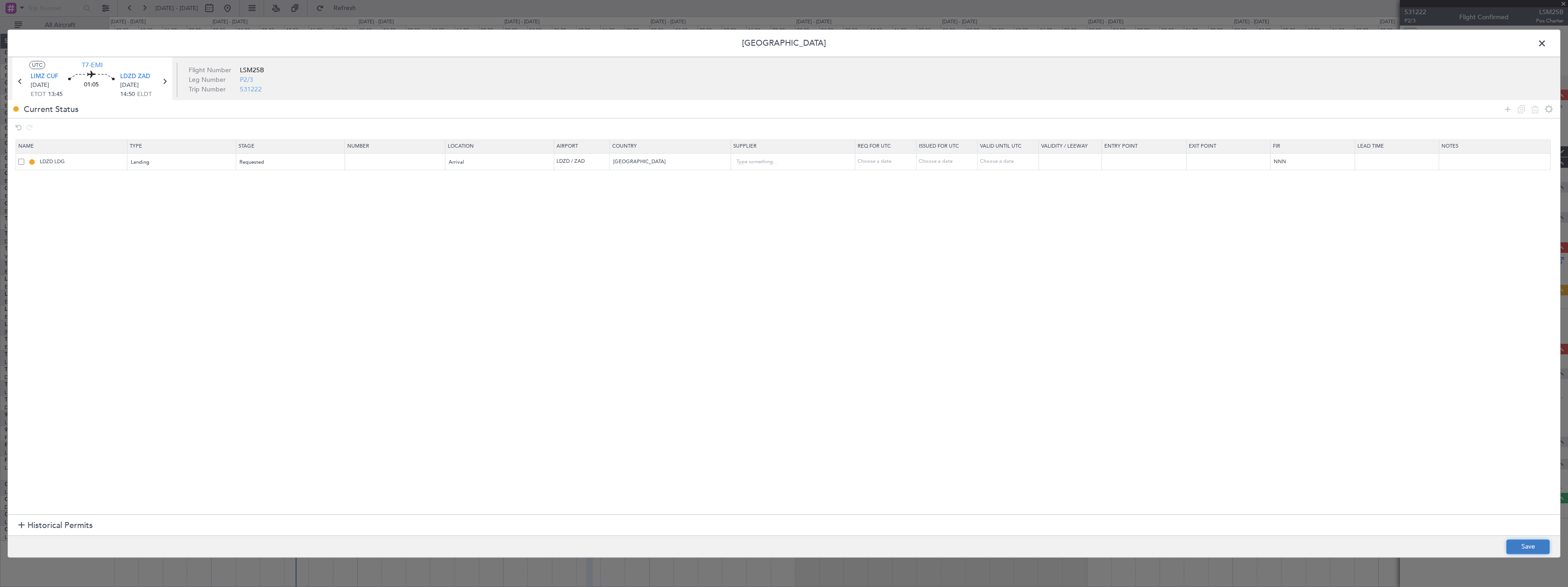
click at [1529, 545] on button "Save" at bounding box center [1528, 546] width 43 height 14
click at [1547, 46] on span at bounding box center [1547, 45] width 0 height 18
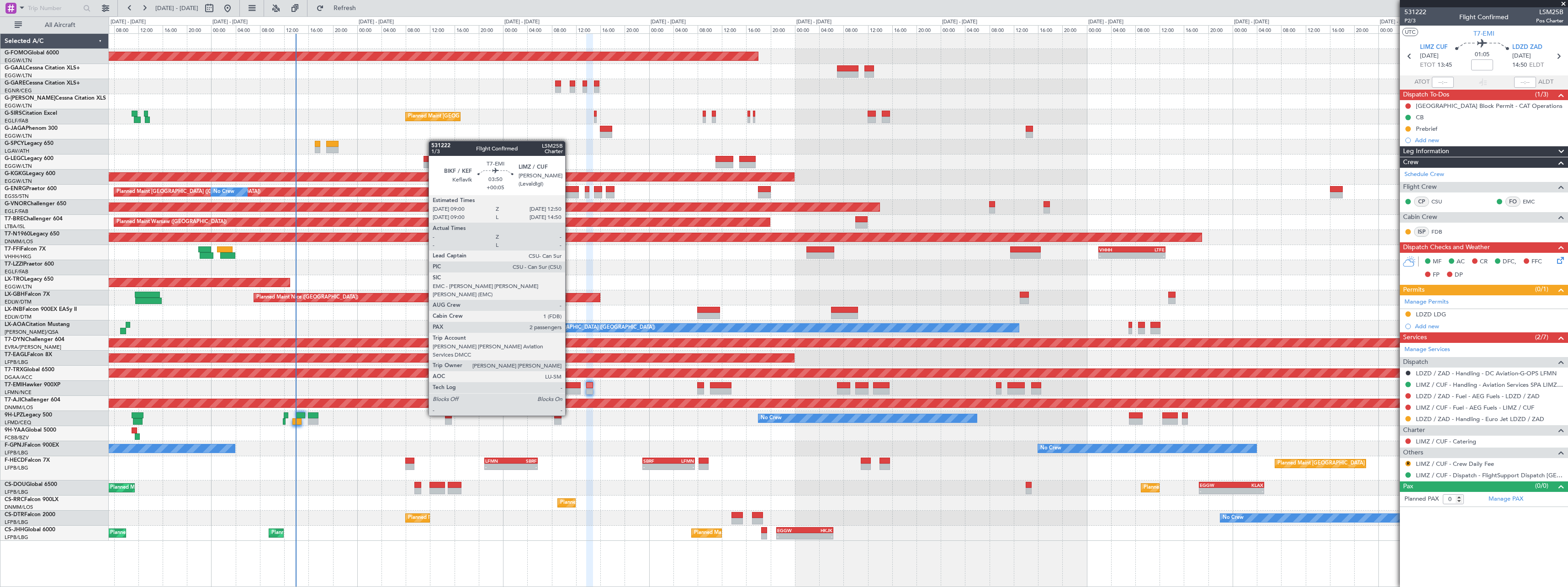
click at [569, 390] on div at bounding box center [569, 391] width 24 height 6
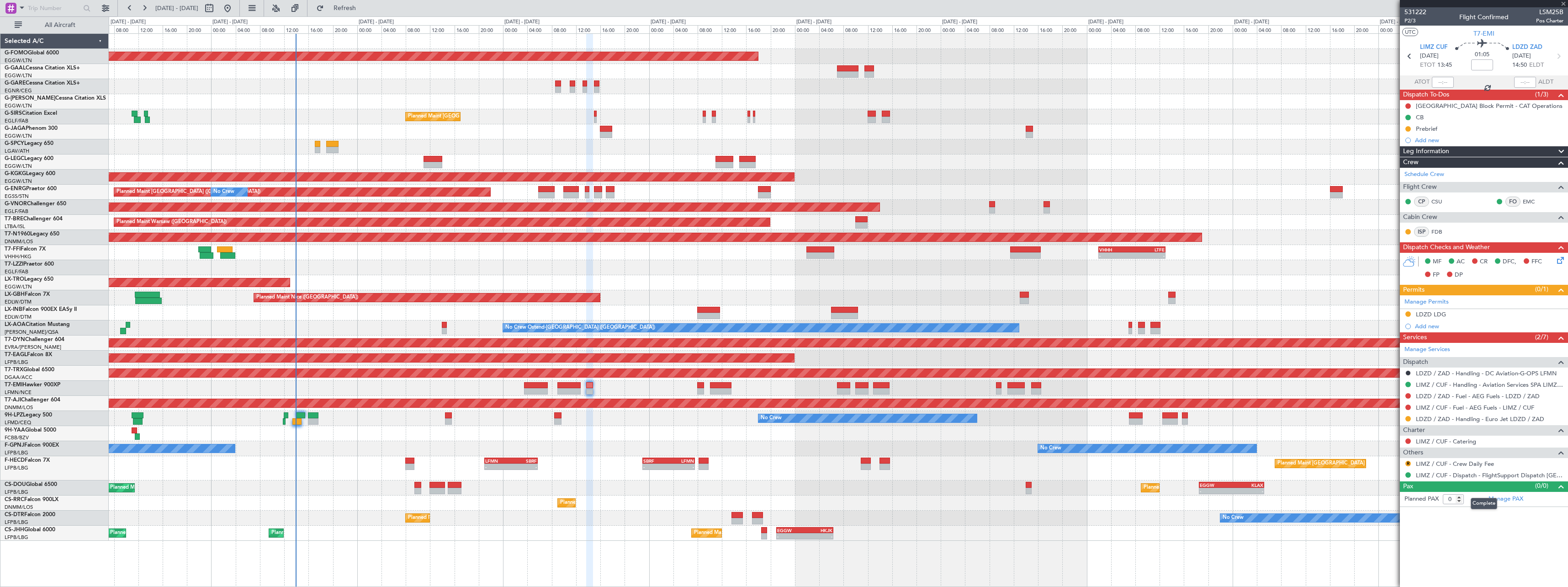
type input "+00:05"
type input "2"
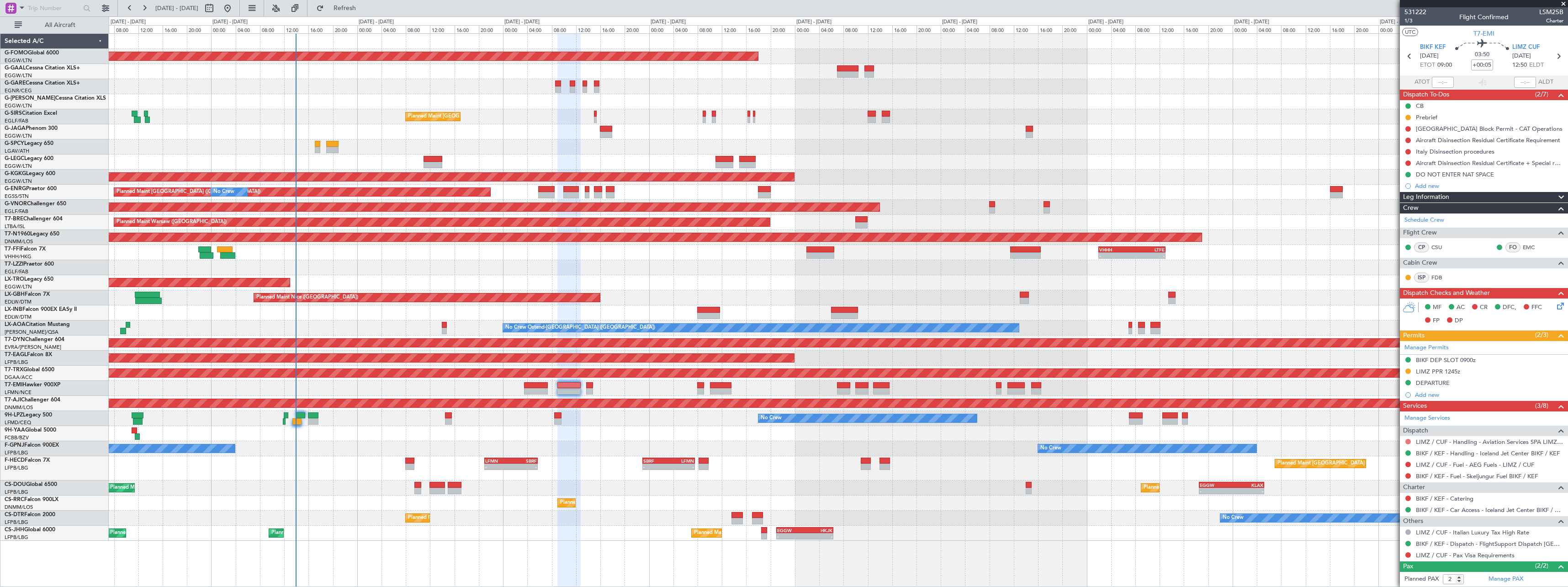
click at [1408, 441] on button at bounding box center [1408, 442] width 6 height 6
click at [1383, 549] on span "Confirmed" at bounding box center [1382, 550] width 28 height 9
click at [1430, 347] on link "Manage Permits" at bounding box center [1426, 348] width 44 height 9
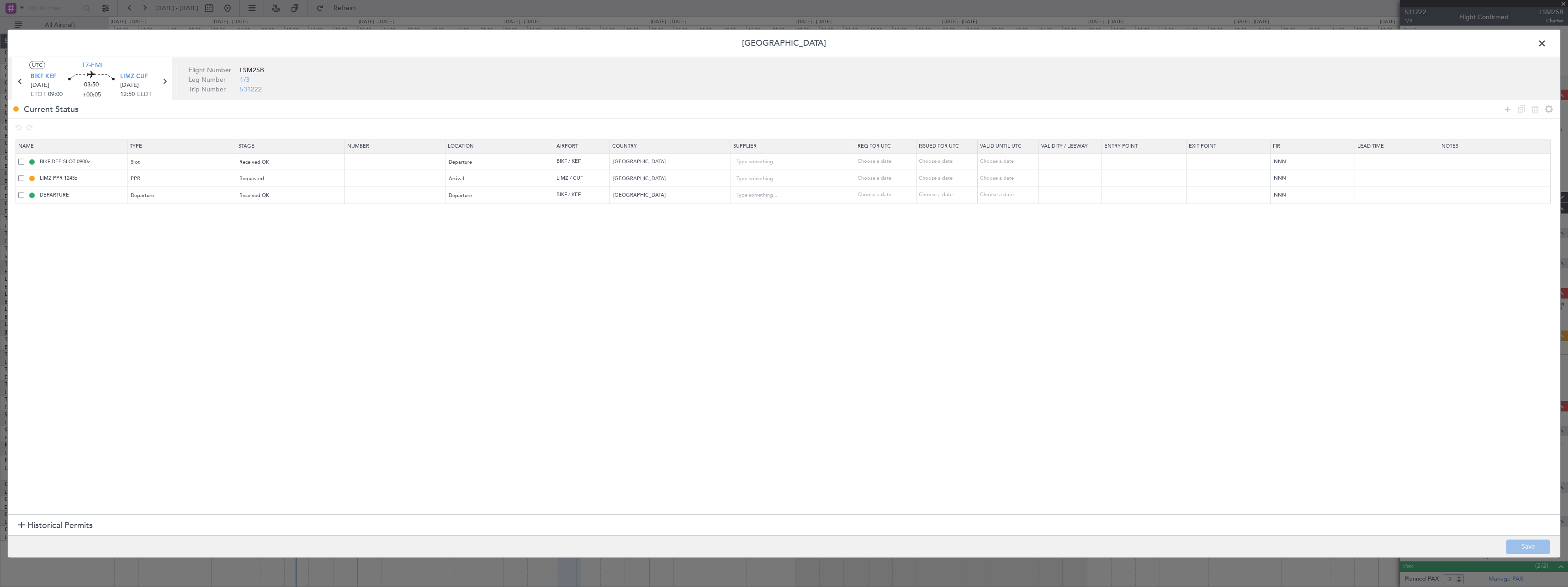
click at [21, 179] on span at bounding box center [21, 177] width 6 height 6
click at [24, 175] on input "checkbox" at bounding box center [24, 175] width 0 height 0
click at [1531, 112] on icon at bounding box center [1535, 108] width 11 height 11
type input "DEPARTURE"
type input "Iceland"
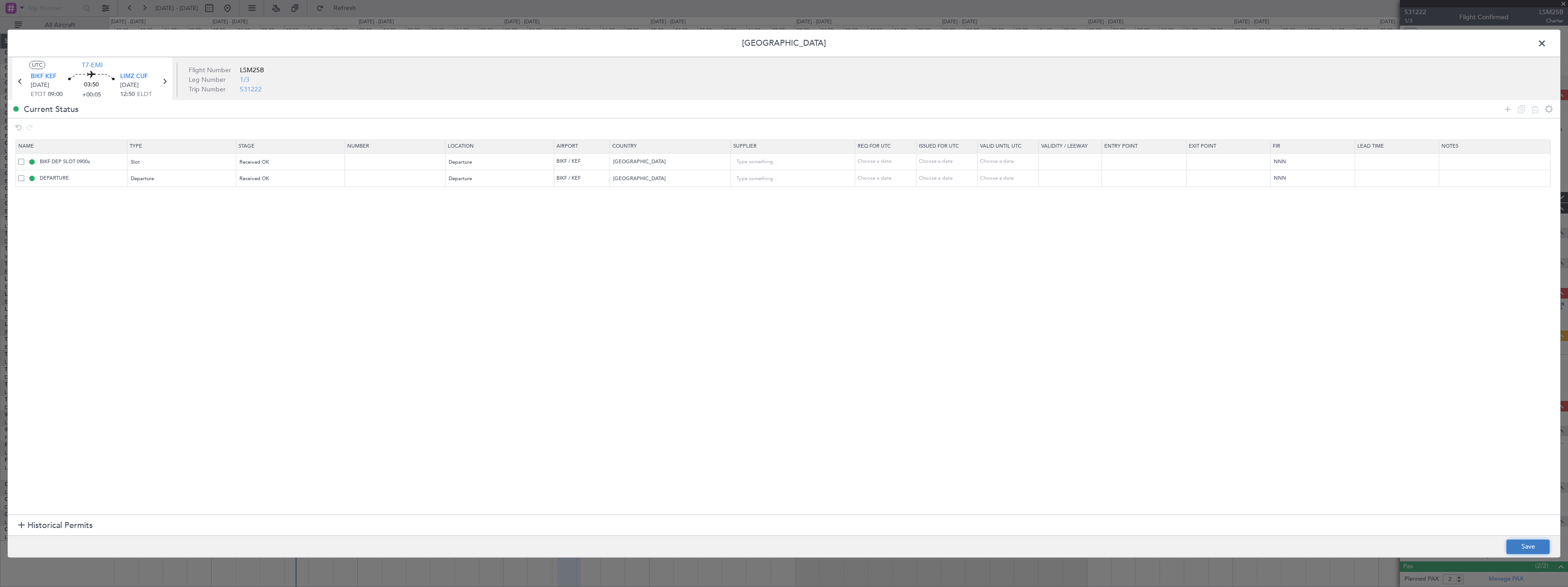
click at [1529, 545] on button "Save" at bounding box center [1528, 546] width 43 height 14
click at [1547, 41] on span at bounding box center [1547, 45] width 0 height 18
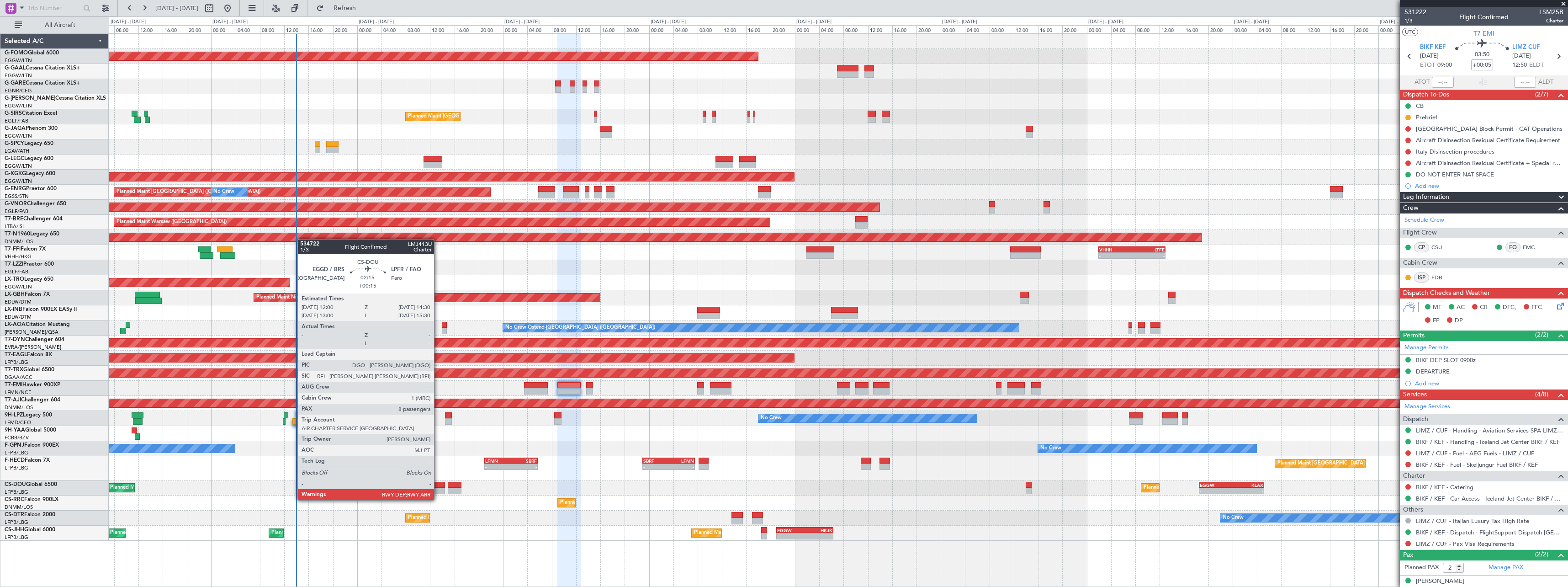
click at [438, 491] on div at bounding box center [437, 491] width 16 height 6
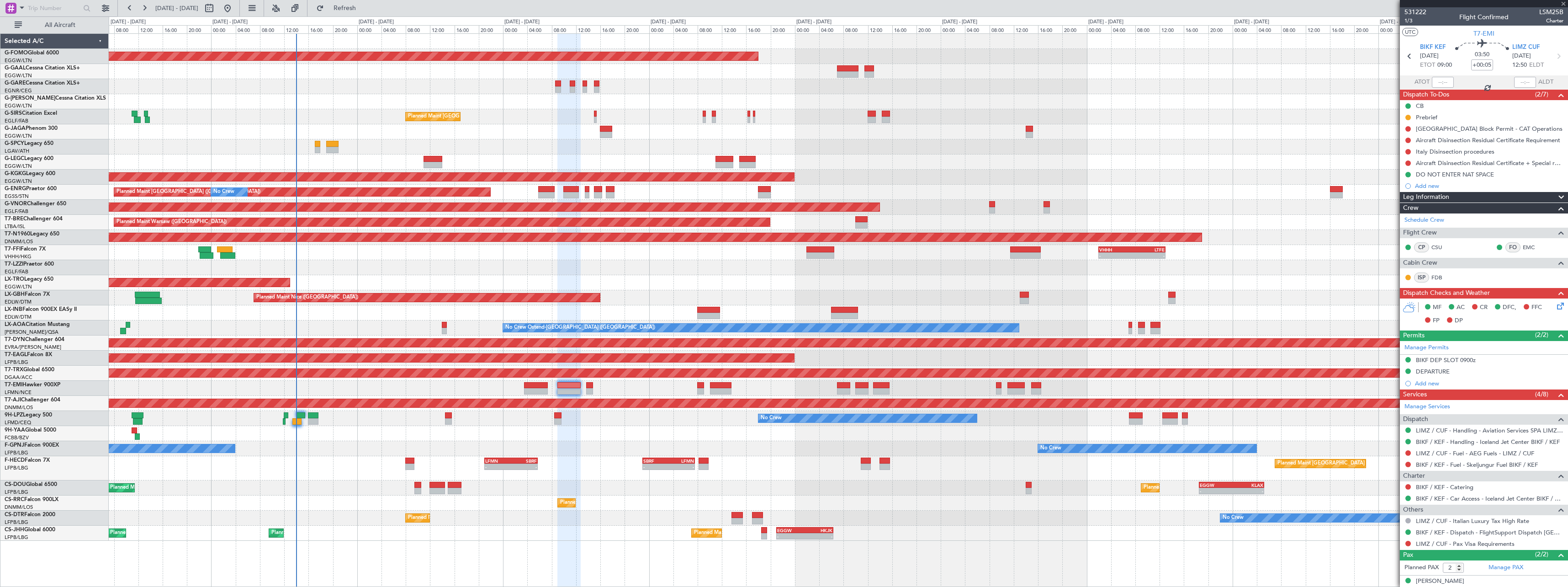
type input "+00:15"
type input "8"
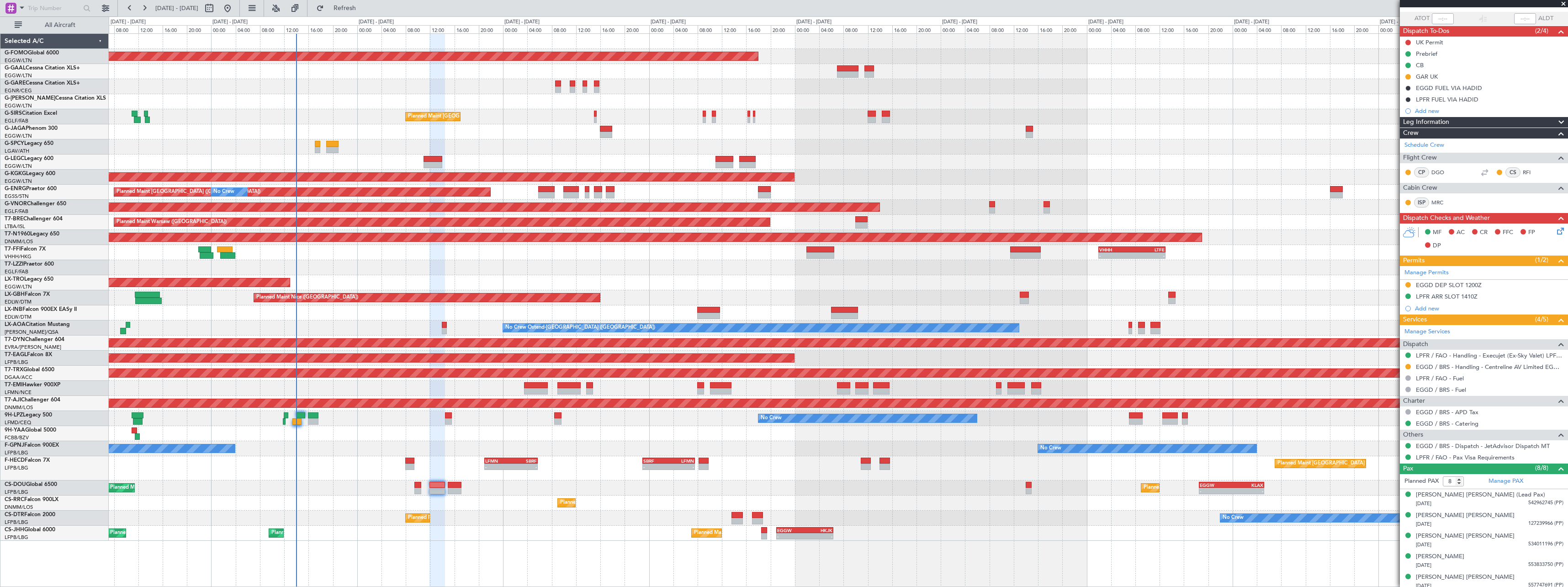
scroll to position [130, 0]
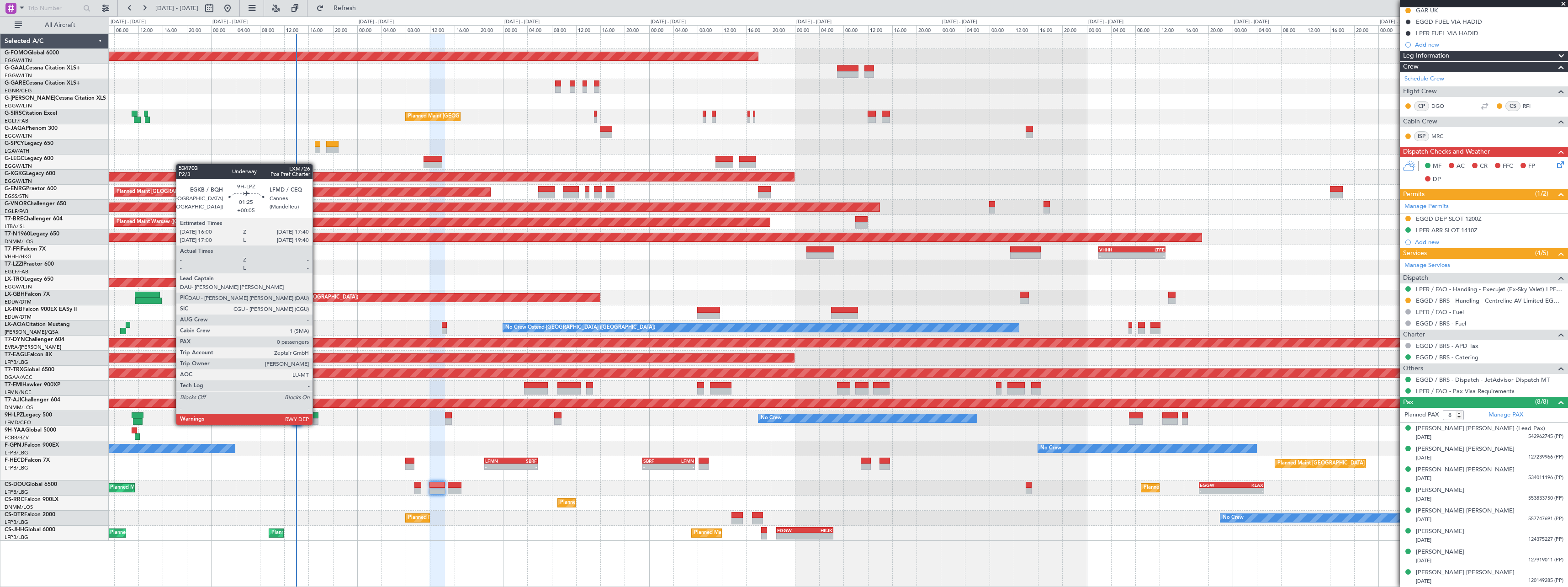
click at [316, 416] on div at bounding box center [313, 416] width 11 height 6
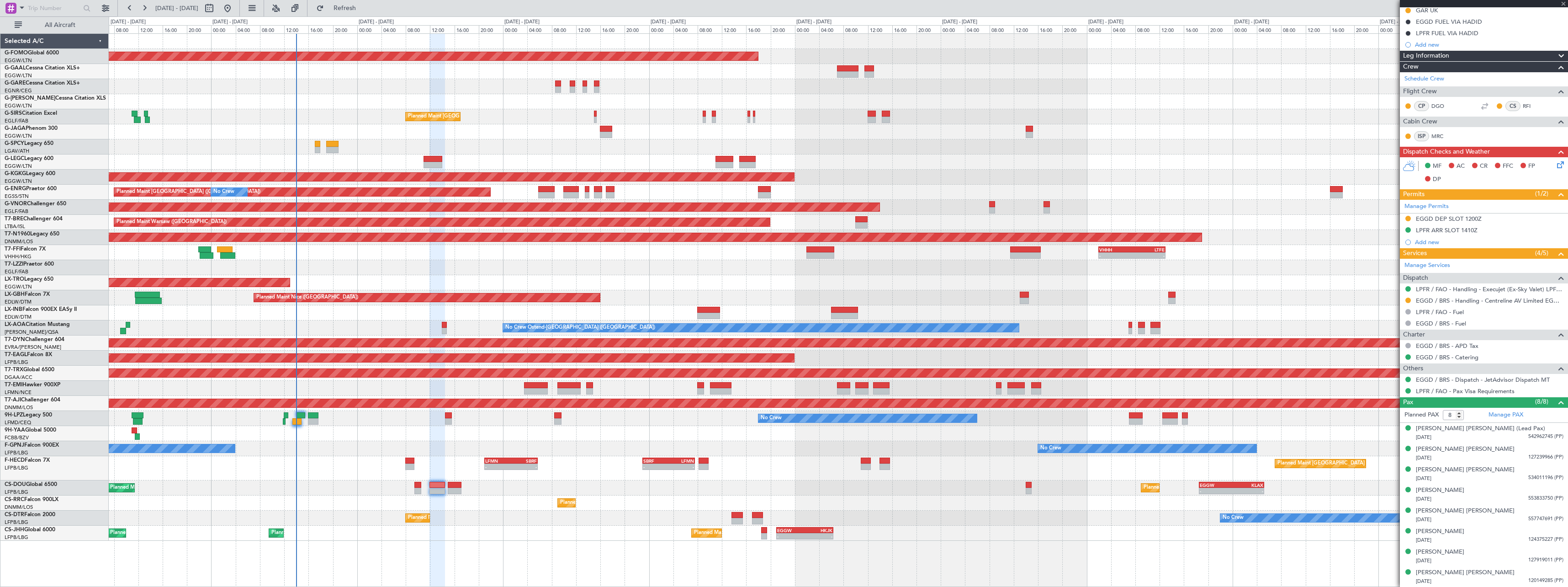
type input "+00:05"
type input "0"
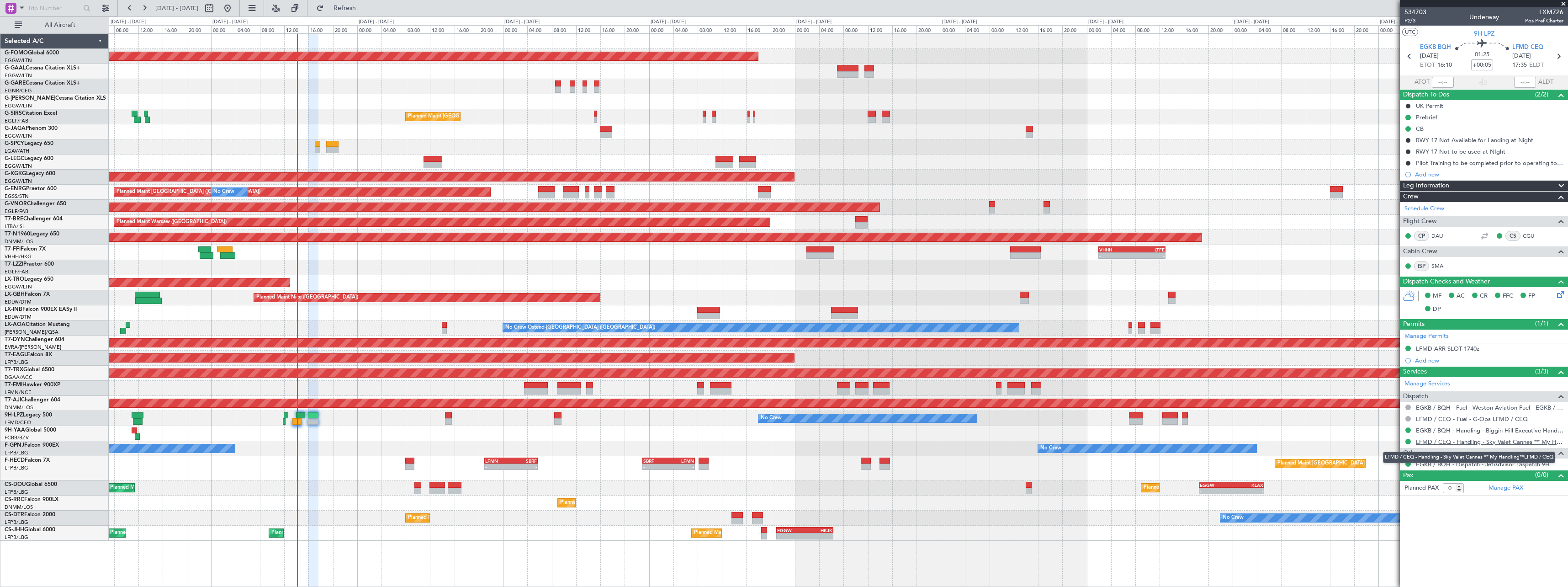
click at [1490, 442] on link "LFMD / CEQ - Handling - Sky Valet Cannes ** My Handling**LFMD / CEQ" at bounding box center [1489, 442] width 147 height 8
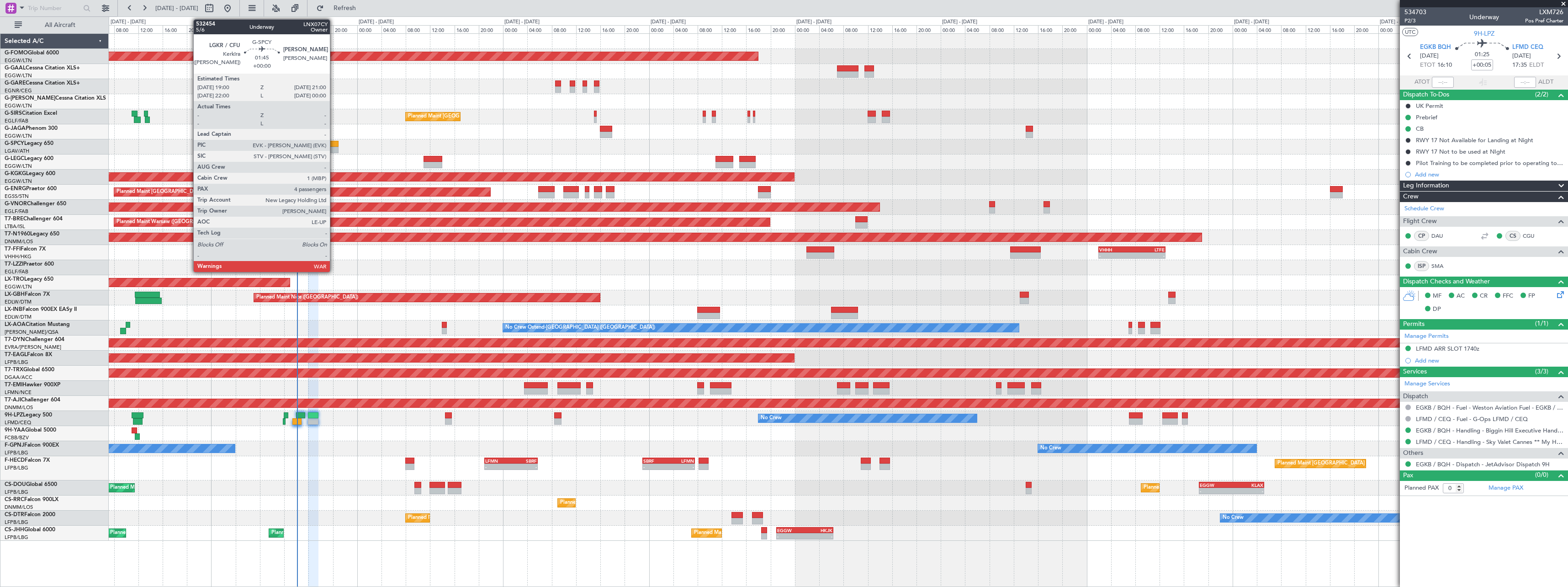
click at [334, 149] on div at bounding box center [333, 150] width 13 height 6
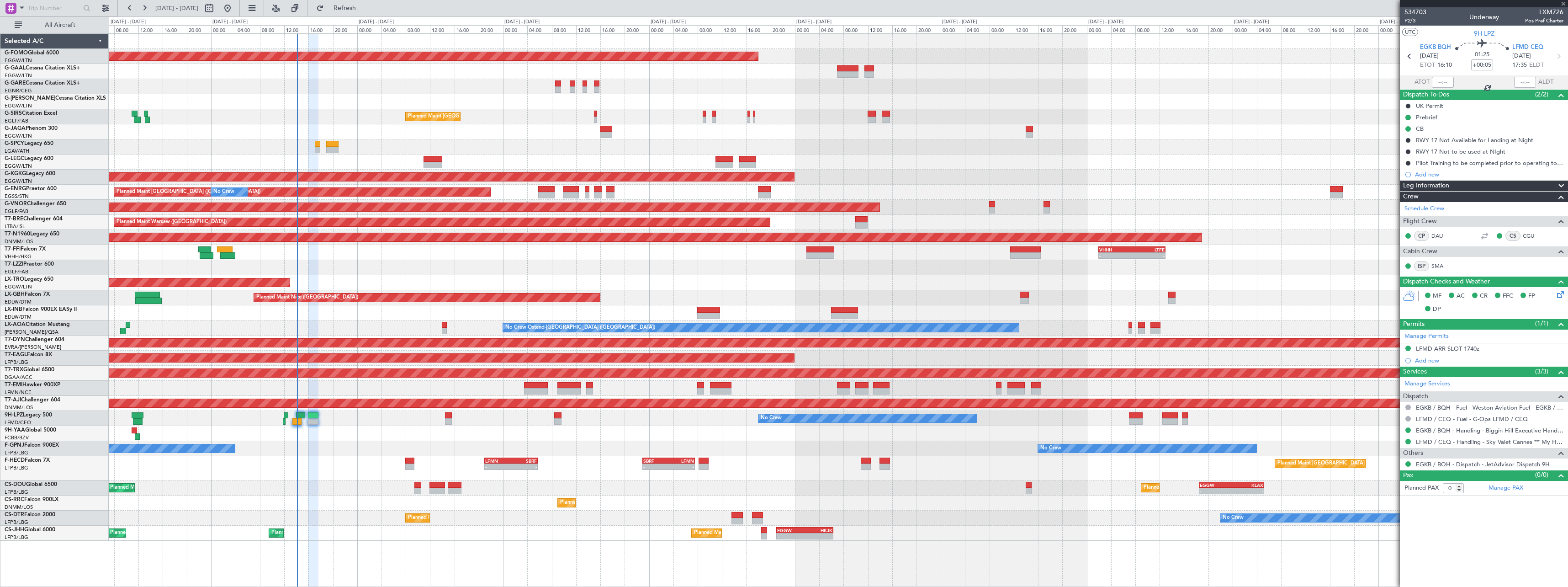
type input "4"
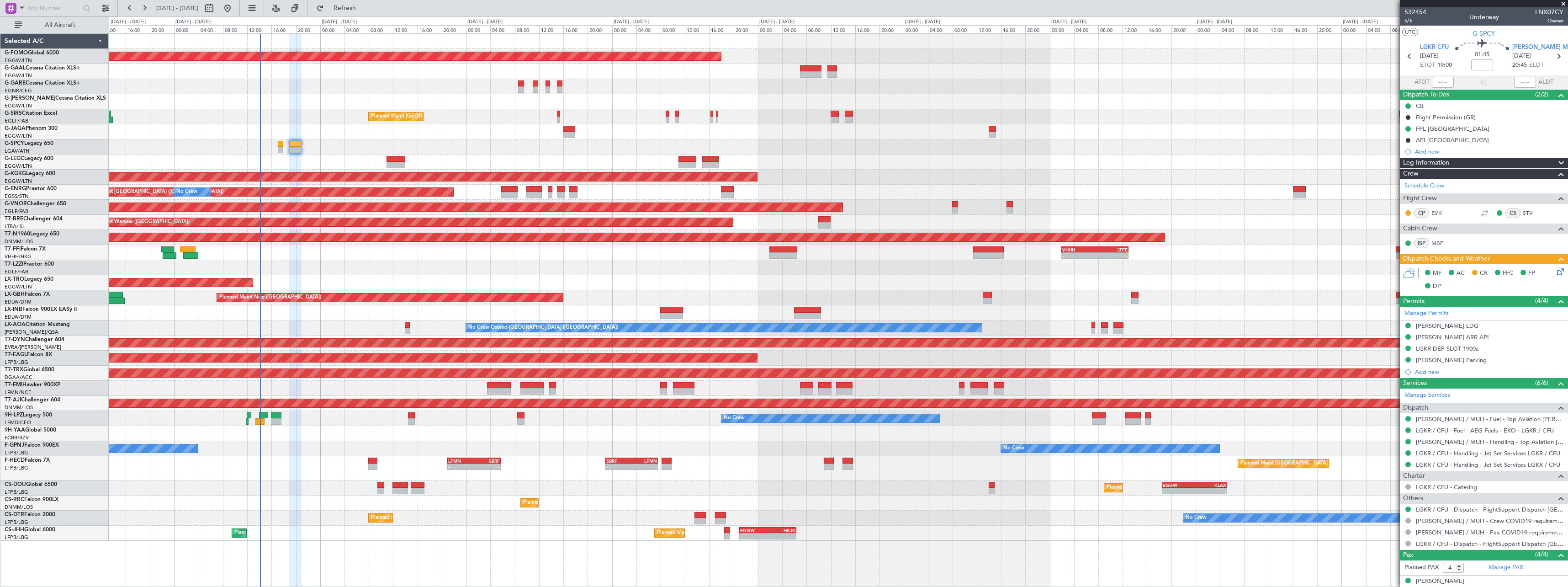
click at [335, 492] on div "Planned Maint Windsor Locks (Bradley Intl) No Crew Owner Planned Maint London (…" at bounding box center [839, 287] width 1459 height 507
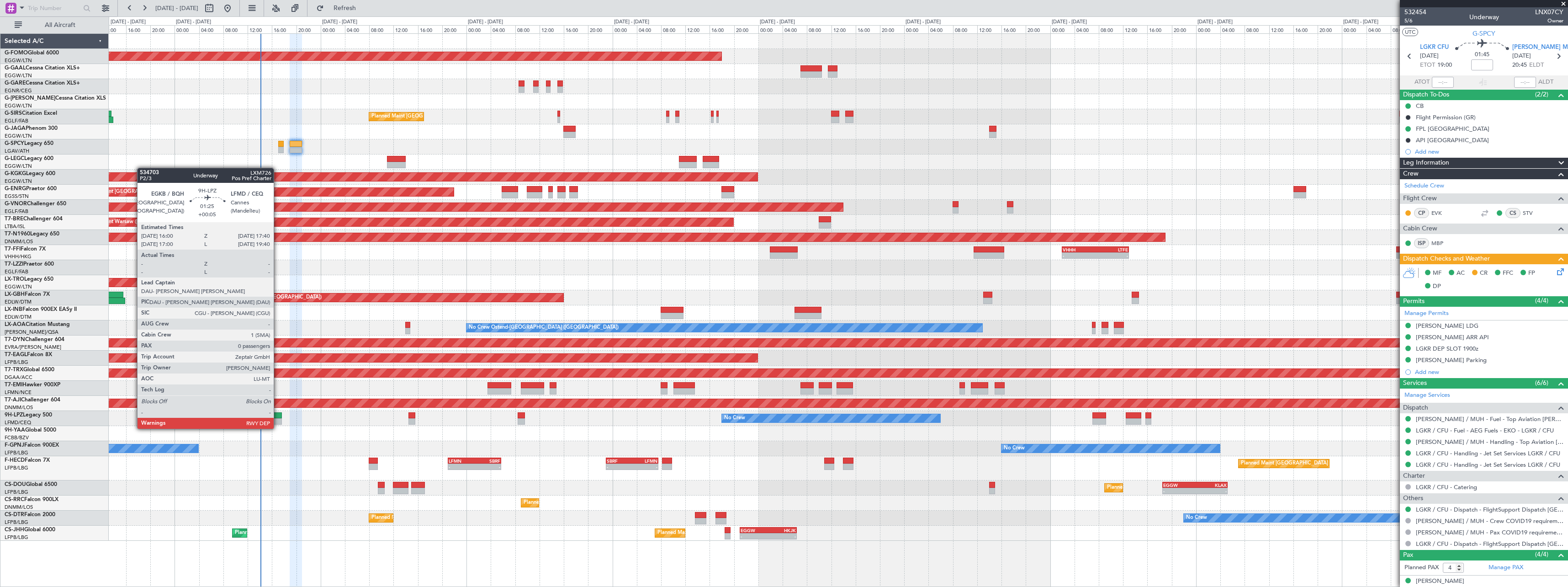
click at [278, 420] on div at bounding box center [276, 421] width 11 height 6
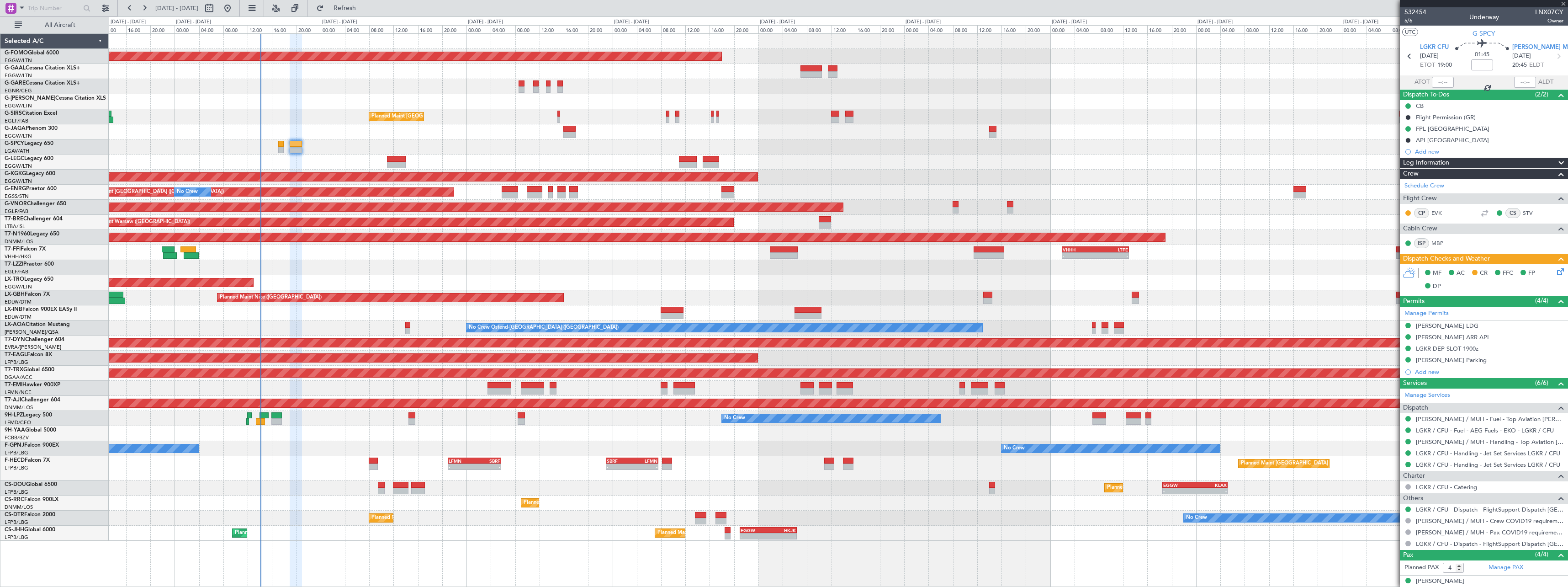
type input "+00:05"
type input "0"
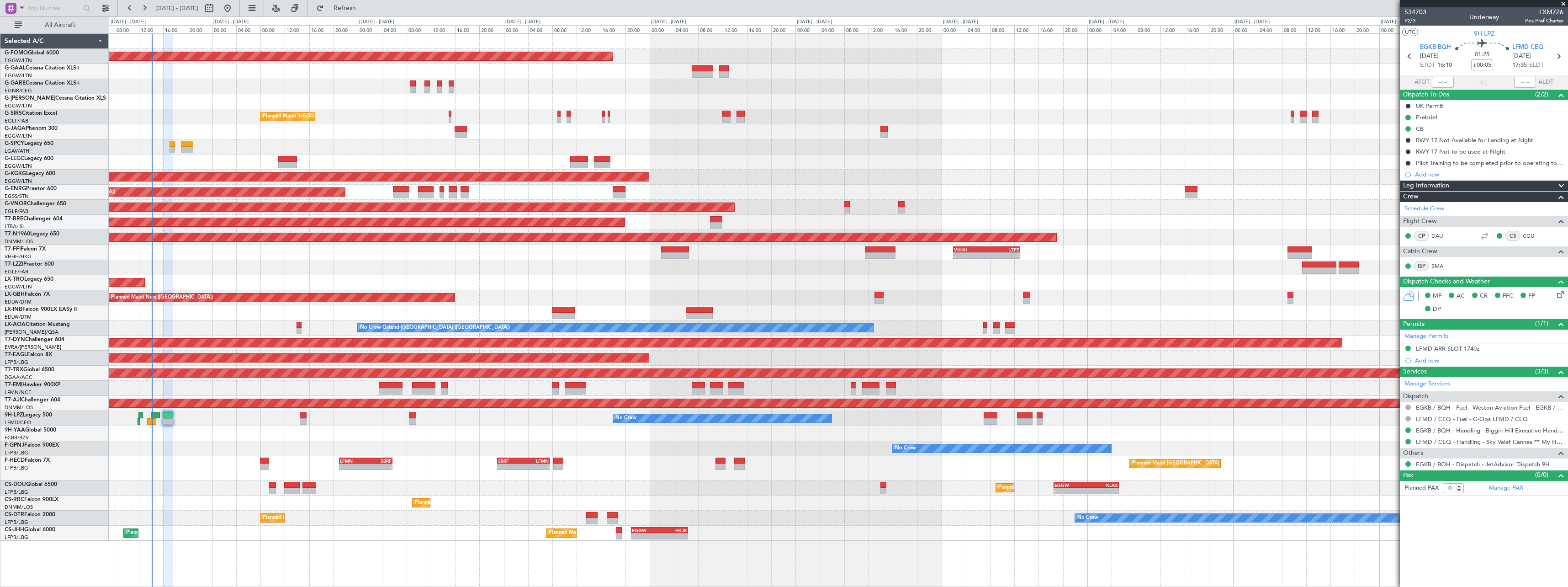
click at [204, 453] on div "Planned Maint Windsor Locks ([PERSON_NAME] Intl) Owner Planned Maint [GEOGRAPHI…" at bounding box center [839, 287] width 1459 height 507
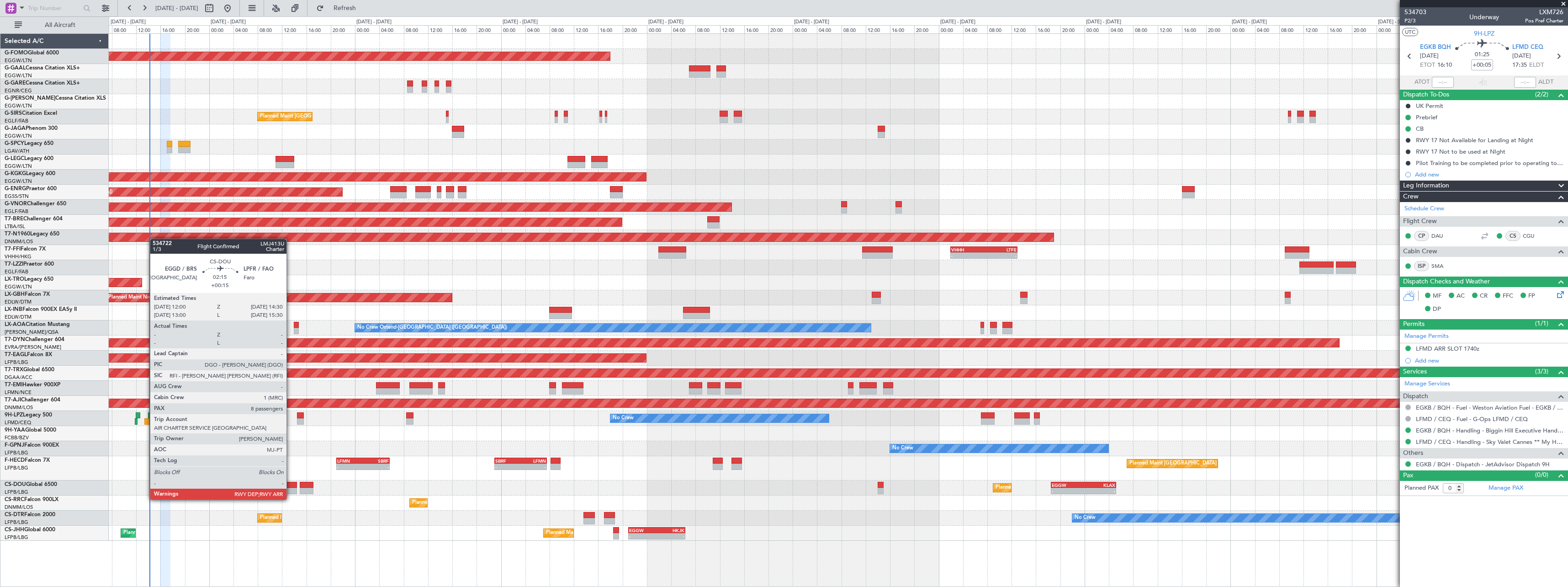
click at [291, 490] on div at bounding box center [289, 491] width 16 height 6
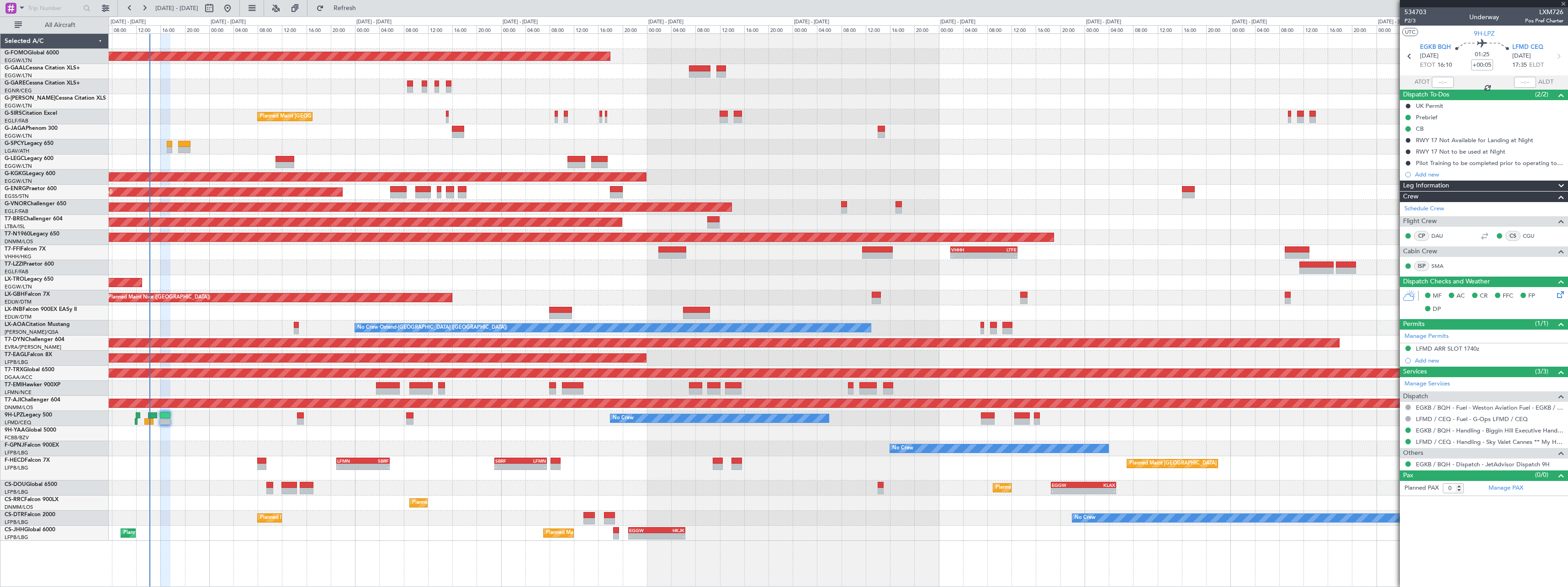
type input "+00:15"
type input "8"
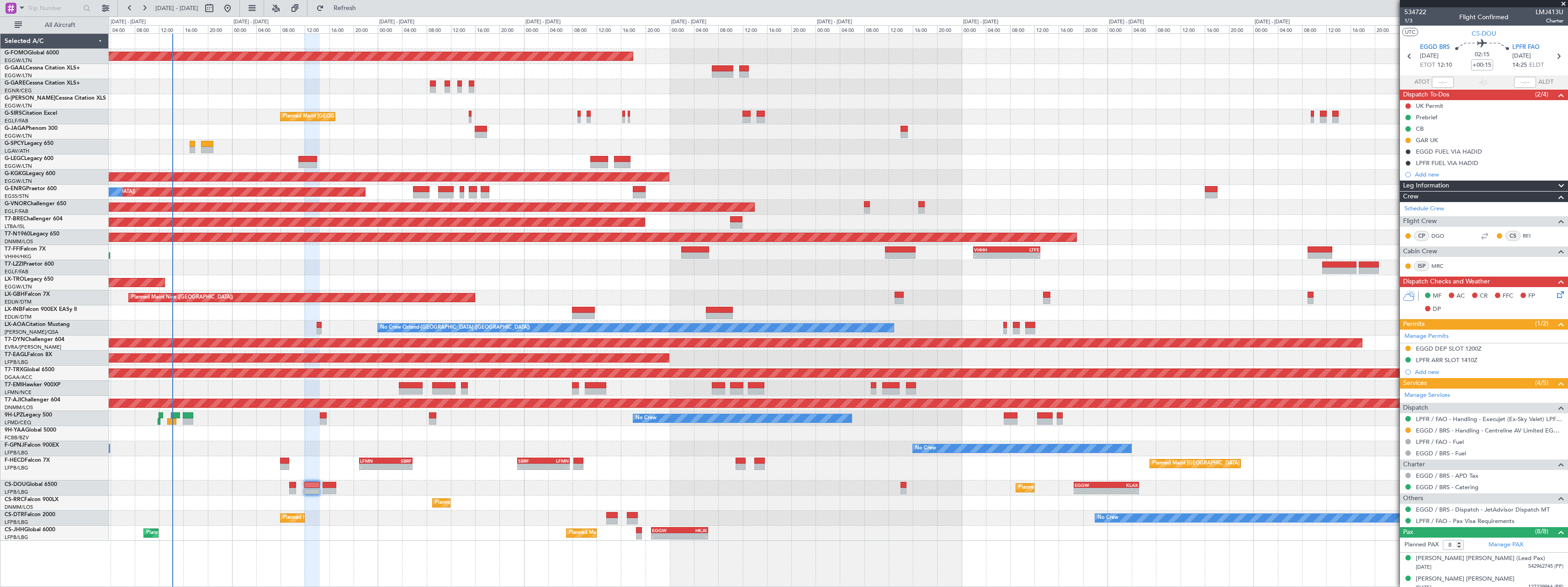
click at [369, 514] on div "Planned Maint Sofia No Crew No Crew" at bounding box center [839, 518] width 1459 height 15
click at [358, 8] on span "Refresh" at bounding box center [345, 8] width 38 height 6
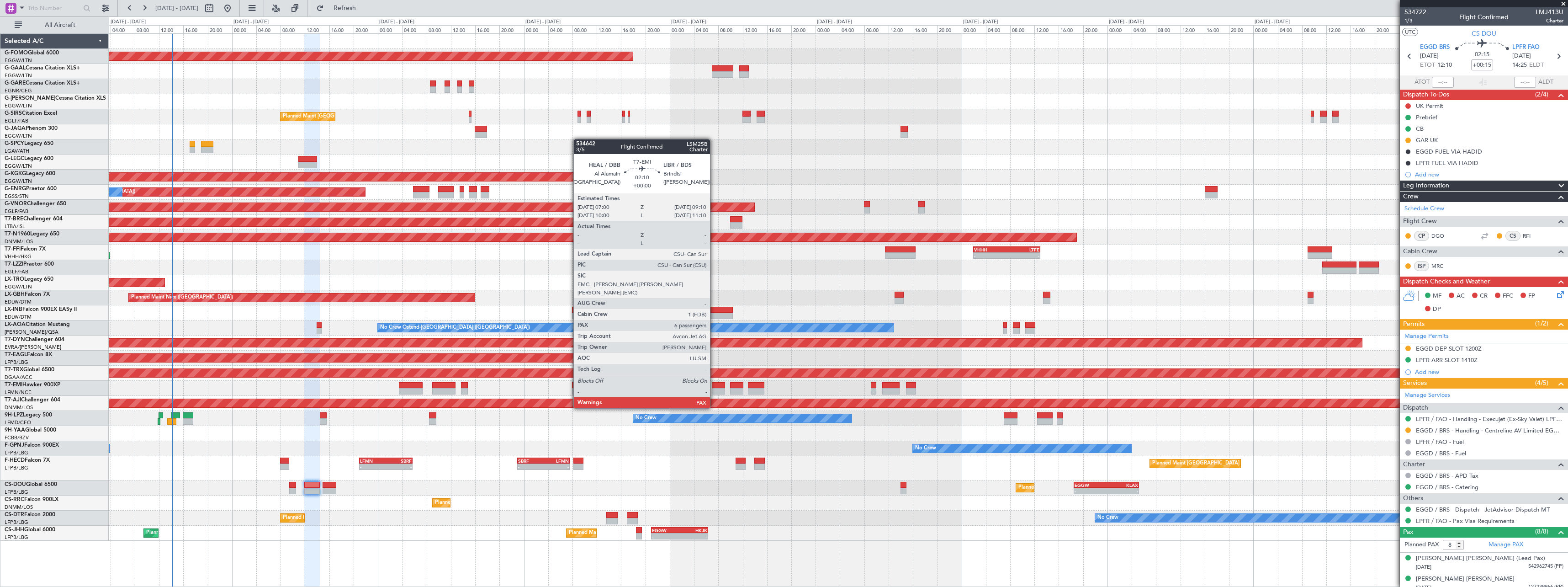
click at [714, 391] on div at bounding box center [718, 391] width 13 height 6
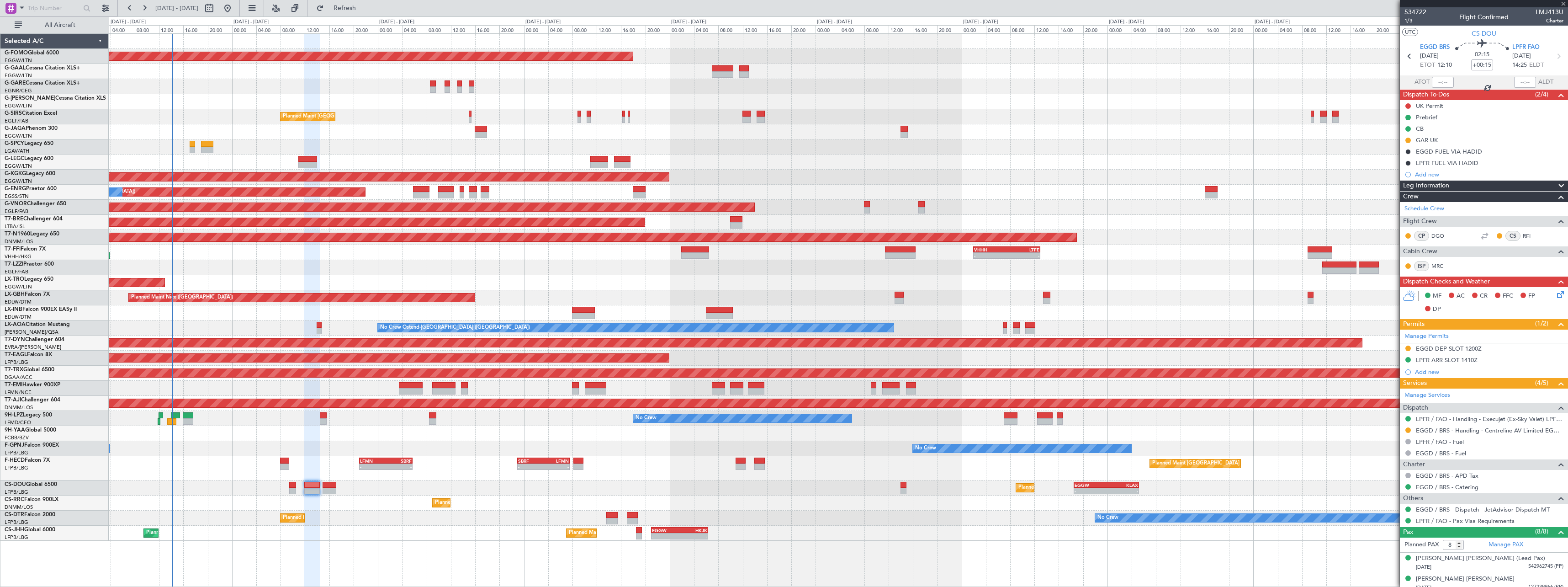
type input "7"
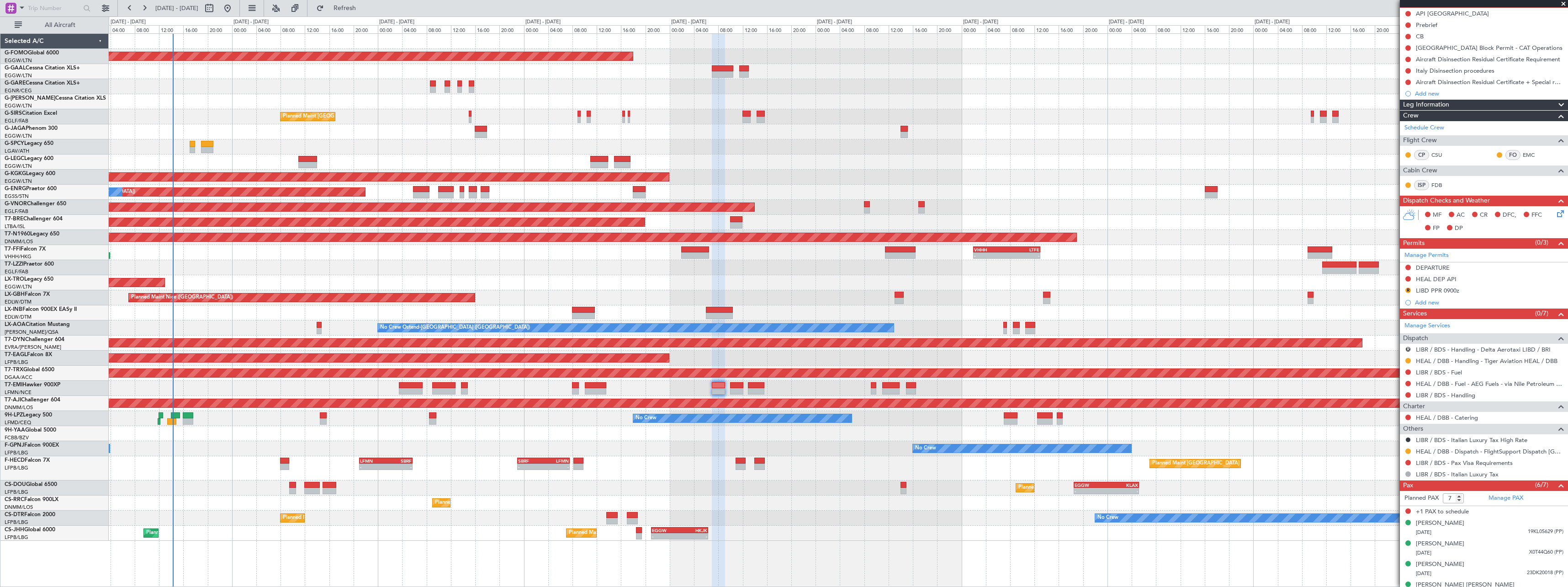
scroll to position [146, 0]
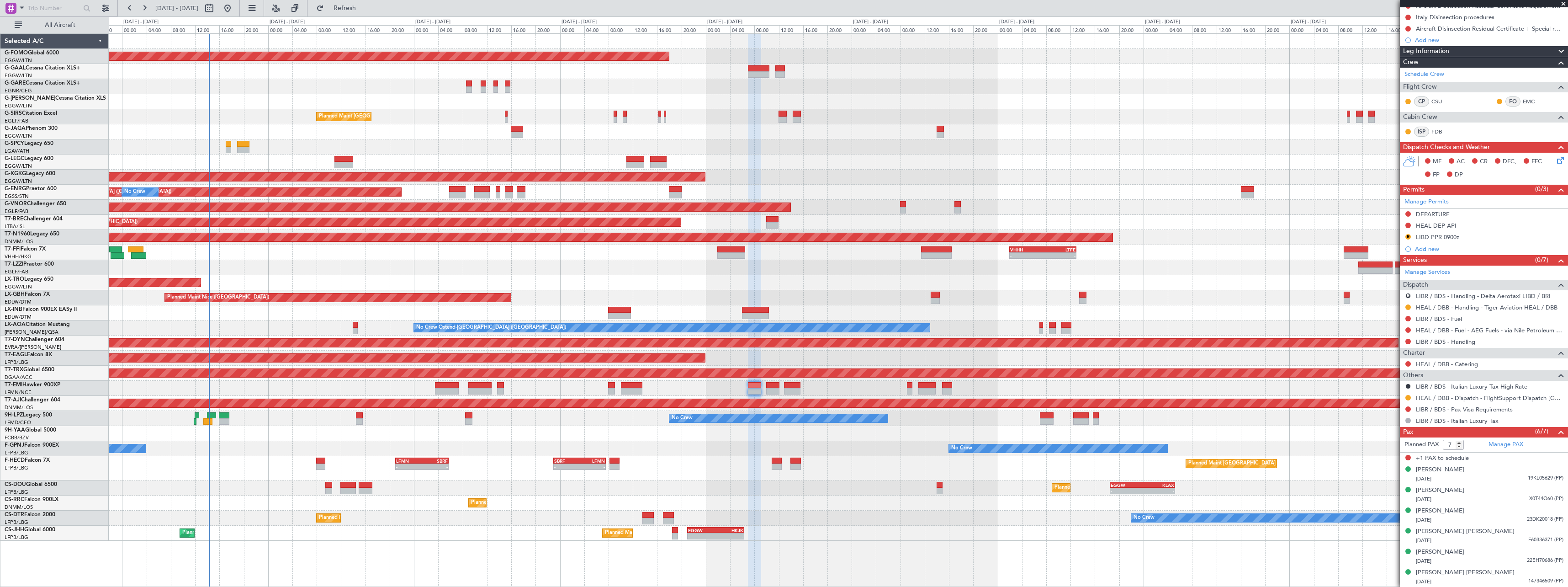
click at [230, 487] on div "Planned Maint Windsor Locks ([PERSON_NAME] Intl) Owner Planned Maint [GEOGRAPHI…" at bounding box center [839, 287] width 1459 height 507
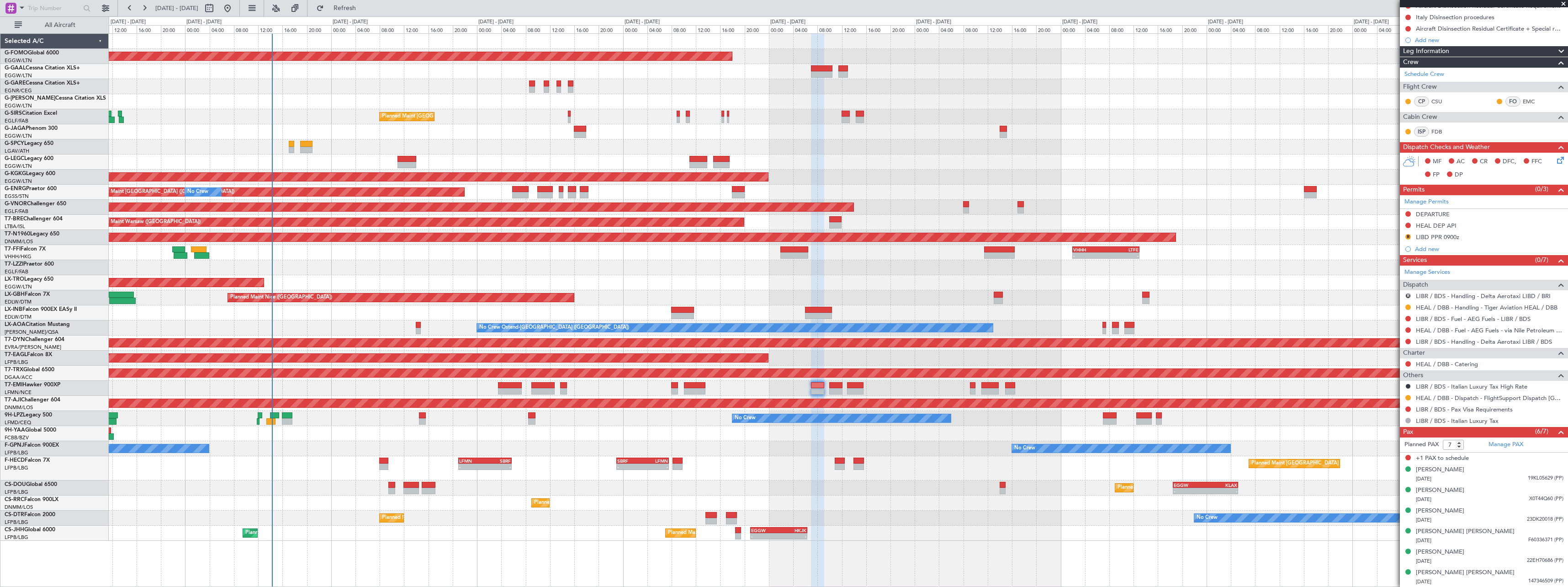
click at [335, 413] on div "Planned Maint Windsor Locks (Bradley Intl) No Crew Owner Planned Maint London (…" at bounding box center [839, 287] width 1459 height 507
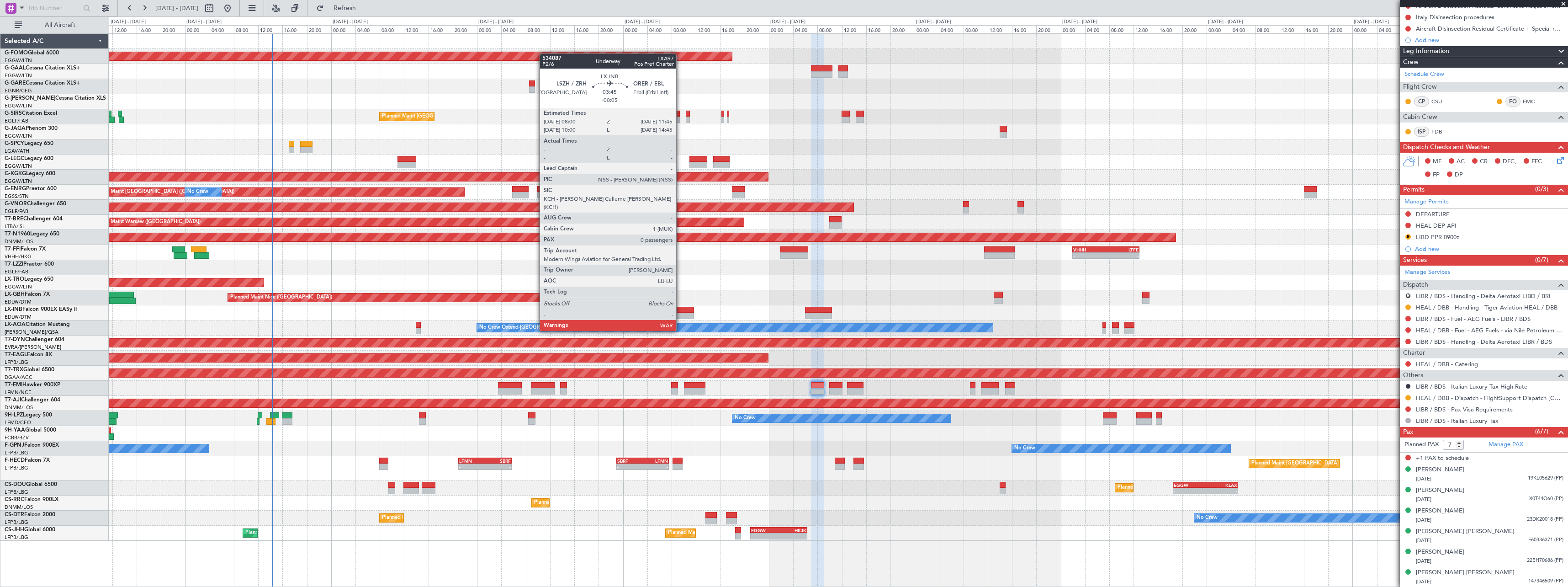
click at [681, 314] on div at bounding box center [682, 316] width 23 height 6
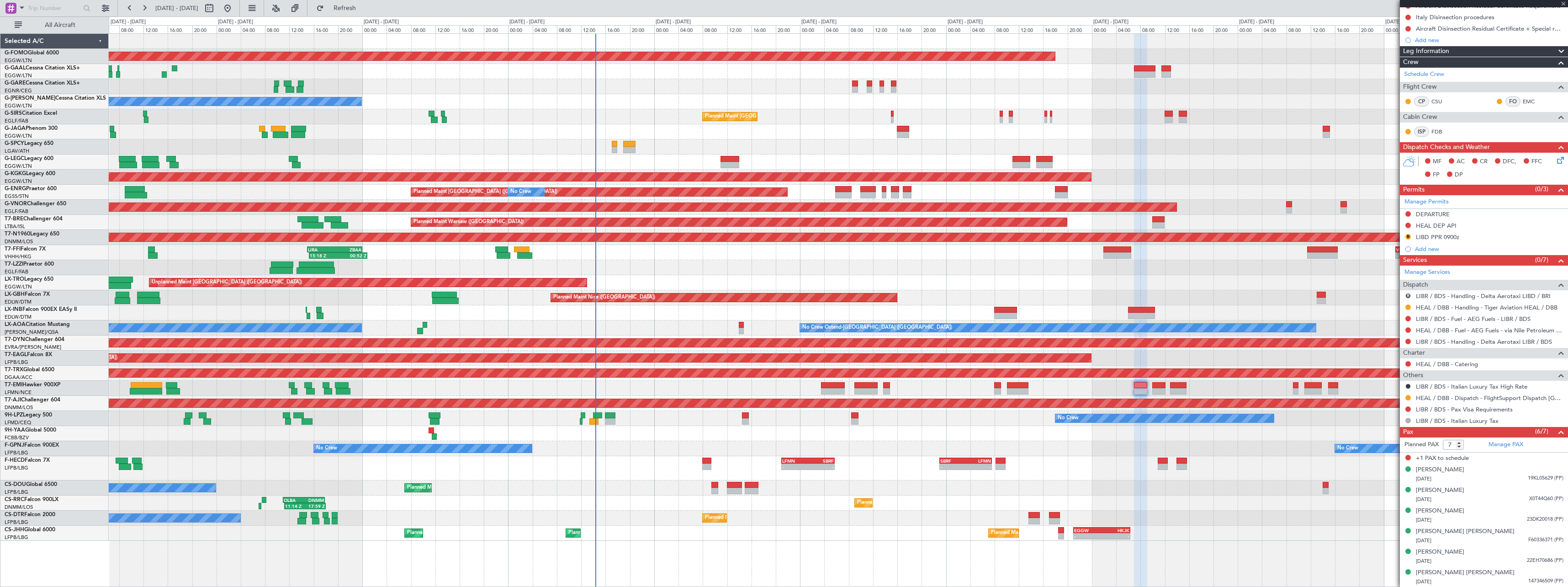
click at [770, 315] on div "Unplanned Maint Nice ([GEOGRAPHIC_DATA])" at bounding box center [839, 313] width 1459 height 15
type input "-00:05"
type input "0"
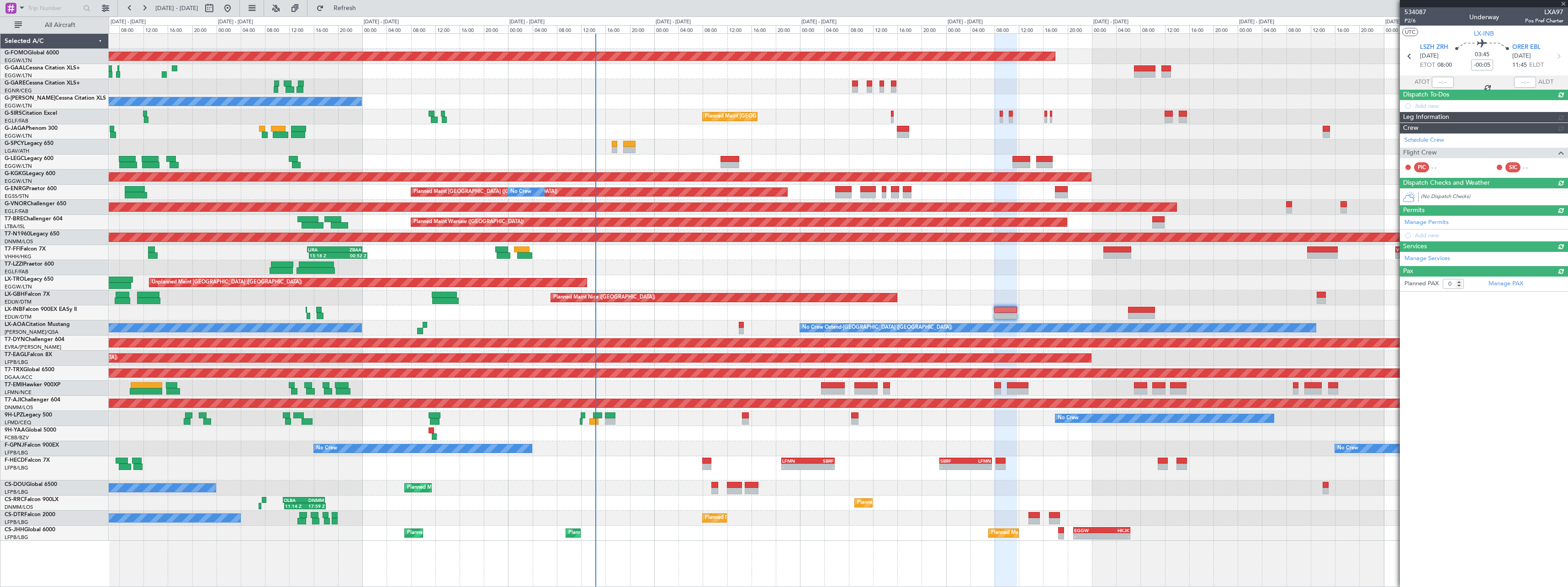
scroll to position [0, 0]
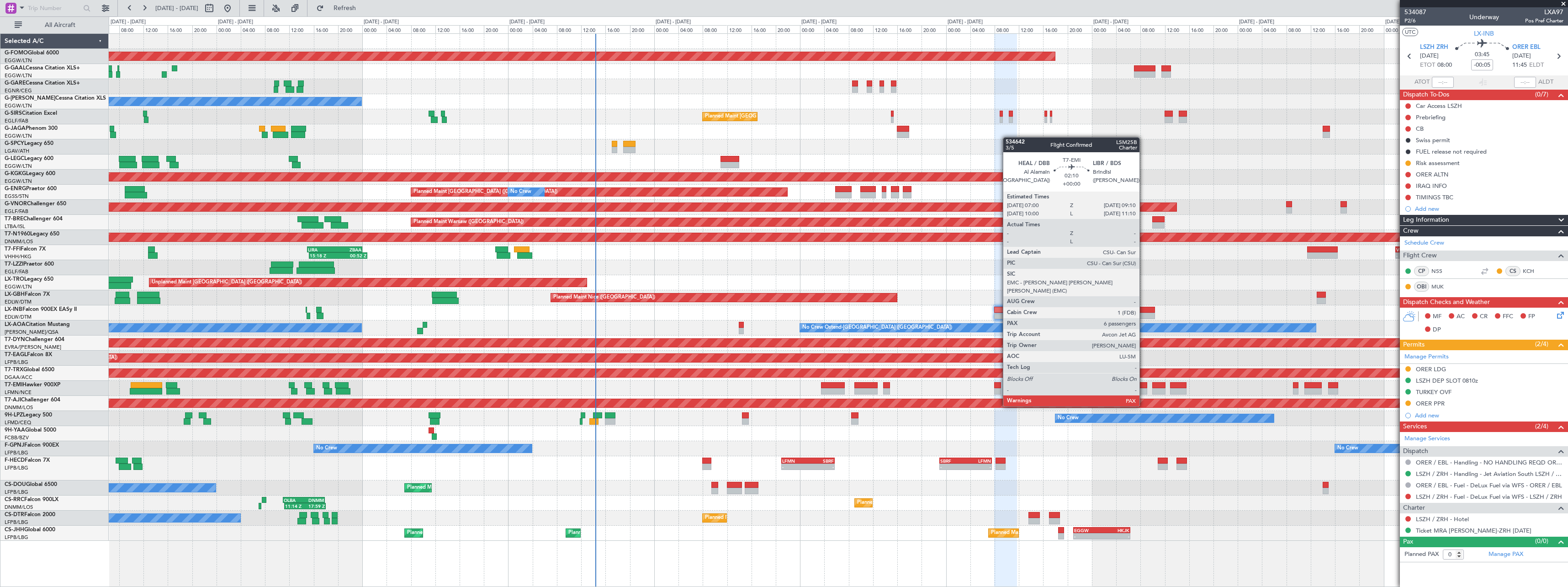
click at [1144, 389] on div at bounding box center [1140, 391] width 13 height 6
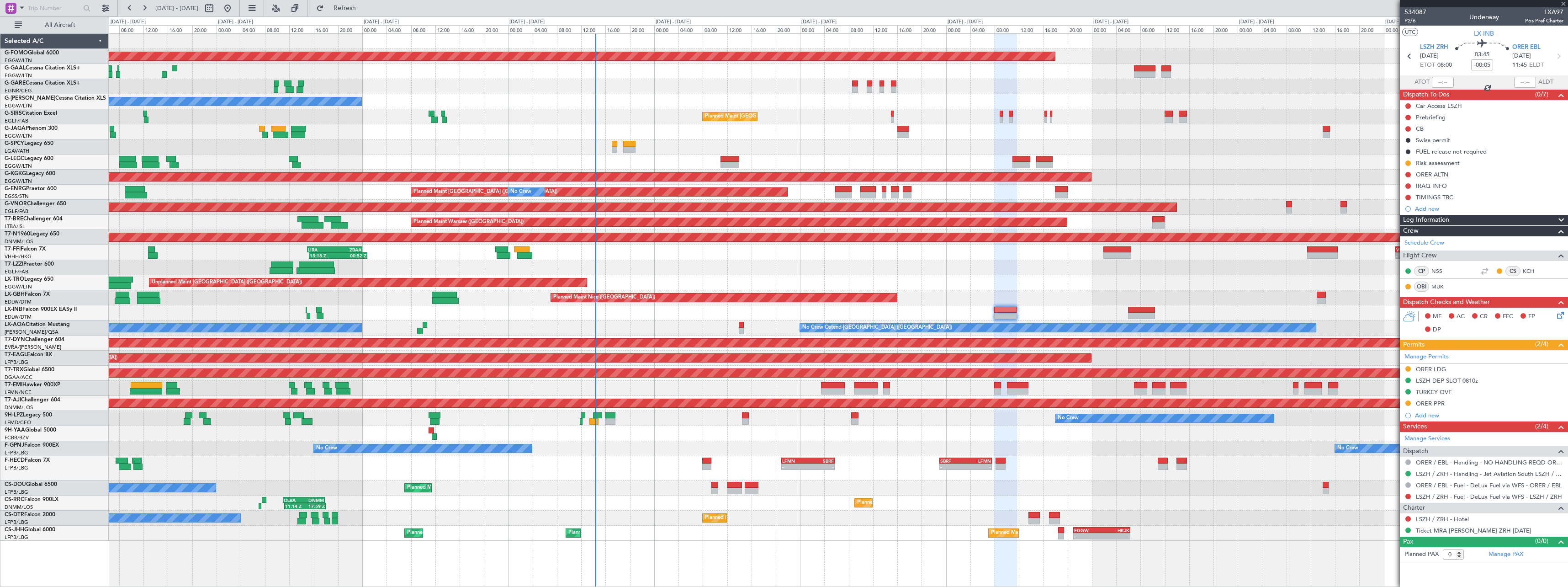
type input "7"
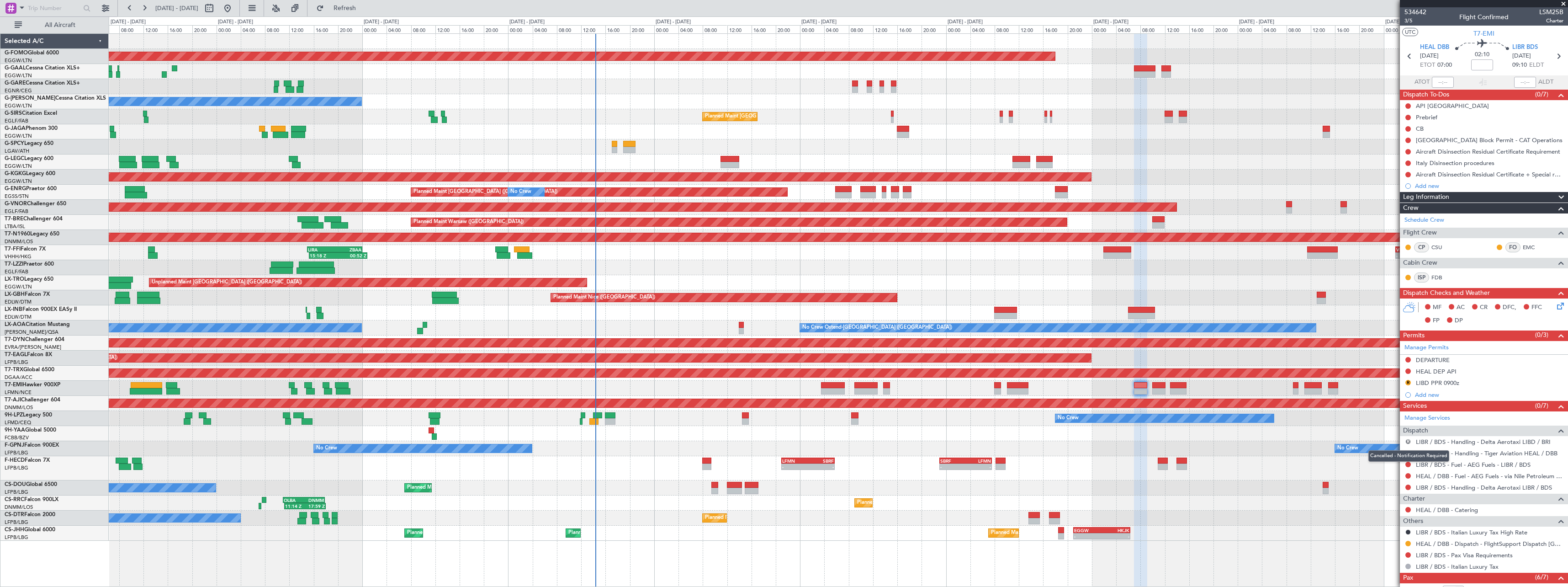
click at [1408, 442] on button "R" at bounding box center [1408, 442] width 6 height 6
click at [1386, 455] on span "Not Required" at bounding box center [1386, 454] width 36 height 9
click at [1485, 488] on link "LIBR / BDS - Handling - Delta Aerotaxi LIBR / BDS" at bounding box center [1483, 487] width 136 height 8
click at [1408, 360] on button at bounding box center [1408, 359] width 6 height 6
click at [1395, 403] on span "Requested" at bounding box center [1382, 400] width 29 height 9
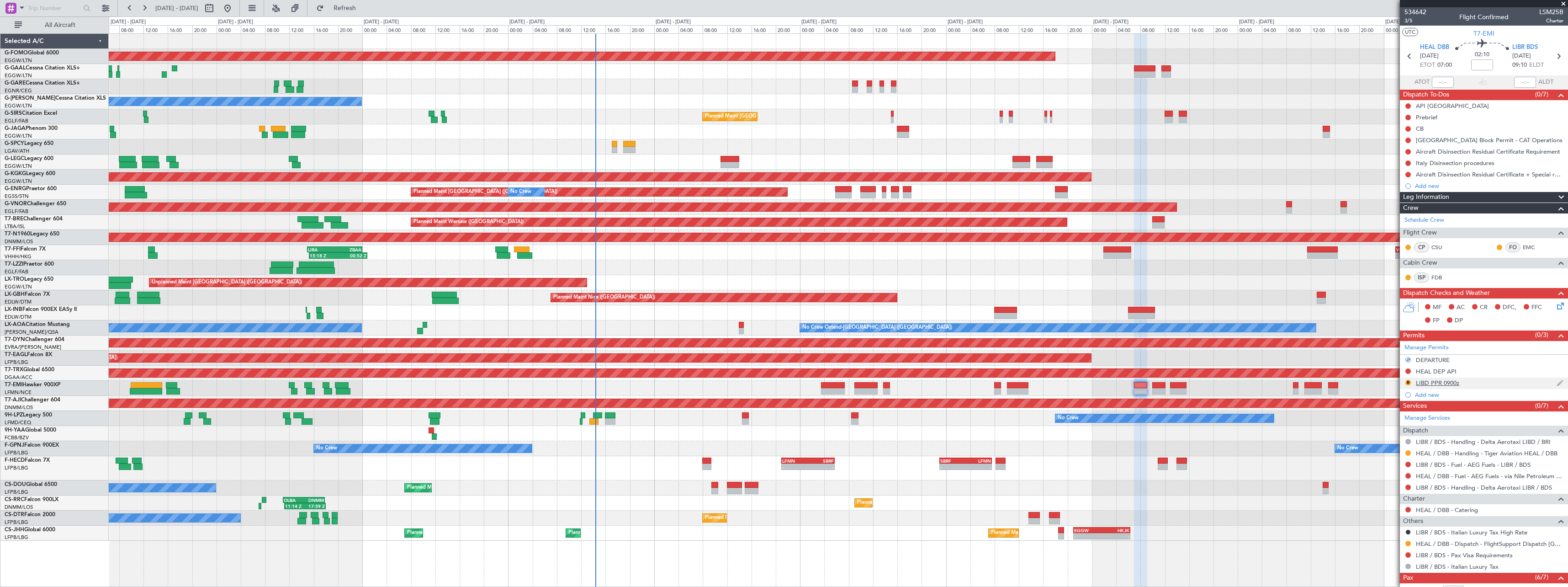
click at [1426, 383] on div "LIBD PPR 0900z" at bounding box center [1437, 383] width 43 height 8
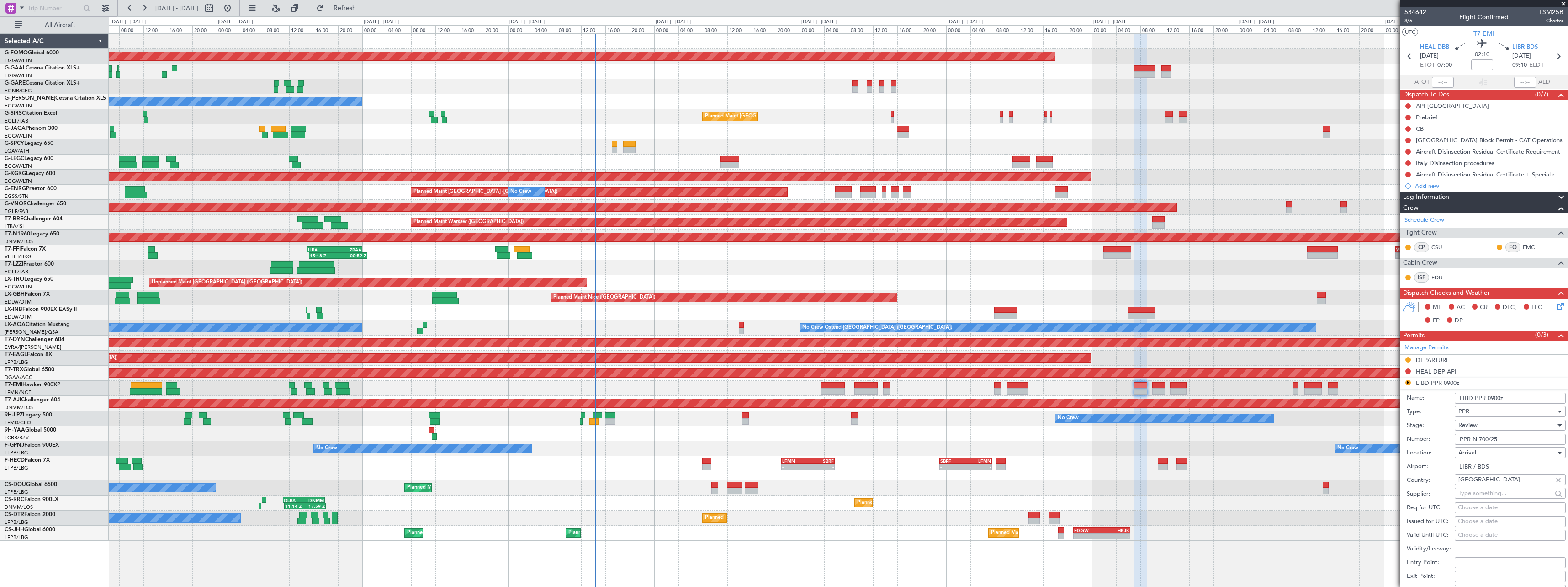
drag, startPoint x: 1471, startPoint y: 399, endPoint x: 1468, endPoint y: 406, distance: 7.6
click at [1470, 399] on input "LIBD PPR 0900z" at bounding box center [1510, 398] width 111 height 11
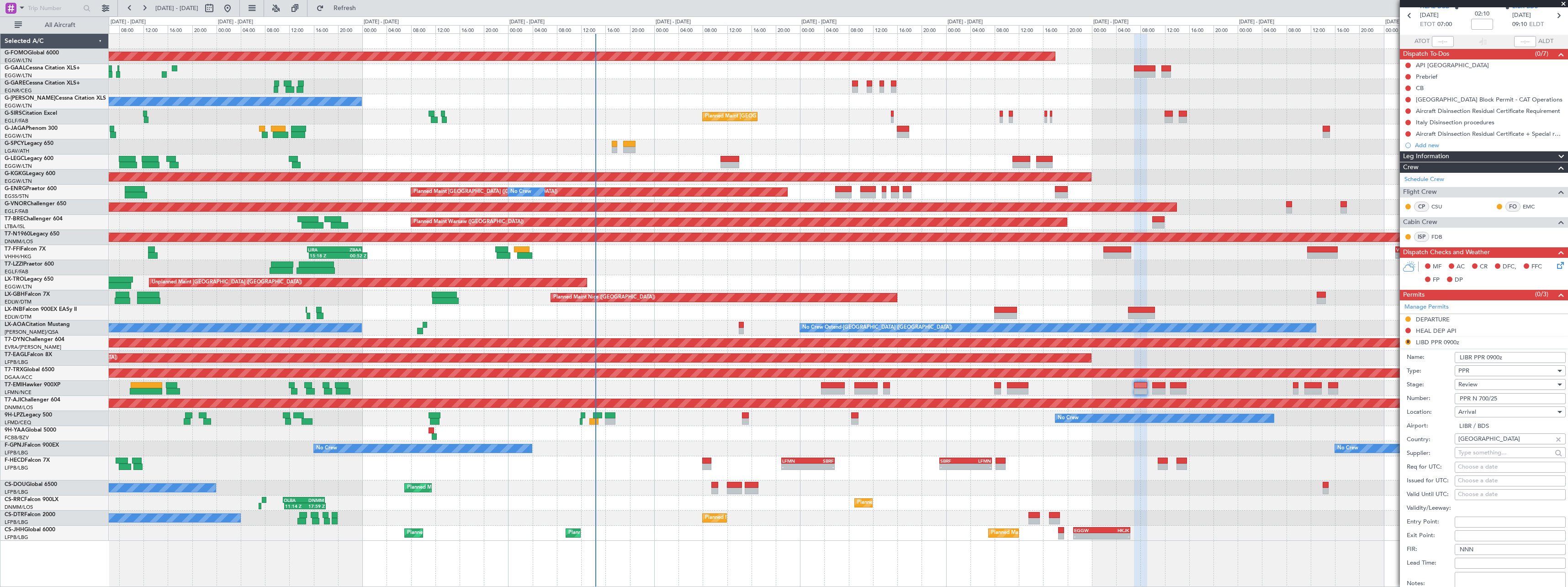
scroll to position [92, 0]
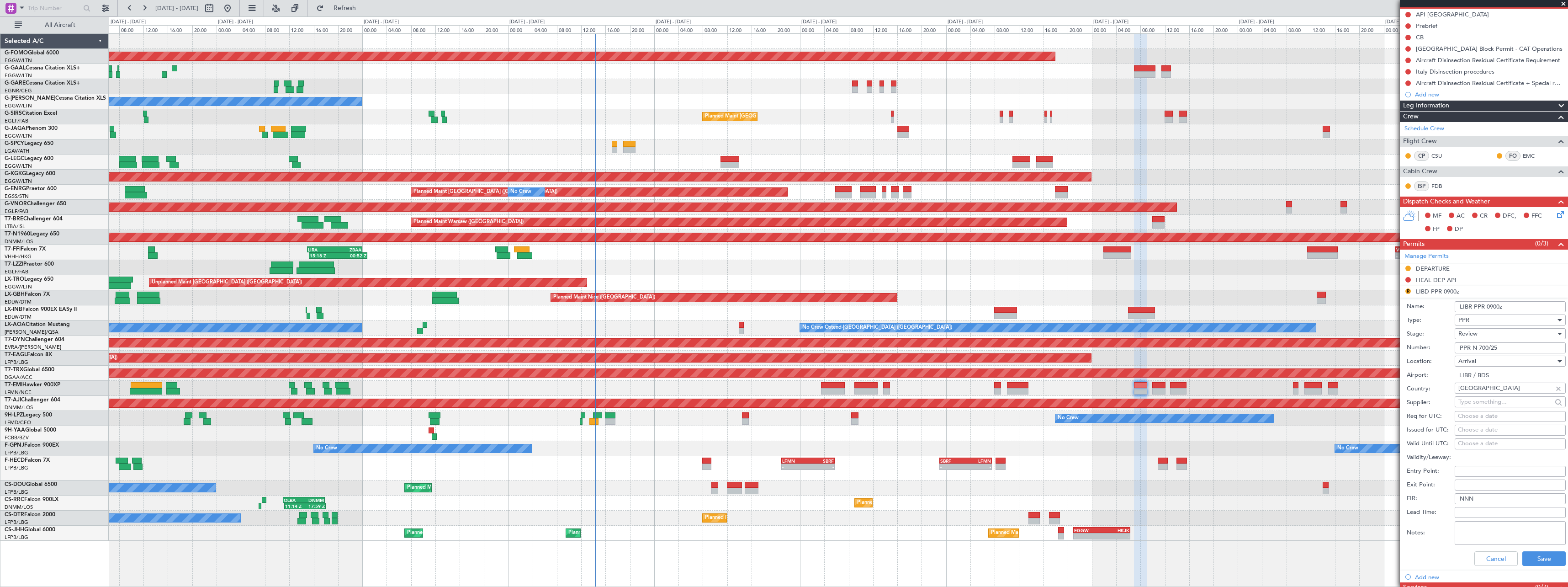
type input "LIBR PPR 0900z"
click at [1483, 335] on div "Review" at bounding box center [1507, 334] width 97 height 14
drag, startPoint x: 1483, startPoint y: 391, endPoint x: 1486, endPoint y: 386, distance: 5.8
click at [1483, 391] on span "Requested" at bounding box center [1507, 394] width 96 height 14
drag, startPoint x: 1505, startPoint y: 350, endPoint x: 1406, endPoint y: 351, distance: 99.0
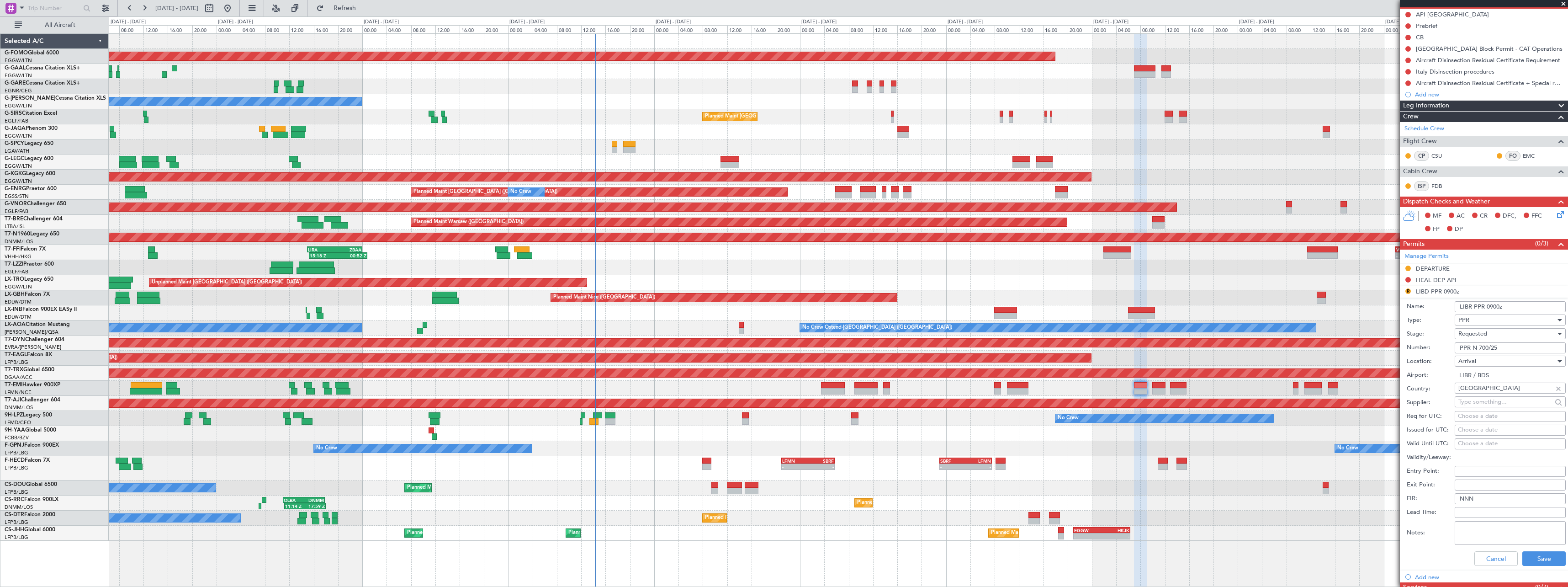
click at [1408, 350] on div "Number: PPR N 700/25" at bounding box center [1487, 348] width 159 height 14
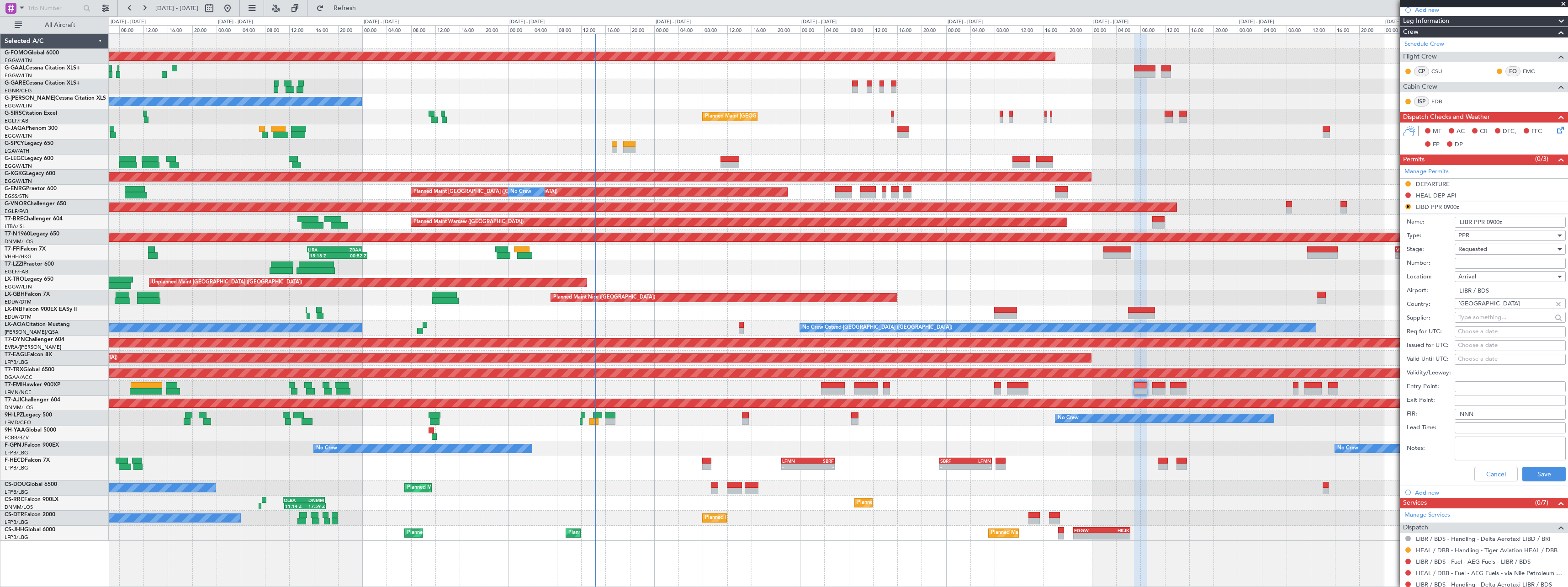
scroll to position [320, 0]
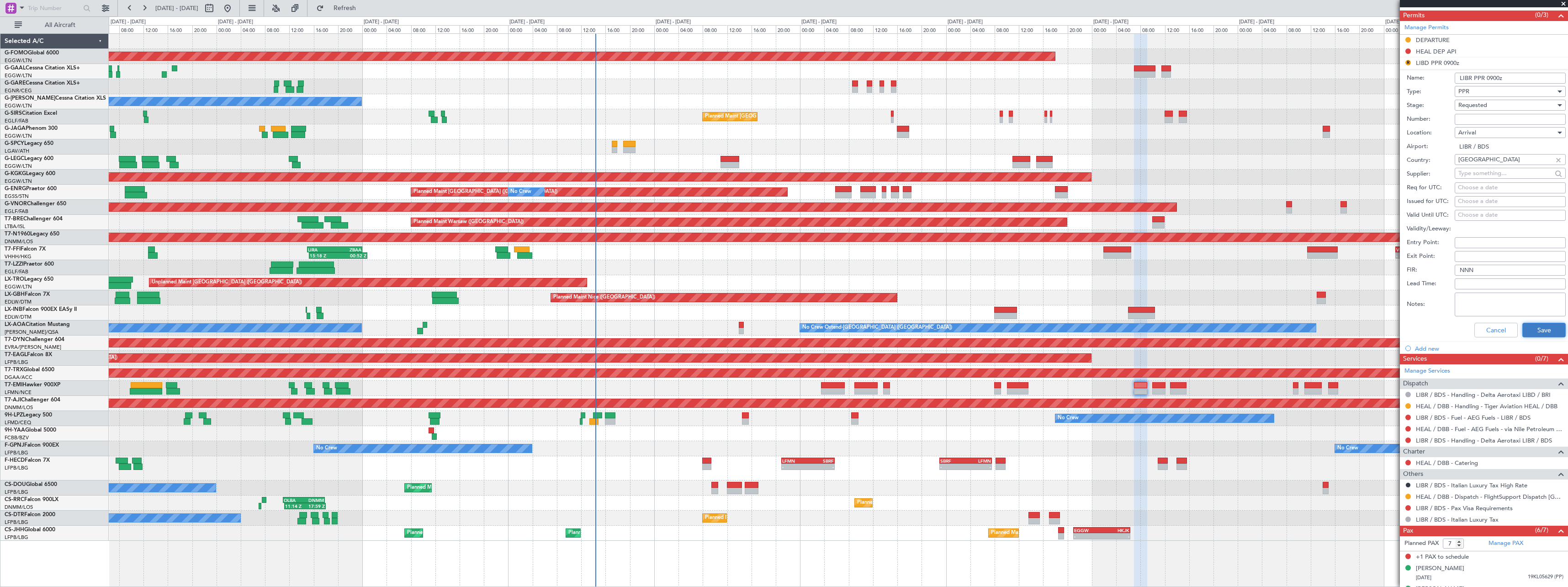
click at [1525, 331] on button "Save" at bounding box center [1544, 330] width 43 height 14
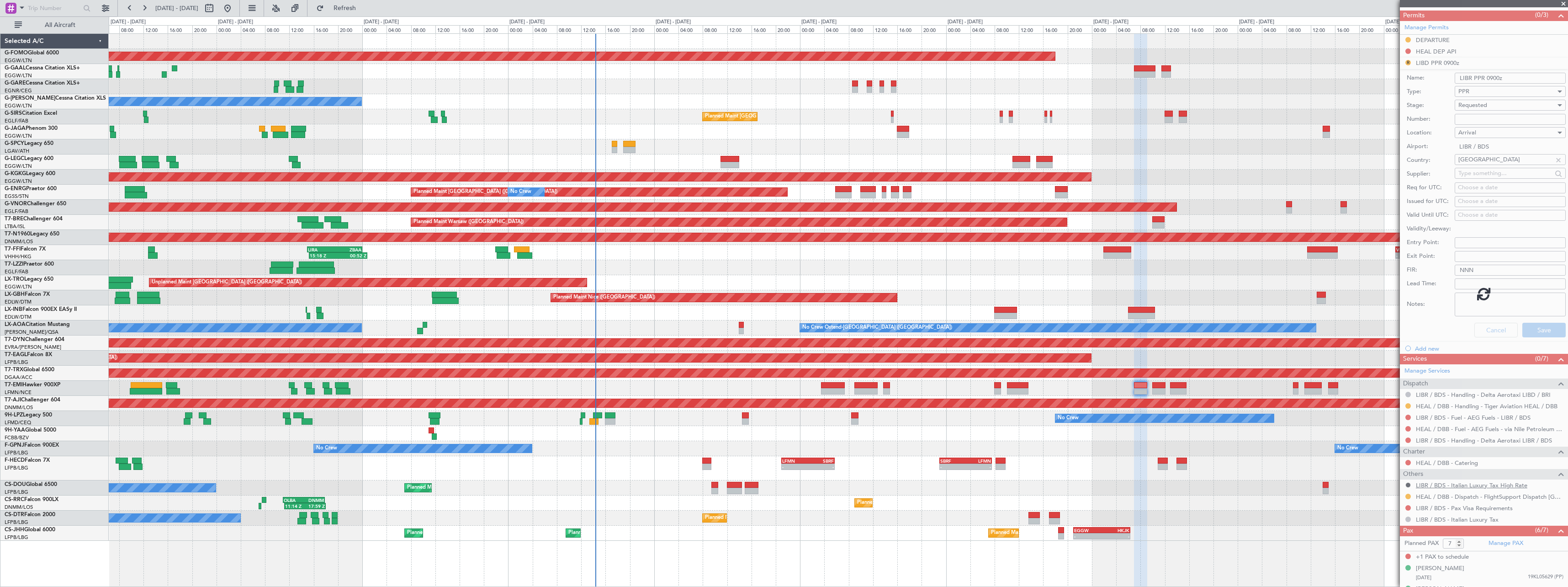
scroll to position [146, 0]
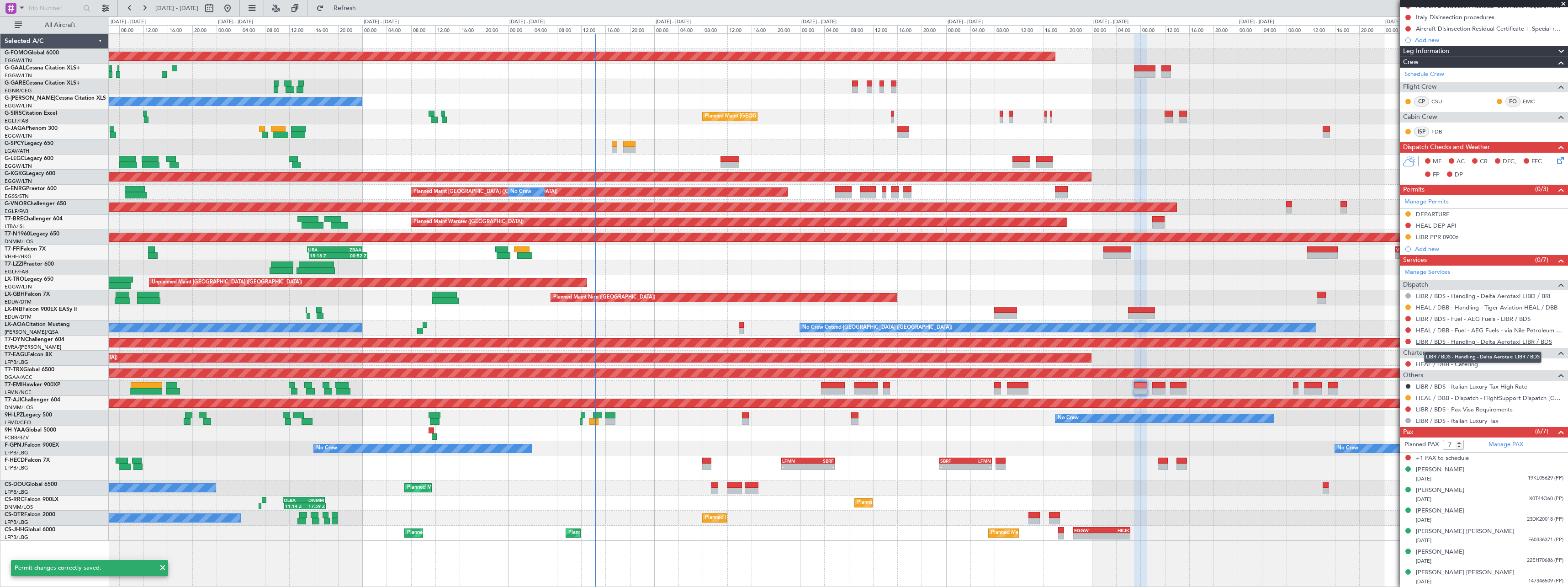
click at [1460, 343] on link "LIBR / BDS - Handling - Delta Aerotaxi LIBR / BDS" at bounding box center [1483, 342] width 136 height 8
click at [364, 11] on span "Refresh" at bounding box center [345, 8] width 38 height 6
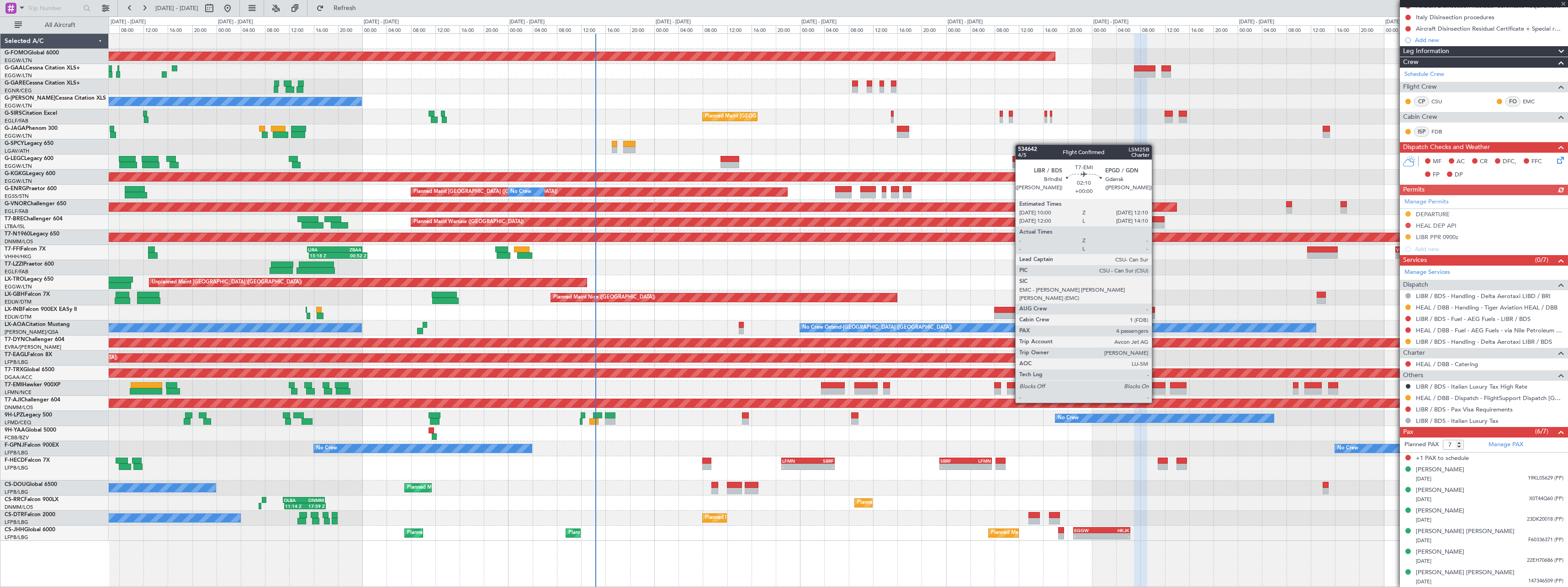
click at [1156, 386] on div at bounding box center [1159, 385] width 13 height 6
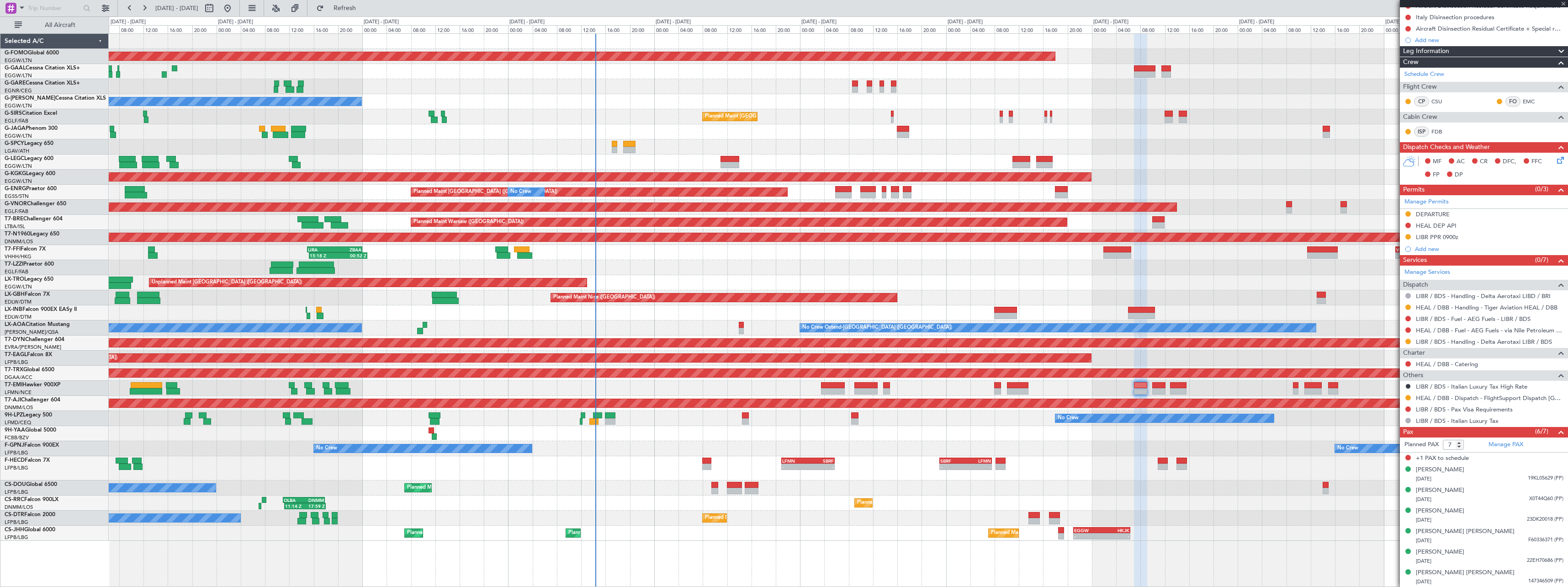
type input "4"
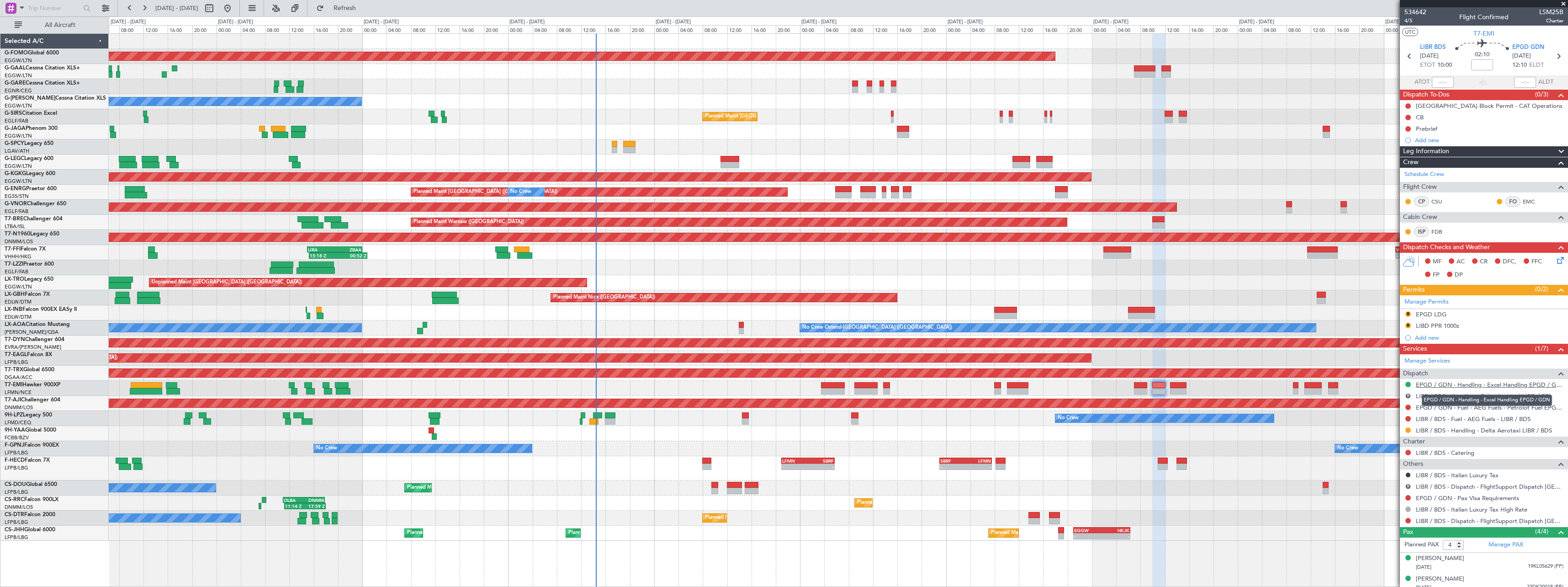
click at [1485, 386] on link "EPGD / GDN - Handling - Excel Handling EPGD / GDN" at bounding box center [1489, 384] width 147 height 8
click at [367, 13] on button "Refresh" at bounding box center [339, 8] width 55 height 14
click at [1408, 394] on button "R" at bounding box center [1408, 396] width 6 height 6
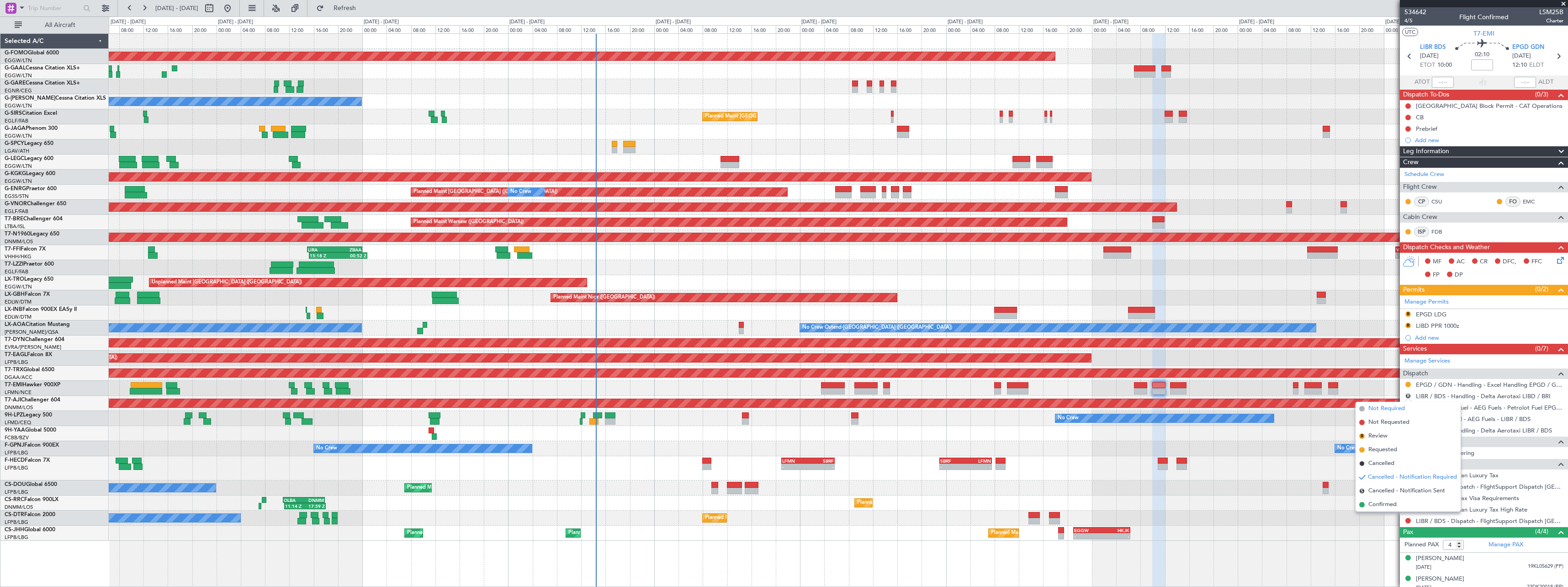
click at [1377, 408] on span "Not Required" at bounding box center [1386, 408] width 36 height 9
click at [1408, 484] on button "R" at bounding box center [1408, 486] width 6 height 6
click at [1389, 472] on span "Confirmed" at bounding box center [1382, 473] width 28 height 9
click at [1408, 520] on mat-tooltip-component "Not Requested" at bounding box center [1408, 512] width 51 height 24
click at [1408, 521] on button at bounding box center [1408, 521] width 6 height 6
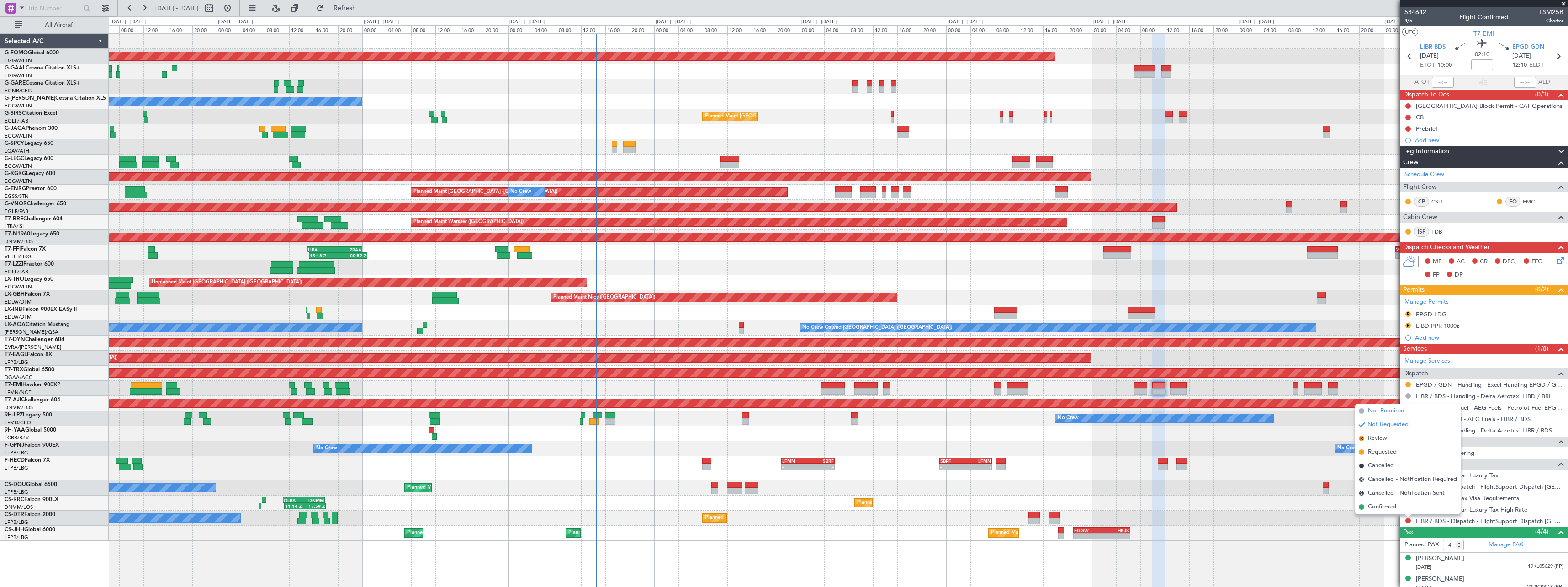
click at [1389, 410] on span "Not Required" at bounding box center [1386, 411] width 36 height 9
click at [1404, 314] on div "R EPGD LDG" at bounding box center [1484, 315] width 168 height 11
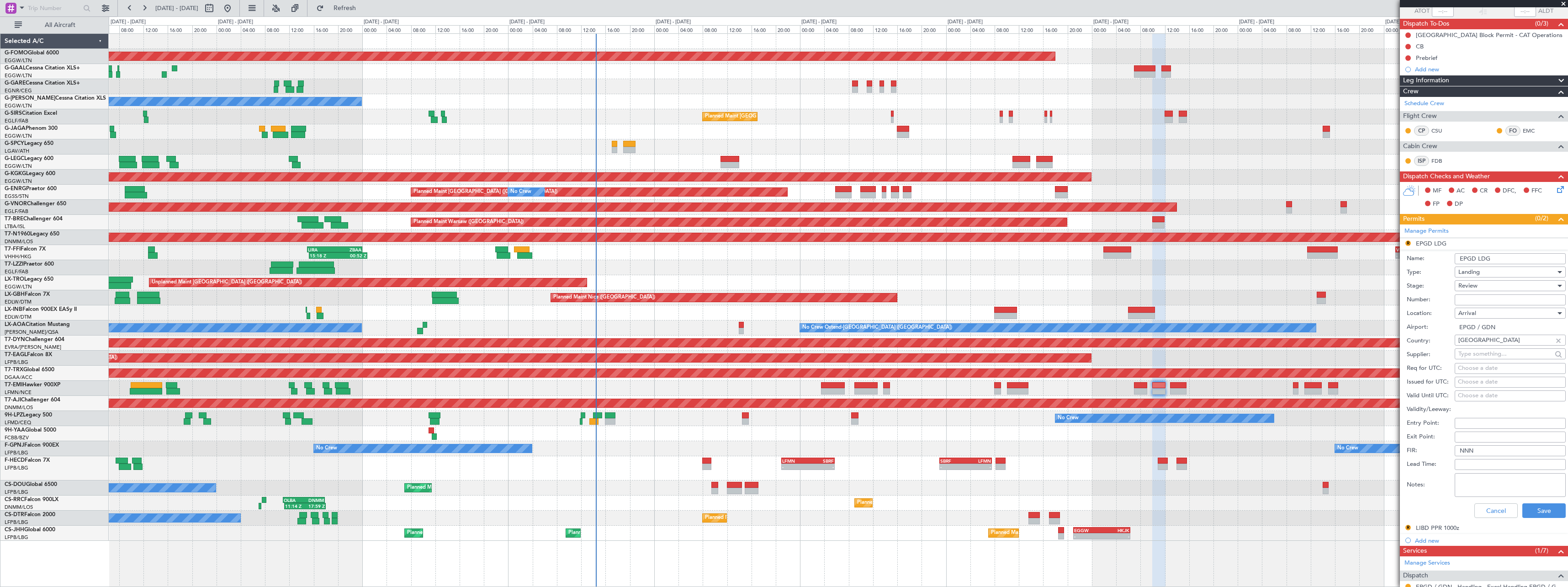
scroll to position [92, 0]
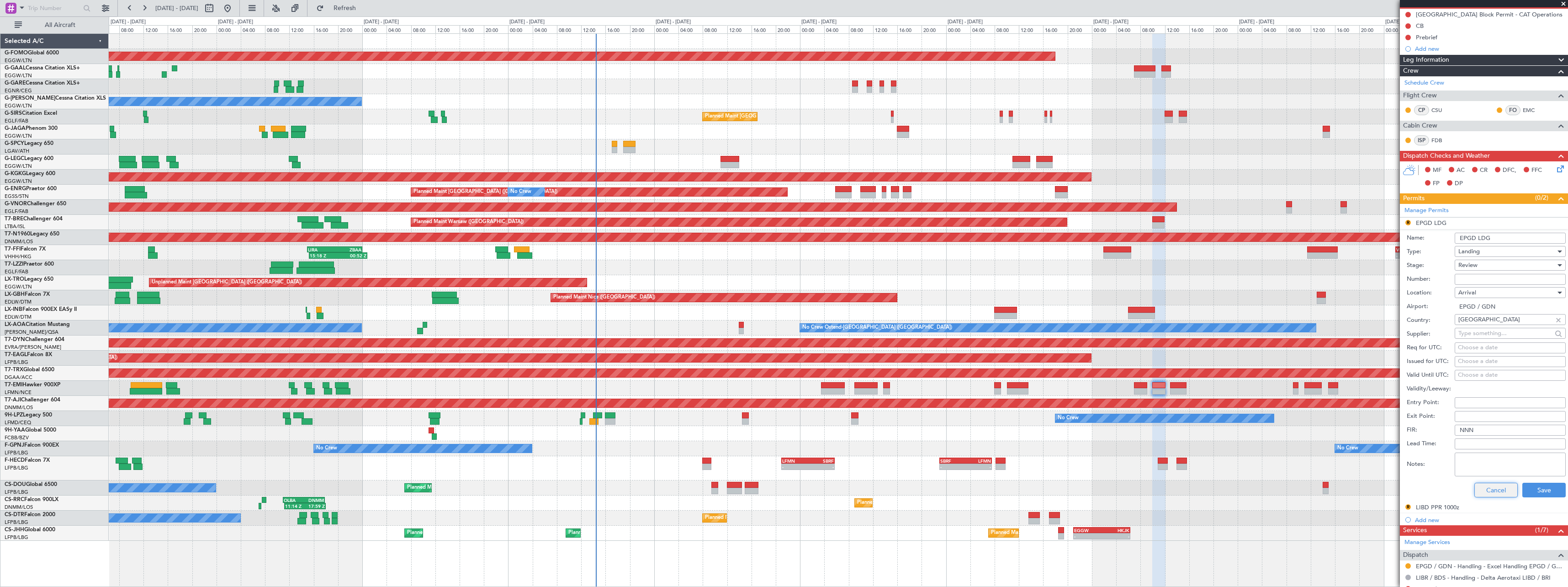
click at [1484, 494] on button "Cancel" at bounding box center [1496, 490] width 43 height 14
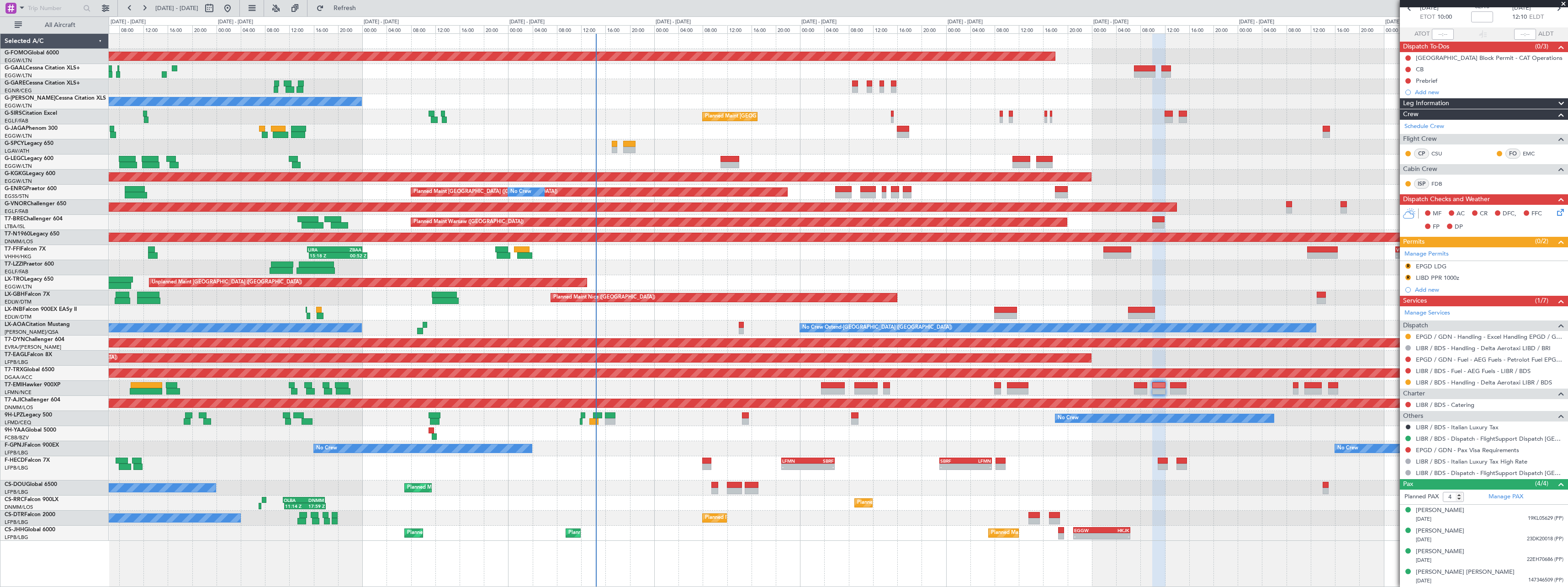
scroll to position [48, 0]
click at [1407, 266] on button "R" at bounding box center [1408, 267] width 6 height 6
drag, startPoint x: 1394, startPoint y: 308, endPoint x: 1401, endPoint y: 300, distance: 10.6
click at [1395, 307] on span "Requested" at bounding box center [1382, 307] width 29 height 9
click at [1427, 279] on div "LIBD PPR 1000z" at bounding box center [1437, 278] width 43 height 8
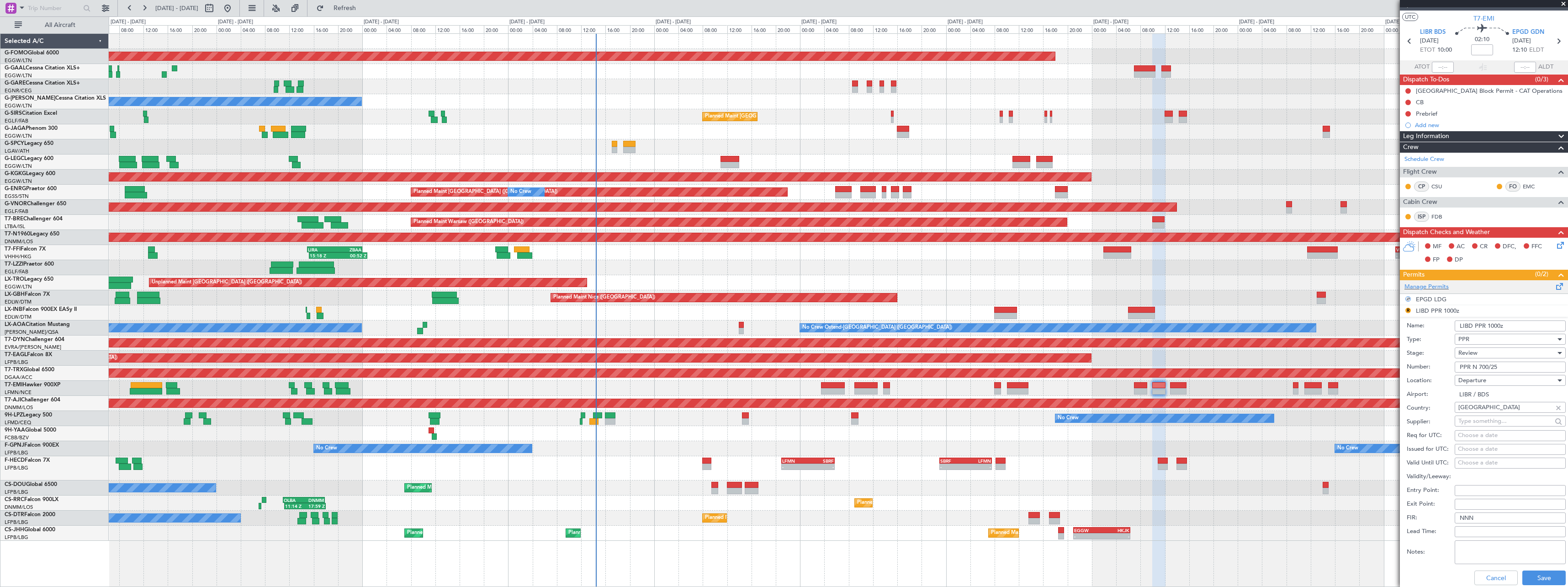
scroll to position [0, 0]
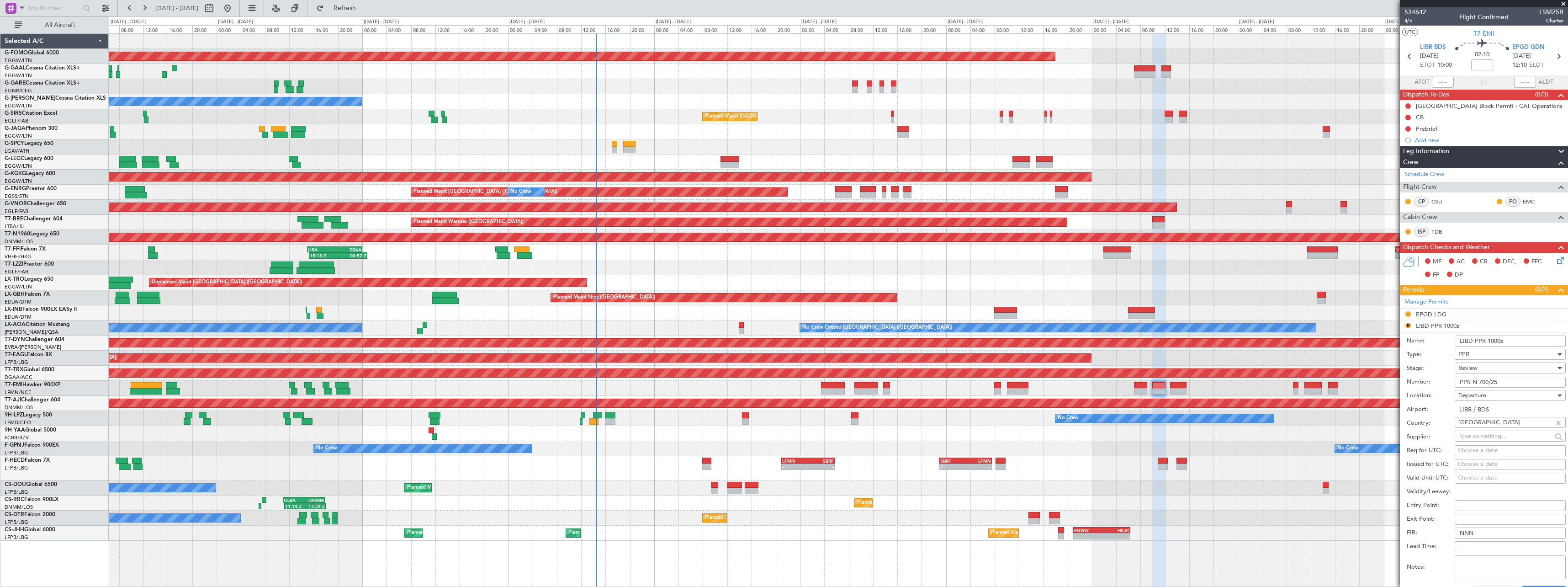
drag, startPoint x: 1471, startPoint y: 340, endPoint x: 1480, endPoint y: 356, distance: 18.4
click at [1470, 340] on input "LIBD PPR 1000z" at bounding box center [1510, 341] width 111 height 11
type input "LIBR PPR 1000z"
drag, startPoint x: 1512, startPoint y: 387, endPoint x: 1402, endPoint y: 390, distance: 110.0
click at [1402, 389] on form "Name: LIBR PPR 1000z Type: PPR Stage: Review Number: PPR N 700/25 Location: Dep…" at bounding box center [1484, 468] width 168 height 273
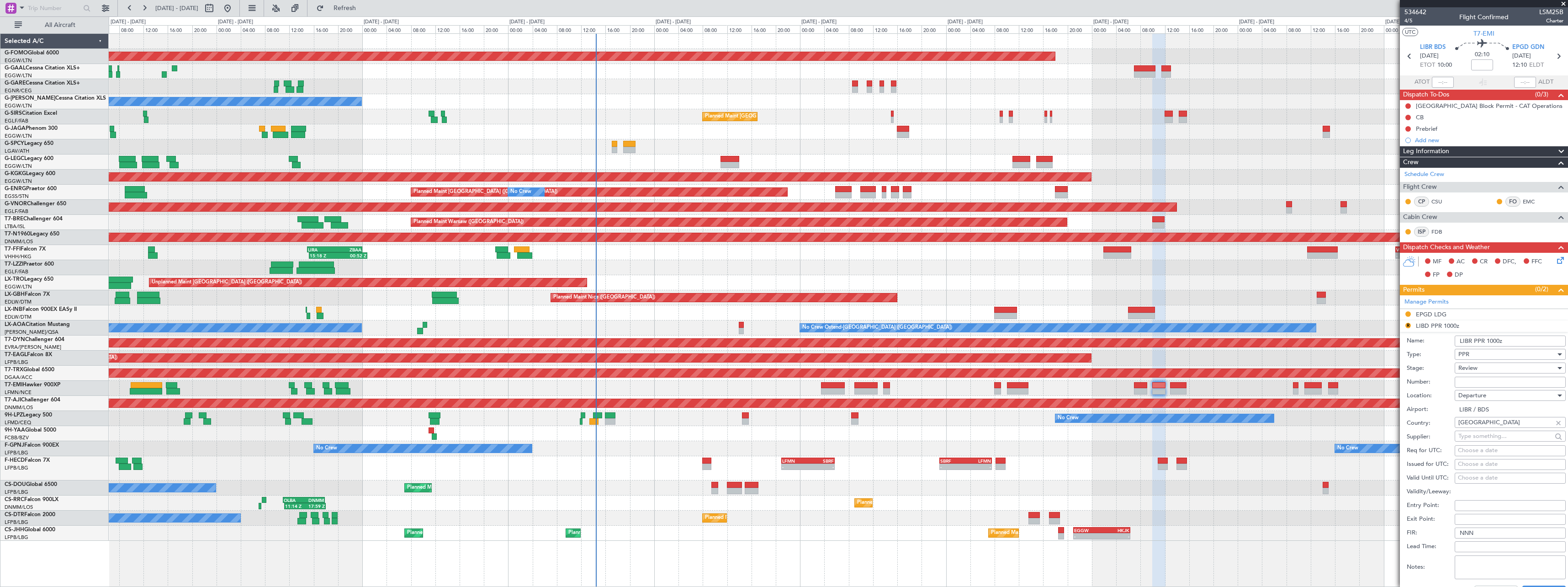
click at [1463, 365] on span "Review" at bounding box center [1468, 368] width 19 height 8
click at [1479, 430] on span "Requested" at bounding box center [1507, 428] width 96 height 14
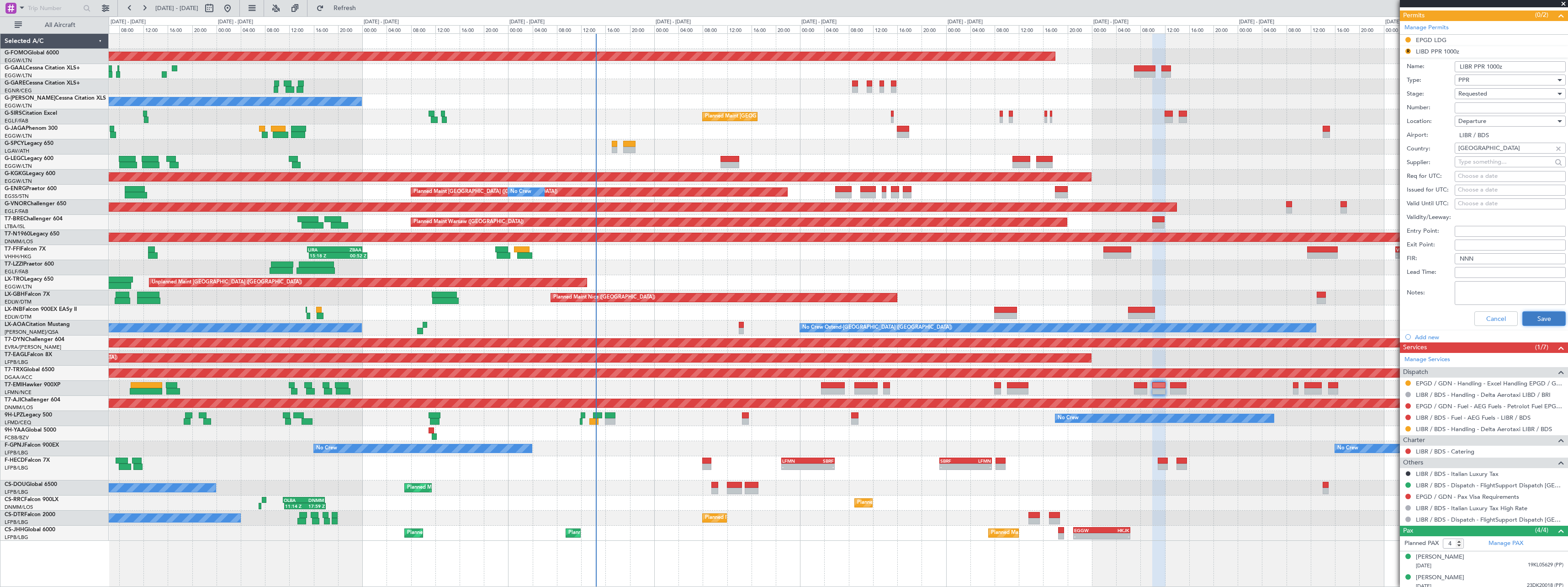
click at [1542, 314] on button "Save" at bounding box center [1544, 318] width 43 height 14
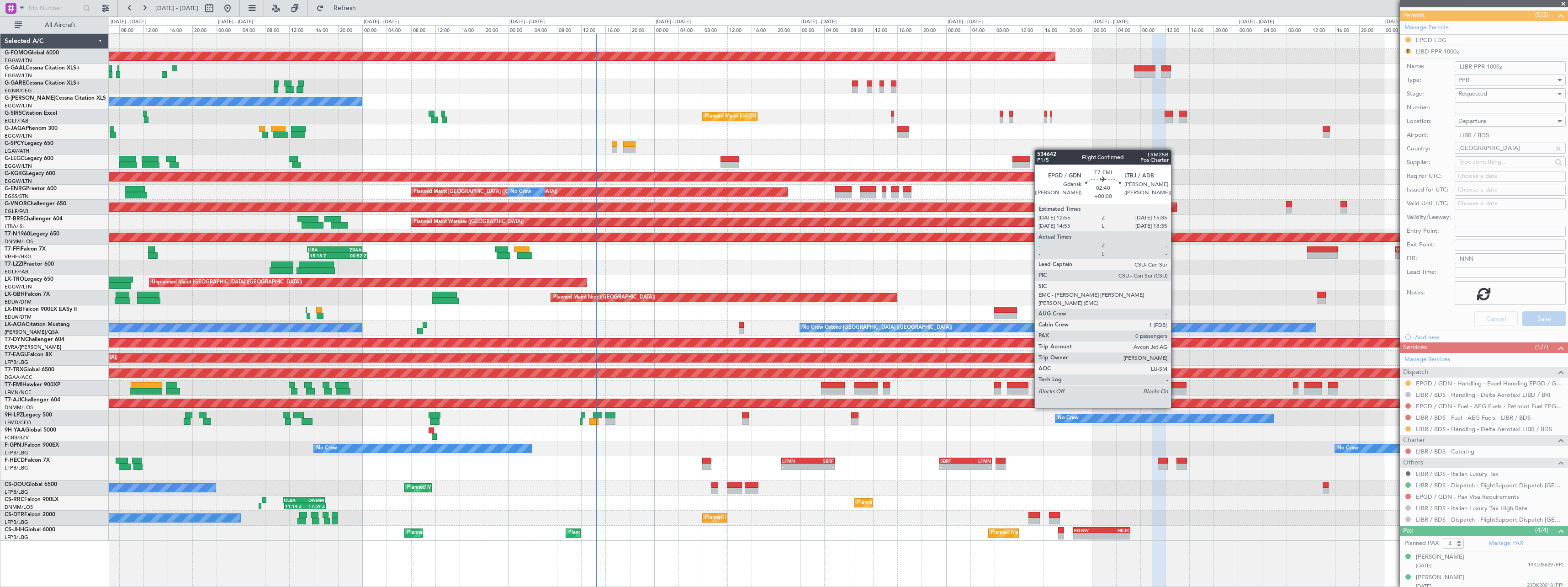
scroll to position [48, 0]
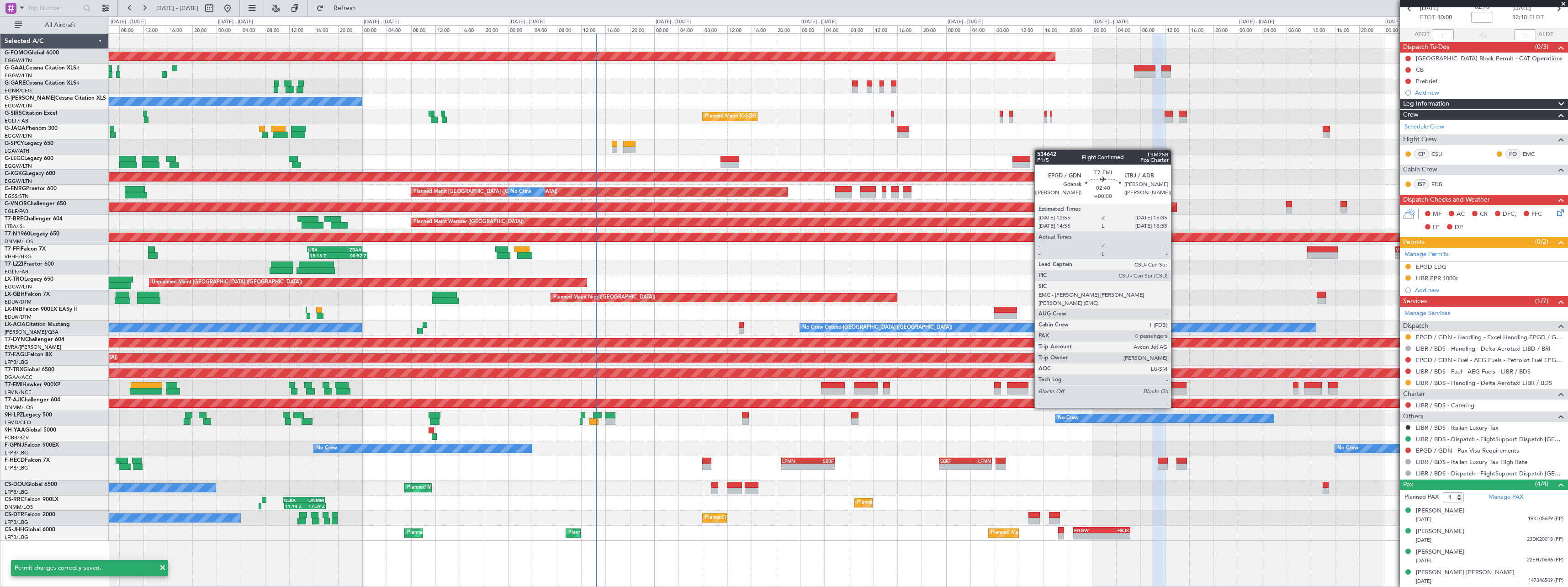
click at [1175, 391] on div at bounding box center [1178, 391] width 16 height 6
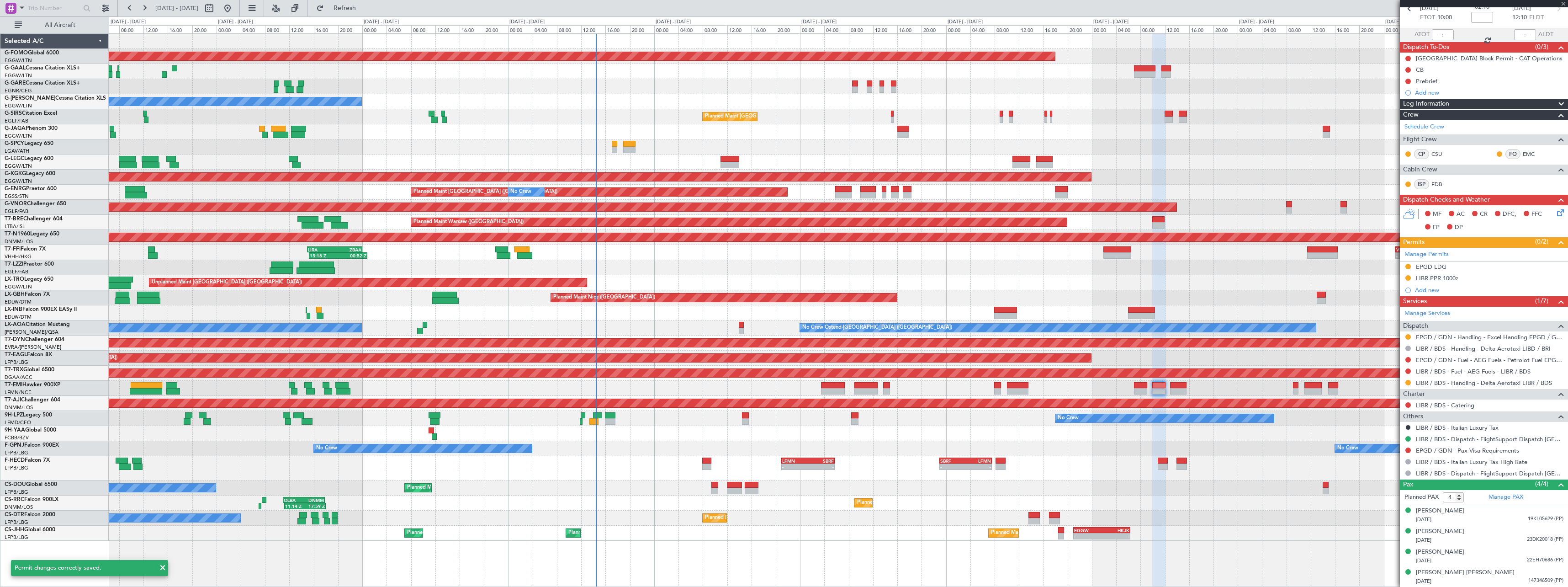
type input "0"
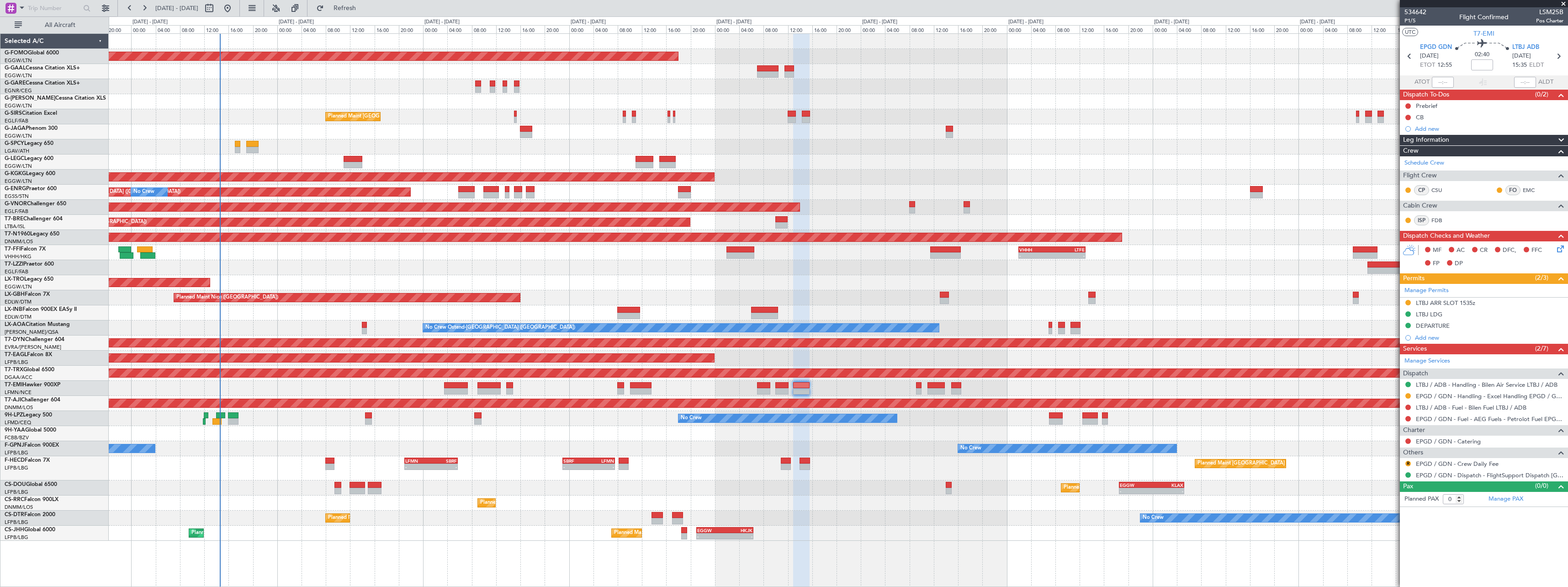
click at [461, 439] on div "Planned Maint Windsor Locks (Bradley Intl) Owner Planned Maint London (Farnboro…" at bounding box center [839, 287] width 1459 height 507
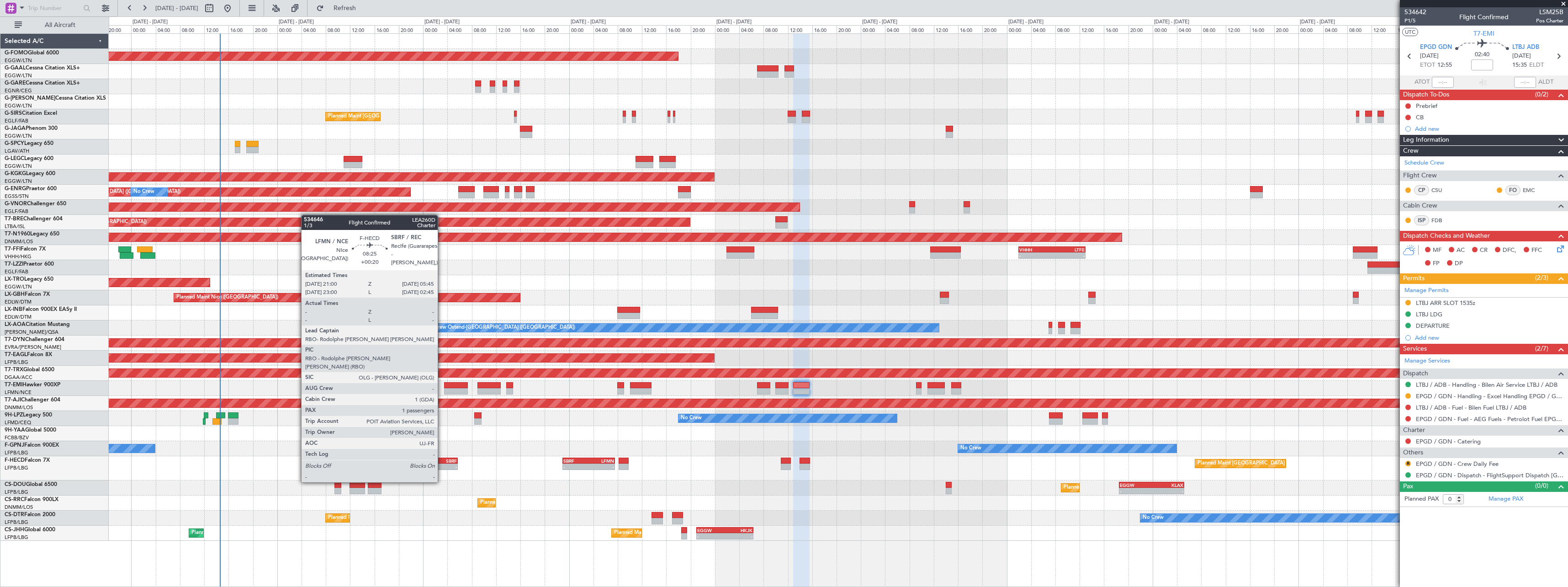
click at [442, 465] on div "-" at bounding box center [444, 467] width 26 height 6
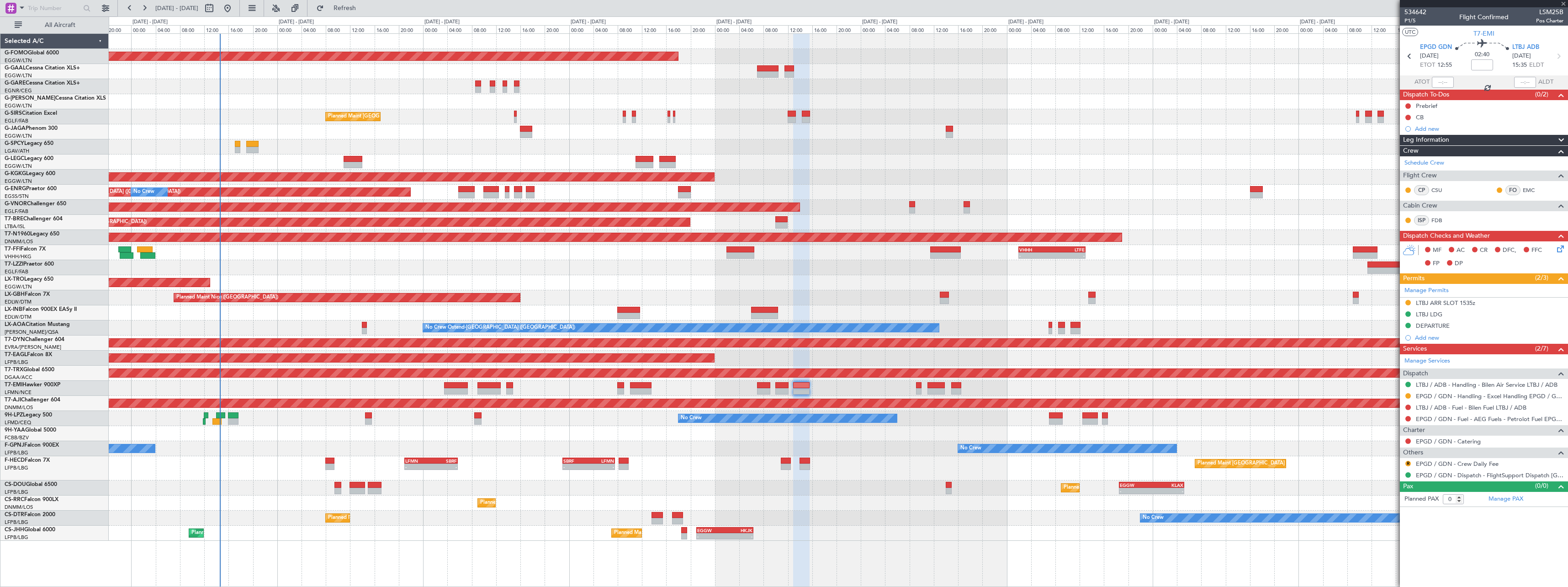
type input "+00:20"
type input "1"
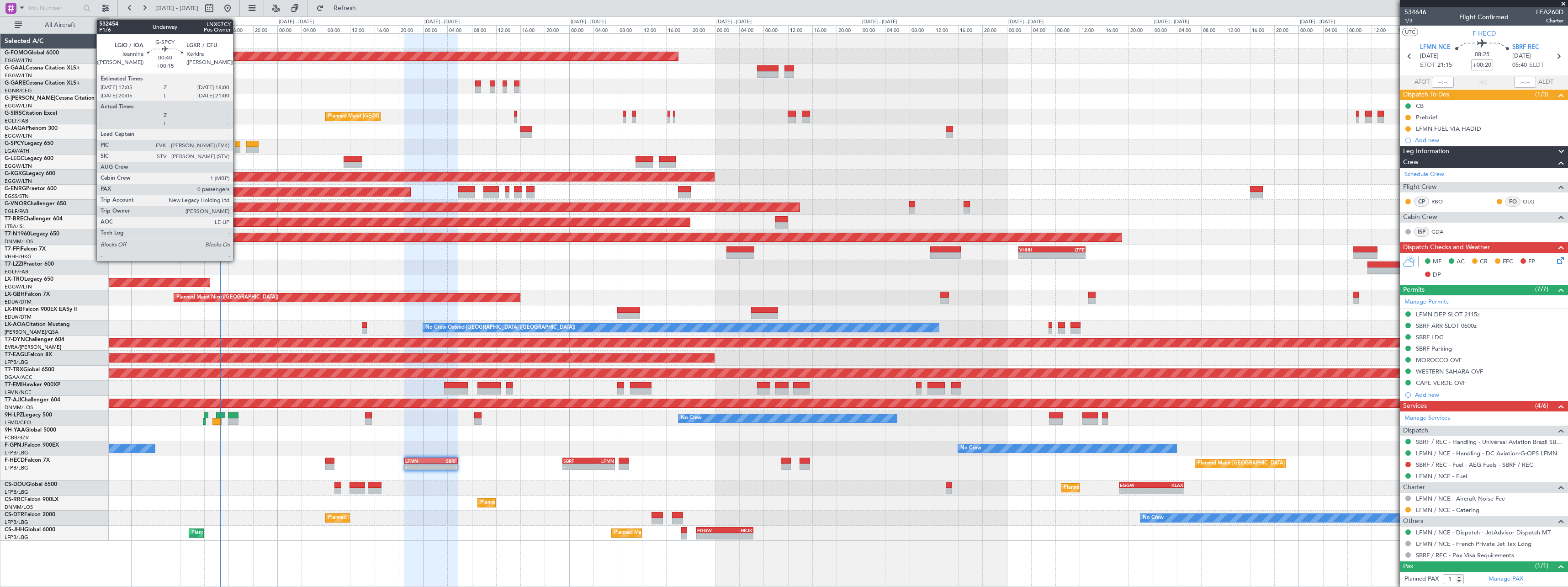
click at [237, 144] on div at bounding box center [238, 144] width 6 height 6
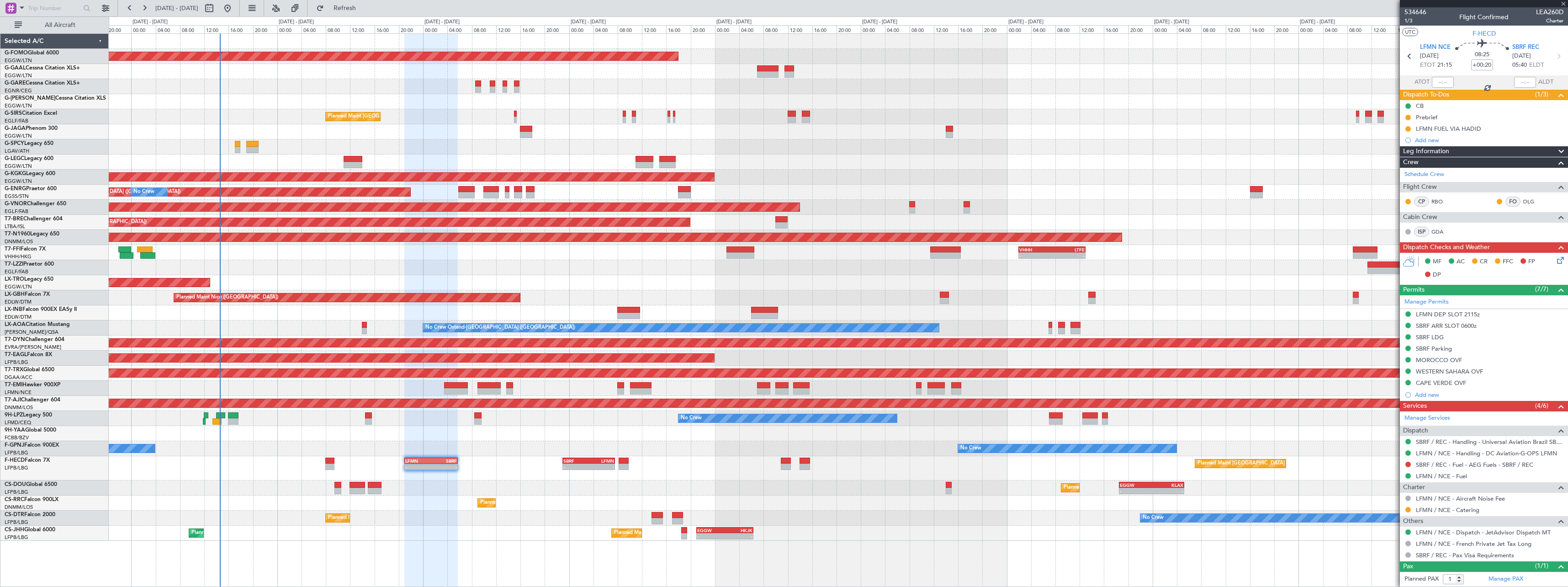
type input "+00:15"
type input "0"
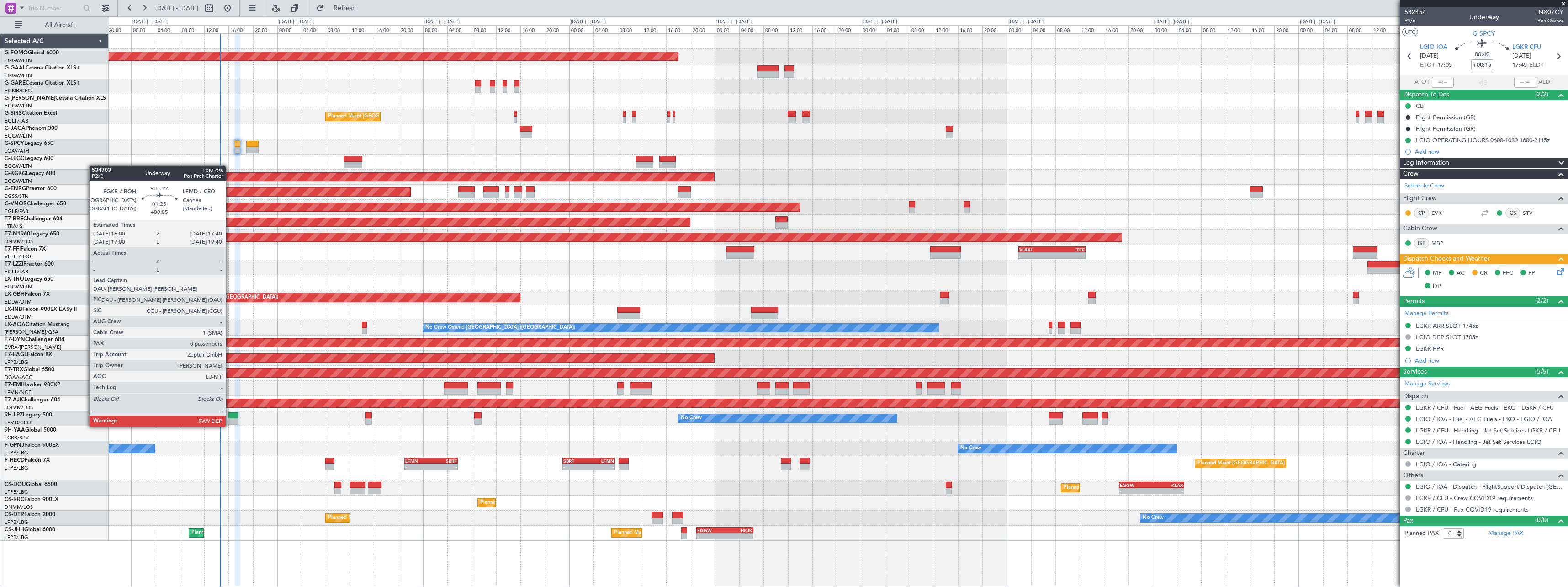
click at [230, 418] on div at bounding box center [233, 416] width 11 height 6
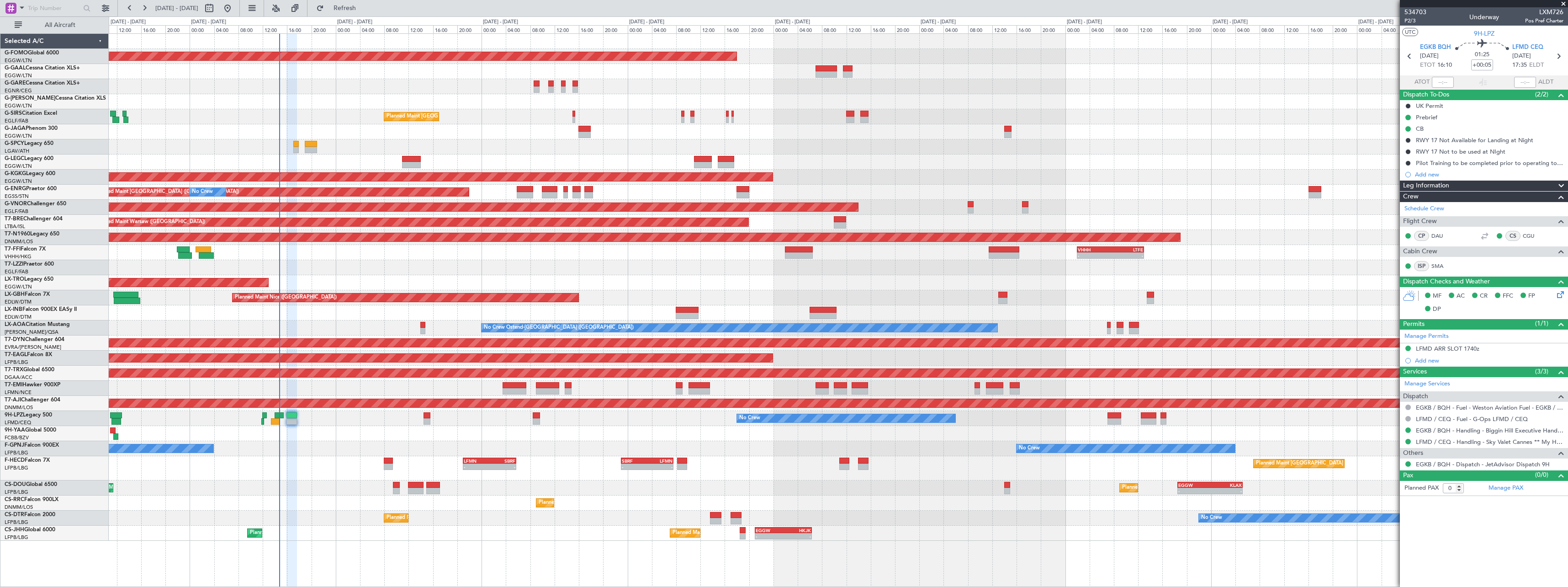
click at [511, 482] on div "Planned Maint [GEOGRAPHIC_DATA] ([GEOGRAPHIC_DATA]) - - EGGW 18:30 Z KLAX 05:15…" at bounding box center [839, 488] width 1459 height 15
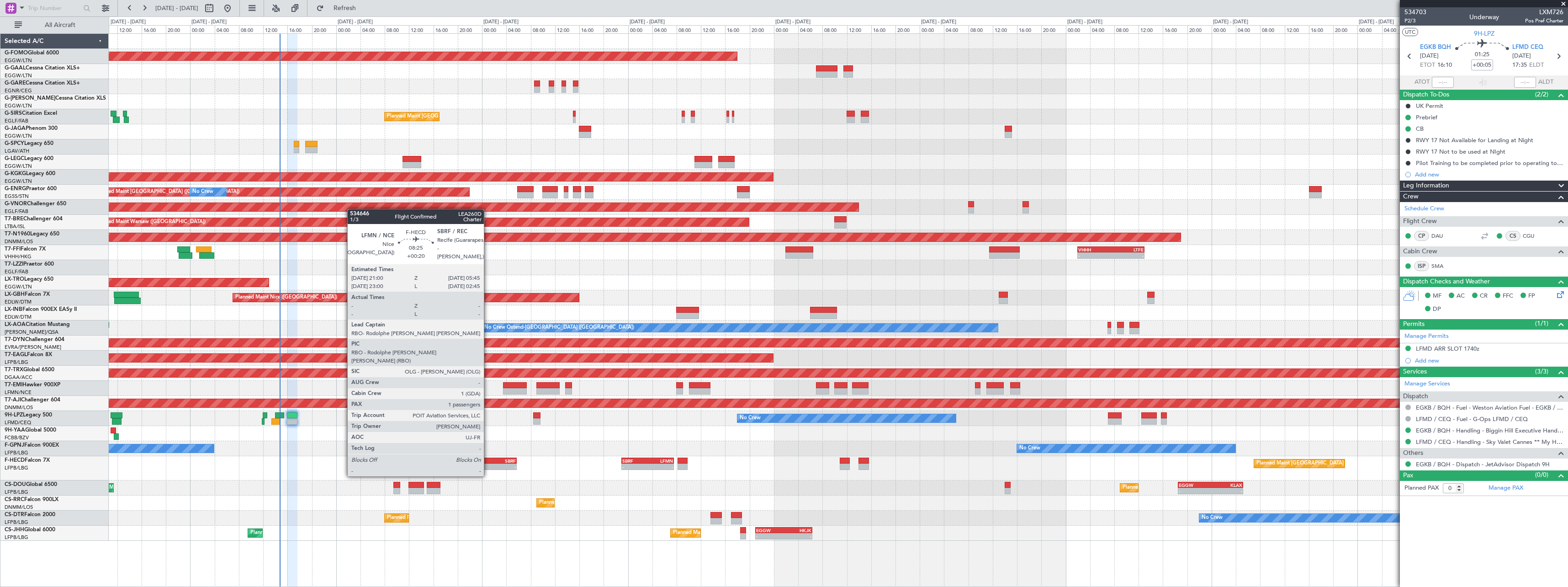
click at [488, 459] on div "LFMN" at bounding box center [477, 460] width 26 height 6
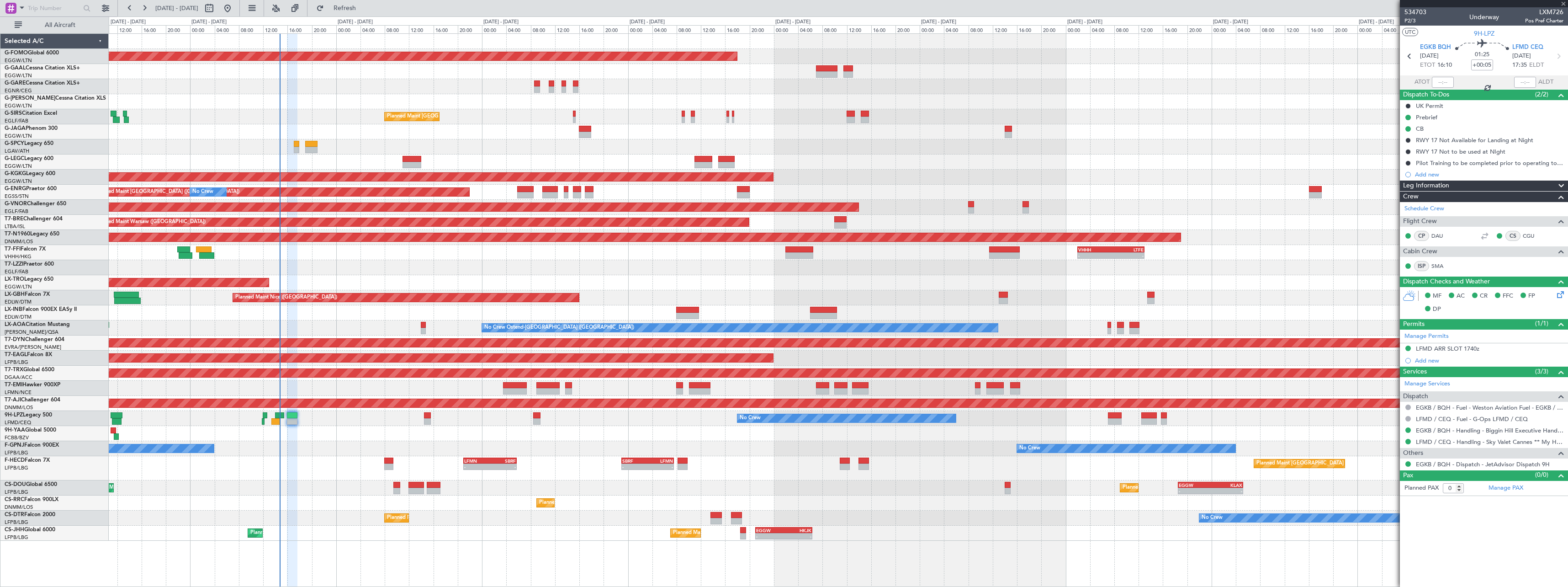
type input "+00:20"
type input "1"
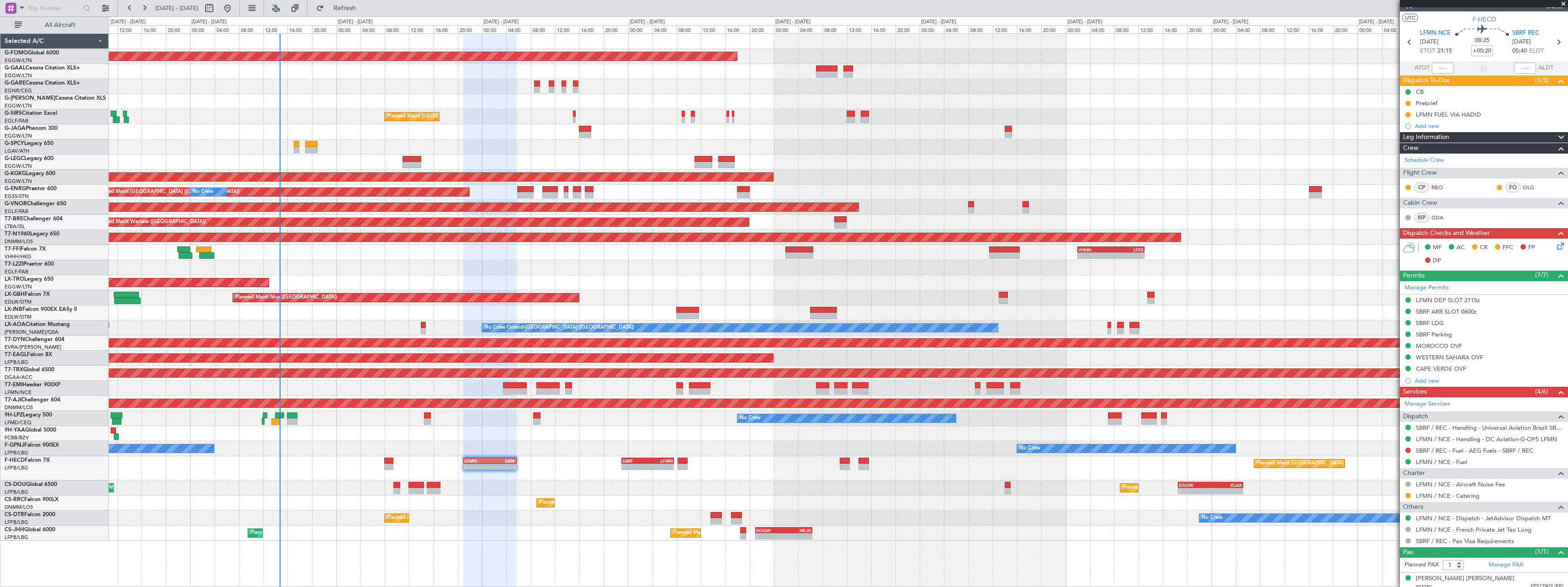
scroll to position [20, 0]
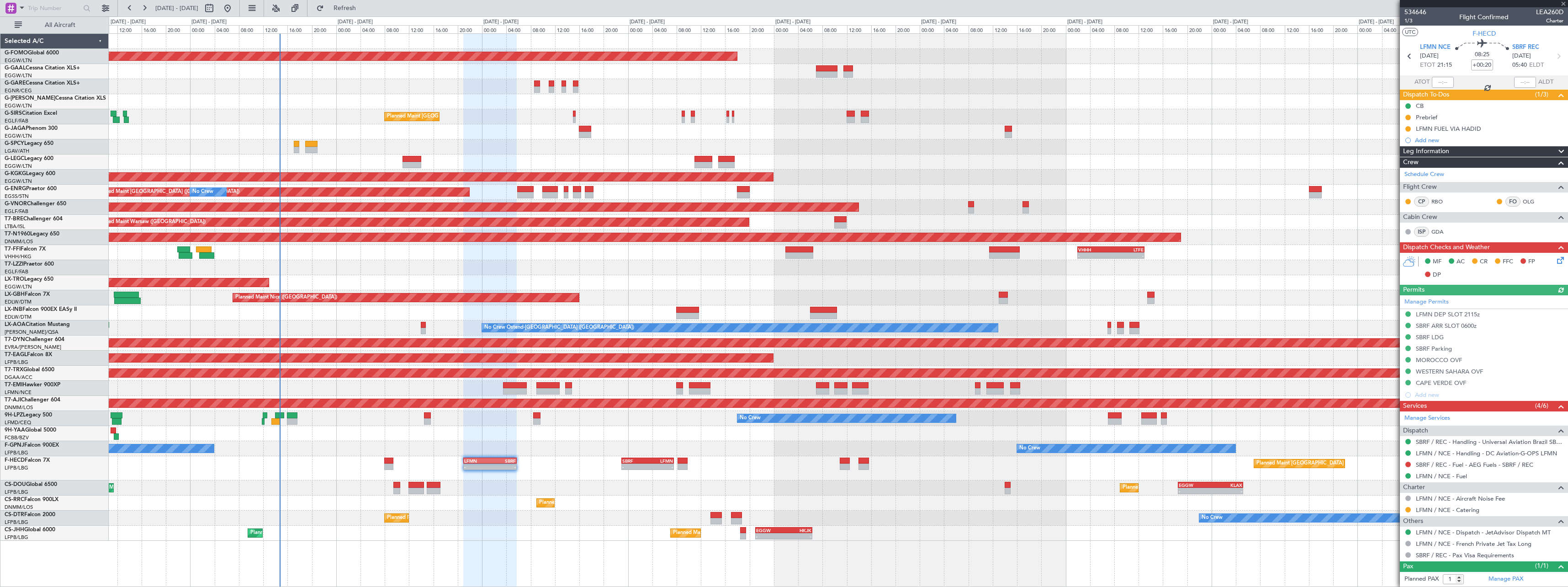
scroll to position [20, 0]
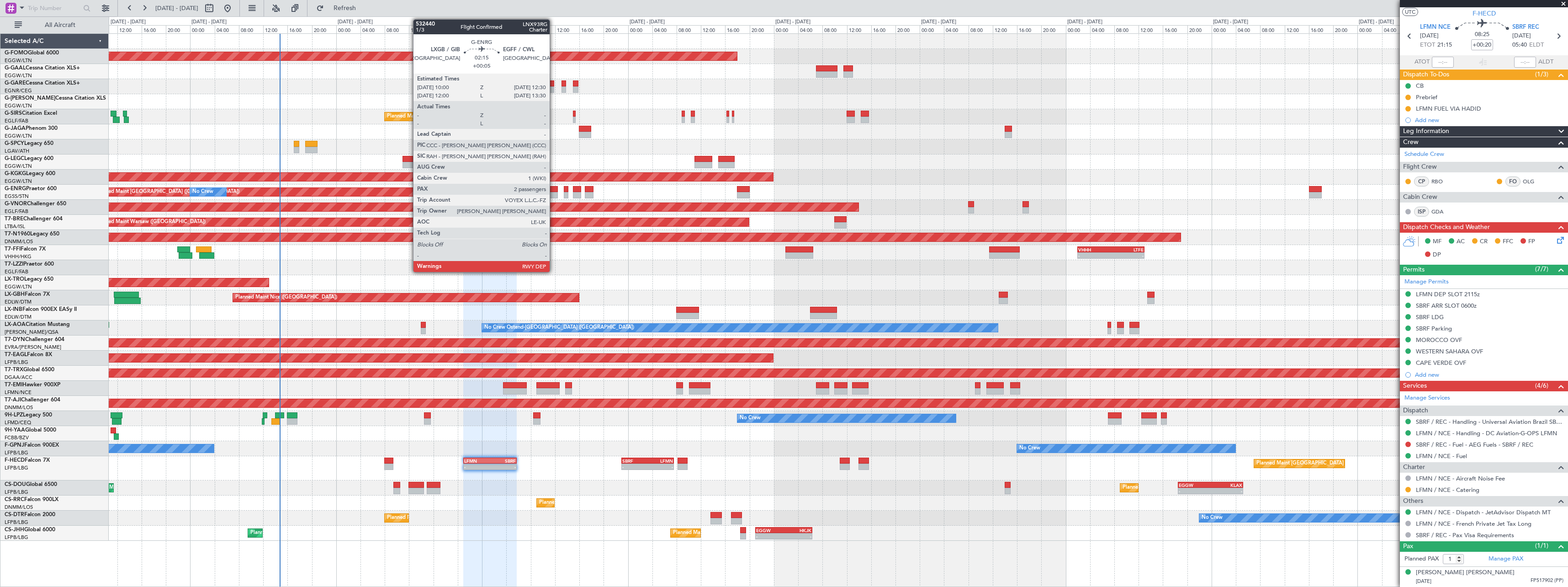
click at [554, 190] on div at bounding box center [550, 189] width 16 height 6
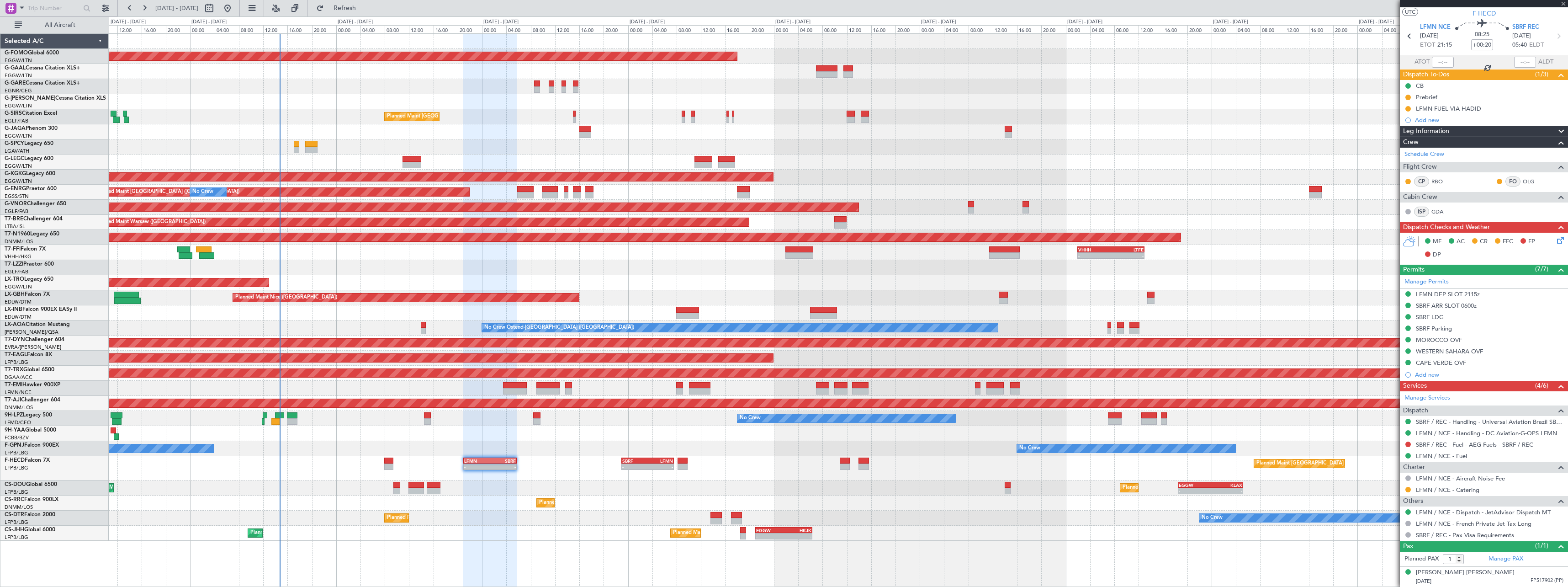
type input "+00:05"
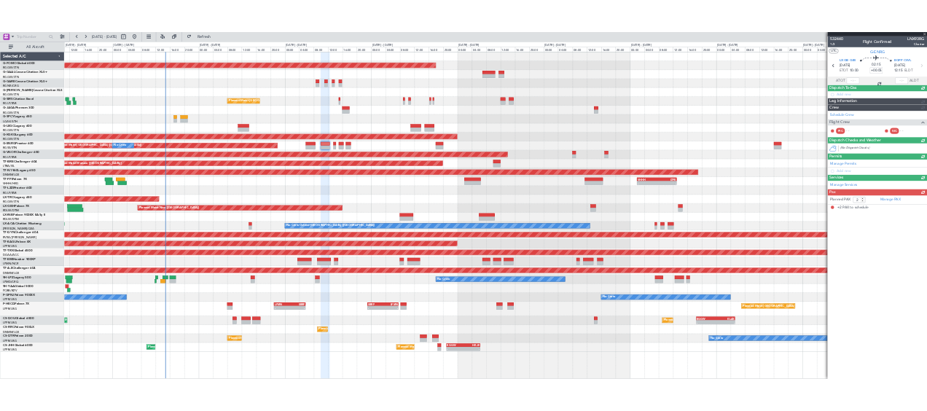
scroll to position [0, 0]
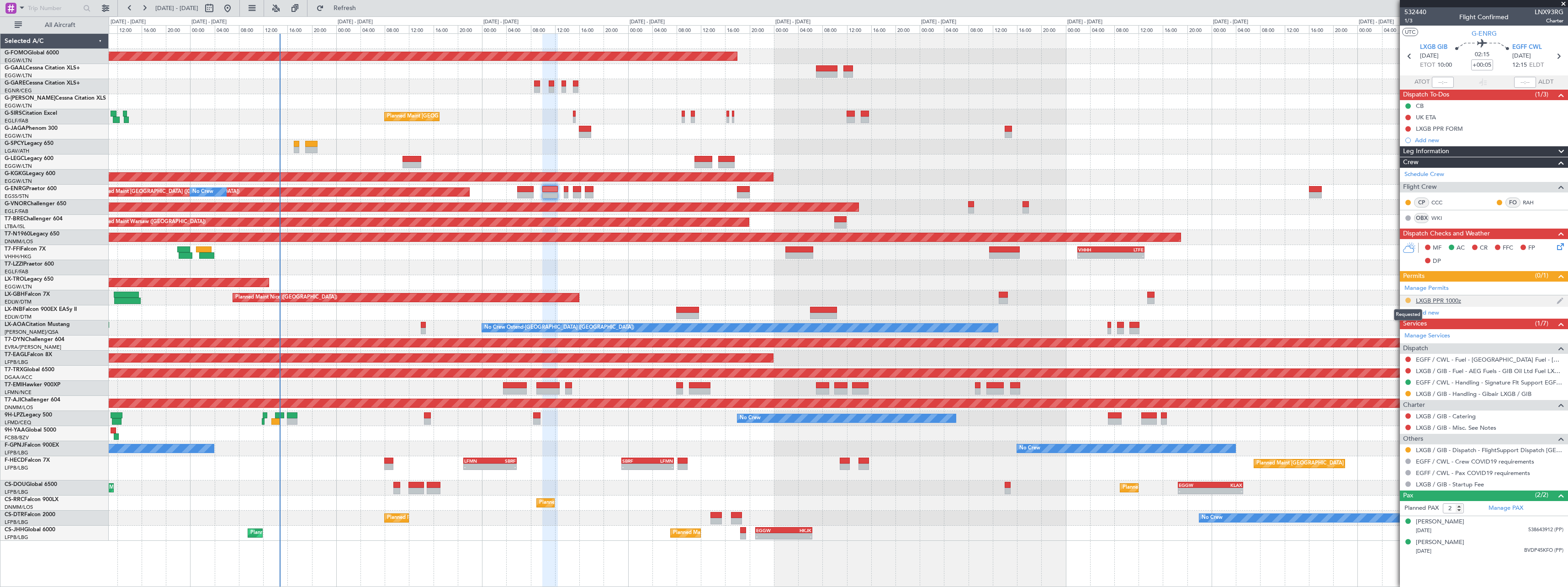
click at [1408, 299] on button at bounding box center [1408, 300] width 6 height 6
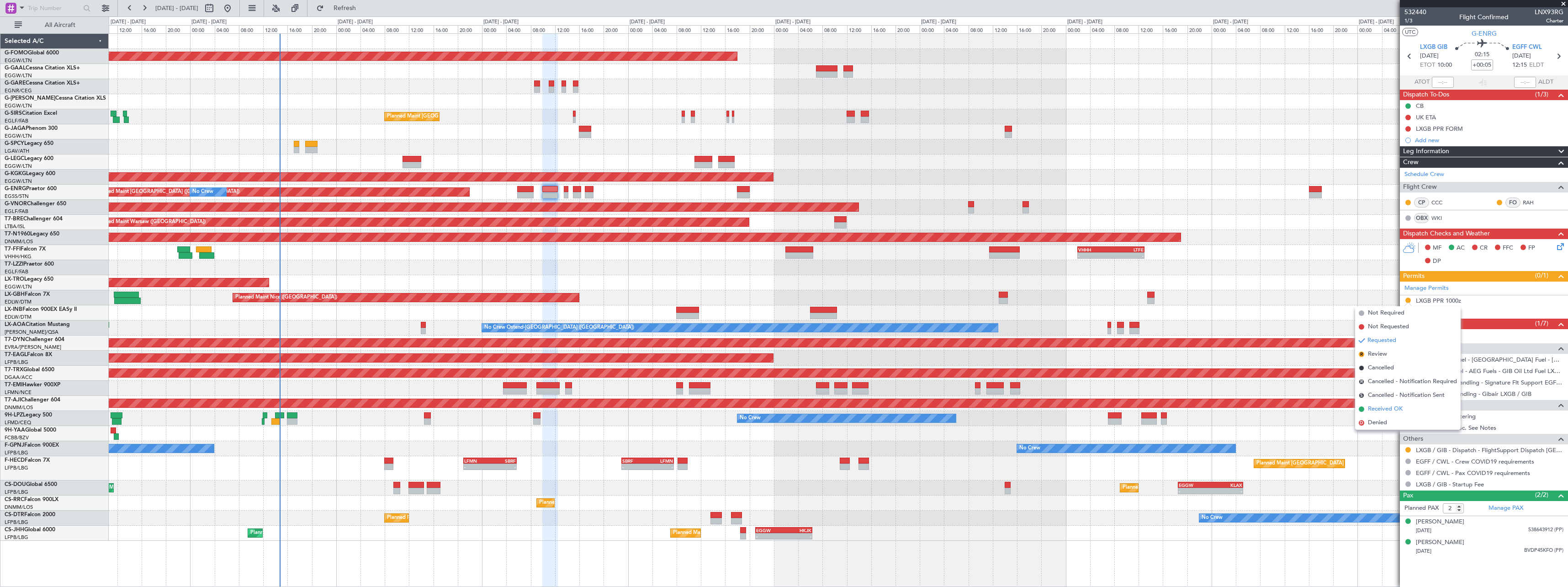
click at [1389, 413] on span "Received OK" at bounding box center [1385, 409] width 34 height 9
click at [1408, 393] on button at bounding box center [1408, 393] width 6 height 6
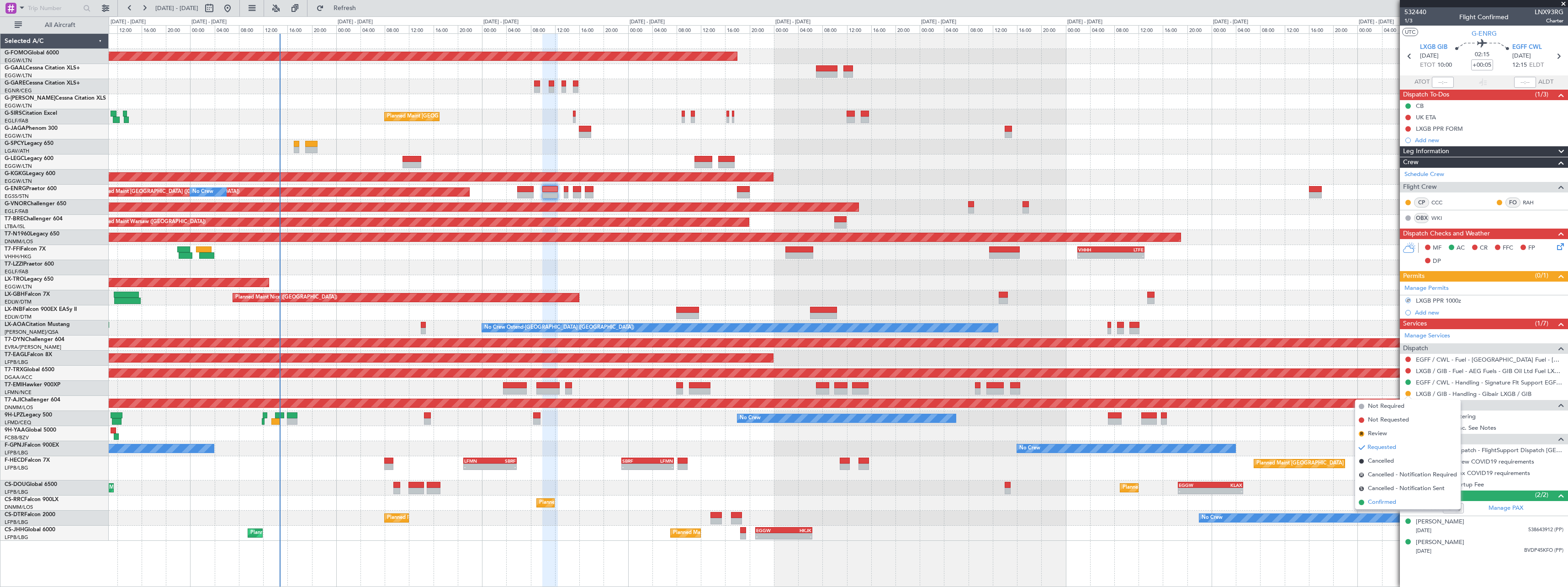
click at [1391, 505] on span "Confirmed" at bounding box center [1382, 502] width 28 height 9
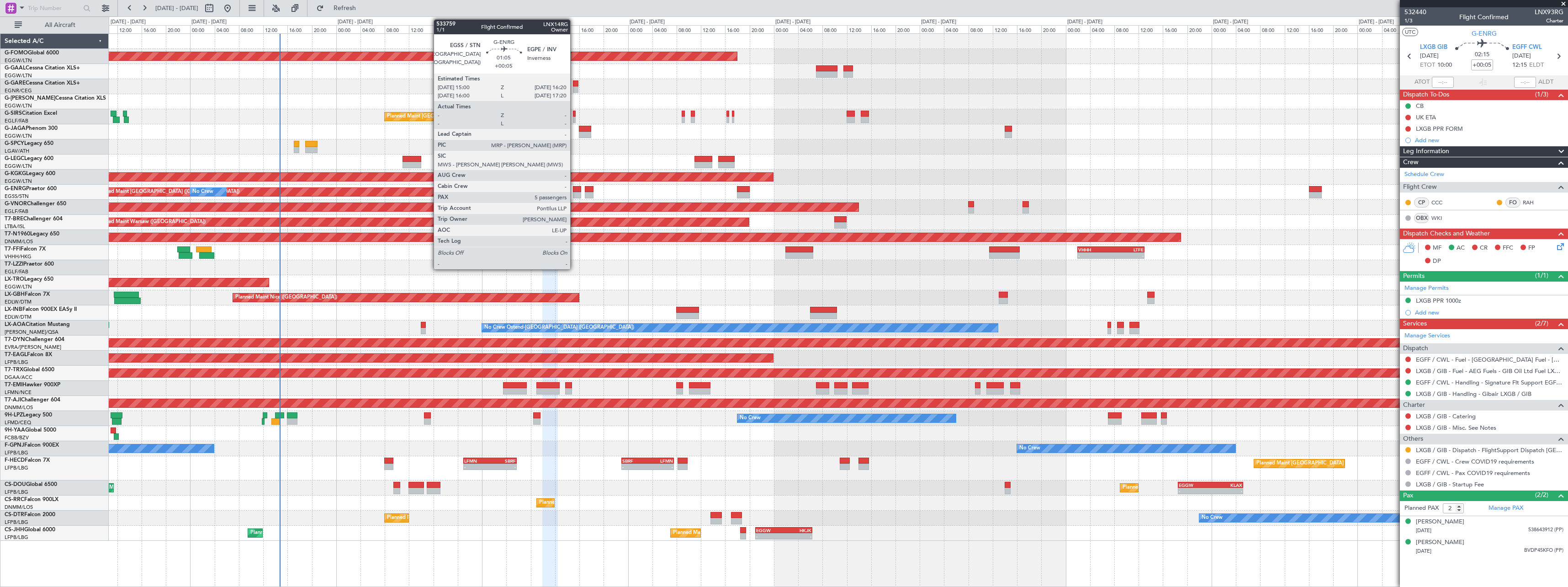
click at [574, 195] on div at bounding box center [577, 195] width 8 height 6
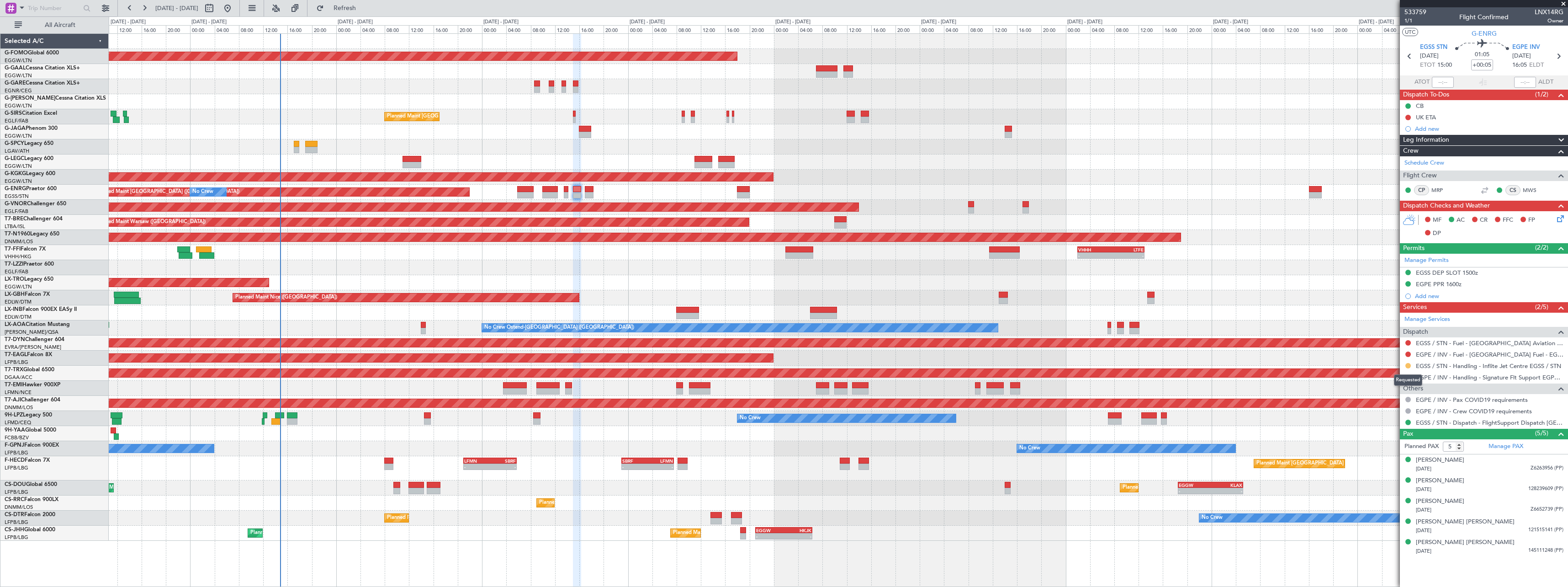
click at [1407, 365] on button at bounding box center [1408, 366] width 6 height 6
click at [1383, 471] on span "Confirmed" at bounding box center [1382, 474] width 28 height 9
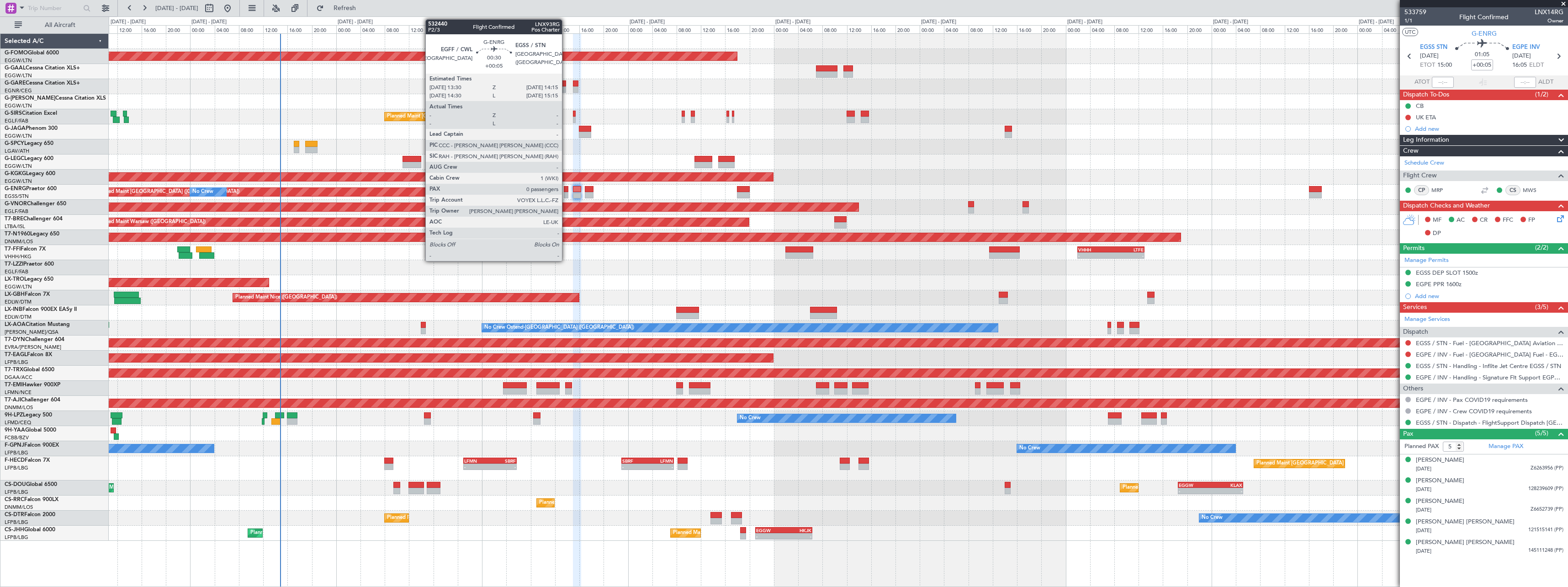
click at [566, 194] on div at bounding box center [566, 195] width 4 height 6
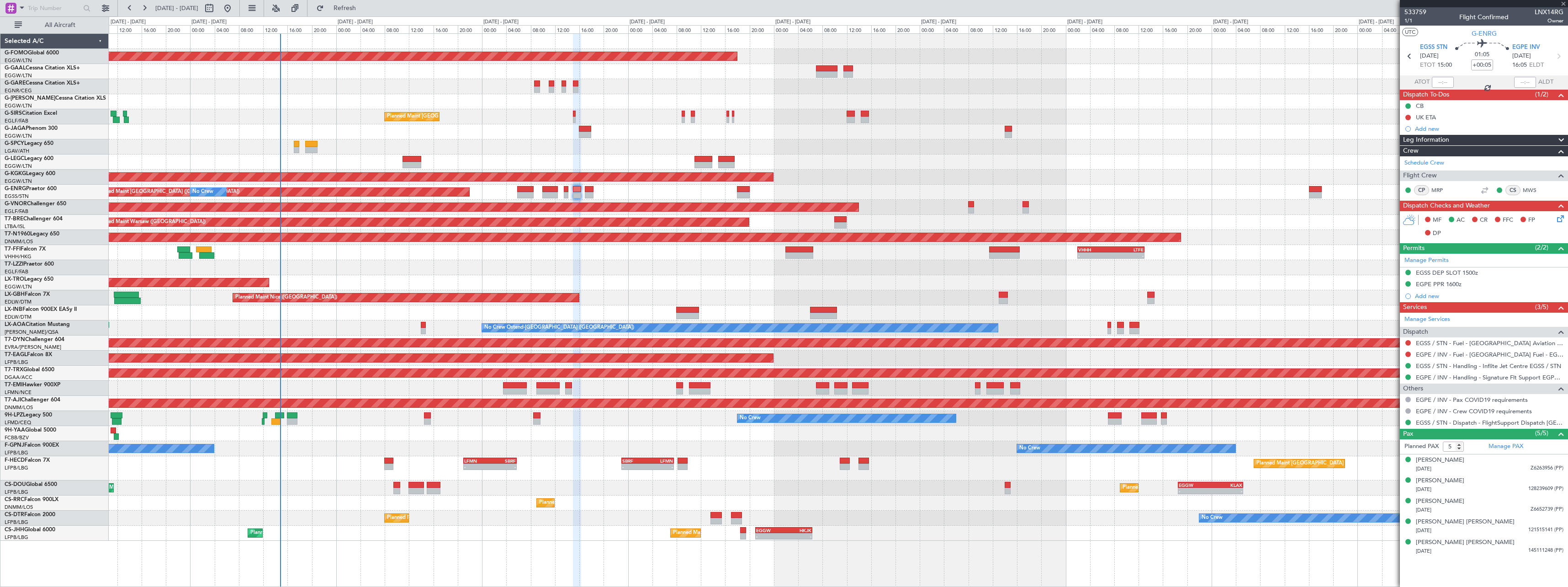
type input "0"
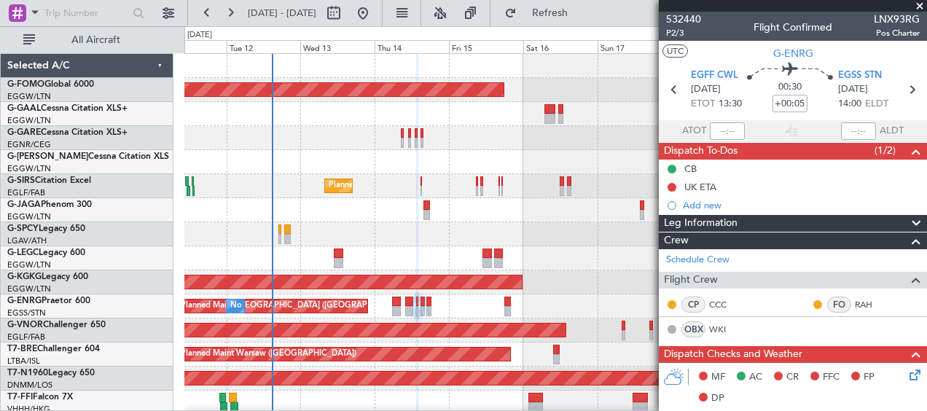
drag, startPoint x: 921, startPoint y: 5, endPoint x: 899, endPoint y: 66, distance: 64.6
click at [921, 5] on span at bounding box center [920, 6] width 15 height 13
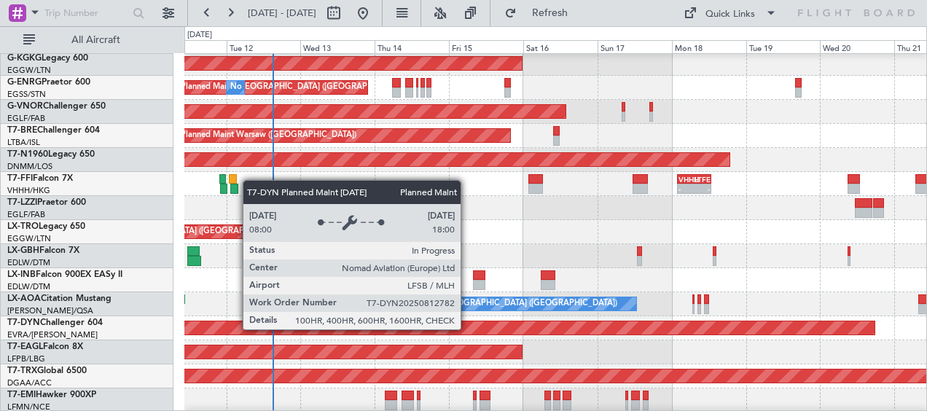
scroll to position [451, 0]
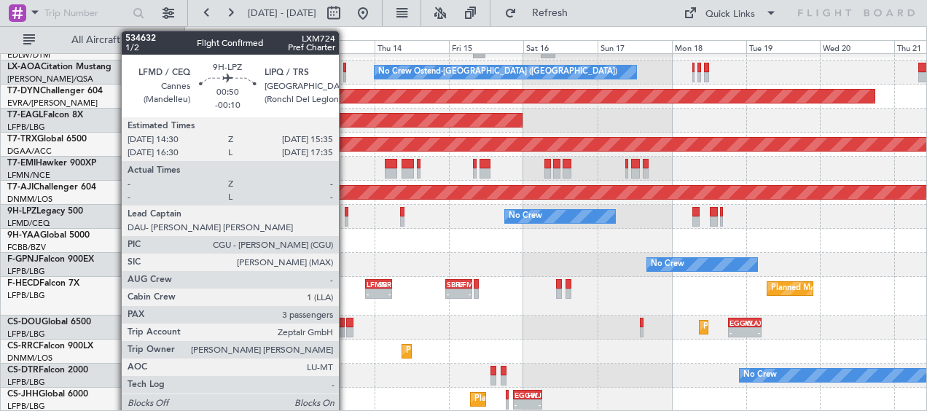
click at [346, 216] on div at bounding box center [347, 212] width 4 height 10
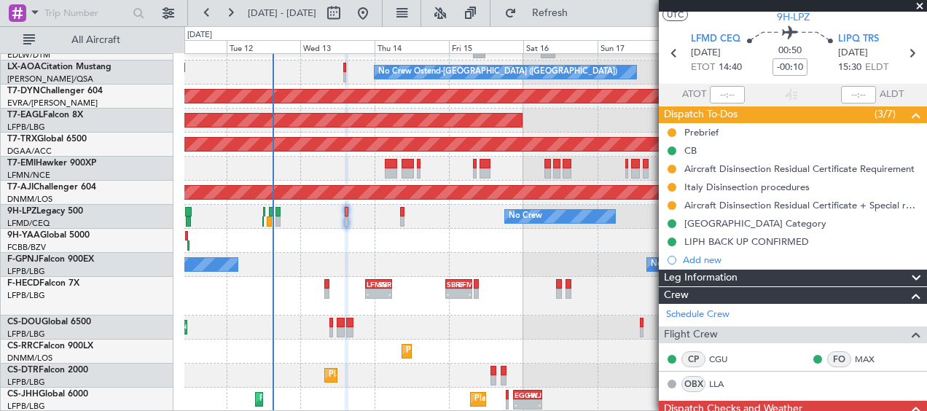
scroll to position [0, 0]
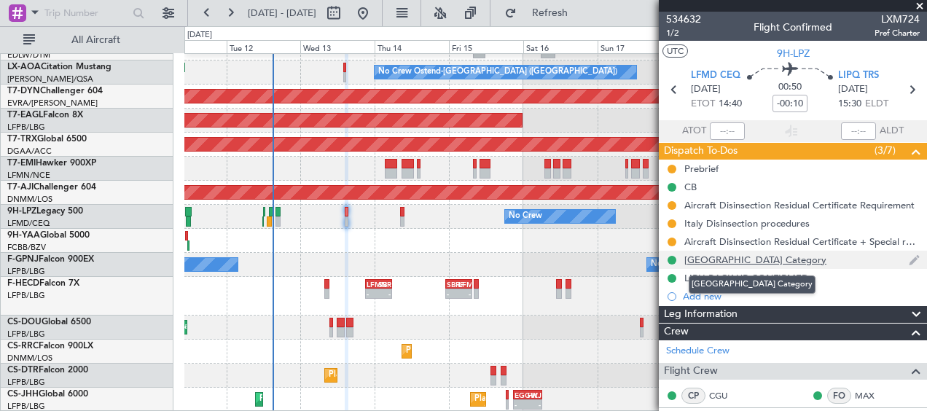
click at [741, 255] on div "[GEOGRAPHIC_DATA] Category" at bounding box center [756, 260] width 142 height 12
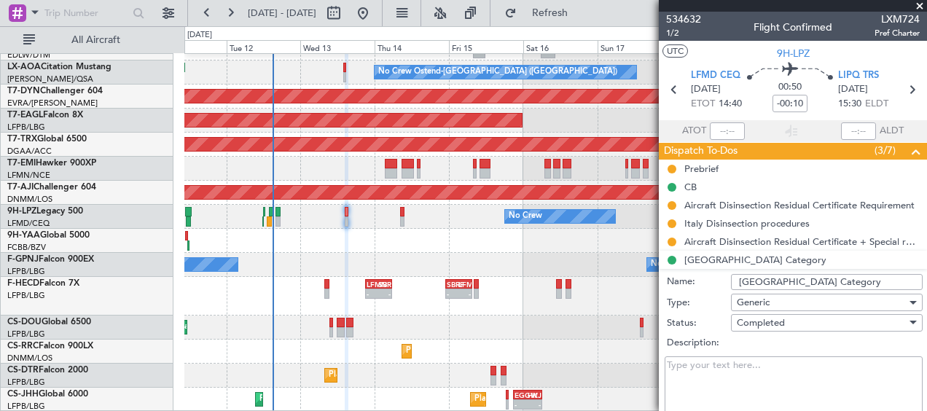
scroll to position [292, 0]
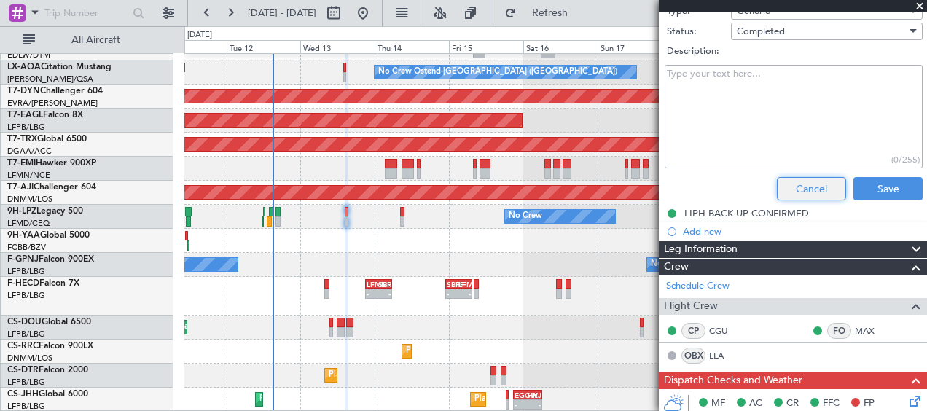
click at [808, 186] on button "Cancel" at bounding box center [811, 188] width 69 height 23
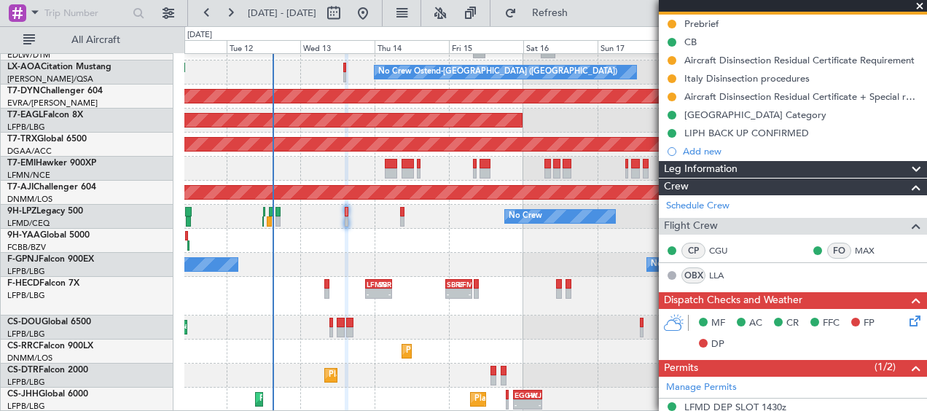
scroll to position [0, 0]
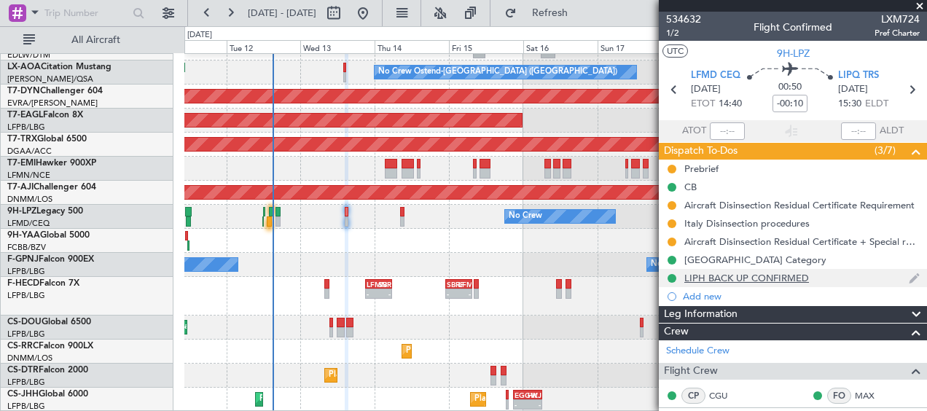
click at [776, 274] on div "LIPH BACK UP CONFIRMED" at bounding box center [747, 278] width 125 height 12
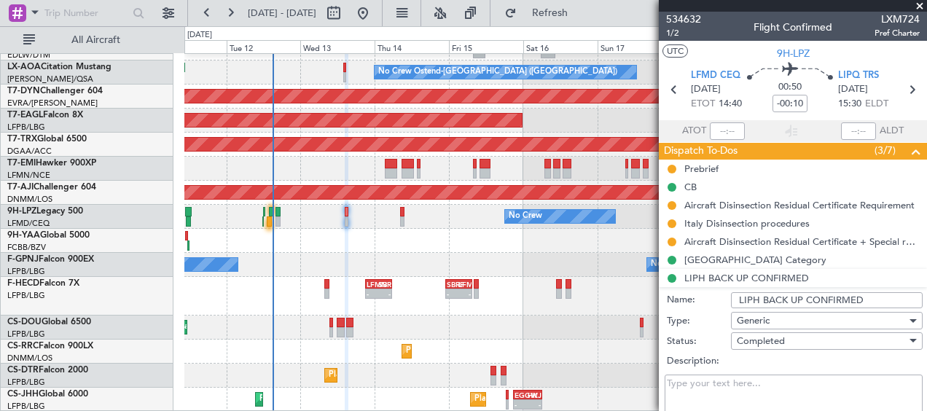
scroll to position [219, 0]
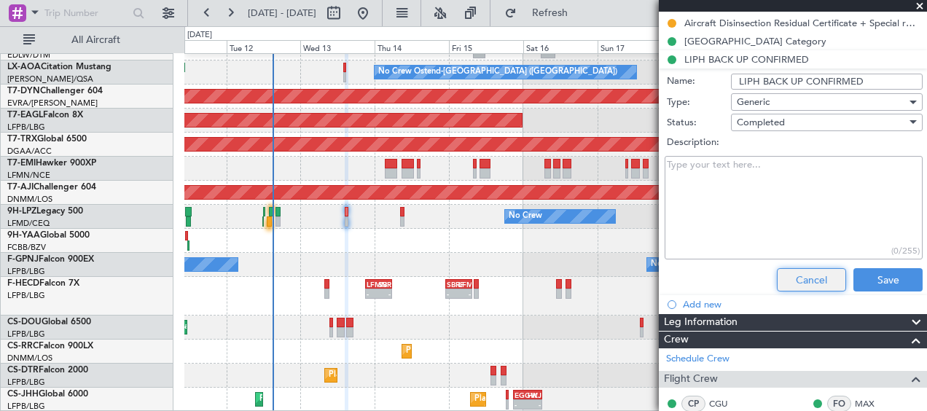
click at [802, 270] on button "Cancel" at bounding box center [811, 279] width 69 height 23
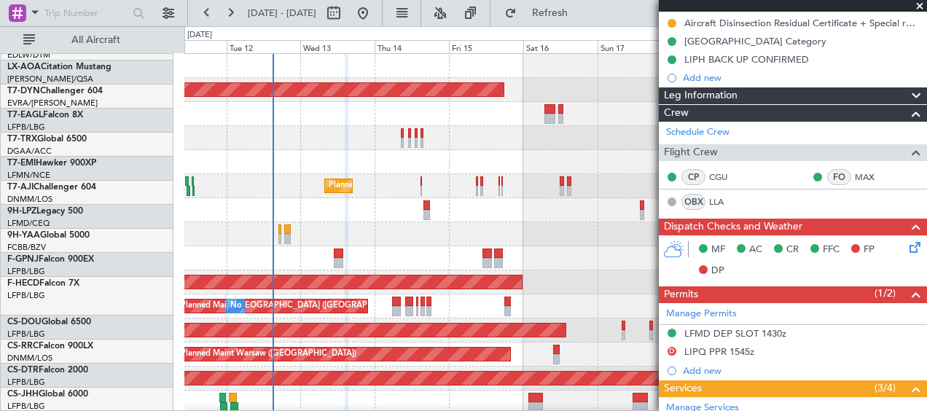
scroll to position [0, 0]
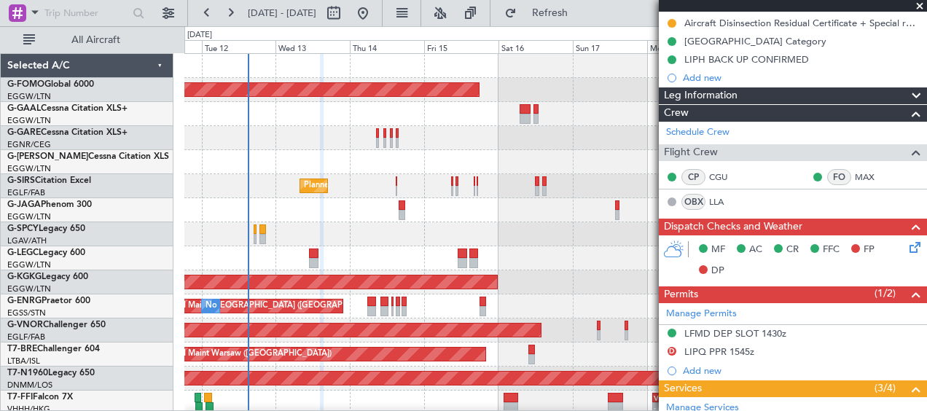
click at [919, 3] on span at bounding box center [920, 6] width 15 height 13
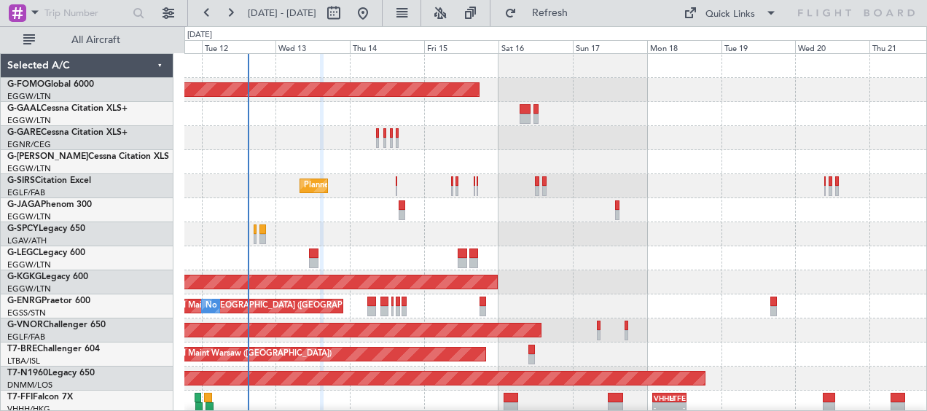
type input "0"
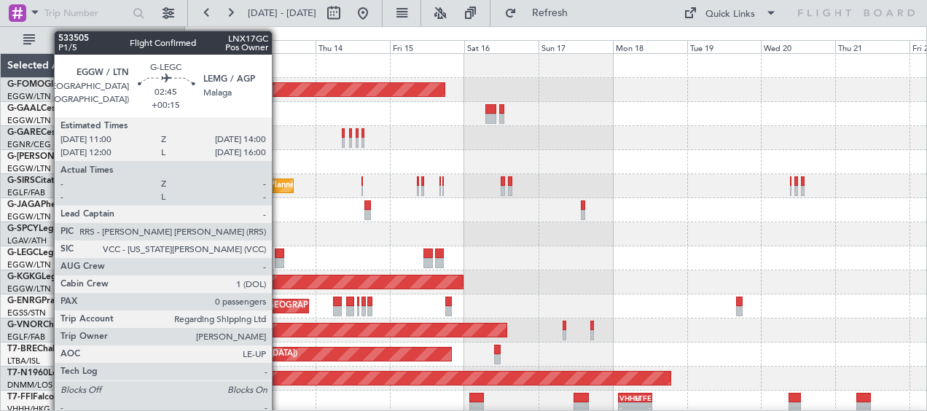
click at [279, 253] on div at bounding box center [279, 254] width 9 height 10
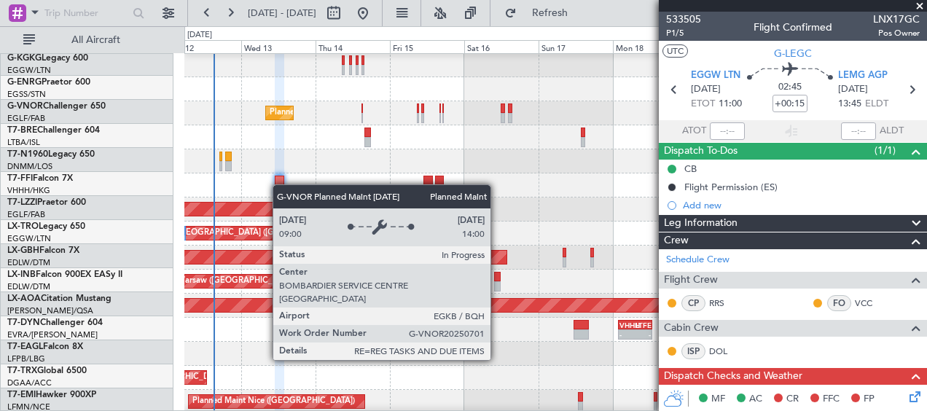
scroll to position [73, 0]
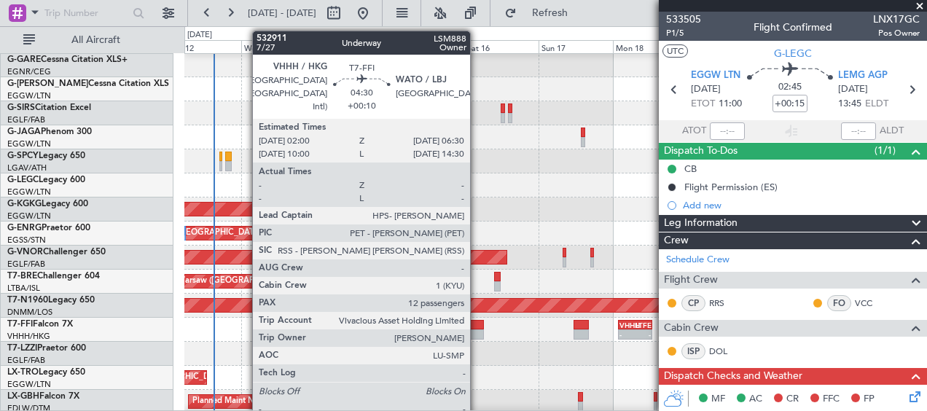
click at [477, 328] on div at bounding box center [476, 325] width 15 height 10
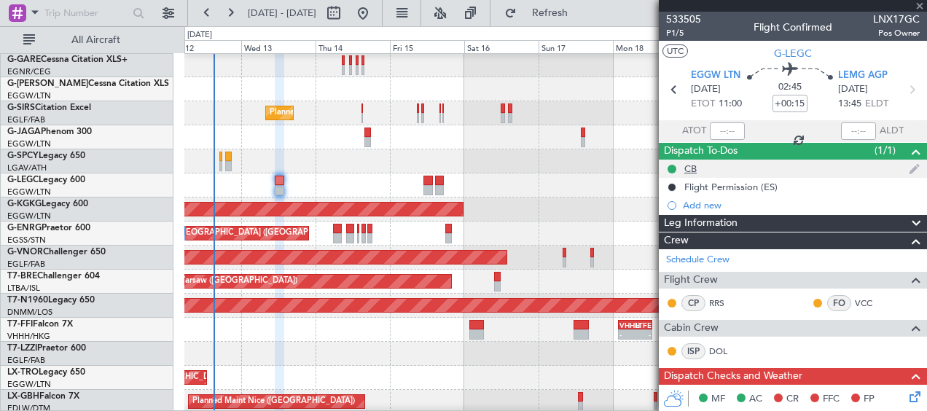
type input "+00:10"
type input "14"
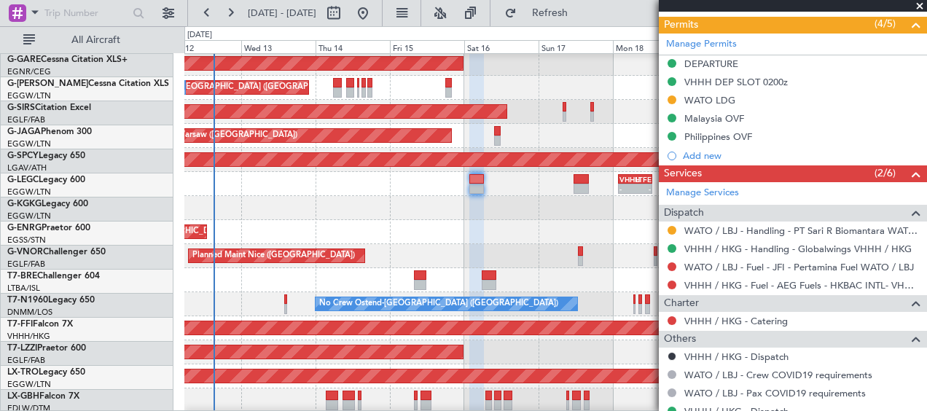
scroll to position [219, 0]
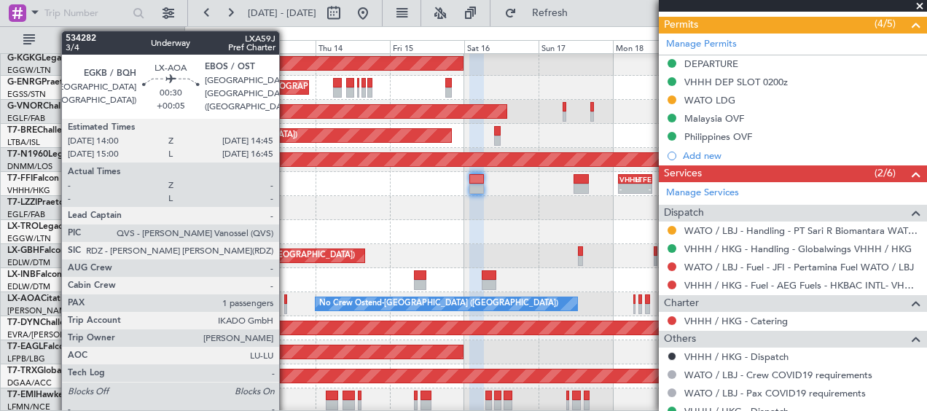
click at [286, 300] on div at bounding box center [285, 300] width 3 height 10
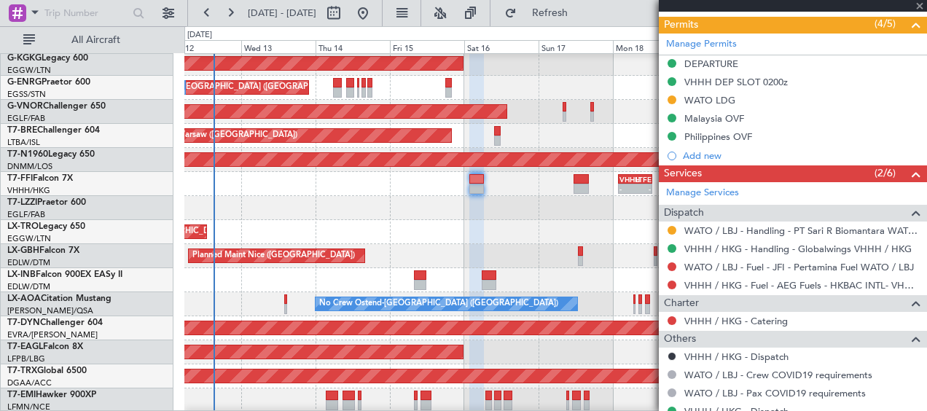
type input "+00:05"
type input "1"
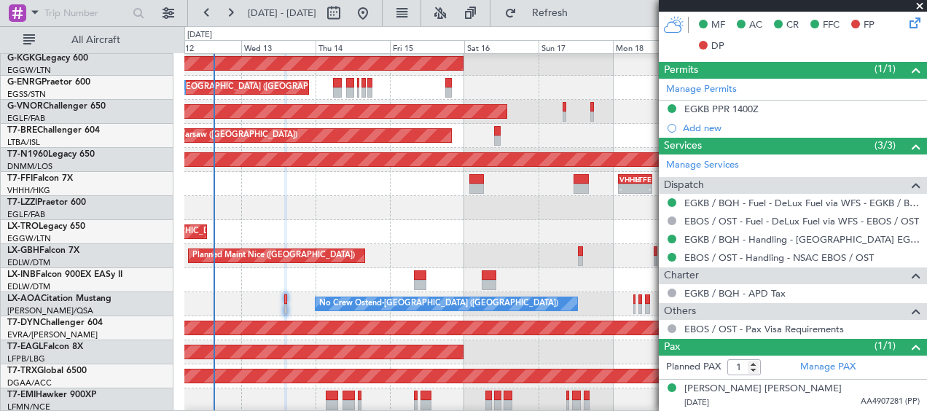
scroll to position [292, 0]
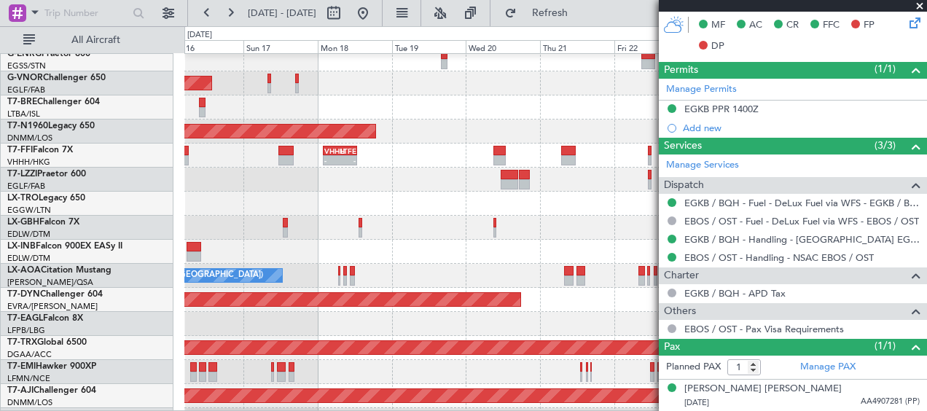
click at [245, 211] on div at bounding box center [555, 204] width 742 height 24
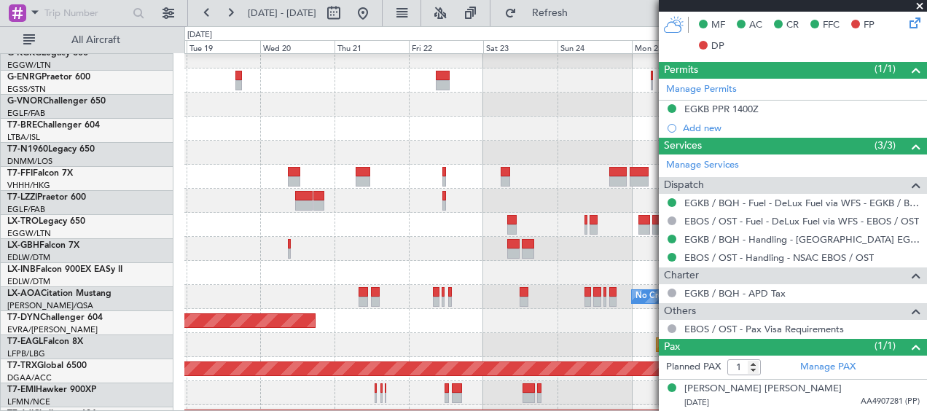
click at [254, 221] on div at bounding box center [555, 225] width 742 height 24
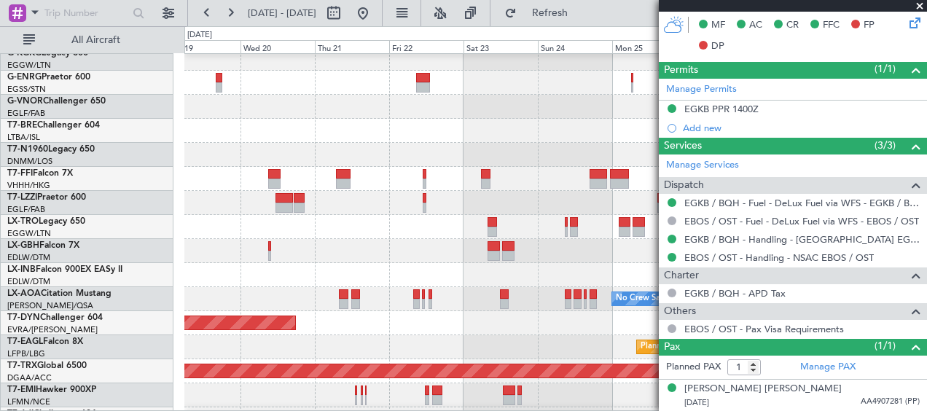
scroll to position [219, 0]
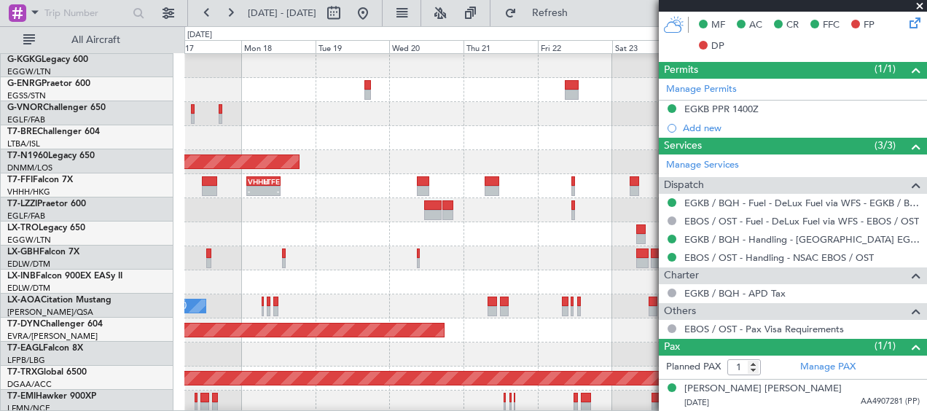
click at [518, 262] on div at bounding box center [555, 258] width 742 height 24
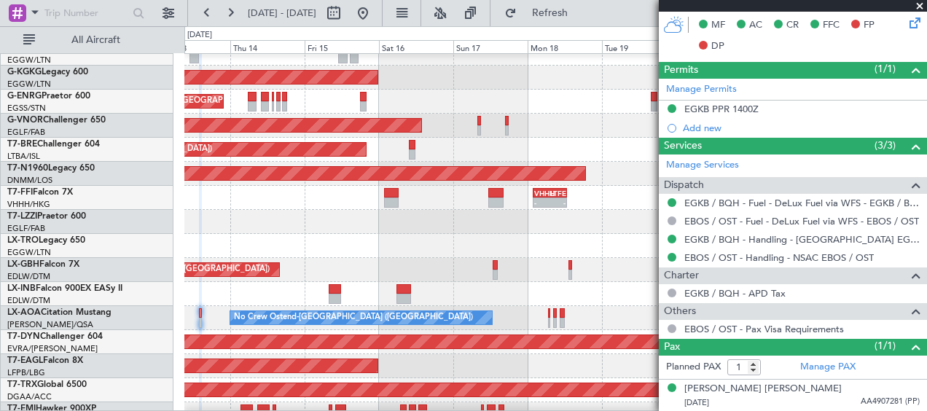
click at [538, 275] on div "Planned Maint Nice ([GEOGRAPHIC_DATA])" at bounding box center [555, 270] width 742 height 24
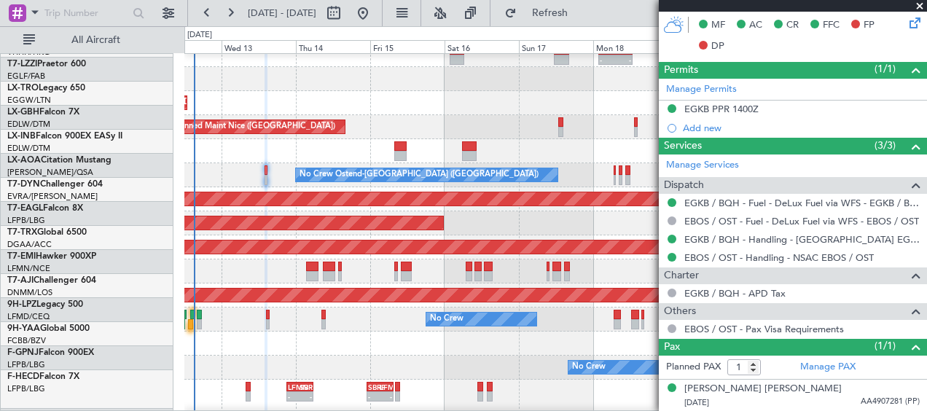
scroll to position [345, 0]
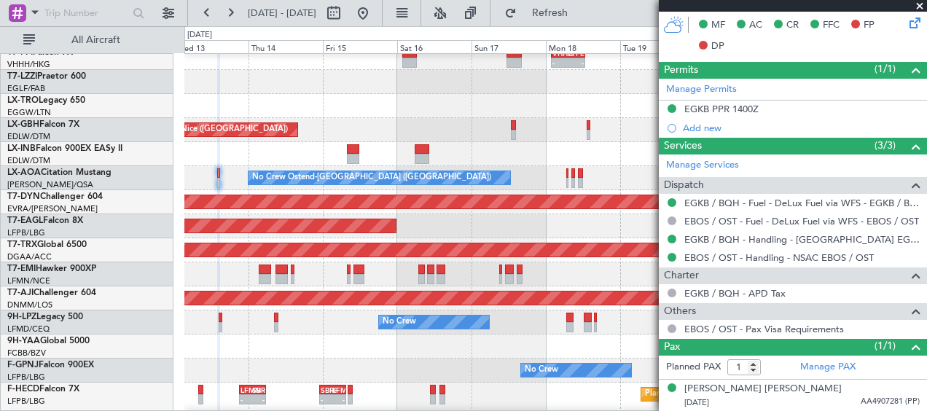
click at [335, 265] on div at bounding box center [555, 274] width 742 height 24
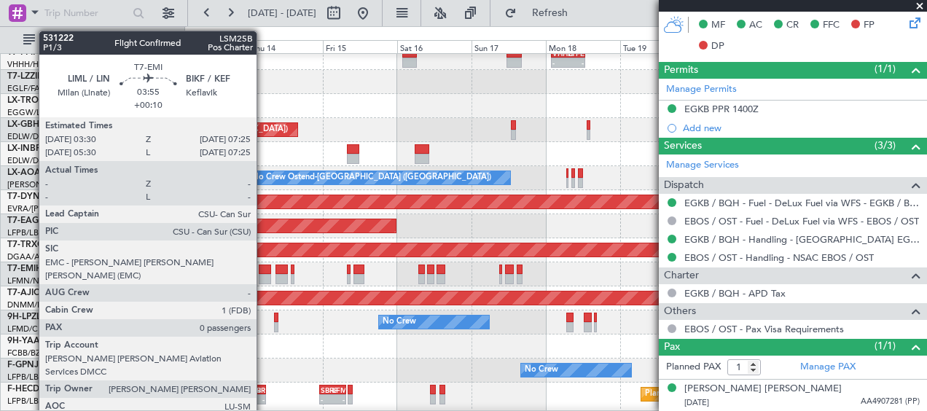
click at [263, 268] on div at bounding box center [265, 270] width 12 height 10
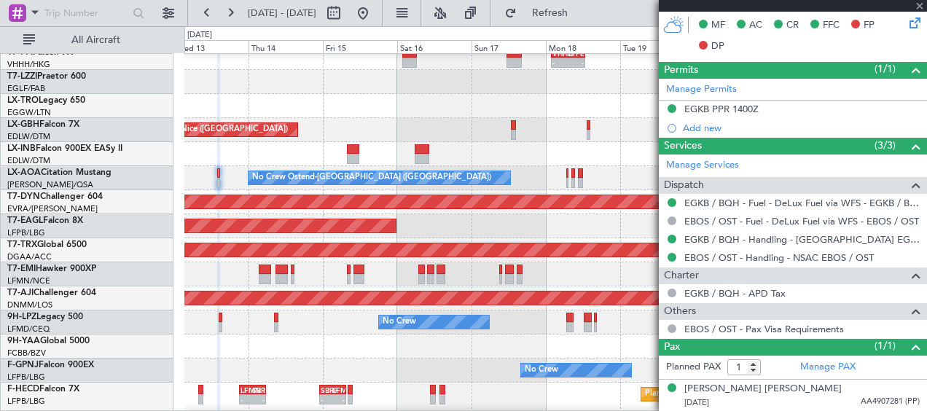
type input "+00:10"
type input "0"
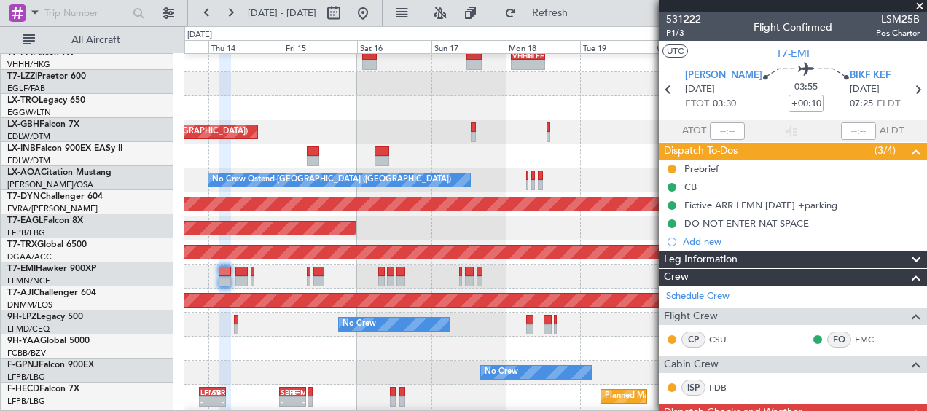
scroll to position [342, 0]
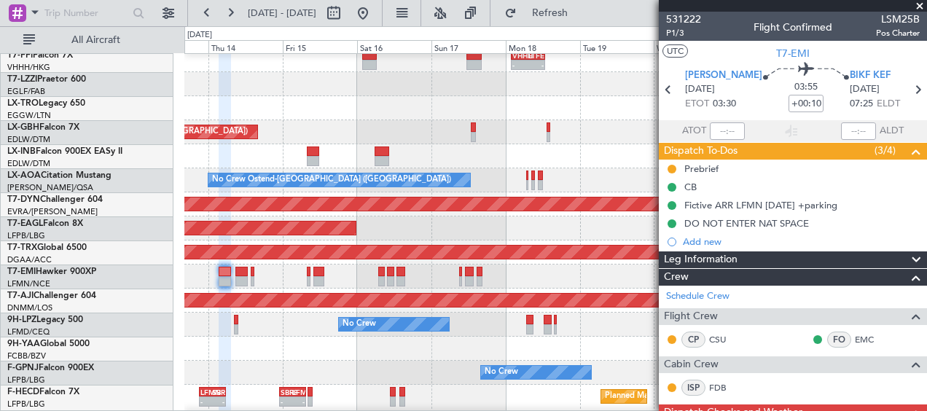
click at [293, 268] on div at bounding box center [555, 277] width 742 height 24
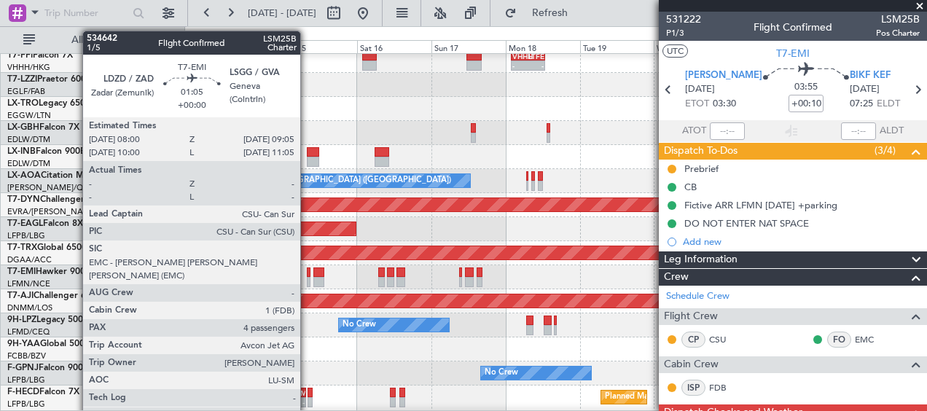
click at [307, 274] on div at bounding box center [309, 273] width 4 height 10
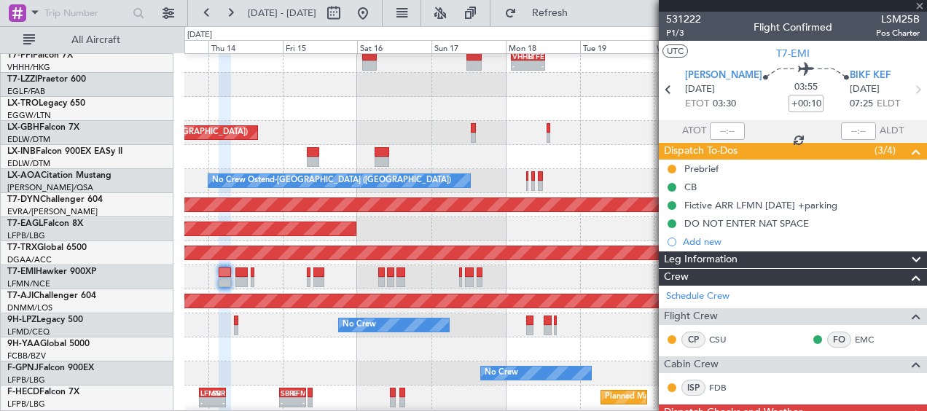
type input "4"
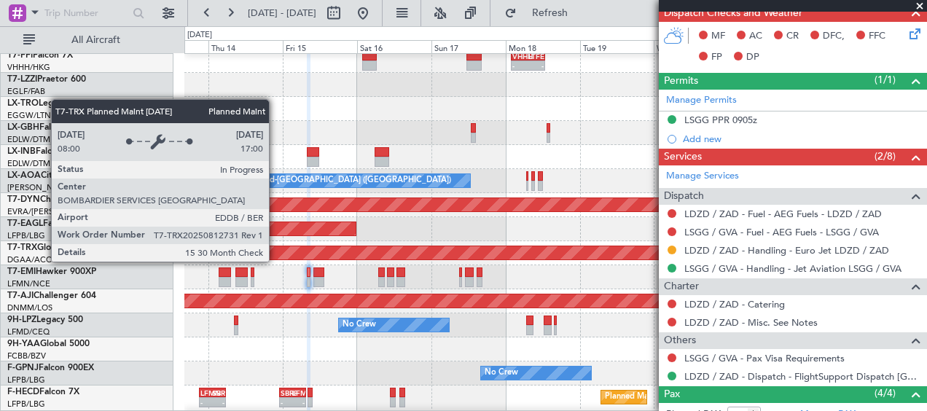
scroll to position [365, 0]
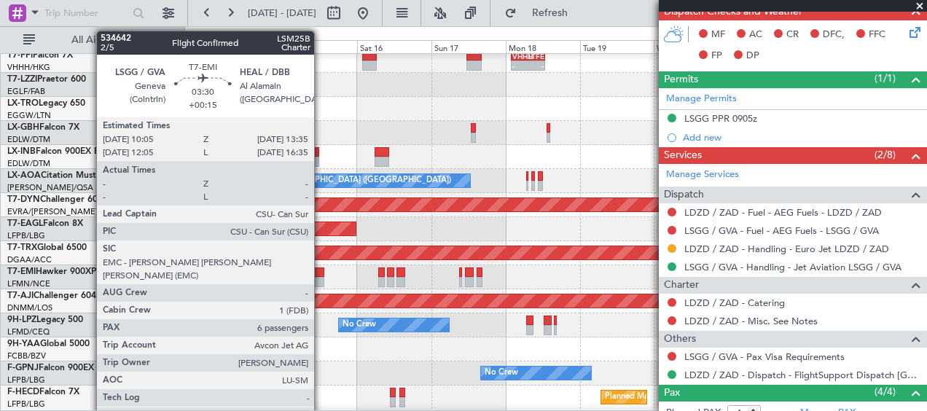
click at [321, 272] on div at bounding box center [318, 273] width 11 height 10
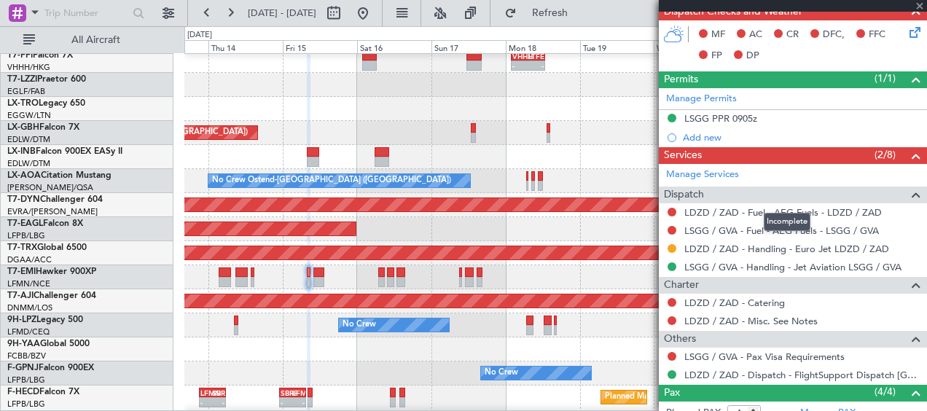
type input "+00:15"
type input "7"
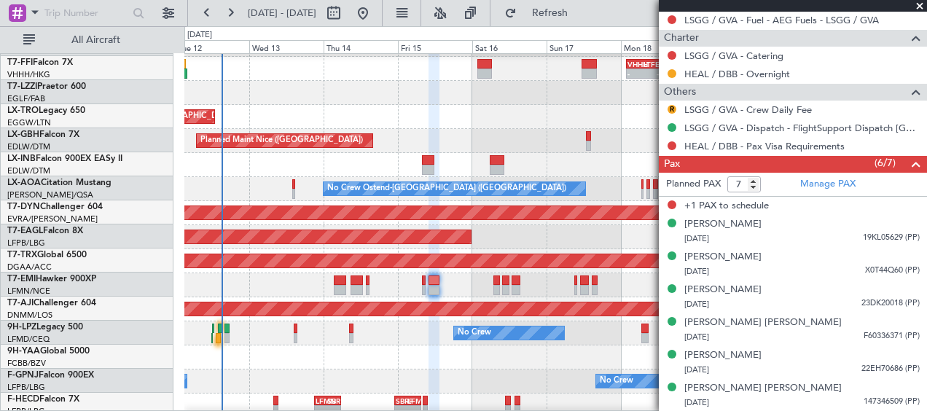
scroll to position [332, 0]
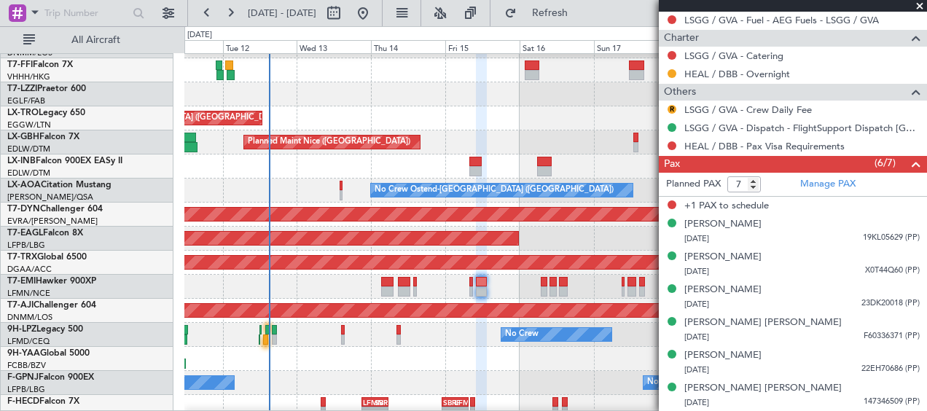
click at [426, 334] on div "No Crew No Crew" at bounding box center [555, 335] width 742 height 24
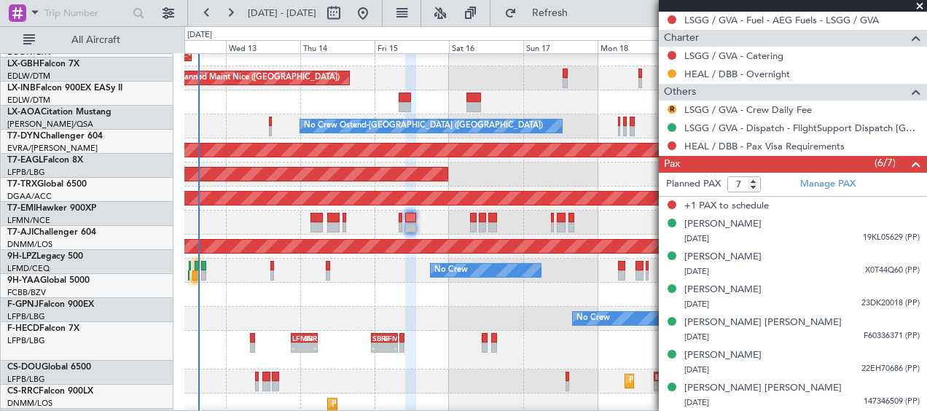
scroll to position [392, 0]
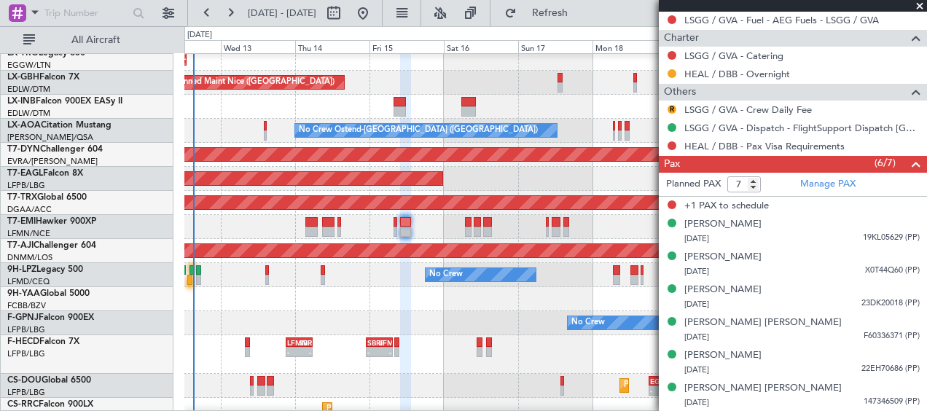
click at [258, 301] on div at bounding box center [555, 299] width 742 height 24
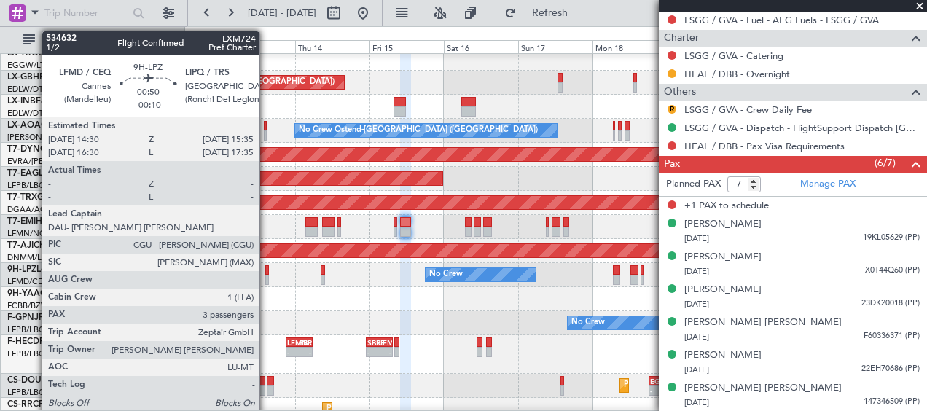
click at [266, 271] on div at bounding box center [267, 270] width 4 height 10
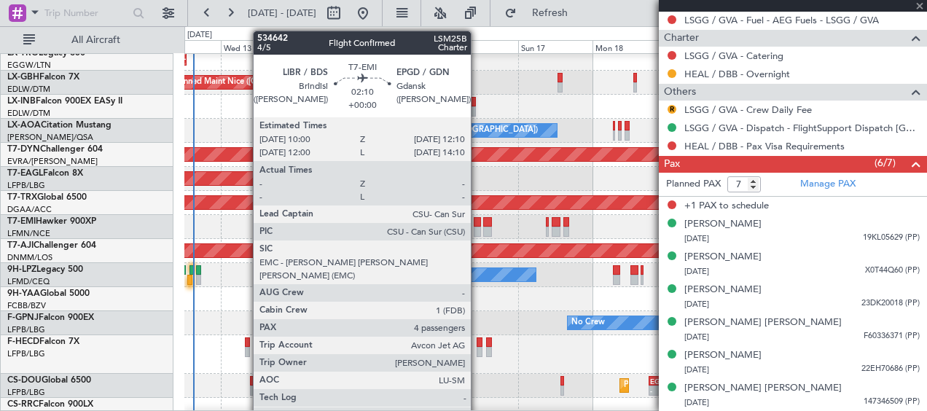
type input "-00:10"
type input "3"
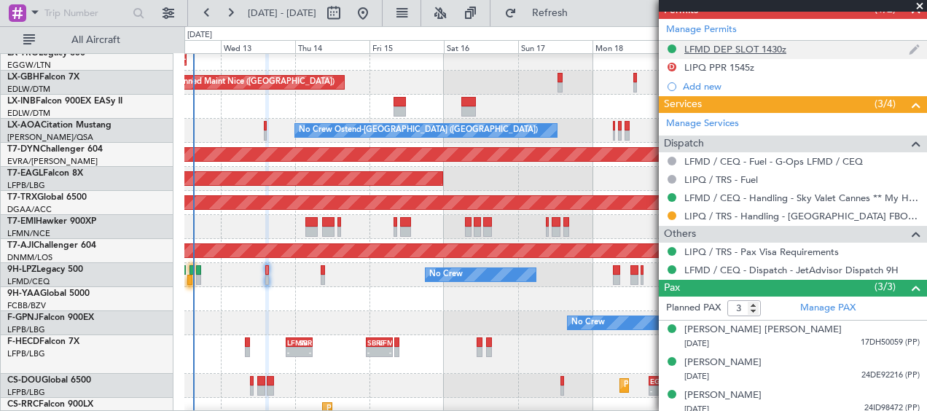
scroll to position [510, 0]
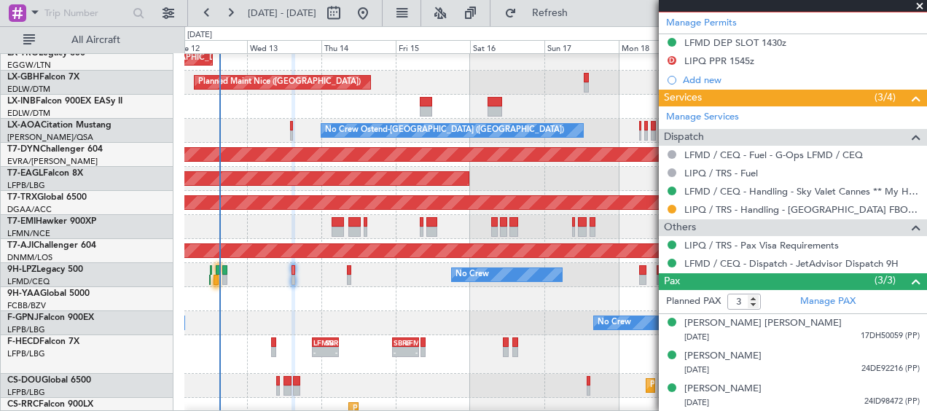
click at [303, 295] on div at bounding box center [555, 299] width 742 height 24
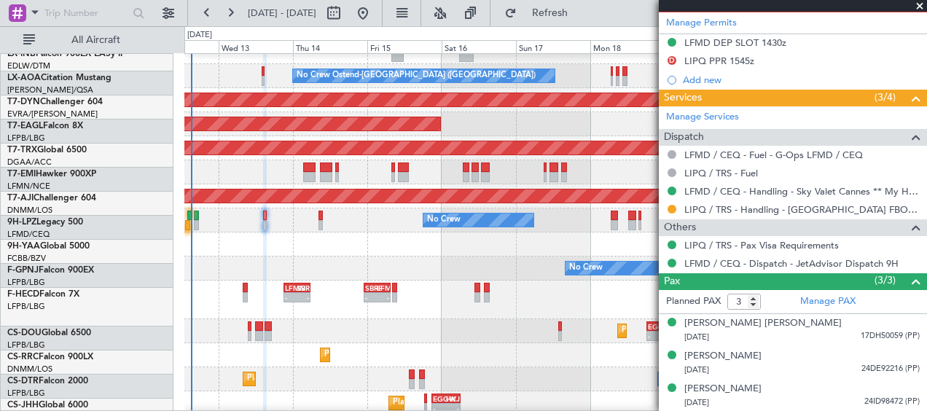
scroll to position [449, 0]
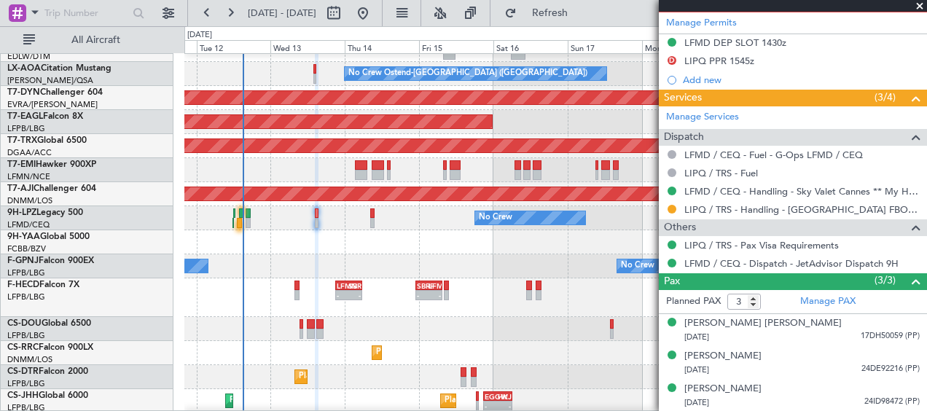
click at [413, 243] on div at bounding box center [555, 242] width 742 height 24
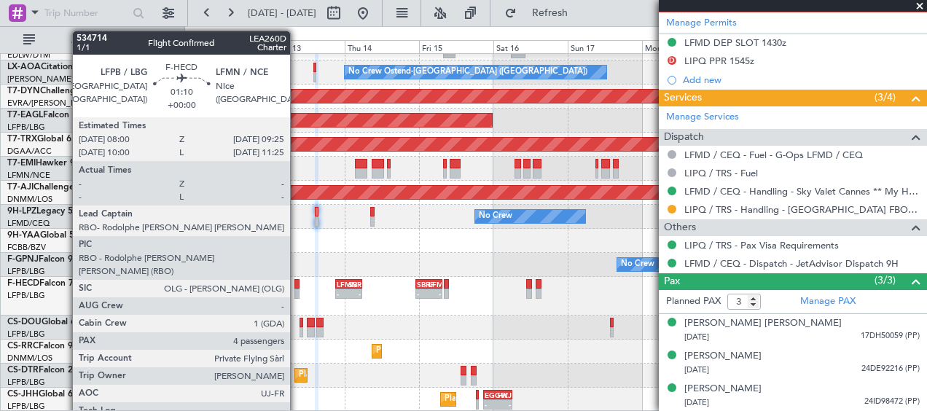
click at [297, 284] on div at bounding box center [297, 284] width 5 height 10
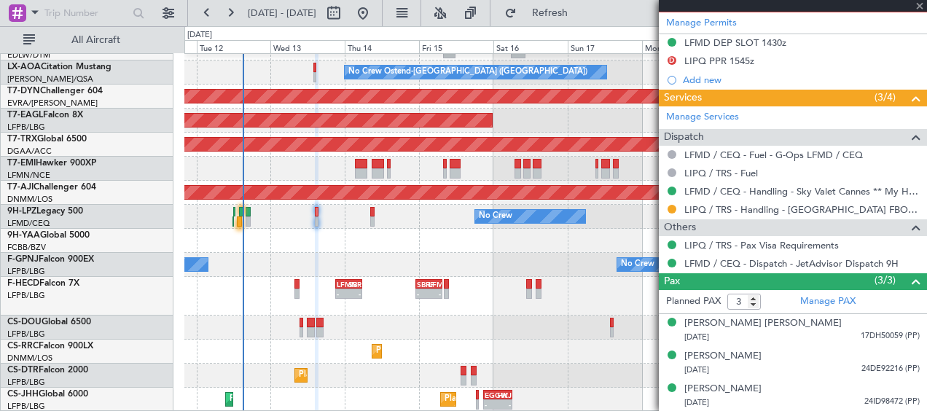
type input "4"
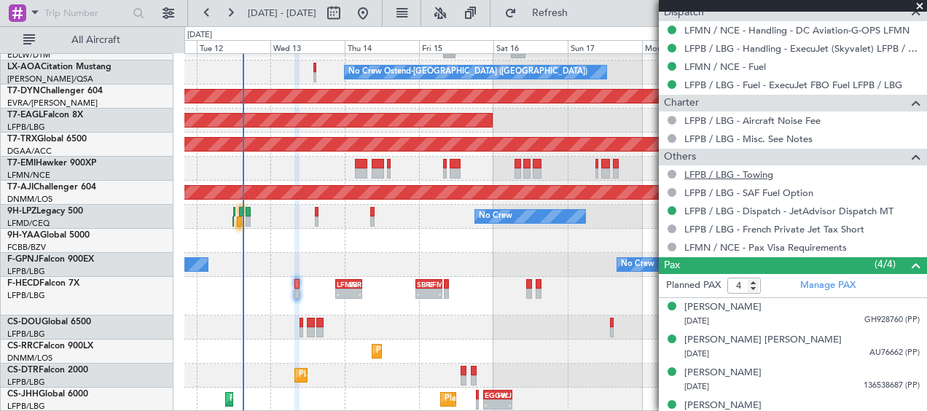
scroll to position [600, 0]
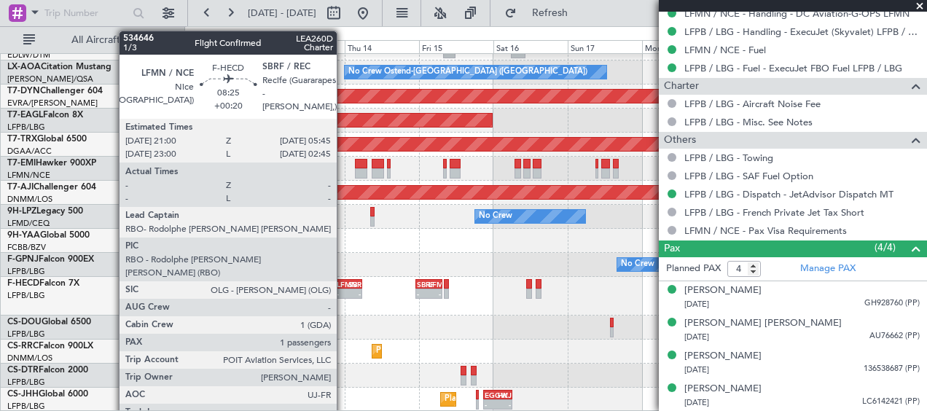
click at [343, 287] on div "LFMN" at bounding box center [343, 284] width 12 height 9
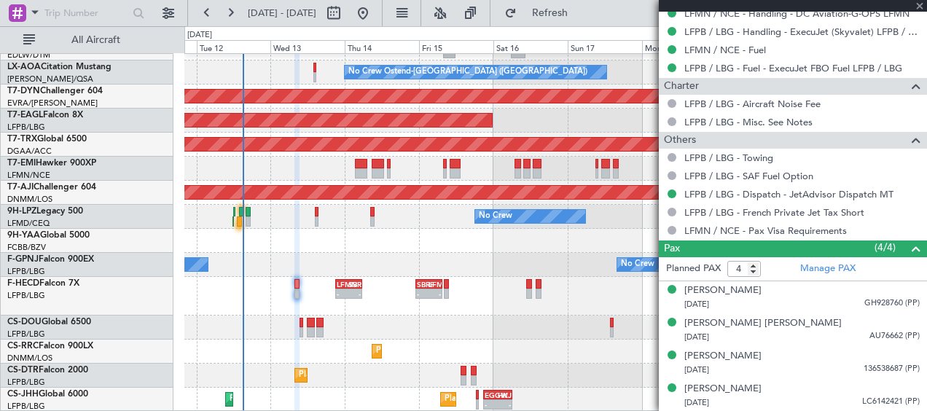
type input "+00:20"
type input "1"
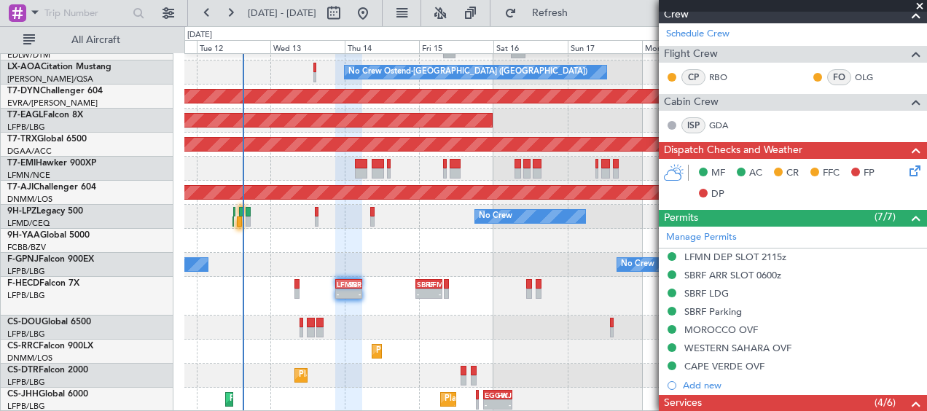
scroll to position [292, 0]
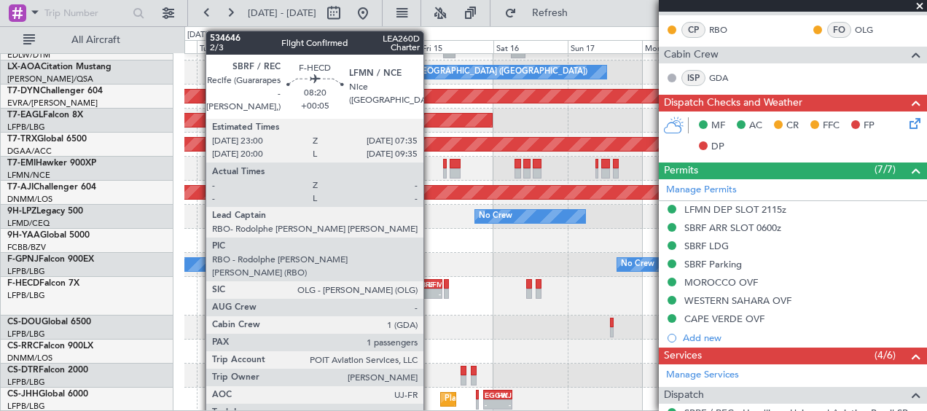
click at [430, 281] on div "LFMN" at bounding box center [435, 284] width 12 height 9
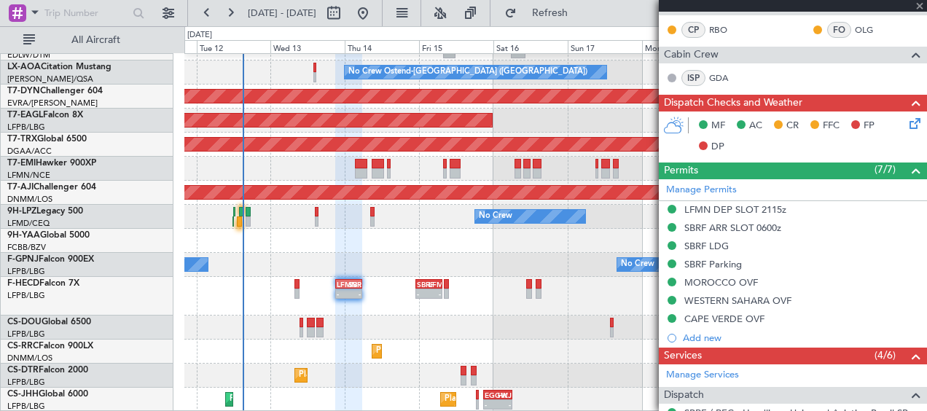
type input "+00:05"
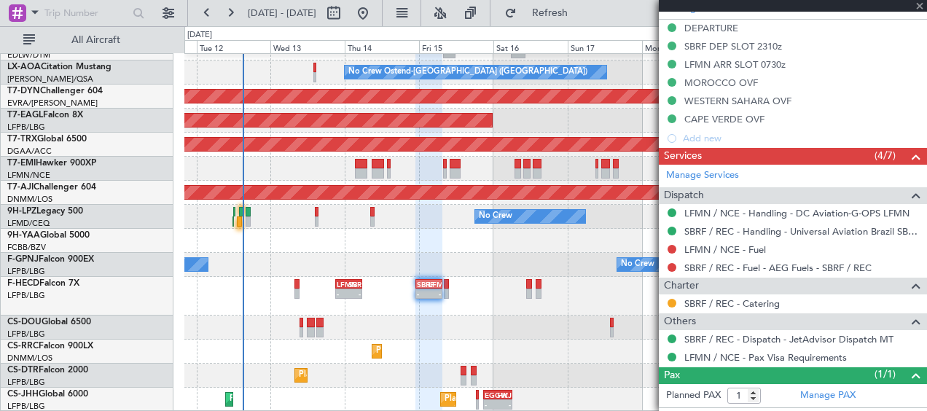
scroll to position [483, 0]
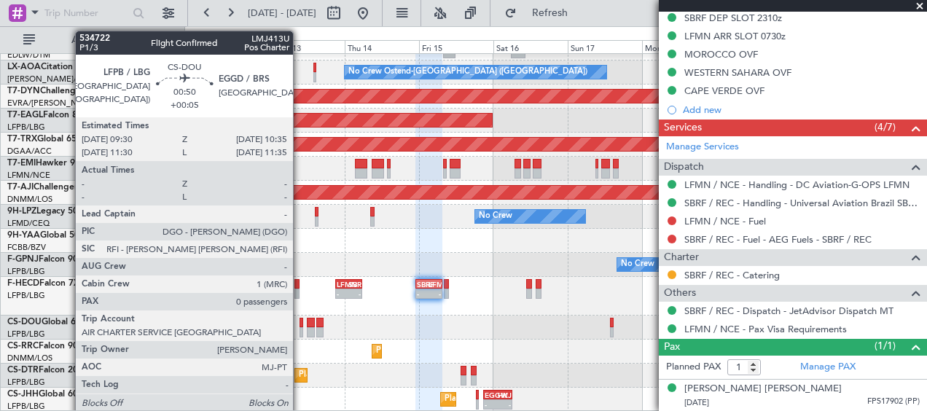
click at [300, 318] on div at bounding box center [302, 323] width 4 height 10
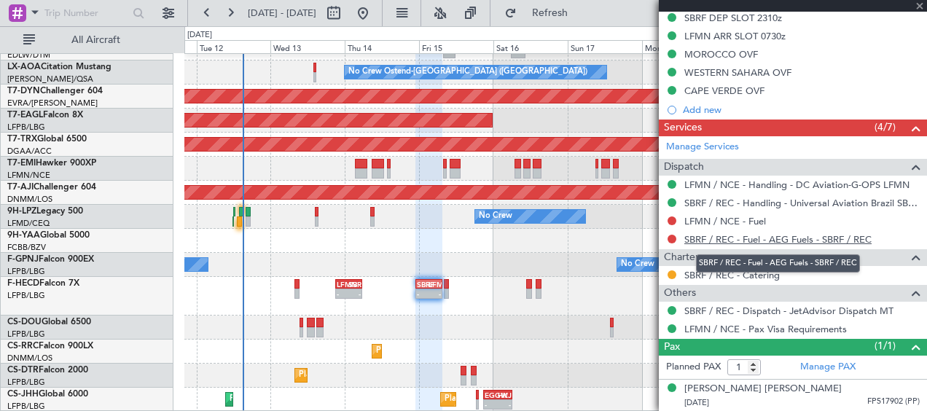
type input "0"
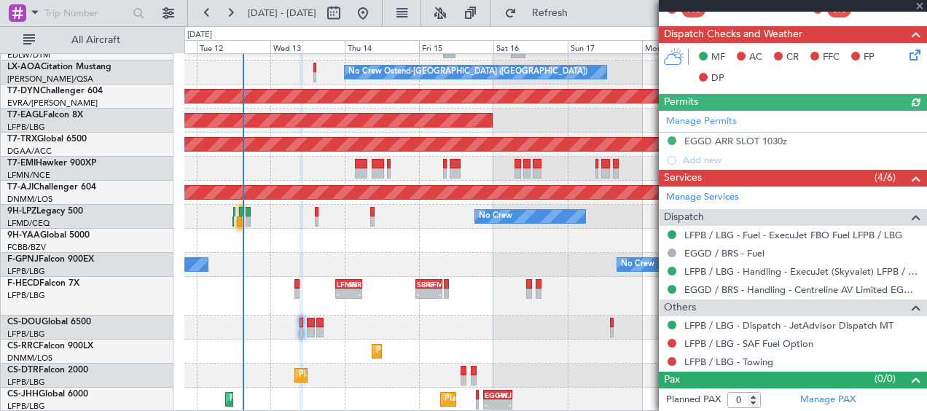
scroll to position [433, 0]
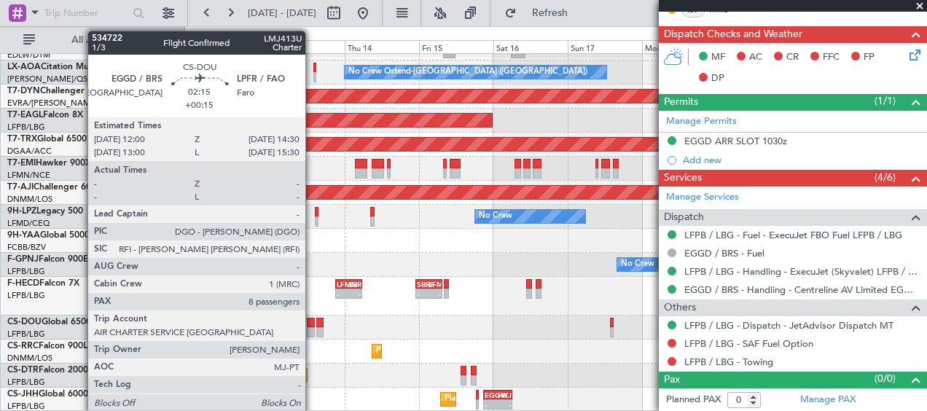
click at [312, 322] on div at bounding box center [311, 323] width 8 height 10
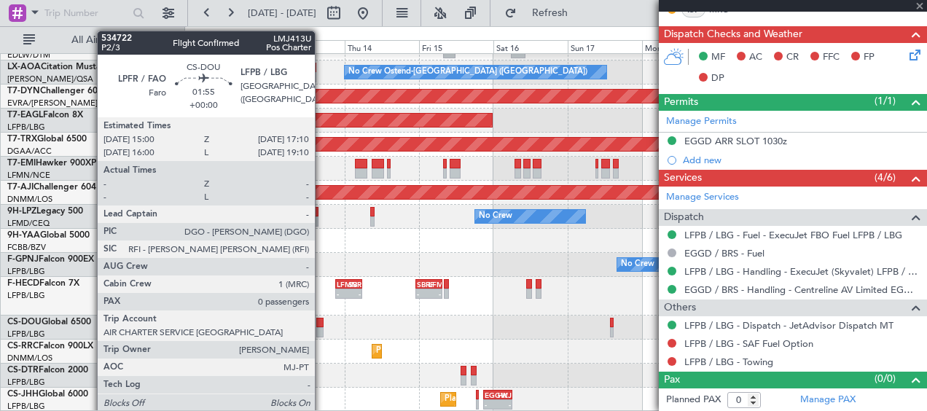
type input "+00:15"
type input "8"
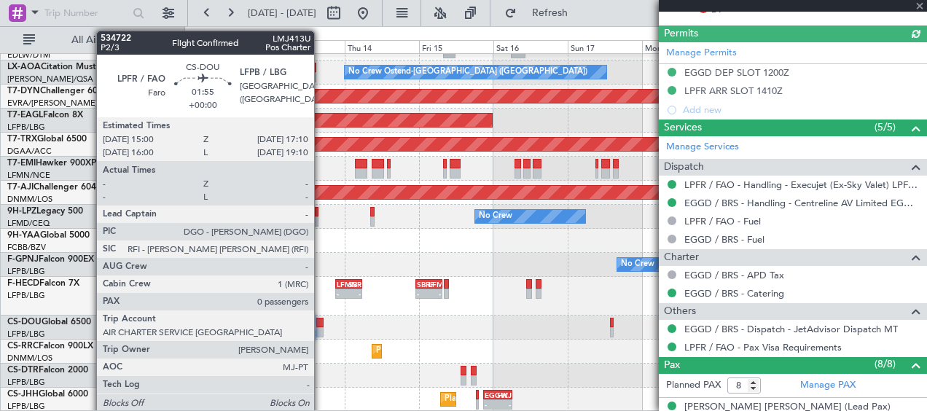
scroll to position [483, 0]
click at [321, 322] on div at bounding box center [319, 323] width 7 height 10
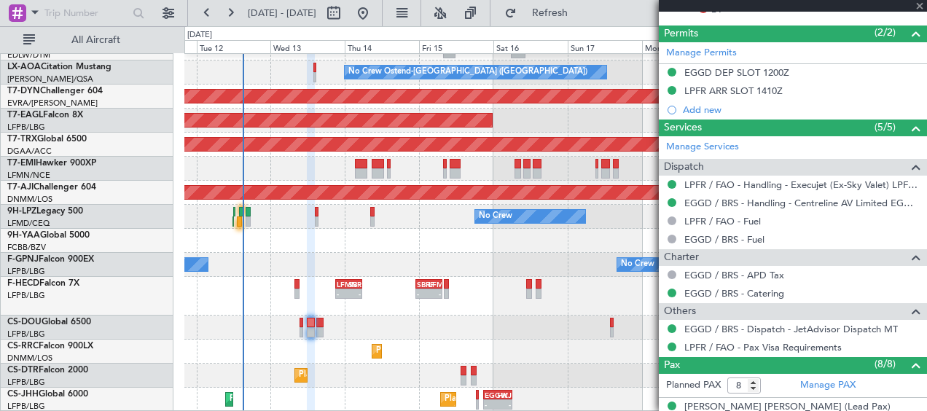
type input "0"
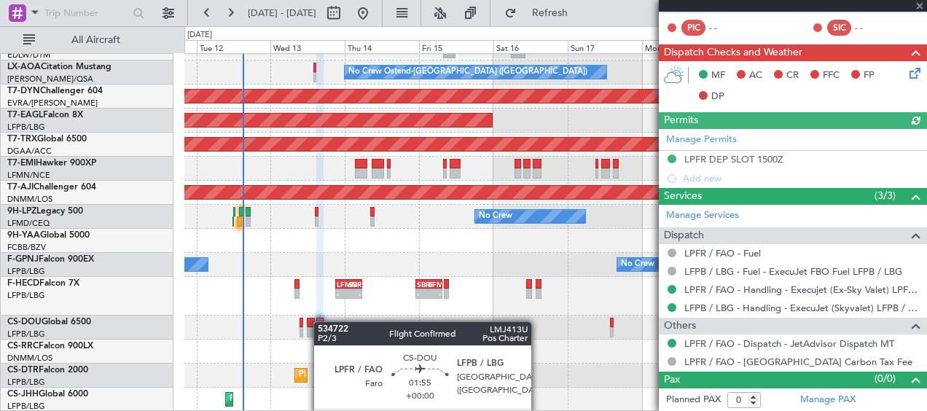
scroll to position [360, 0]
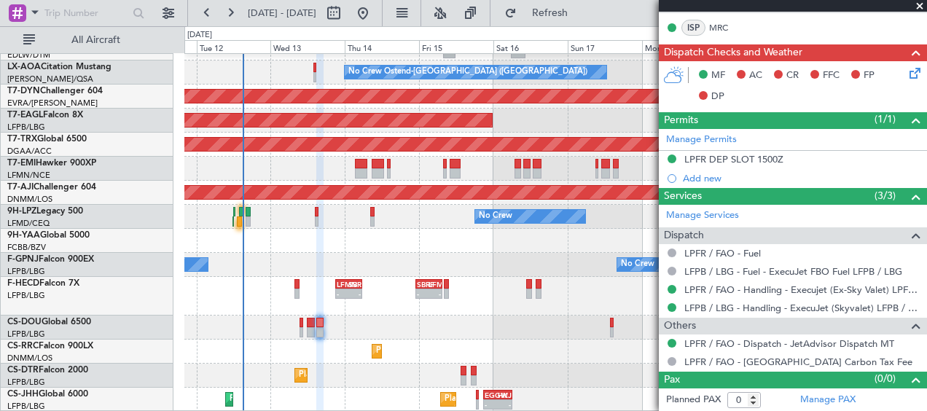
click at [399, 323] on div "Planned Maint [GEOGRAPHIC_DATA] ([GEOGRAPHIC_DATA]) - - EGGW 18:30 Z KLAX 05:15…" at bounding box center [555, 328] width 742 height 24
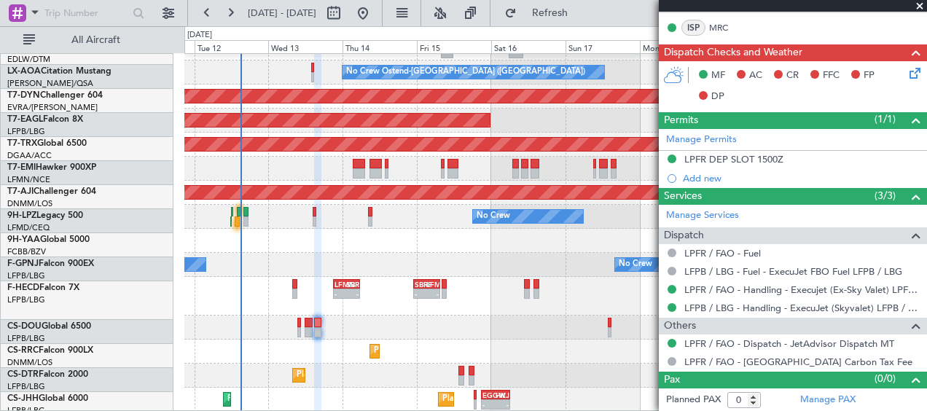
scroll to position [451, 0]
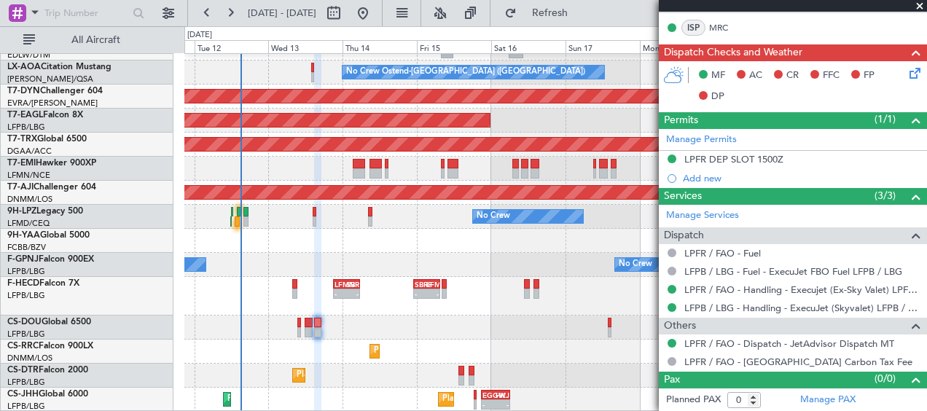
click at [426, 352] on div "Planned Maint Nice ([GEOGRAPHIC_DATA]) No Crew Ostend-[GEOGRAPHIC_DATA] (Ostend…" at bounding box center [555, 7] width 742 height 808
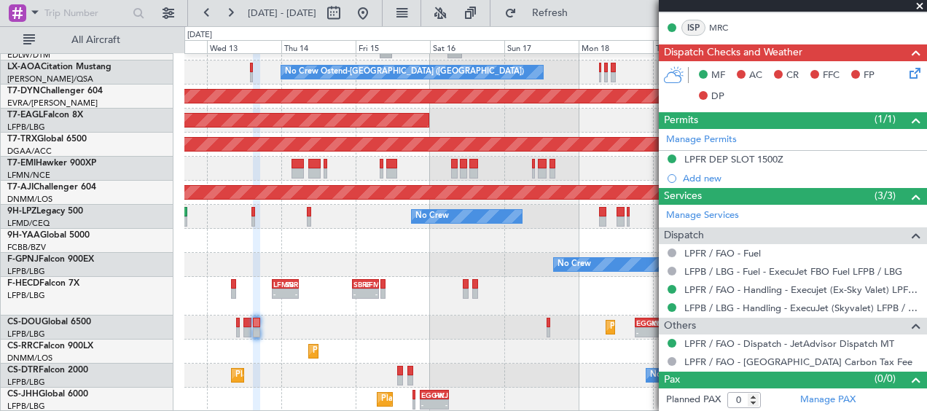
click at [448, 309] on div "Planned Maint Nice ([GEOGRAPHIC_DATA]) No Crew Ostend-[GEOGRAPHIC_DATA] (Ostend…" at bounding box center [555, 7] width 742 height 808
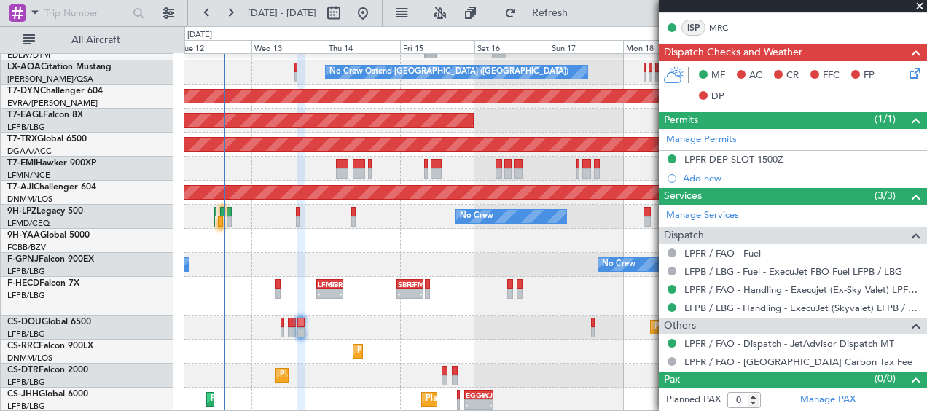
scroll to position [378, 0]
